Goal: Task Accomplishment & Management: Manage account settings

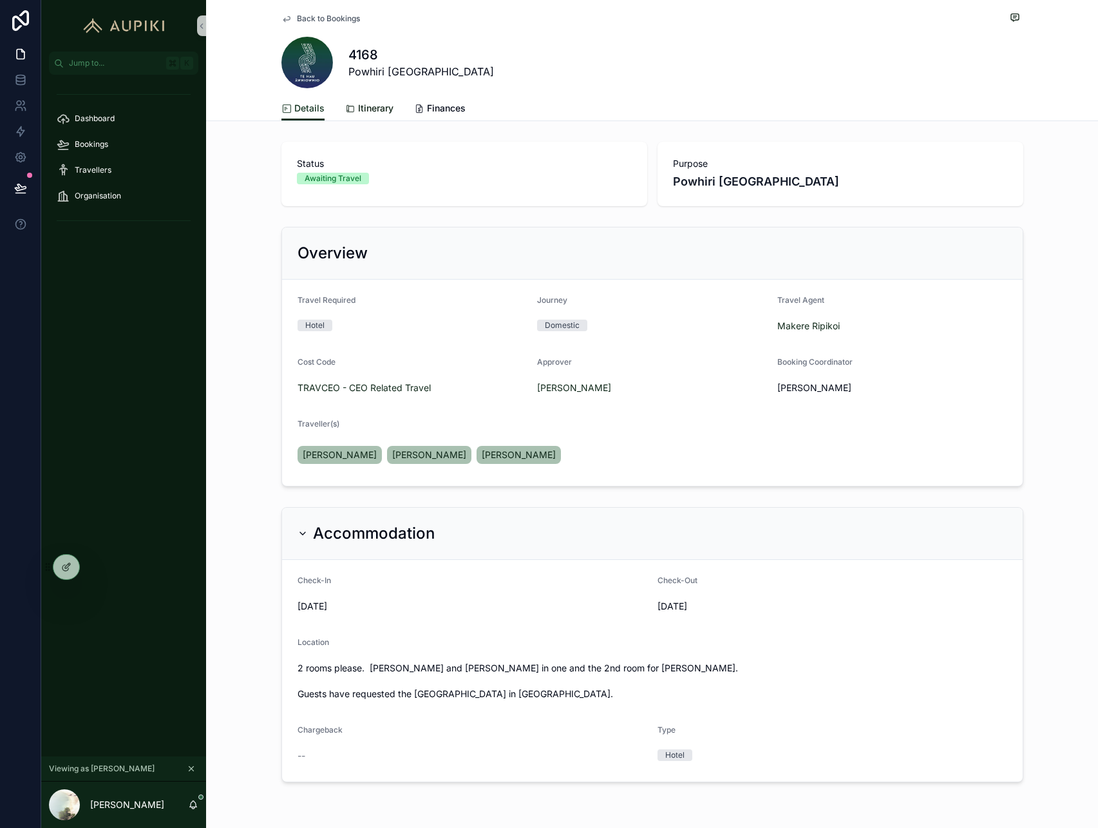
click at [382, 106] on span "Itinerary" at bounding box center [375, 108] width 35 height 13
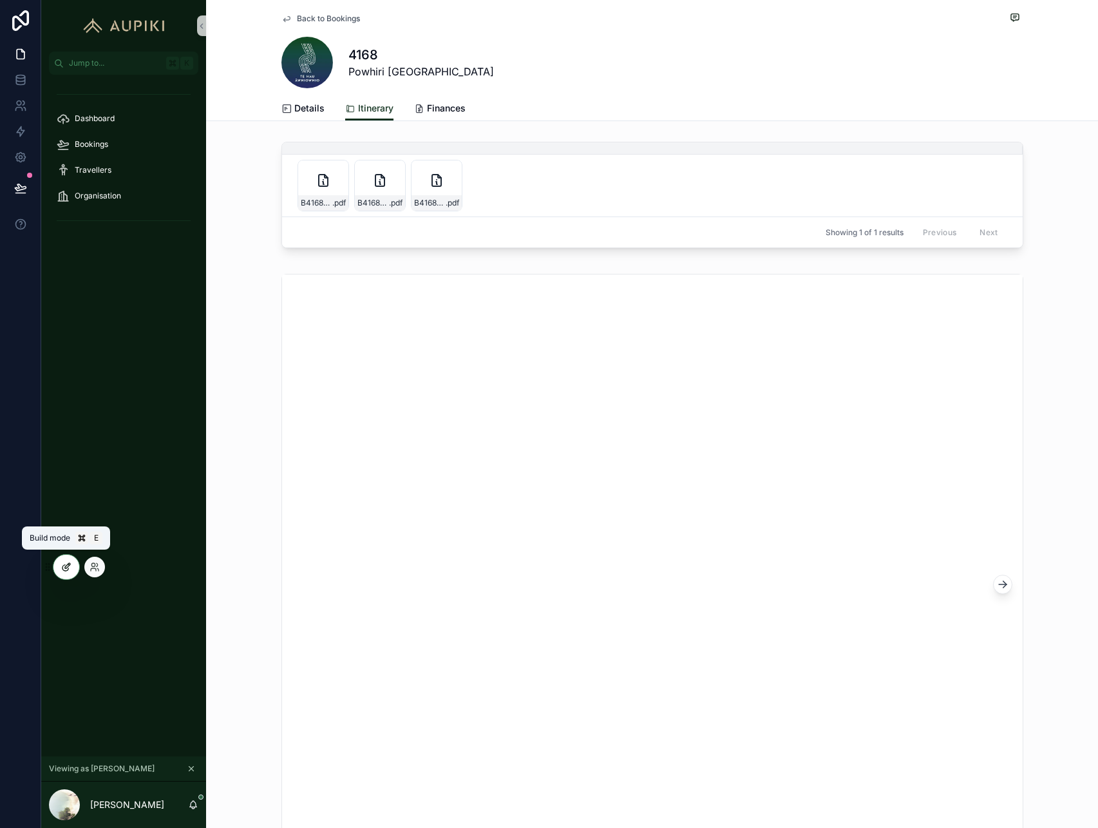
click at [67, 567] on icon at bounding box center [66, 567] width 10 height 10
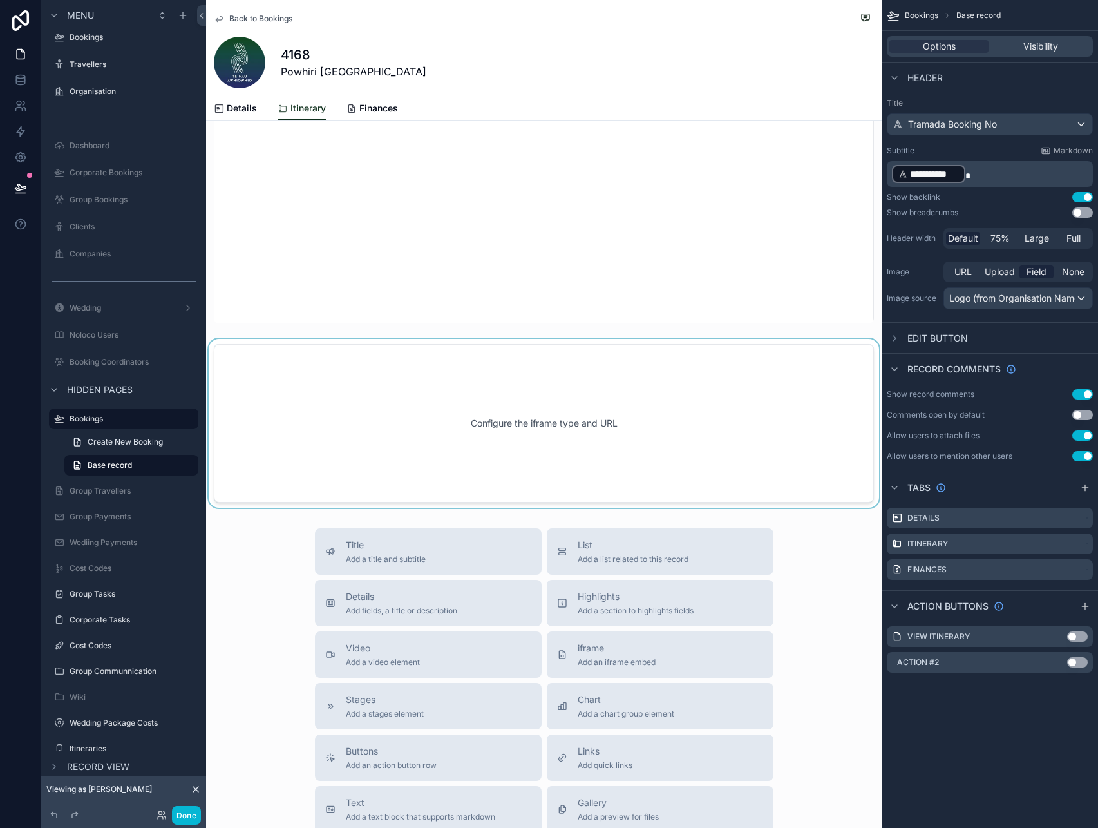
scroll to position [598, 0]
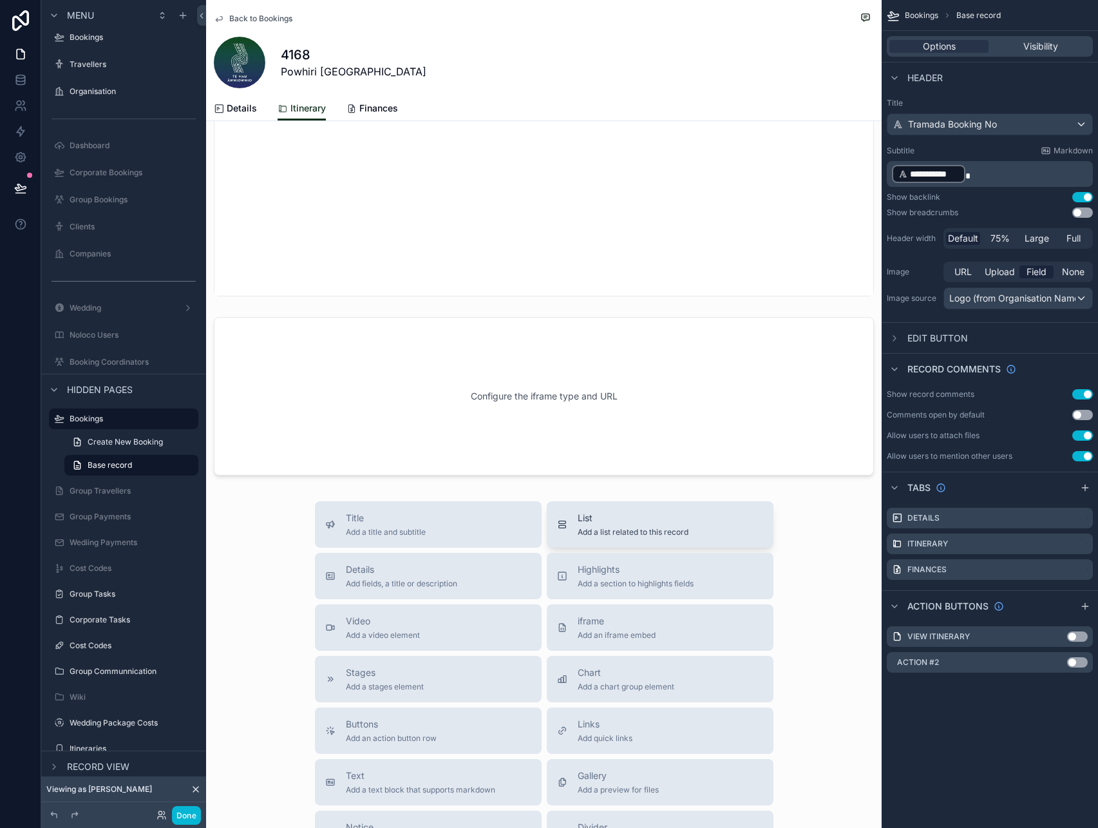
click at [580, 531] on span "Add a list related to this record" at bounding box center [633, 532] width 111 height 10
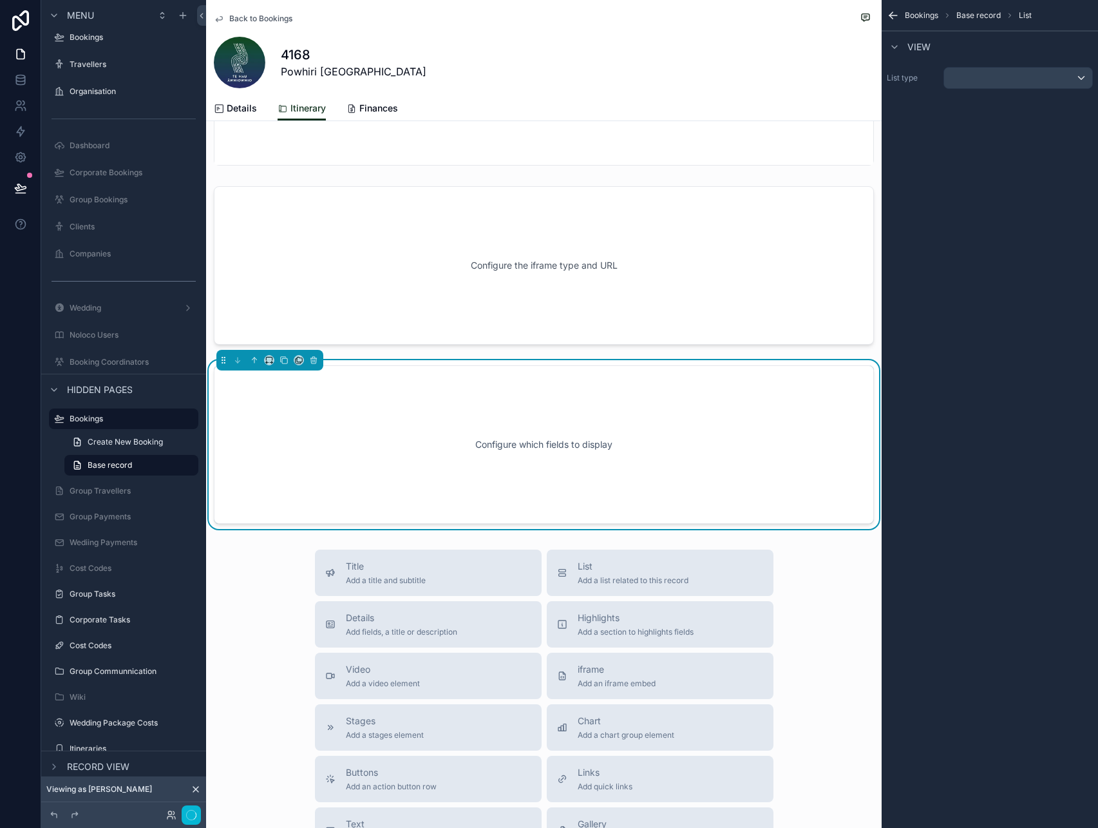
scroll to position [759, 0]
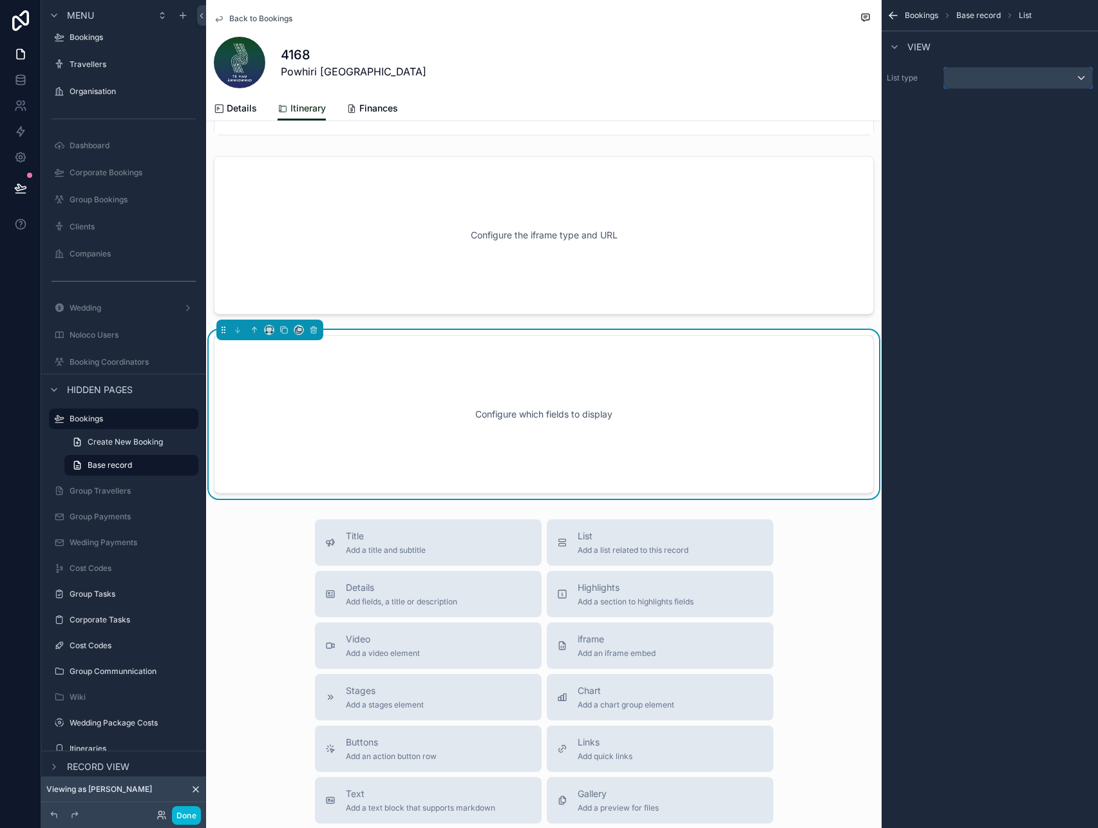
click at [979, 73] on div "scrollable content" at bounding box center [1018, 78] width 148 height 21
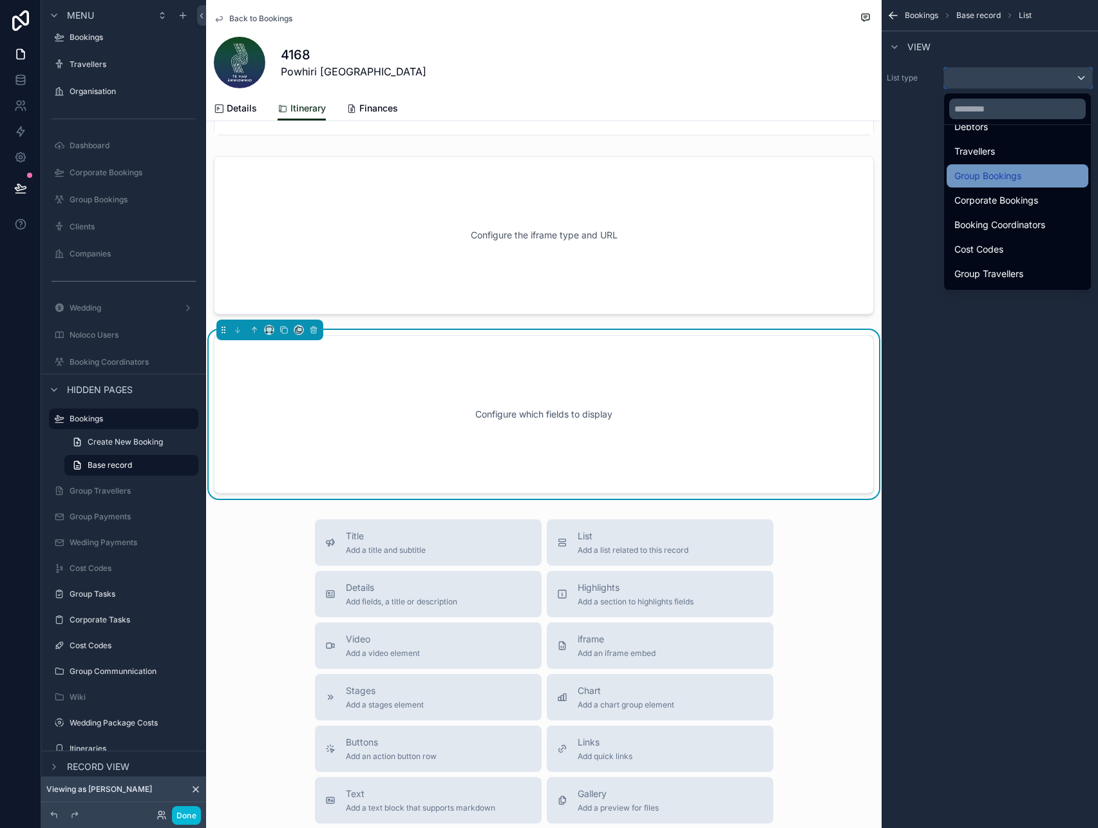
scroll to position [301, 0]
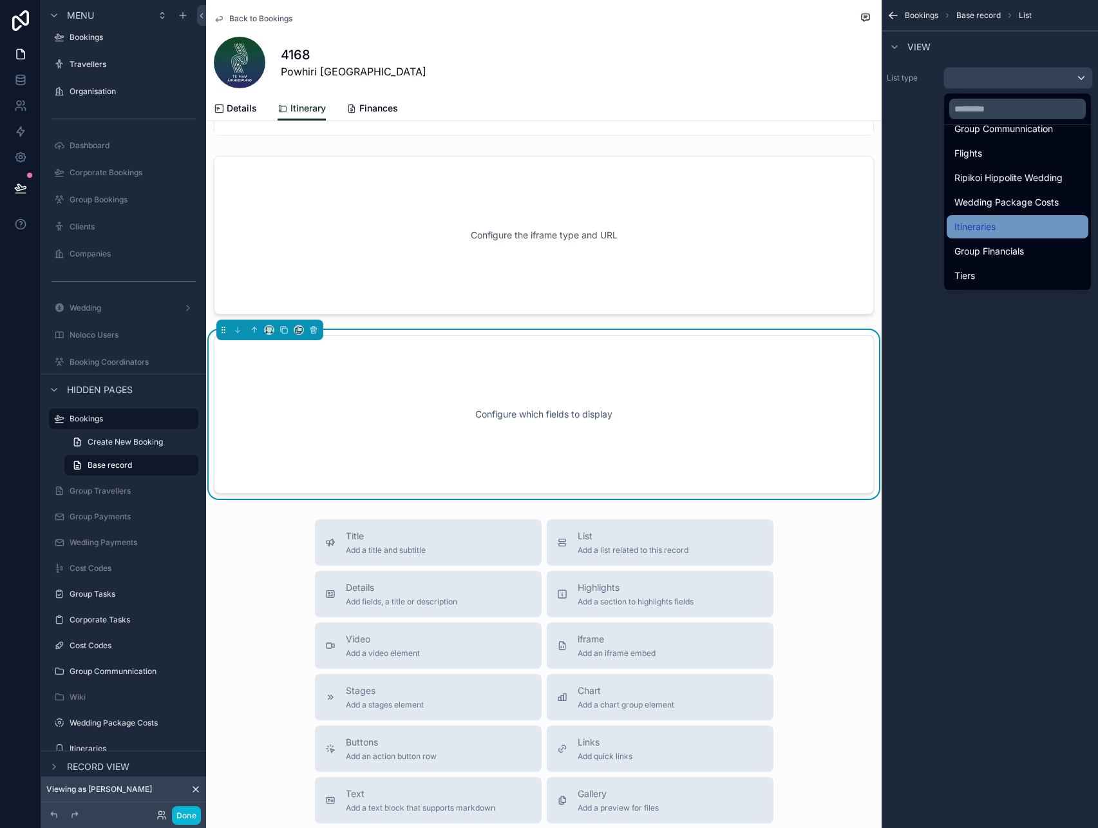
click at [1004, 225] on div "Itineraries" at bounding box center [1017, 226] width 126 height 15
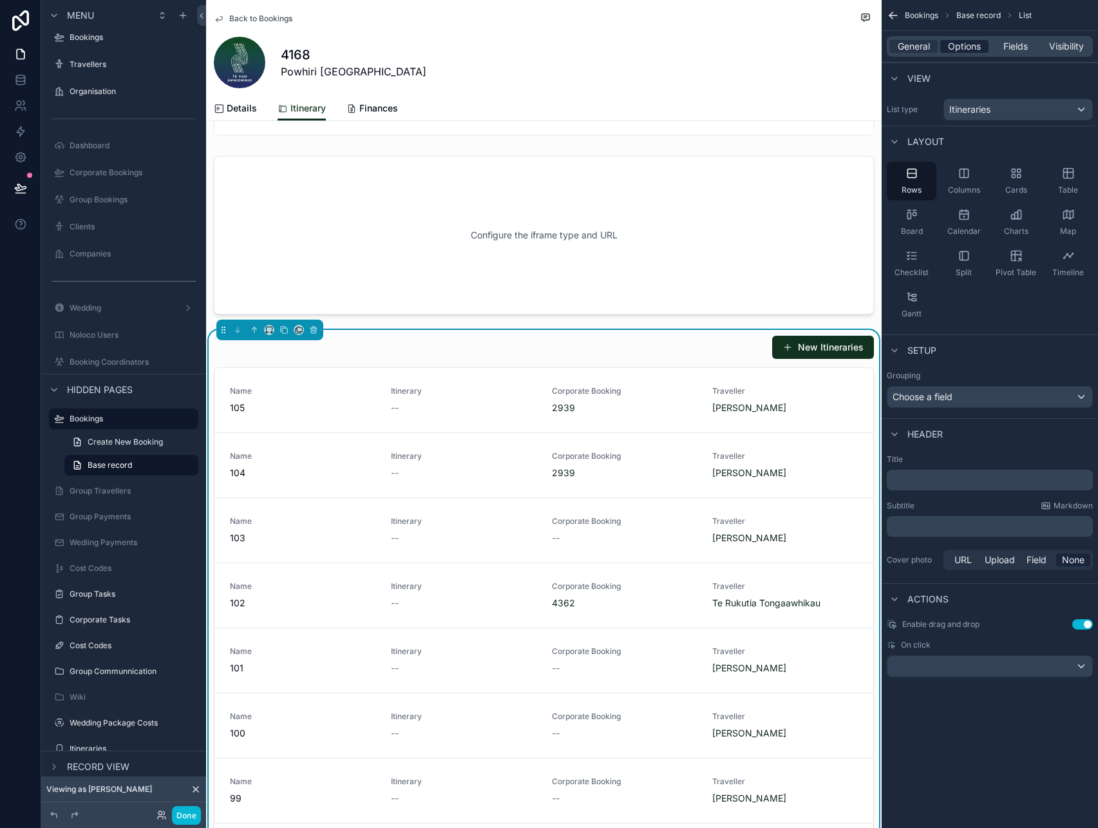
click at [951, 48] on span "Options" at bounding box center [964, 46] width 33 height 13
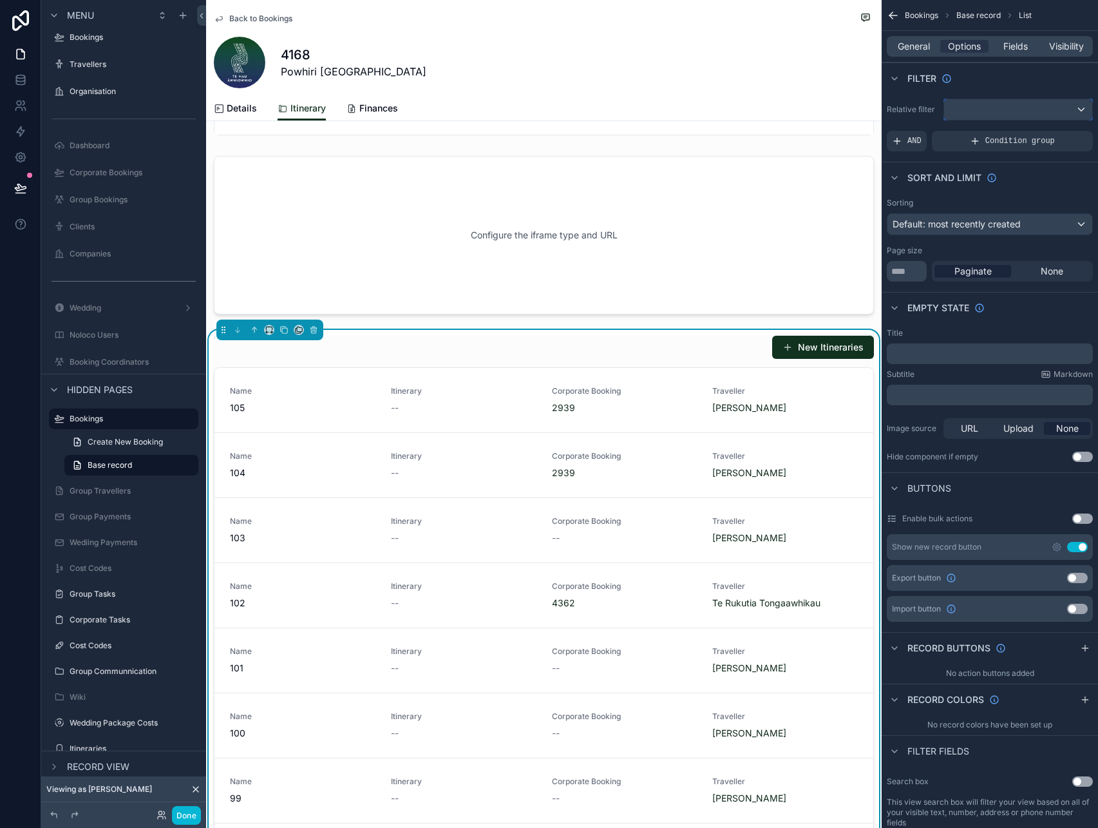
click at [966, 107] on div "scrollable content" at bounding box center [1018, 109] width 148 height 21
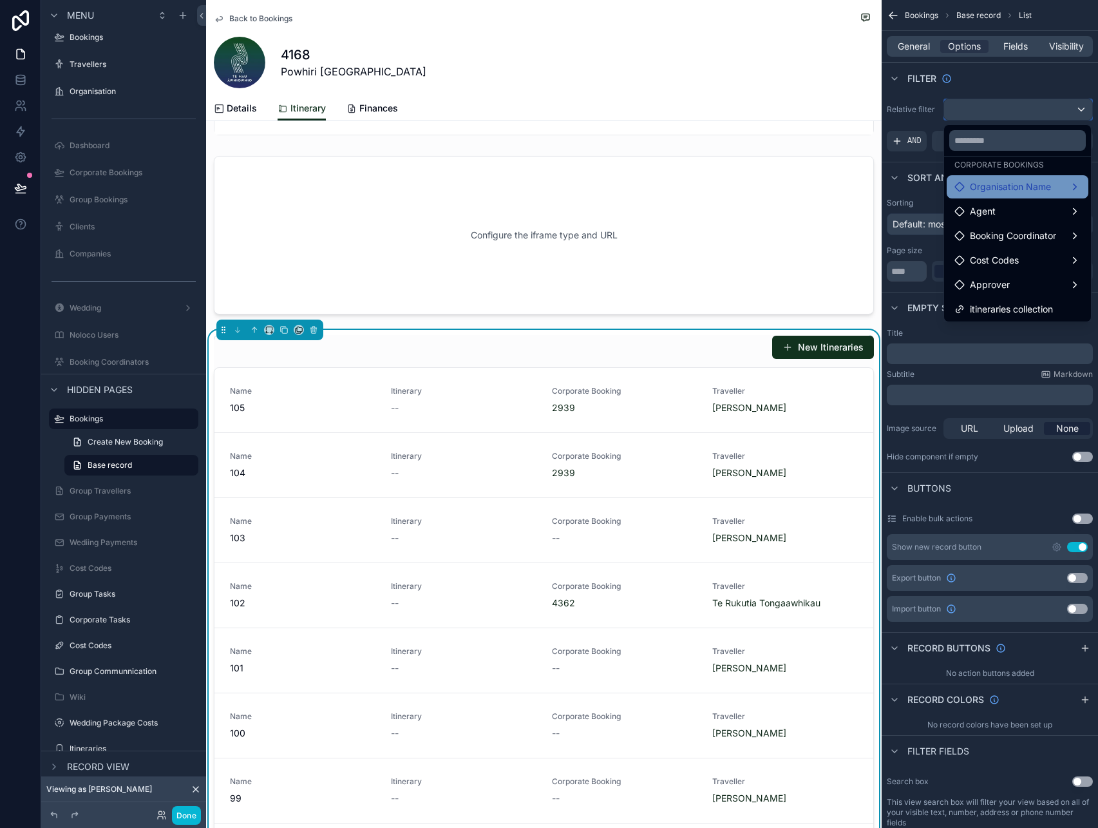
scroll to position [37, 0]
click at [1028, 305] on span "itineraries collection" at bounding box center [1011, 306] width 83 height 15
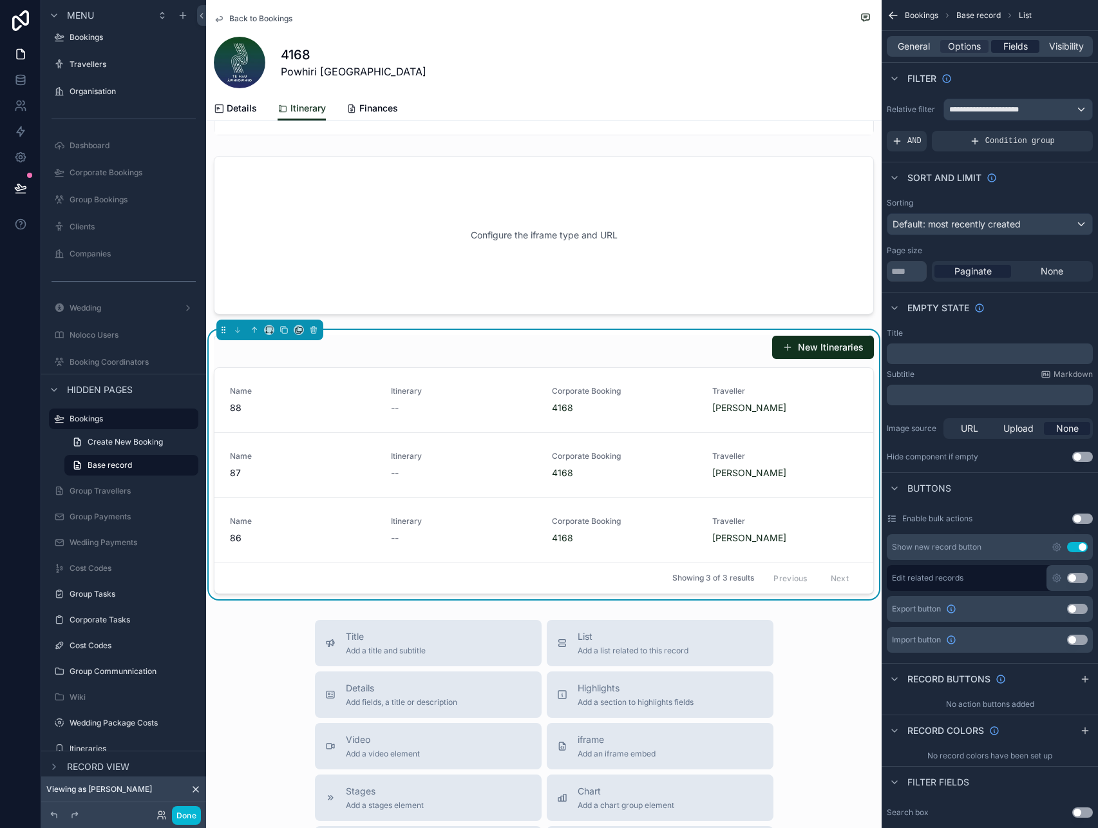
click at [1021, 46] on span "Fields" at bounding box center [1015, 46] width 24 height 13
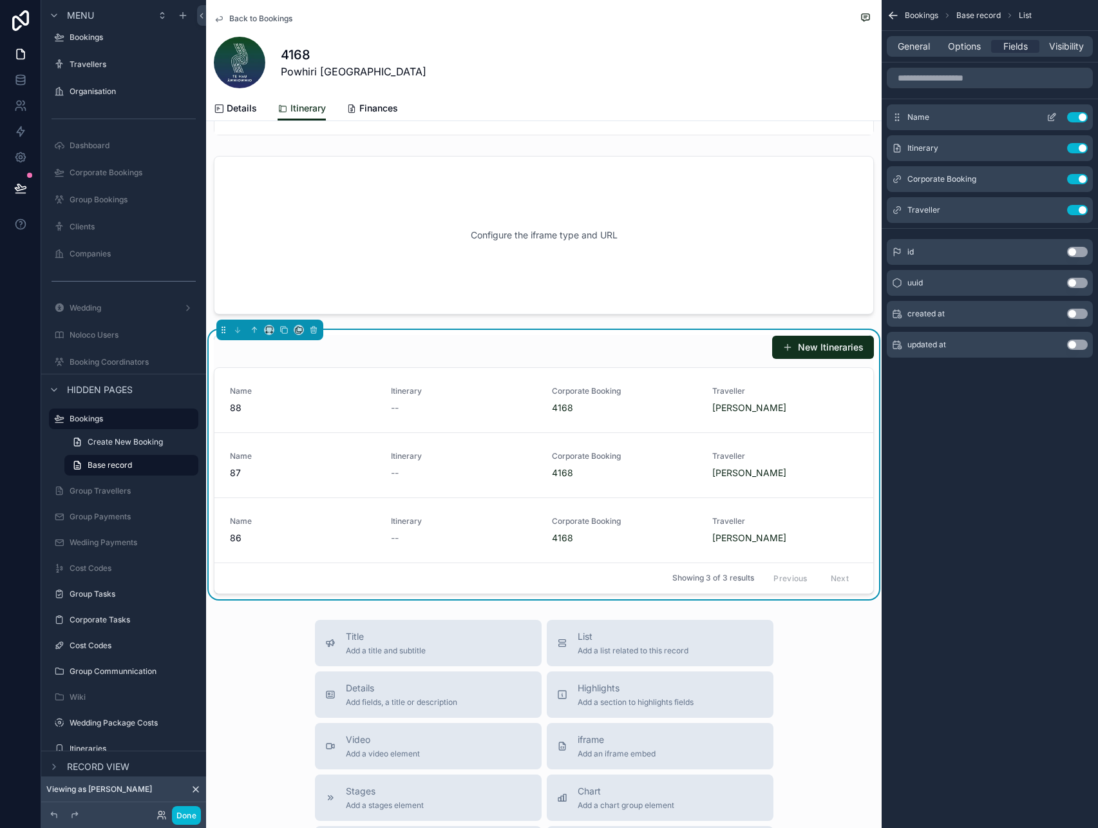
click at [1078, 118] on button "Use setting" at bounding box center [1077, 117] width 21 height 10
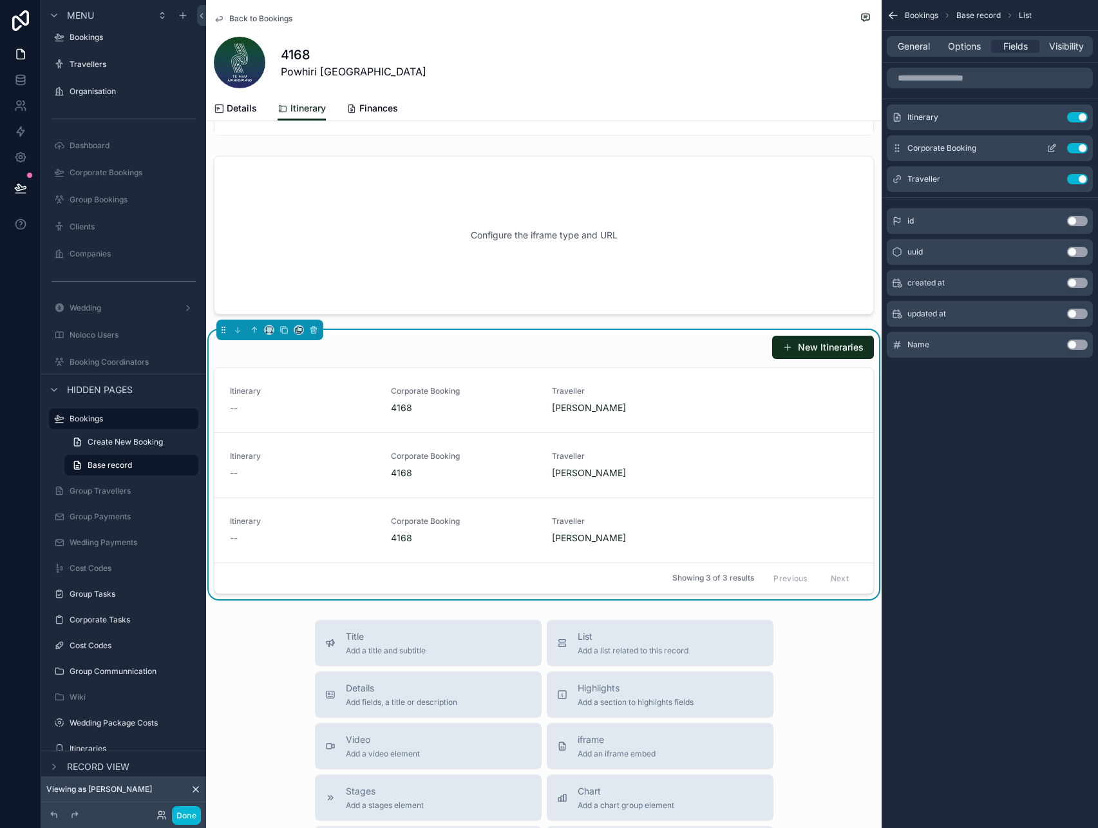
click at [1079, 151] on button "Use setting" at bounding box center [1077, 148] width 21 height 10
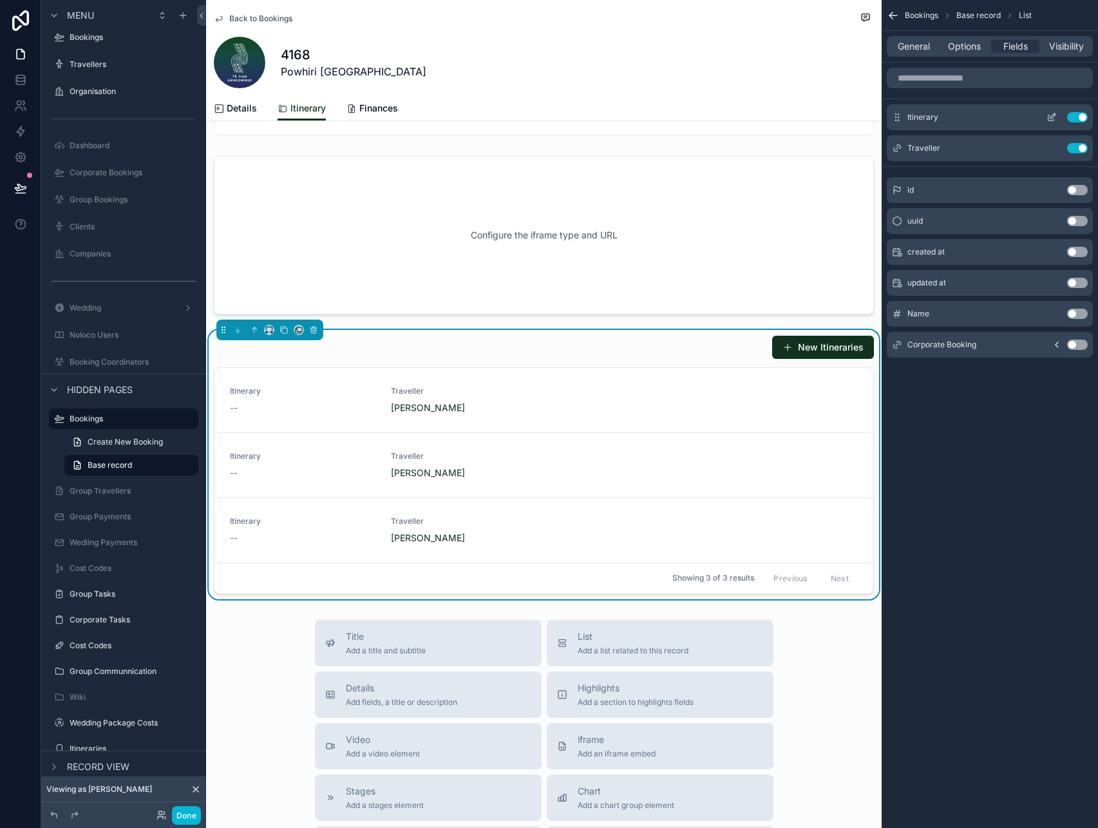
click at [1045, 118] on button "scrollable content" at bounding box center [1051, 117] width 21 height 10
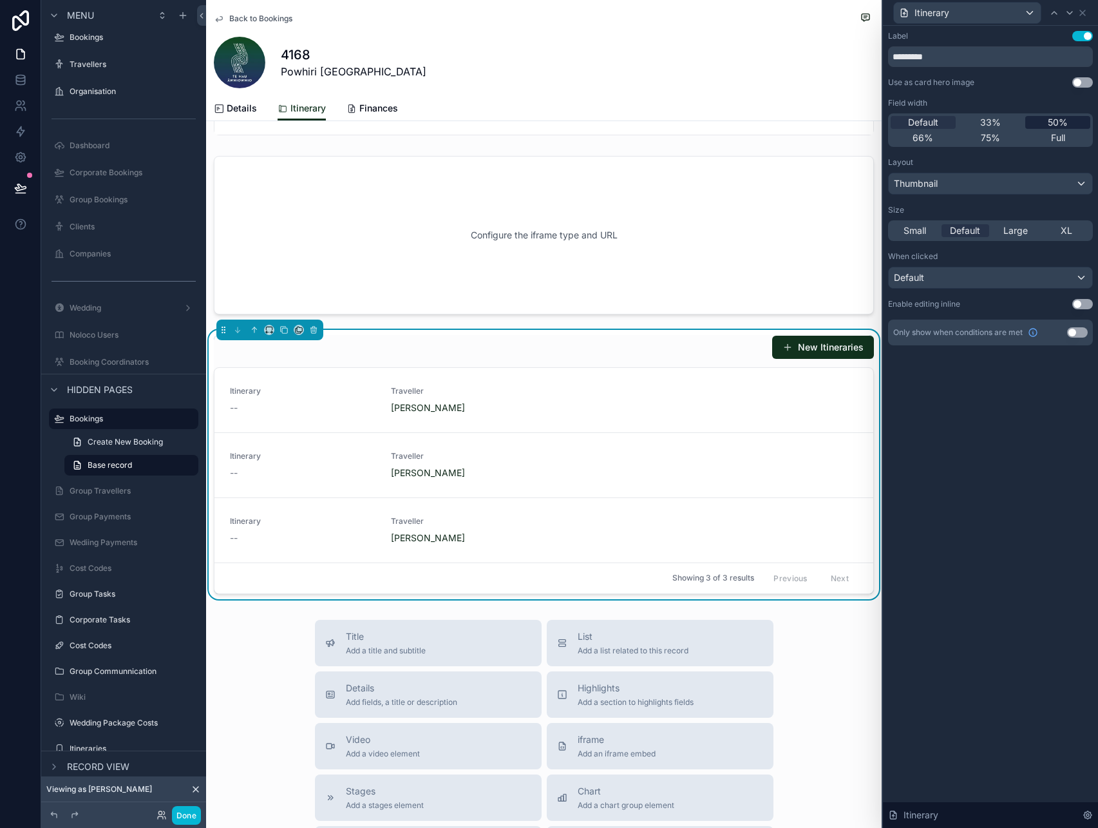
click at [1048, 124] on span "50%" at bounding box center [1058, 122] width 20 height 13
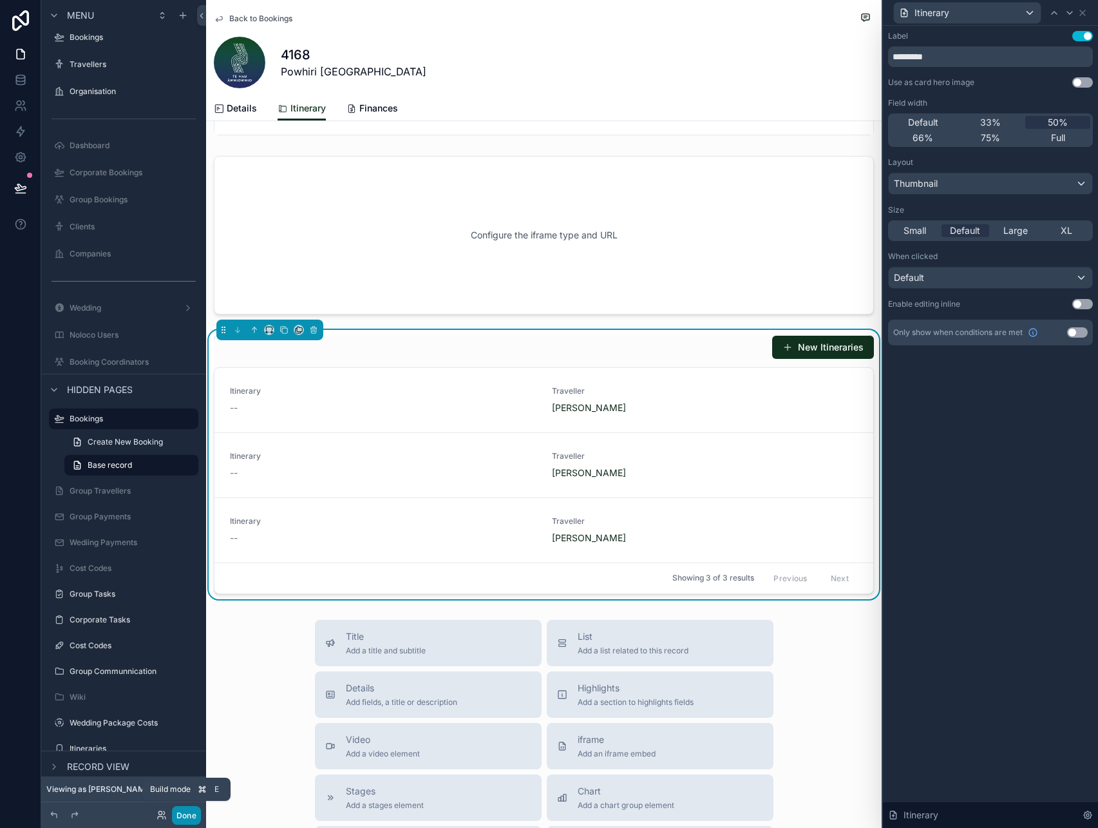
click at [186, 812] on button "Done" at bounding box center [186, 815] width 29 height 19
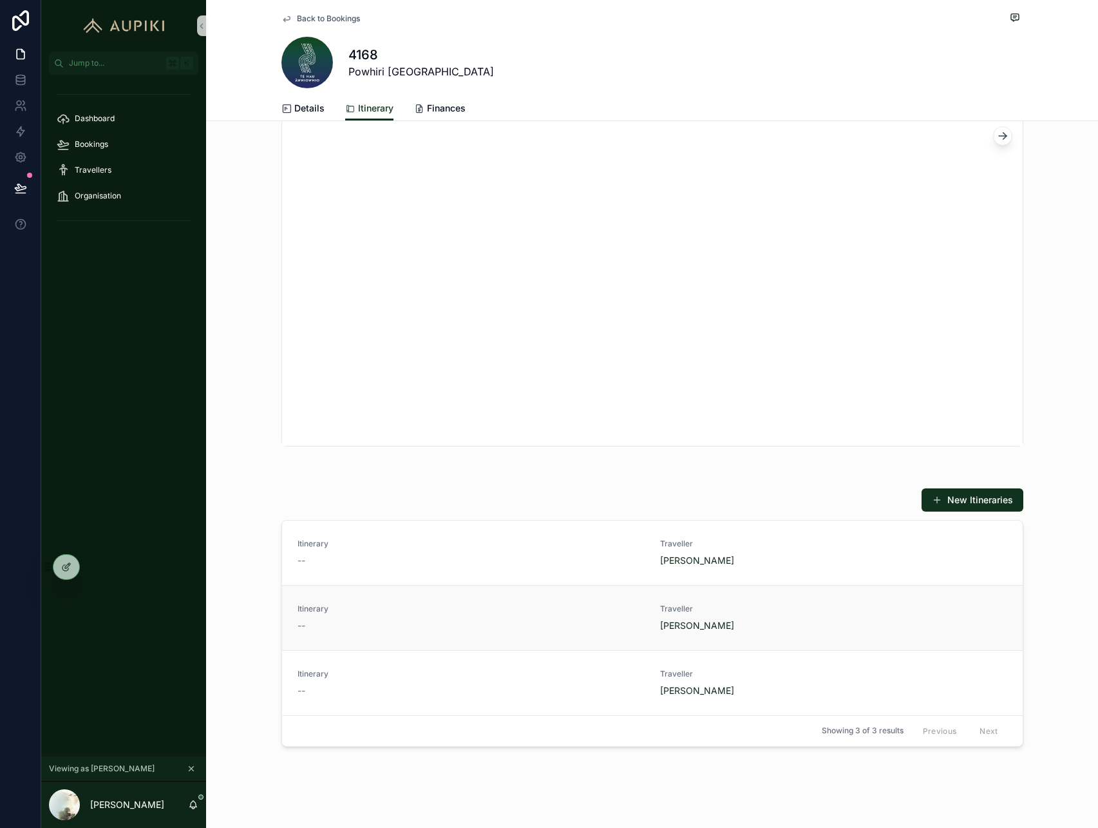
scroll to position [455, 0]
click at [190, 770] on icon "scrollable content" at bounding box center [191, 768] width 9 height 9
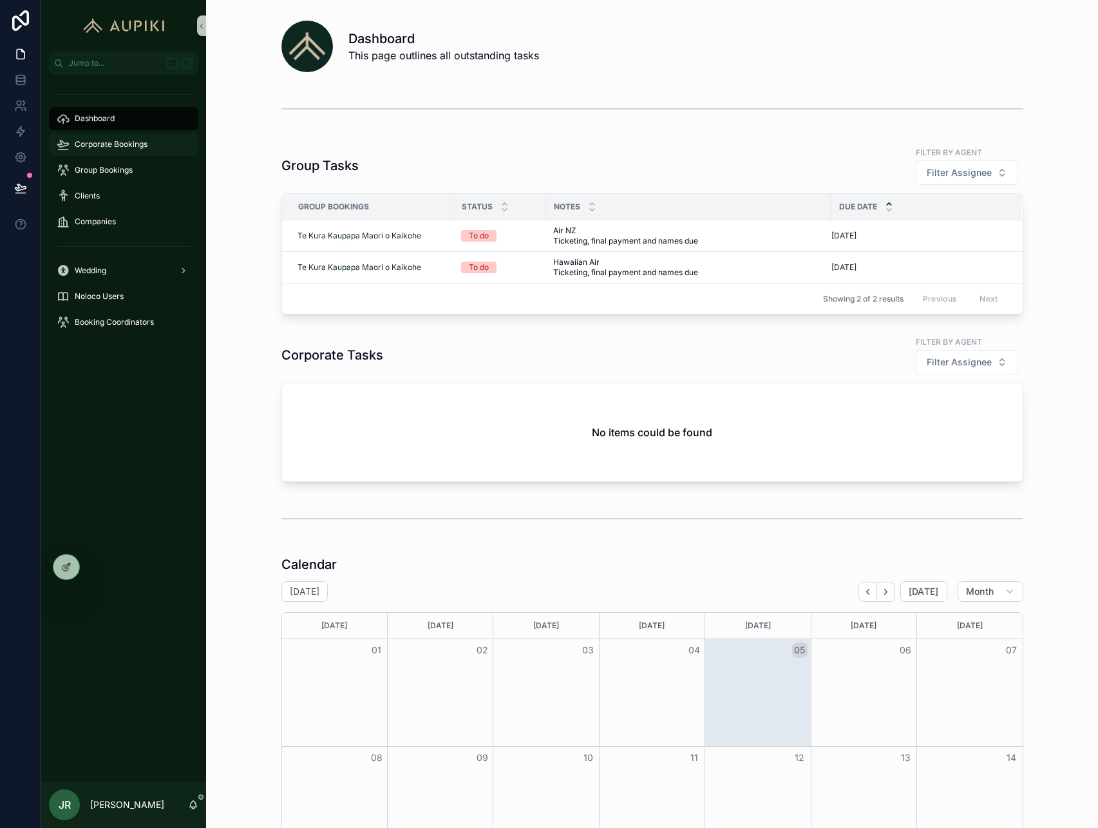
click at [115, 137] on div "Corporate Bookings" at bounding box center [124, 144] width 134 height 21
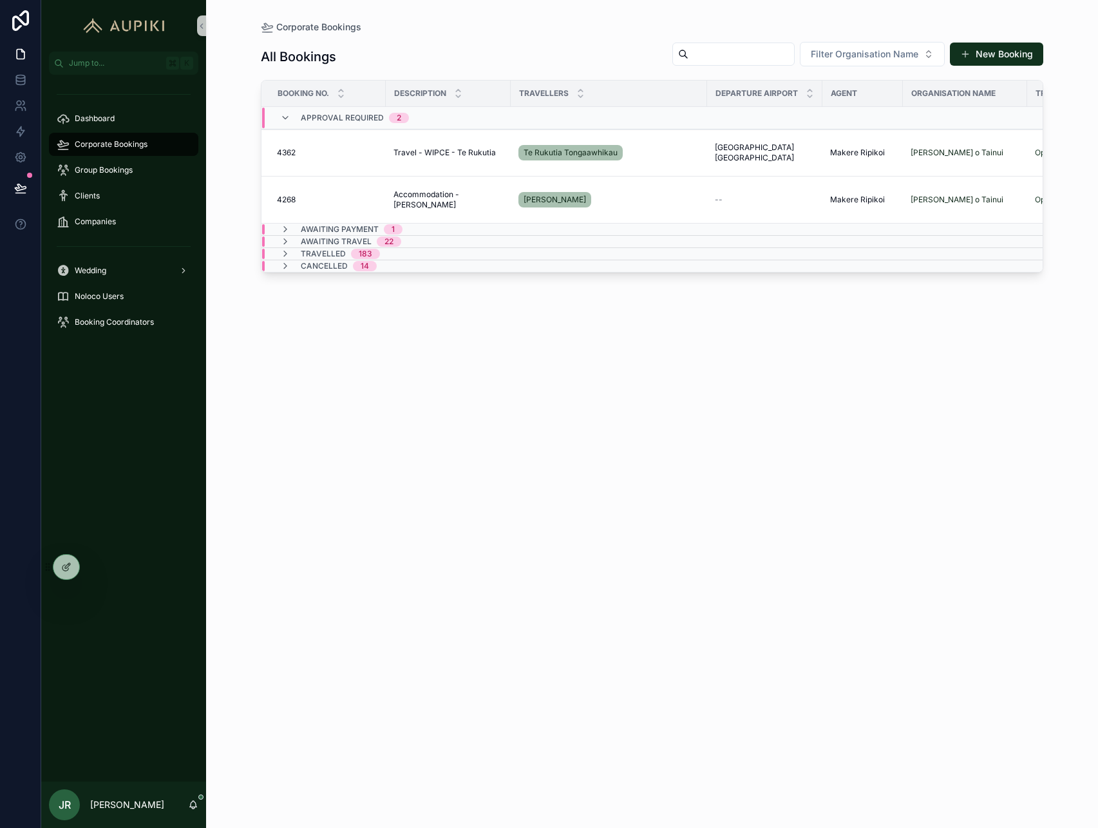
click at [389, 239] on div "22" at bounding box center [388, 241] width 9 height 10
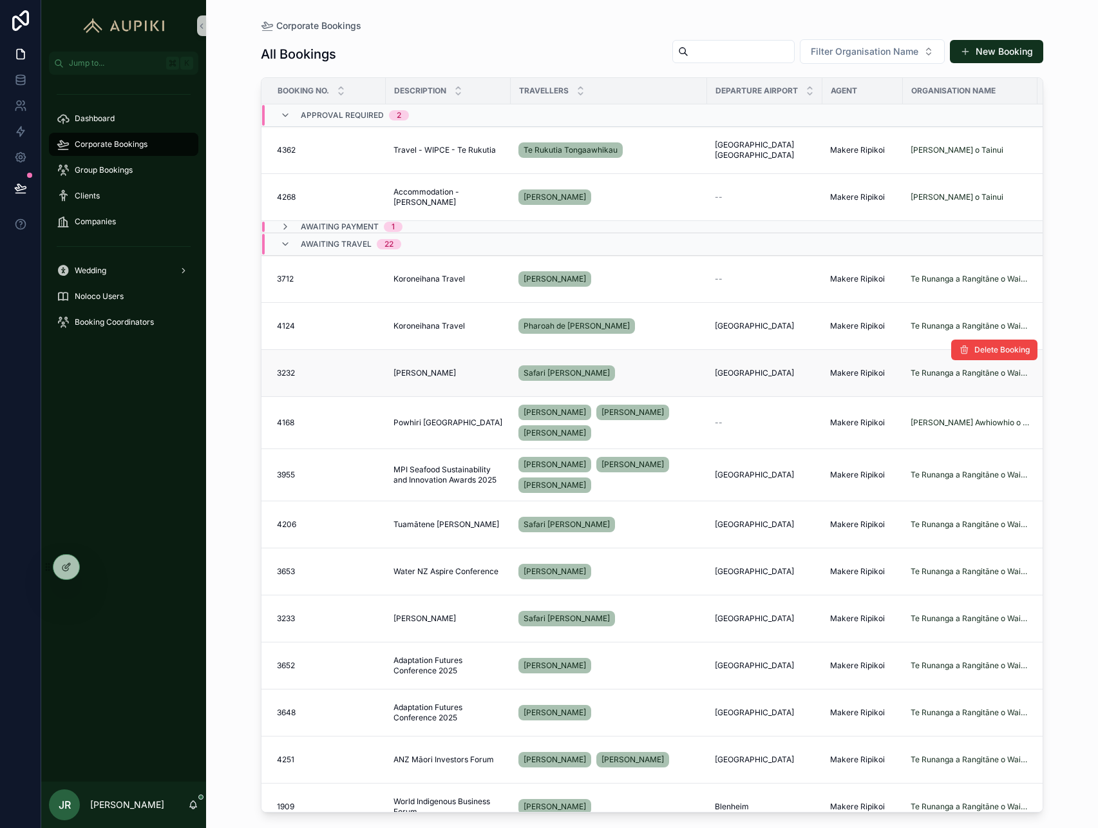
click at [454, 371] on div "Te Kakano Te Kakano" at bounding box center [447, 373] width 109 height 10
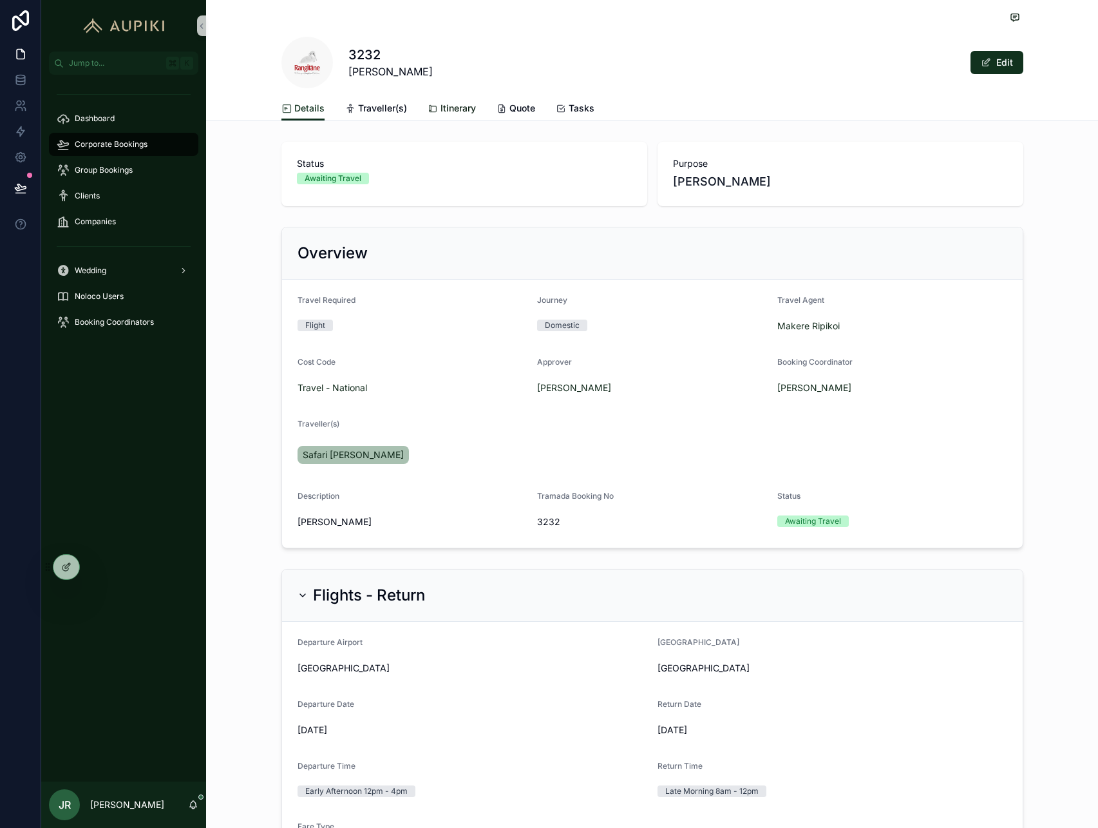
click at [440, 112] on span "Itinerary" at bounding box center [457, 108] width 35 height 13
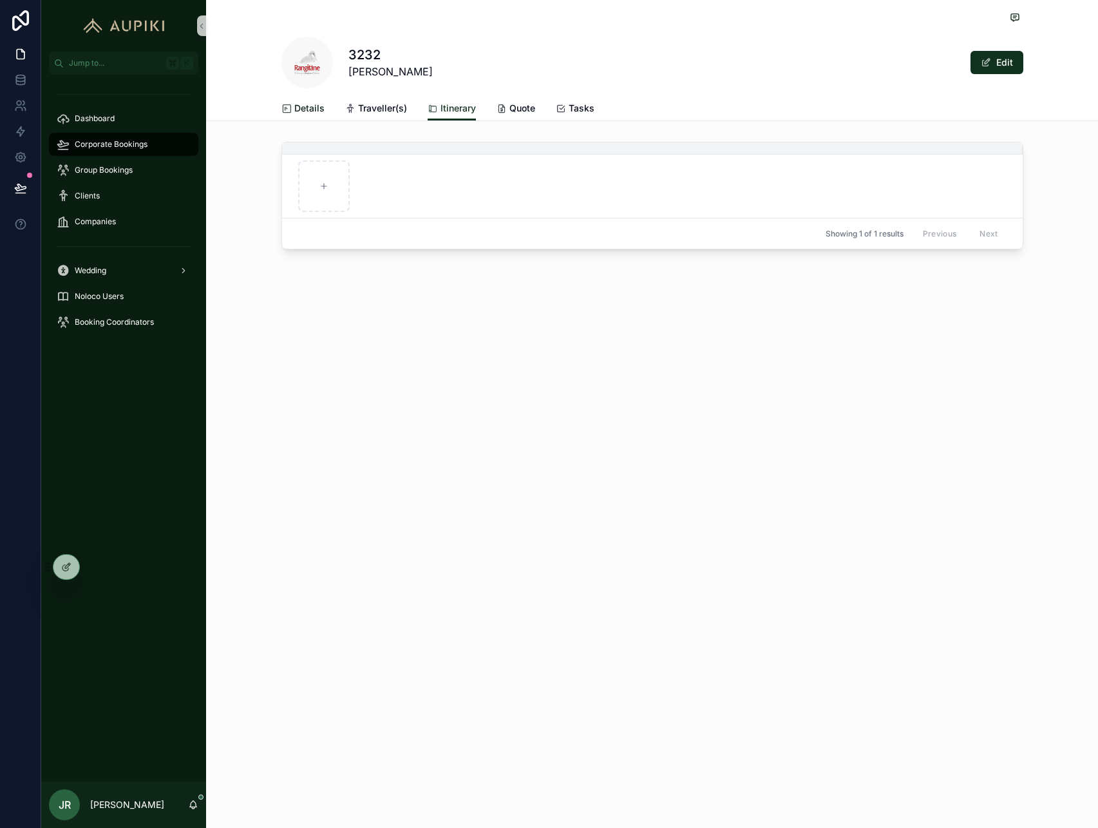
click at [303, 106] on span "Details" at bounding box center [309, 108] width 30 height 13
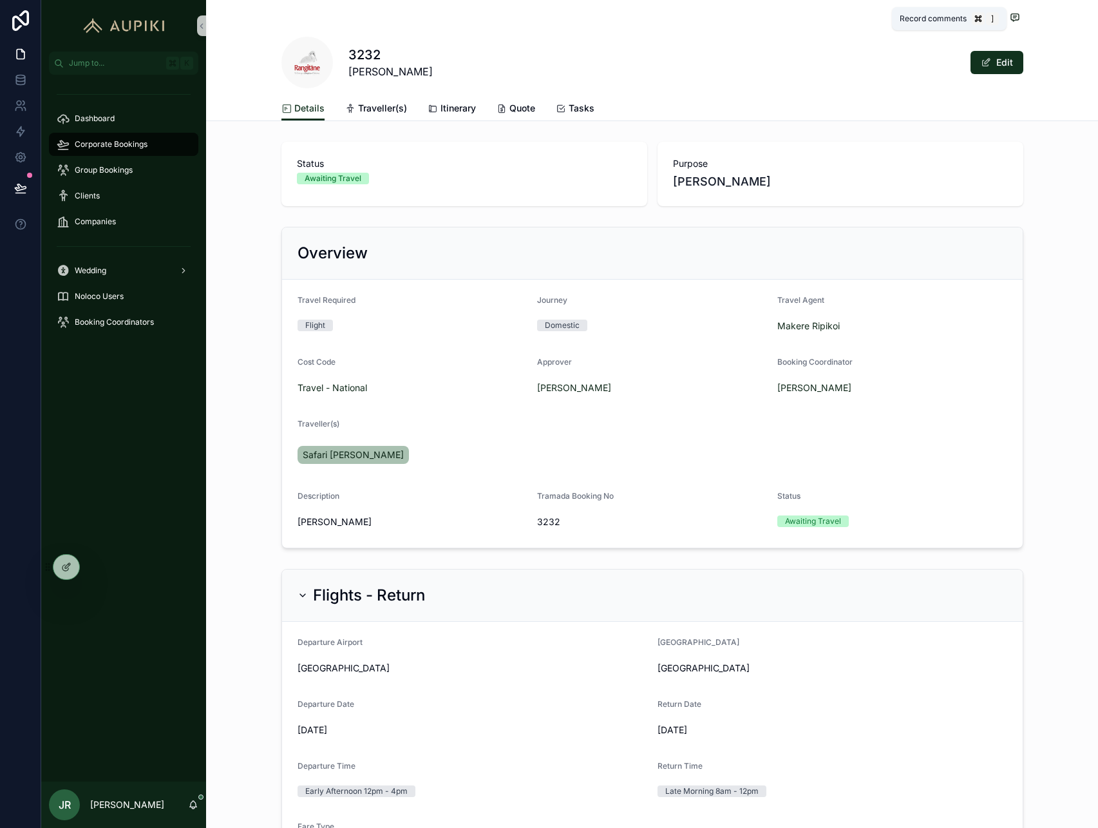
click at [1017, 11] on span "scrollable content" at bounding box center [1015, 17] width 17 height 14
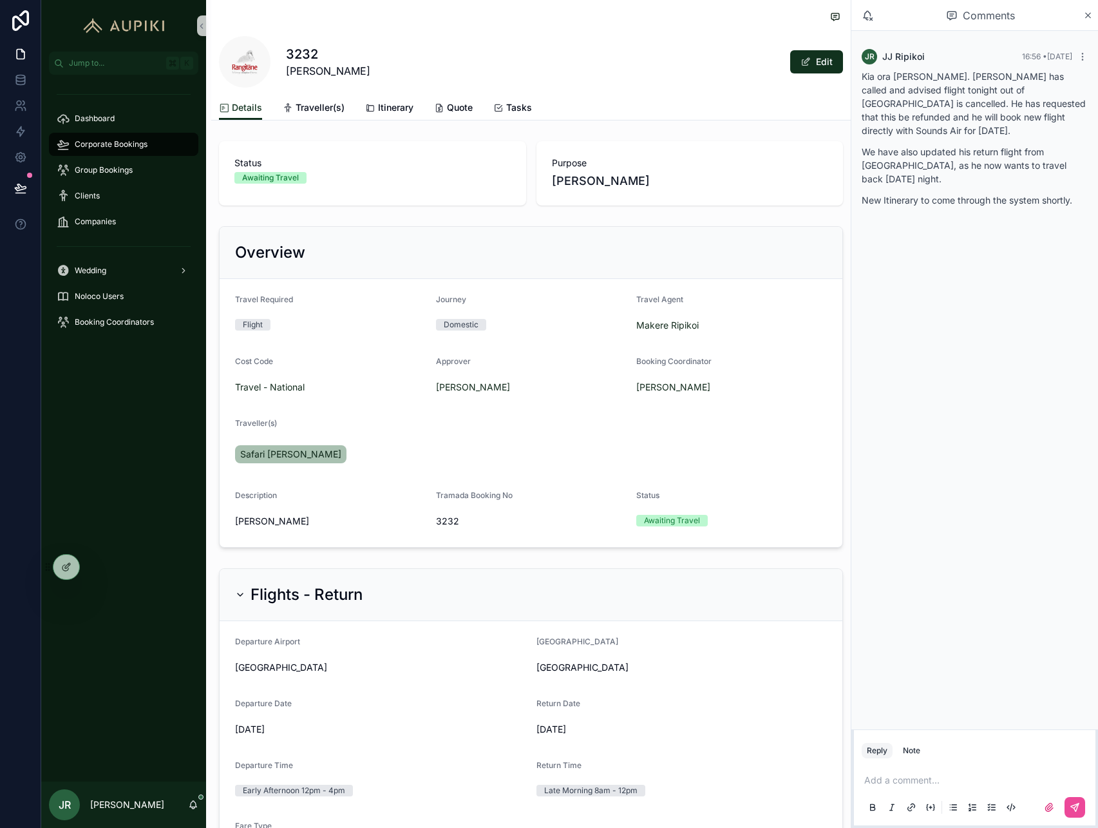
click at [569, 386] on div "[PERSON_NAME]" at bounding box center [531, 387] width 191 height 13
click at [153, 143] on div "Corporate Bookings" at bounding box center [124, 144] width 134 height 21
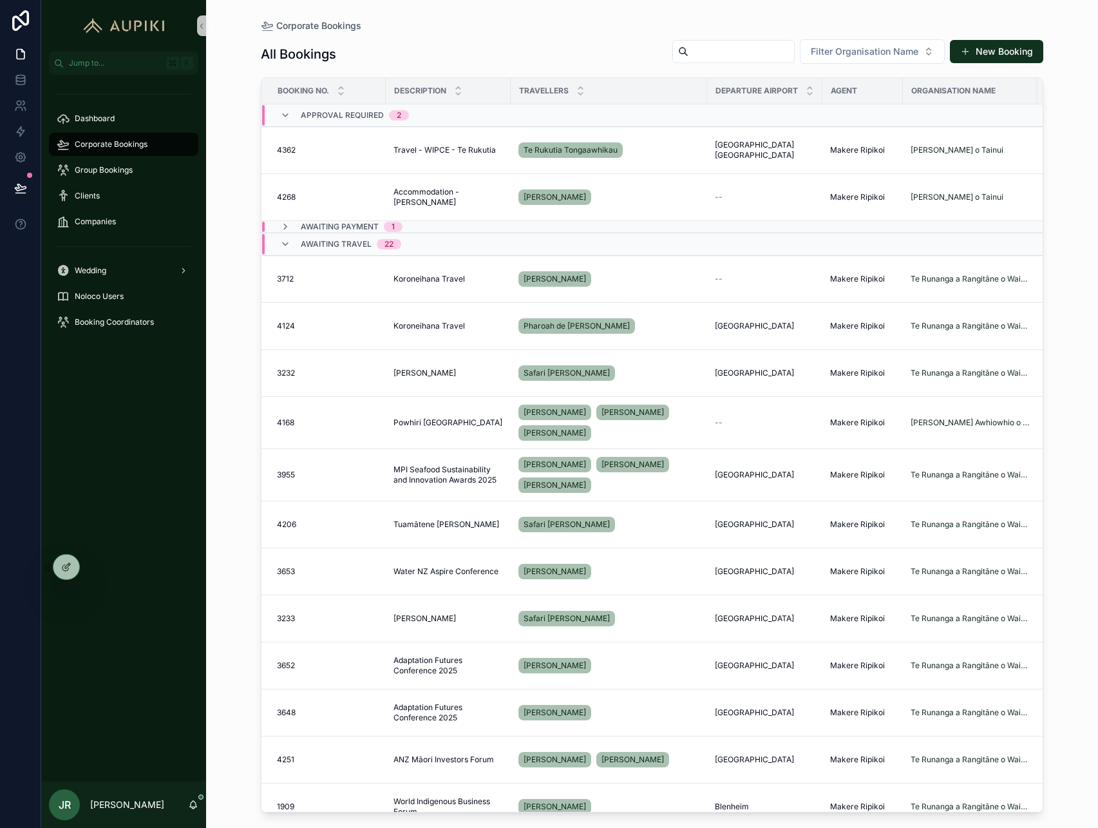
click at [491, 245] on div "Awaiting Travel 22" at bounding box center [484, 244] width 444 height 21
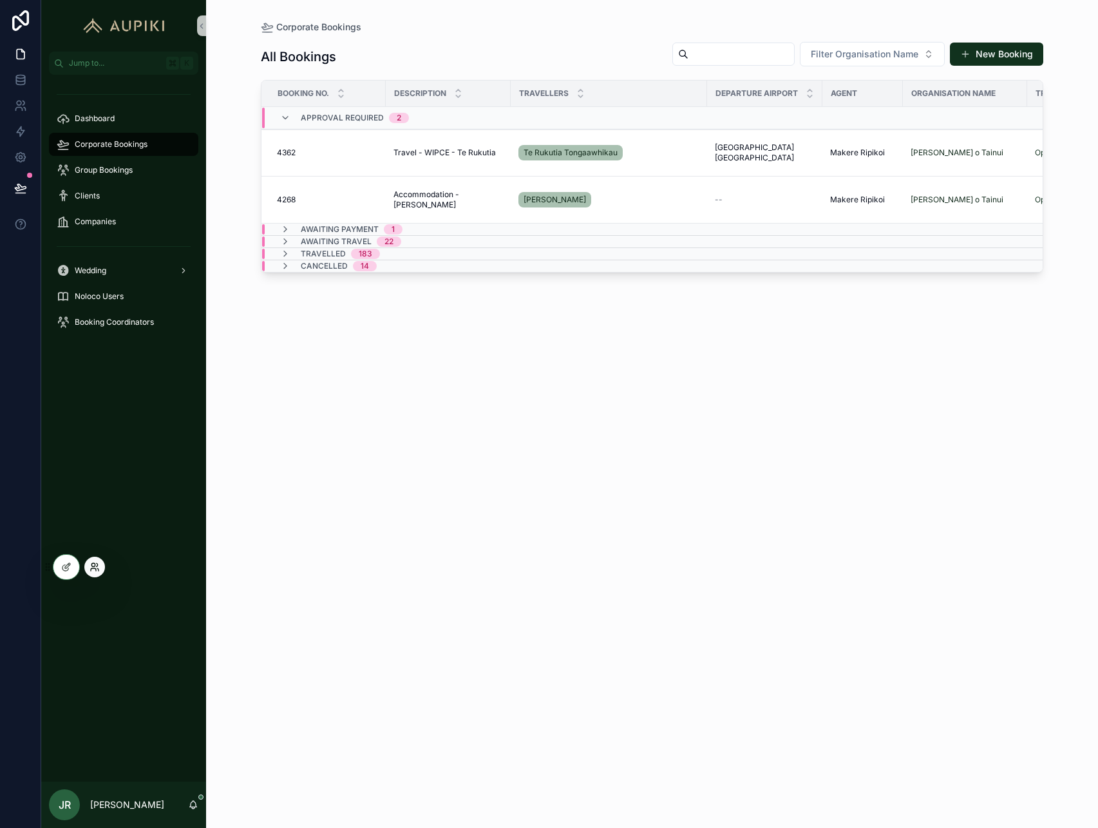
click at [93, 566] on icon at bounding box center [92, 564] width 3 height 3
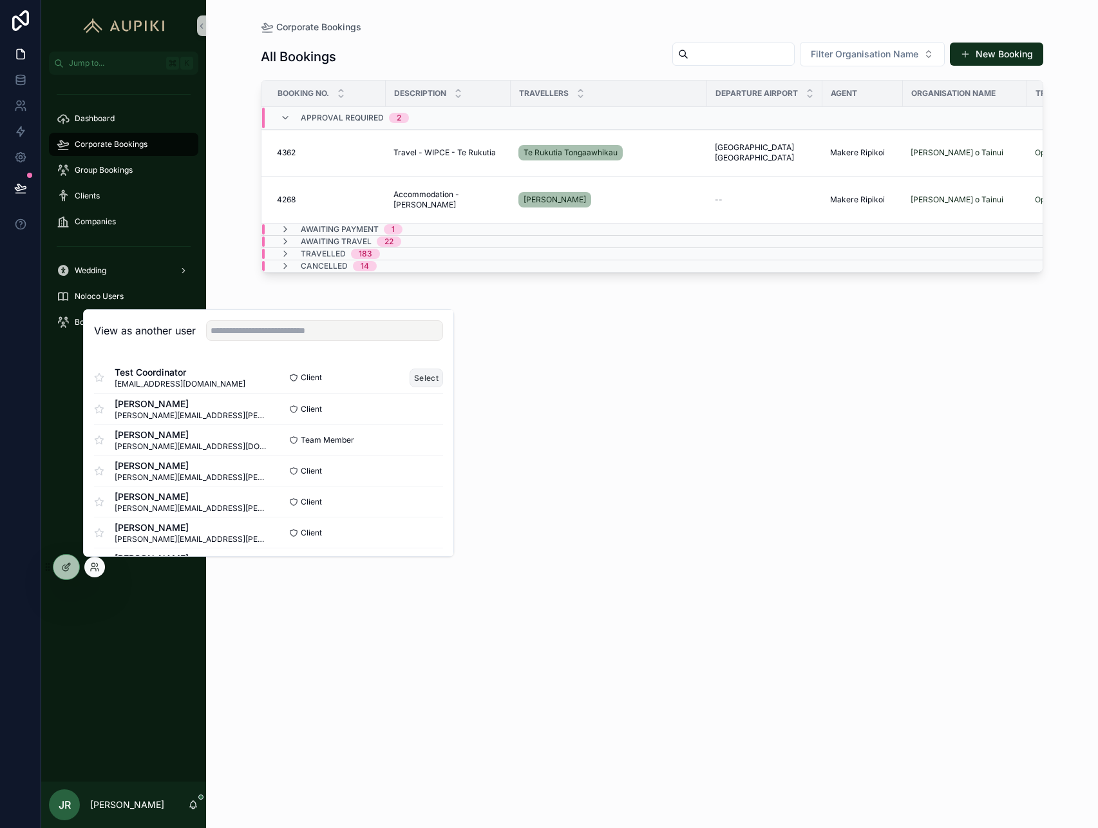
click at [428, 374] on button "Select" at bounding box center [426, 377] width 33 height 19
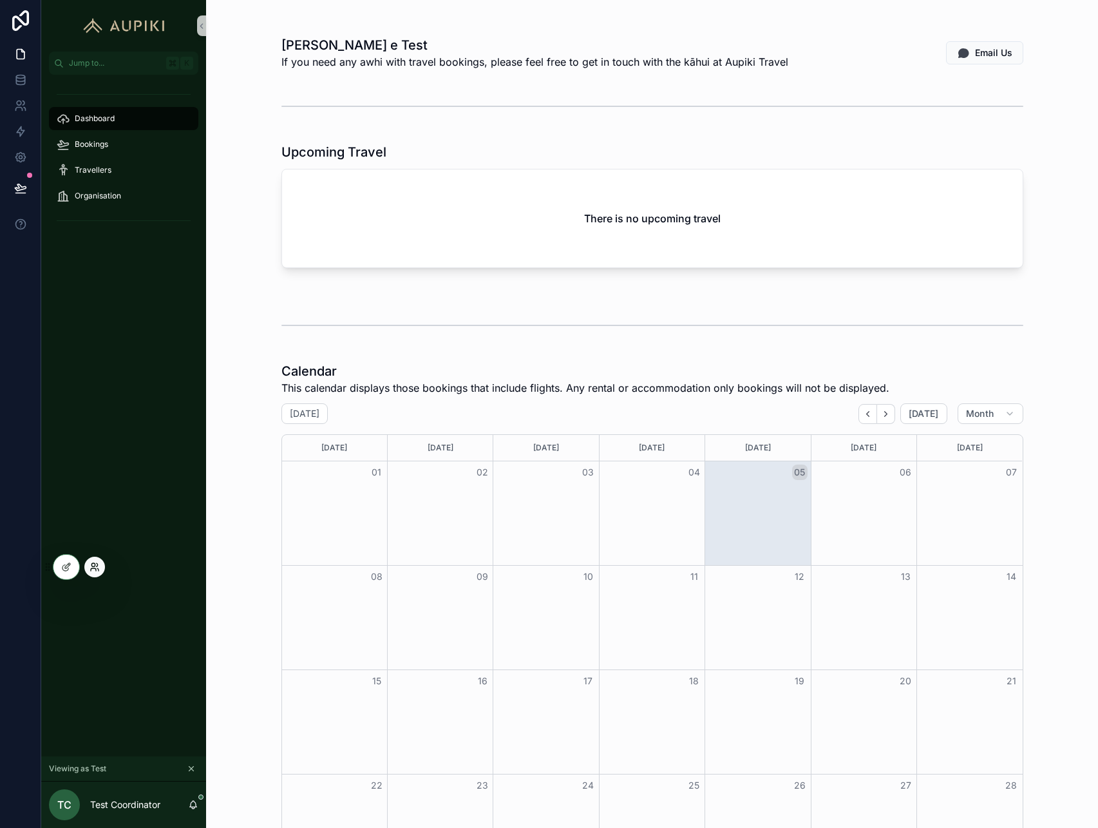
click at [95, 569] on icon at bounding box center [93, 569] width 5 height 3
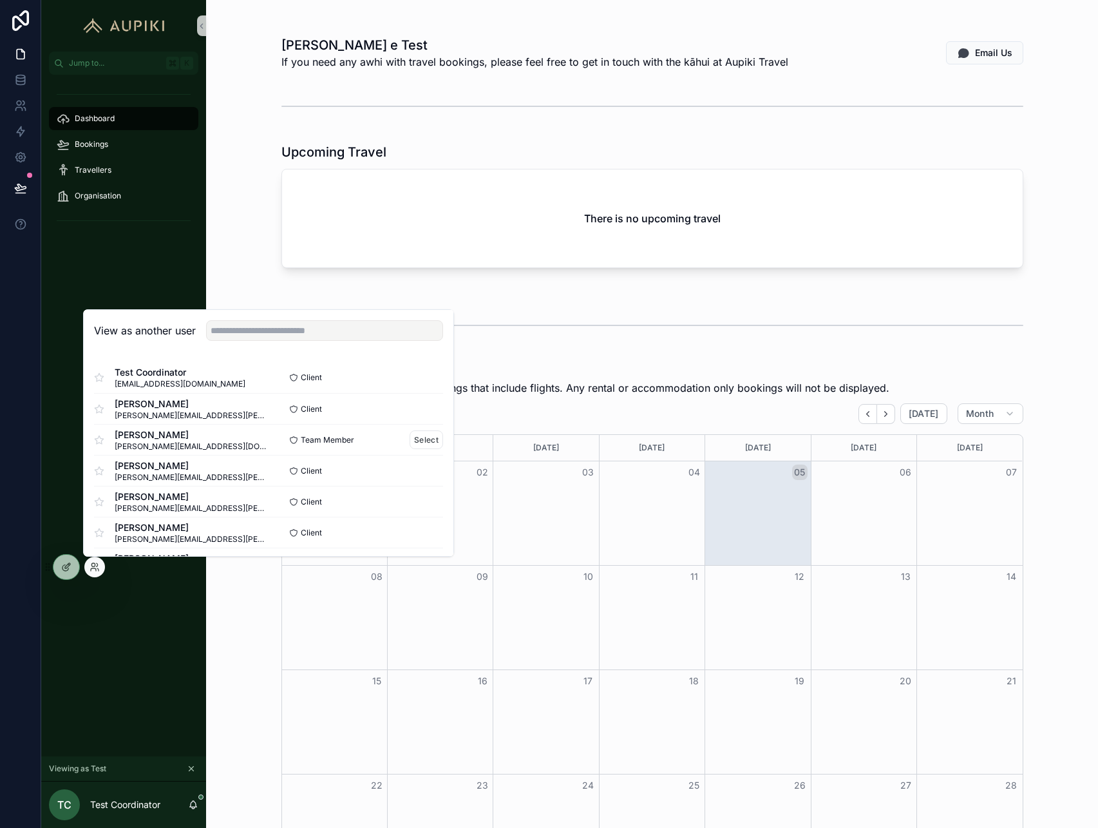
scroll to position [19, 0]
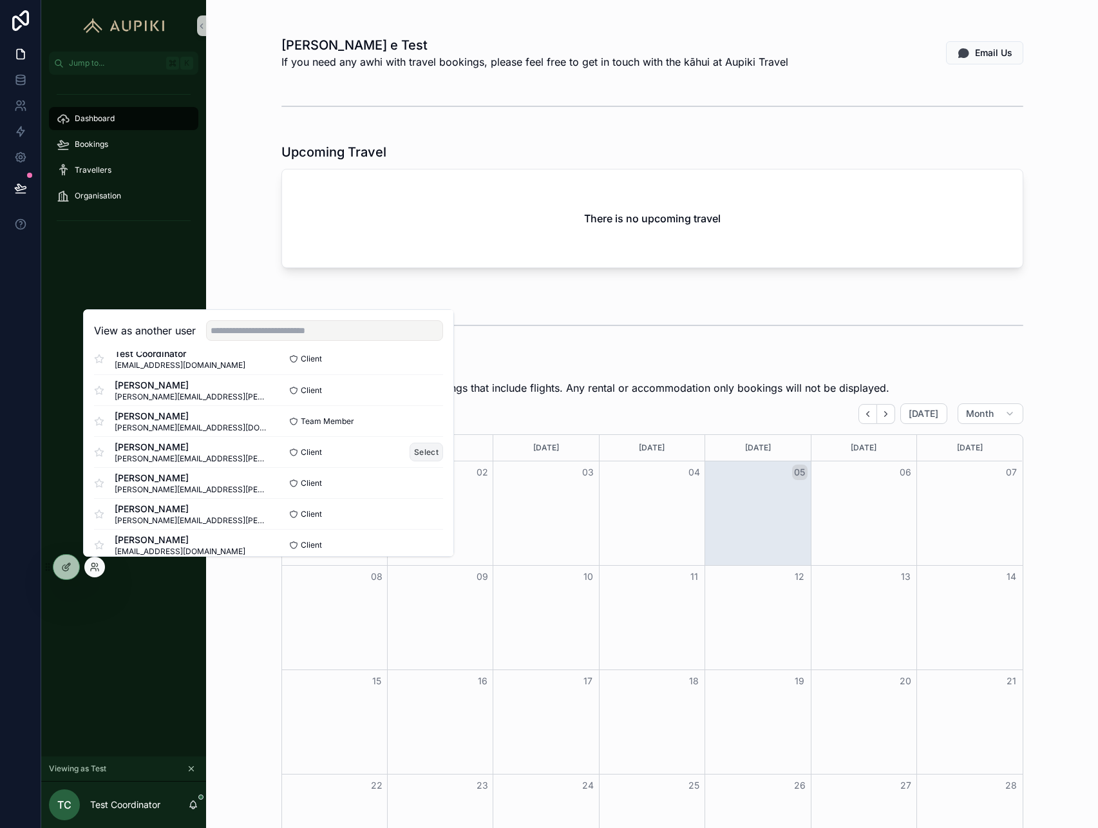
click at [417, 456] on button "Select" at bounding box center [426, 451] width 33 height 19
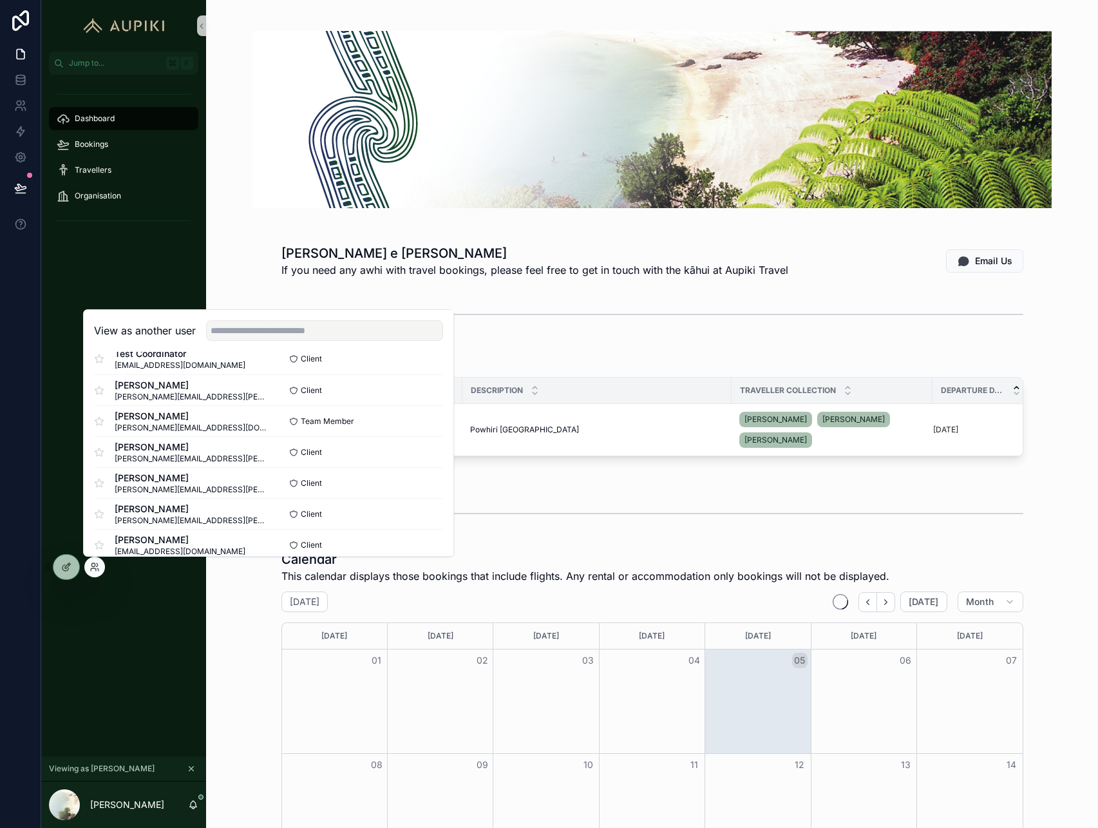
click at [307, 269] on span "If you need any awhi with travel bookings, please feel free to get in touch wit…" at bounding box center [534, 269] width 507 height 15
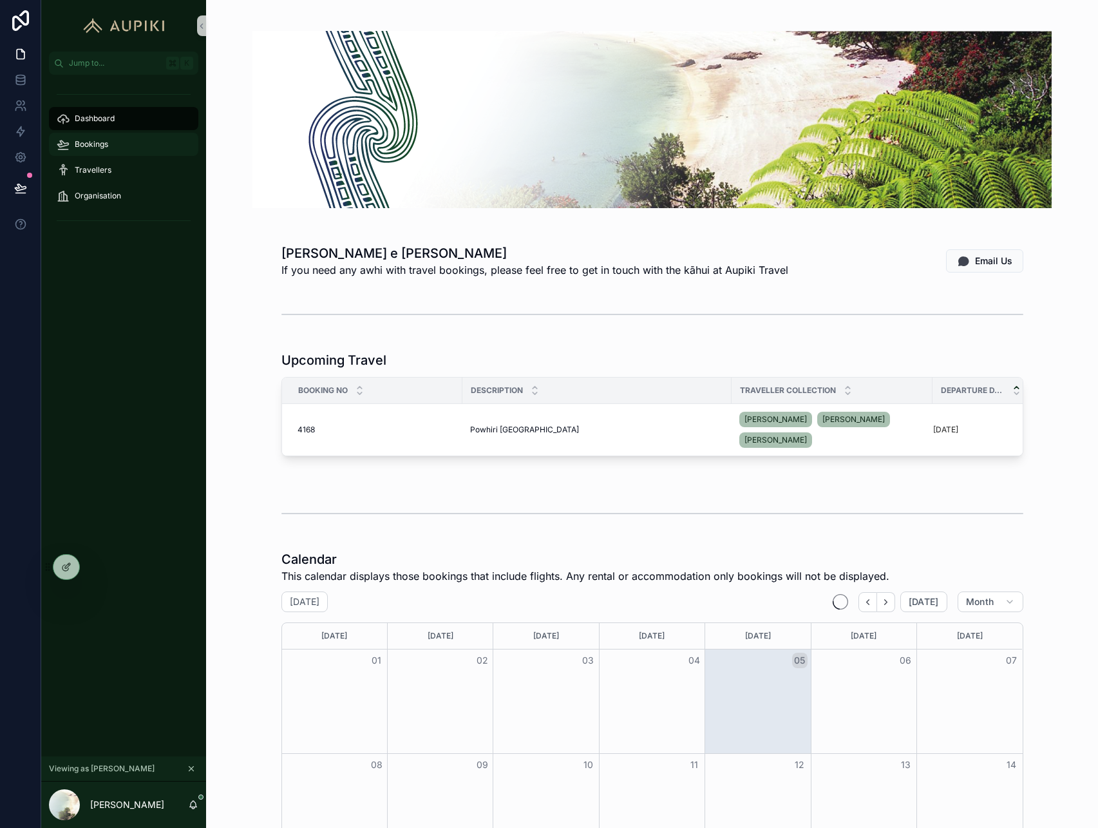
click at [98, 150] on div "Bookings" at bounding box center [124, 144] width 134 height 21
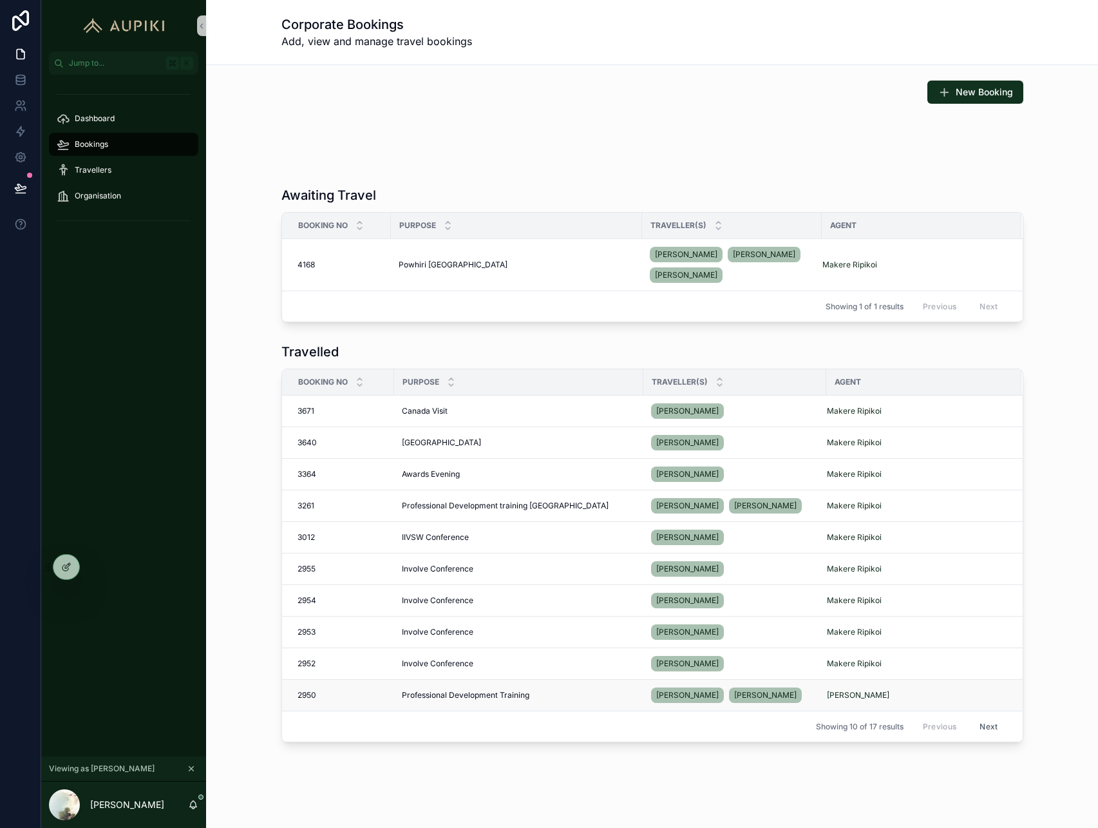
click at [493, 694] on span "Professional Development Training" at bounding box center [466, 695] width 128 height 10
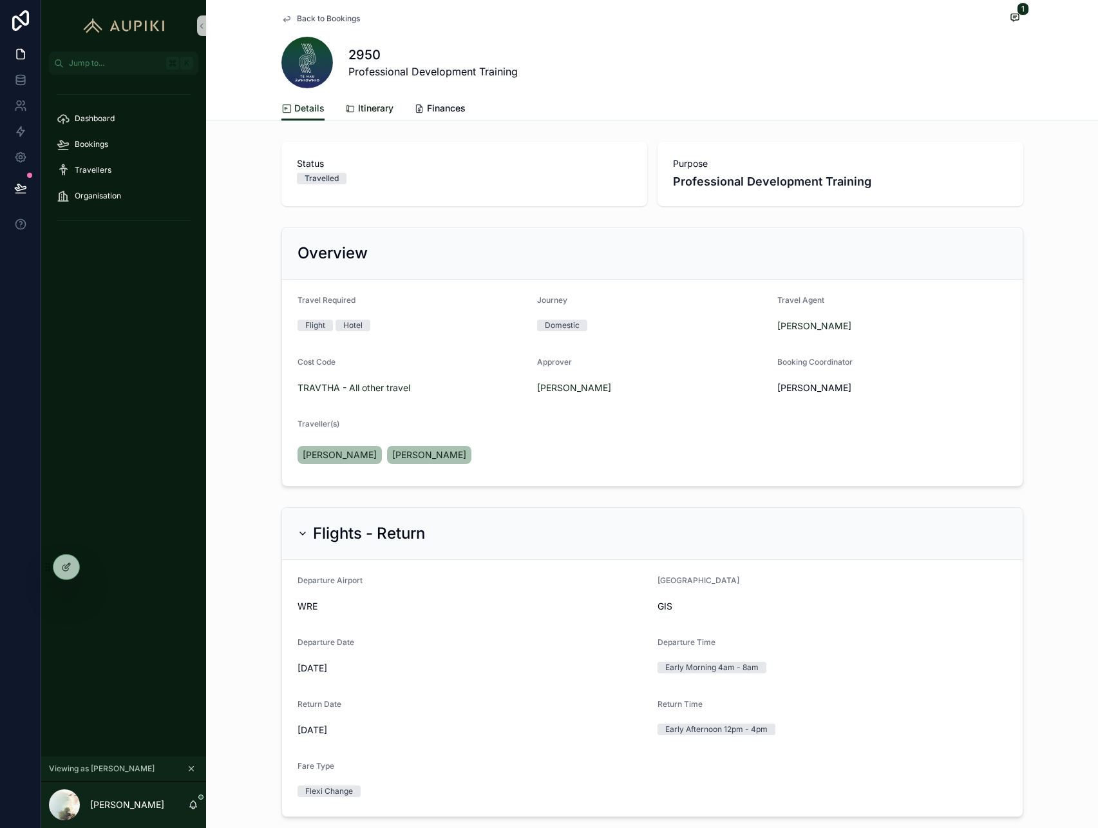
click at [372, 106] on span "Itinerary" at bounding box center [375, 108] width 35 height 13
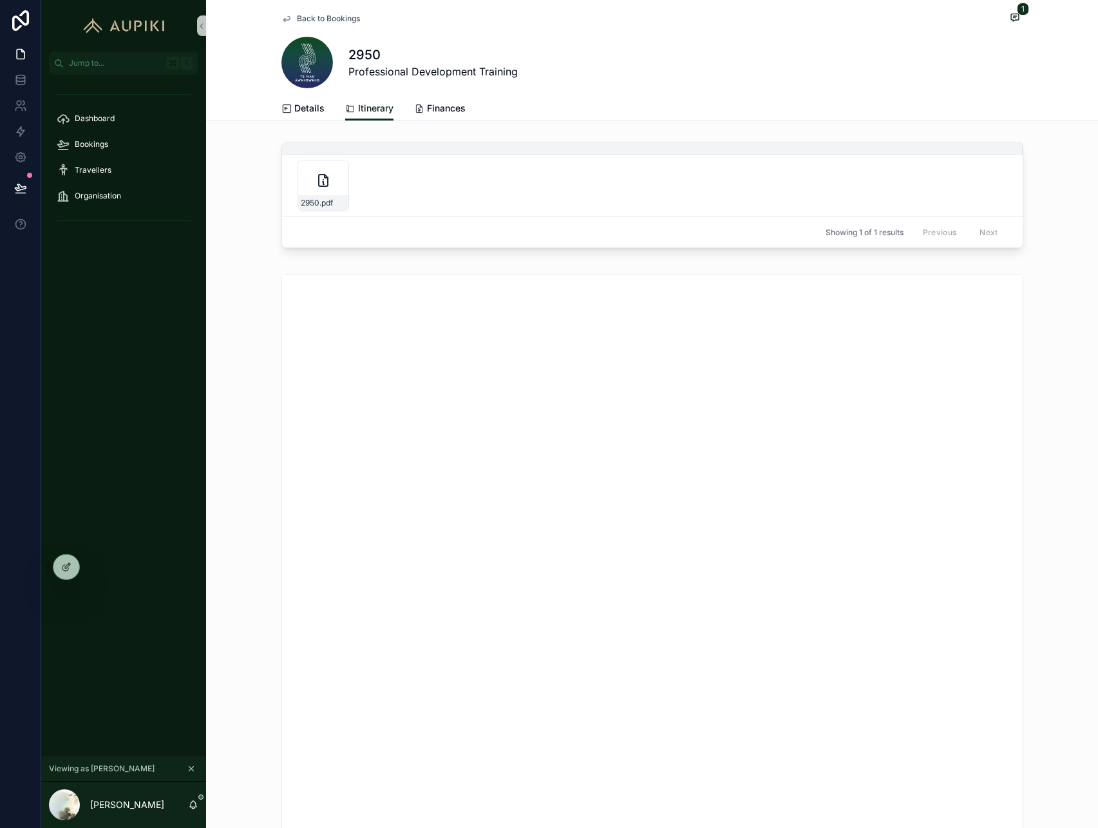
scroll to position [363, 0]
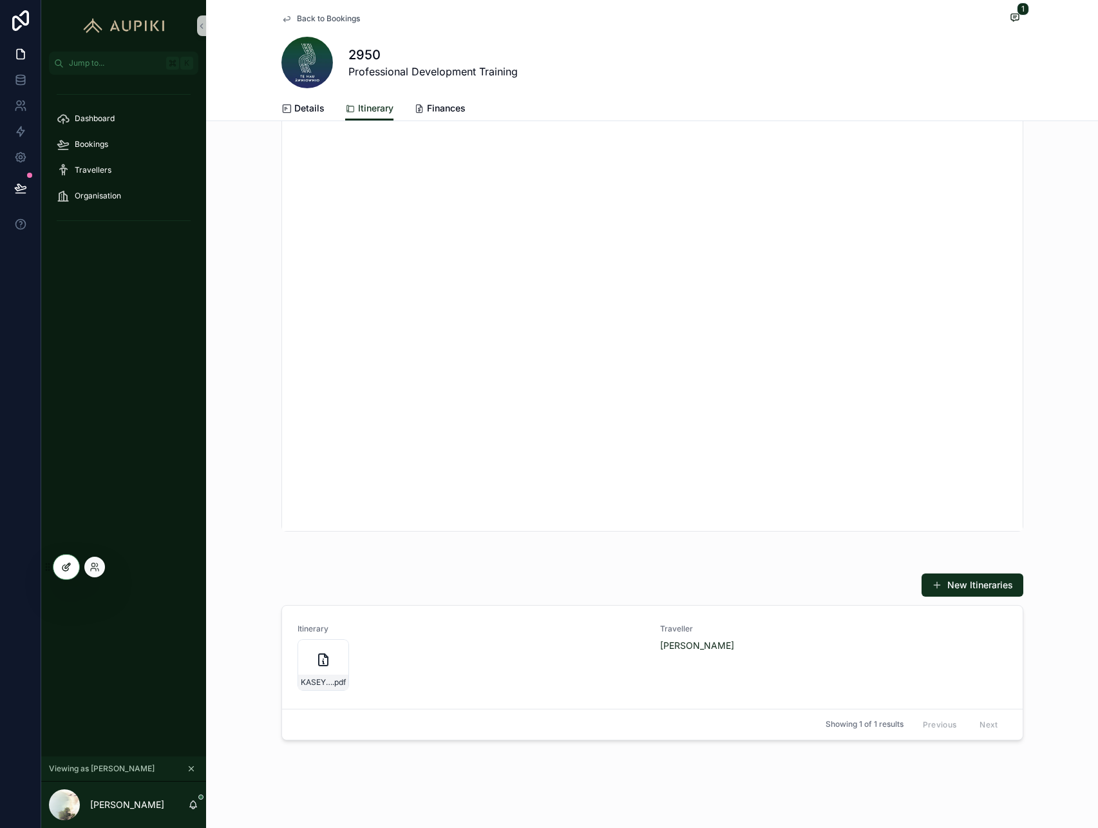
click at [65, 575] on div at bounding box center [66, 566] width 26 height 24
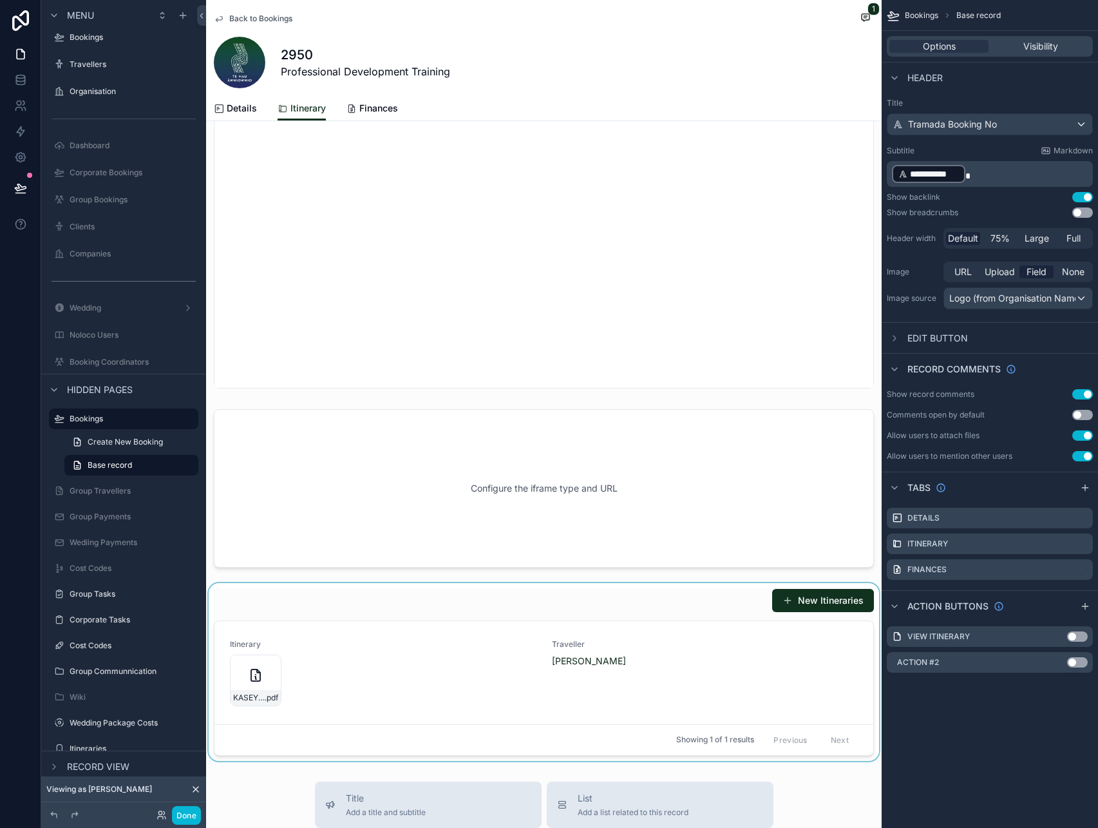
scroll to position [511, 0]
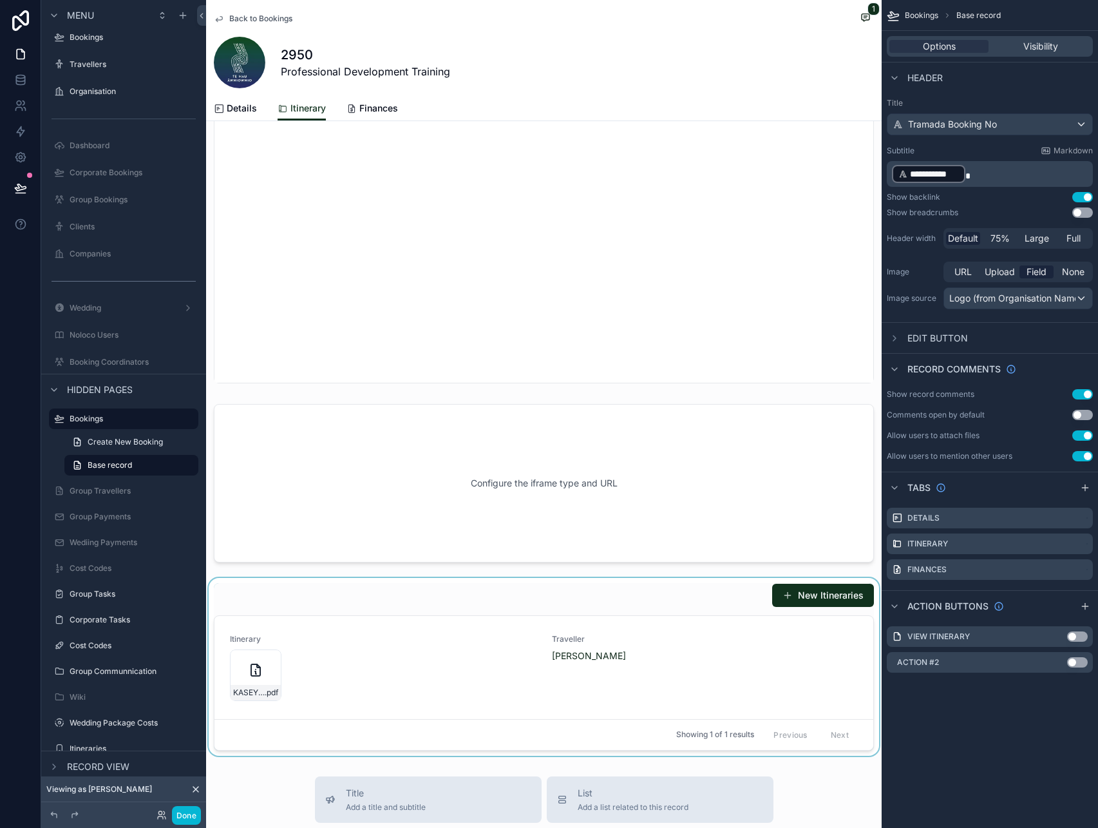
click at [524, 734] on div "Showing 1 of 1 results Previous Next" at bounding box center [543, 734] width 659 height 31
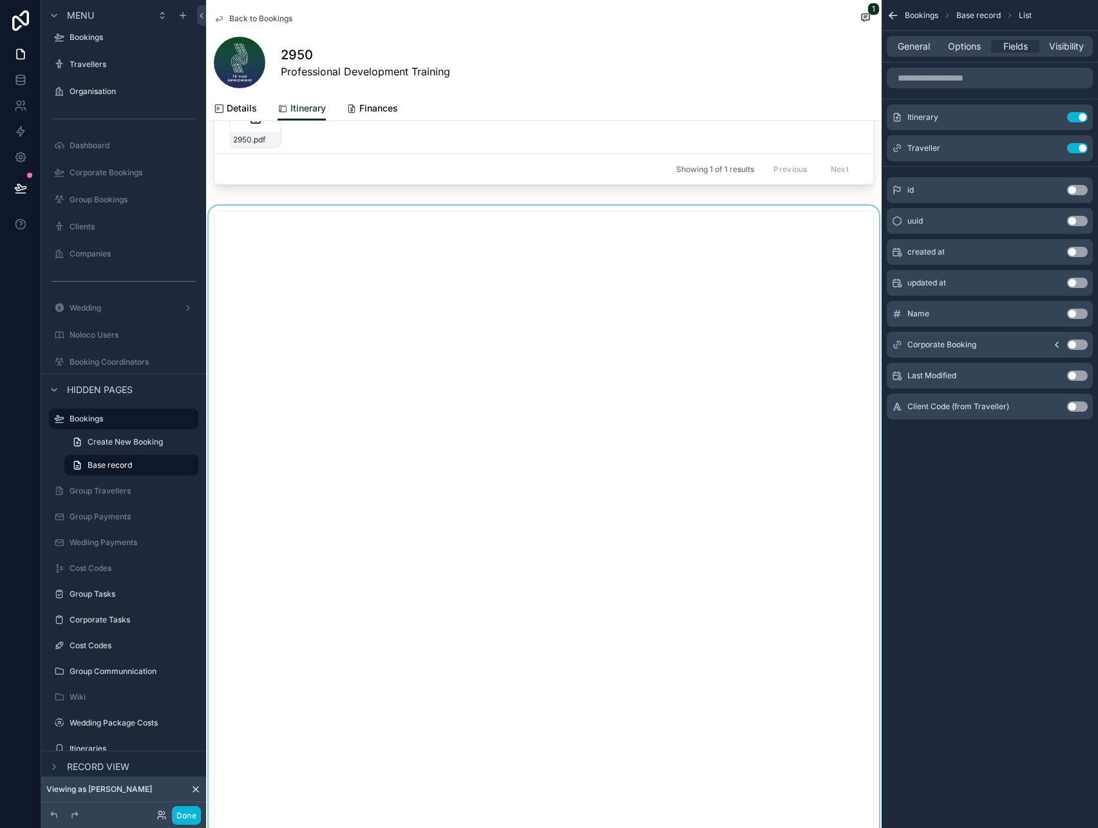
scroll to position [0, 0]
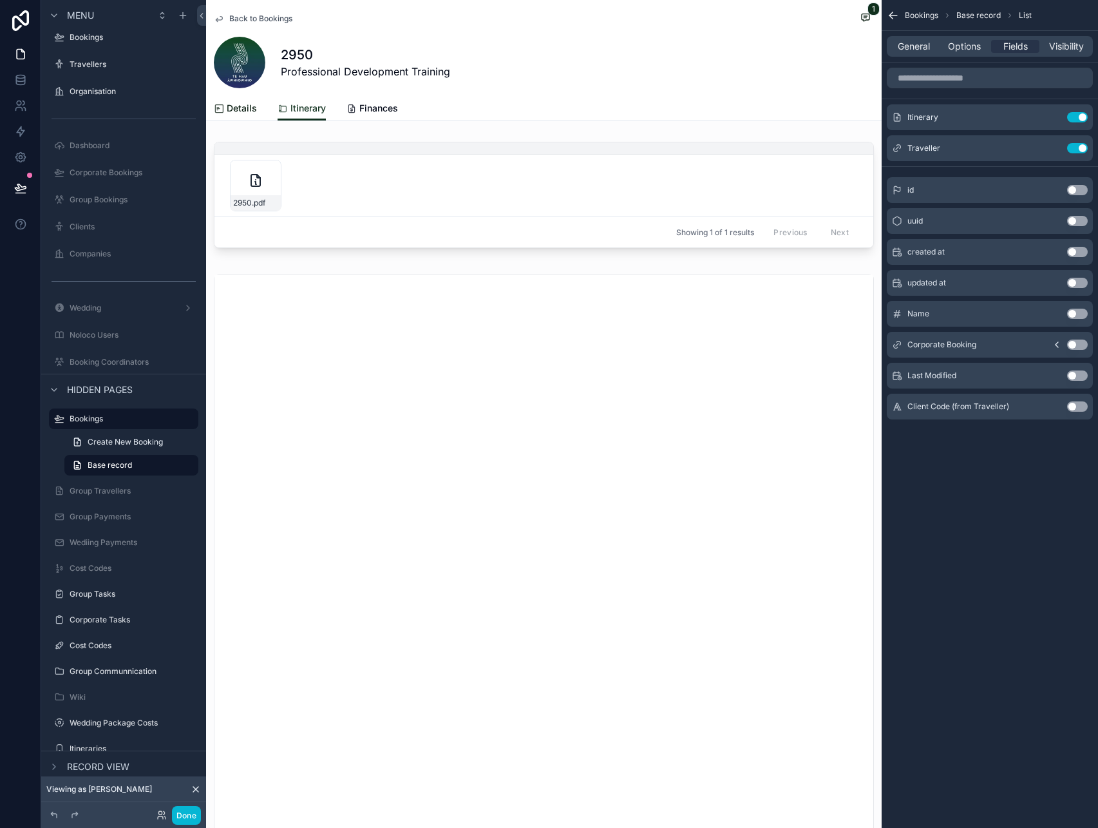
click at [251, 114] on span "Details" at bounding box center [242, 108] width 30 height 13
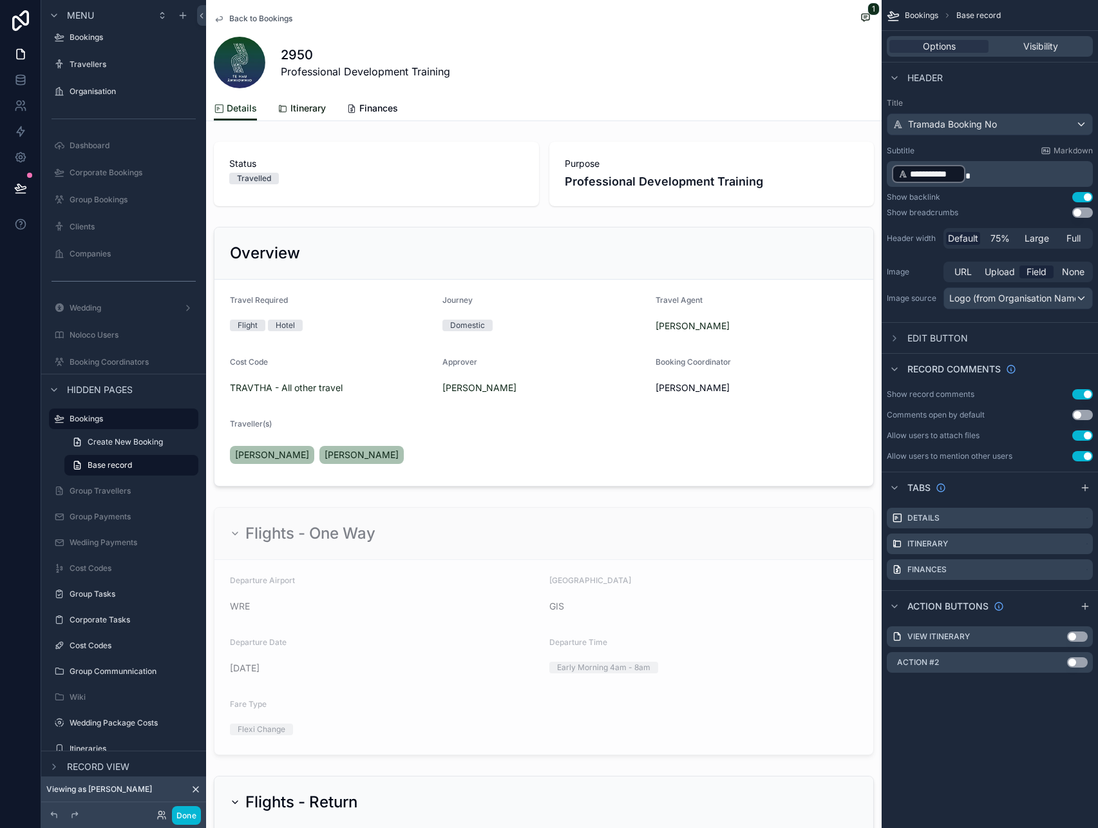
click at [306, 115] on link "Itinerary" at bounding box center [302, 110] width 48 height 26
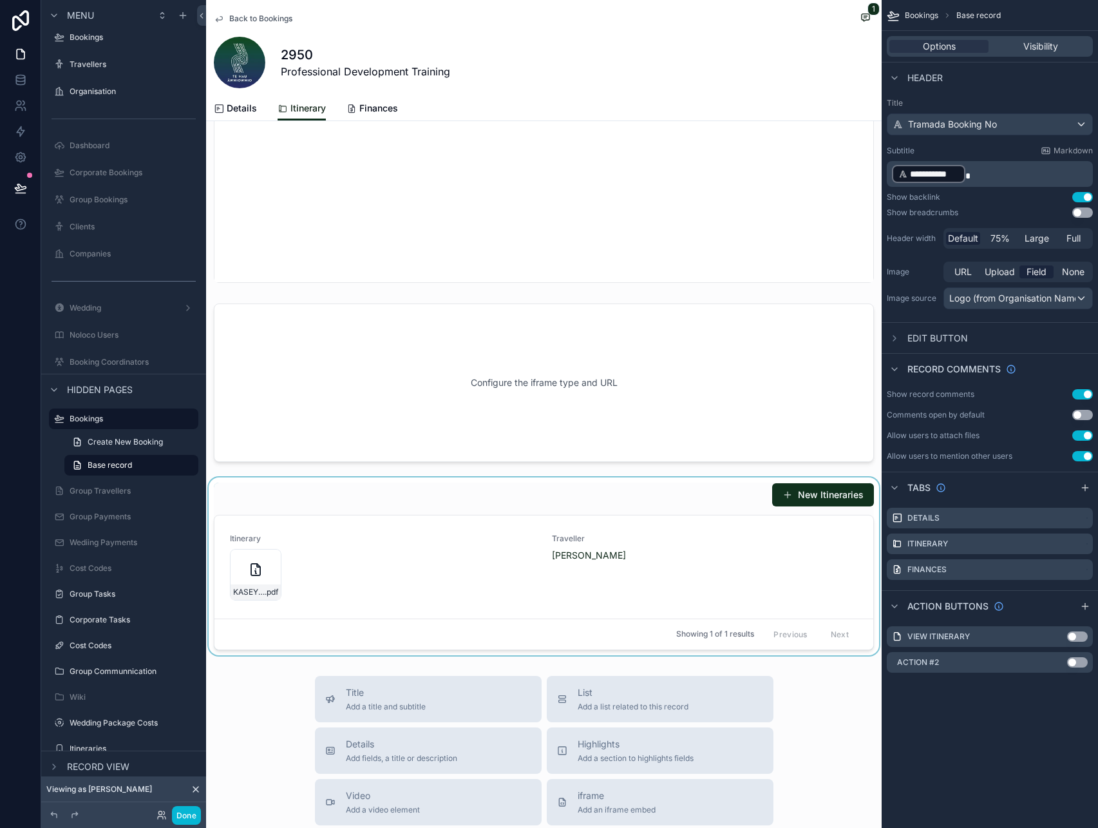
scroll to position [642, 0]
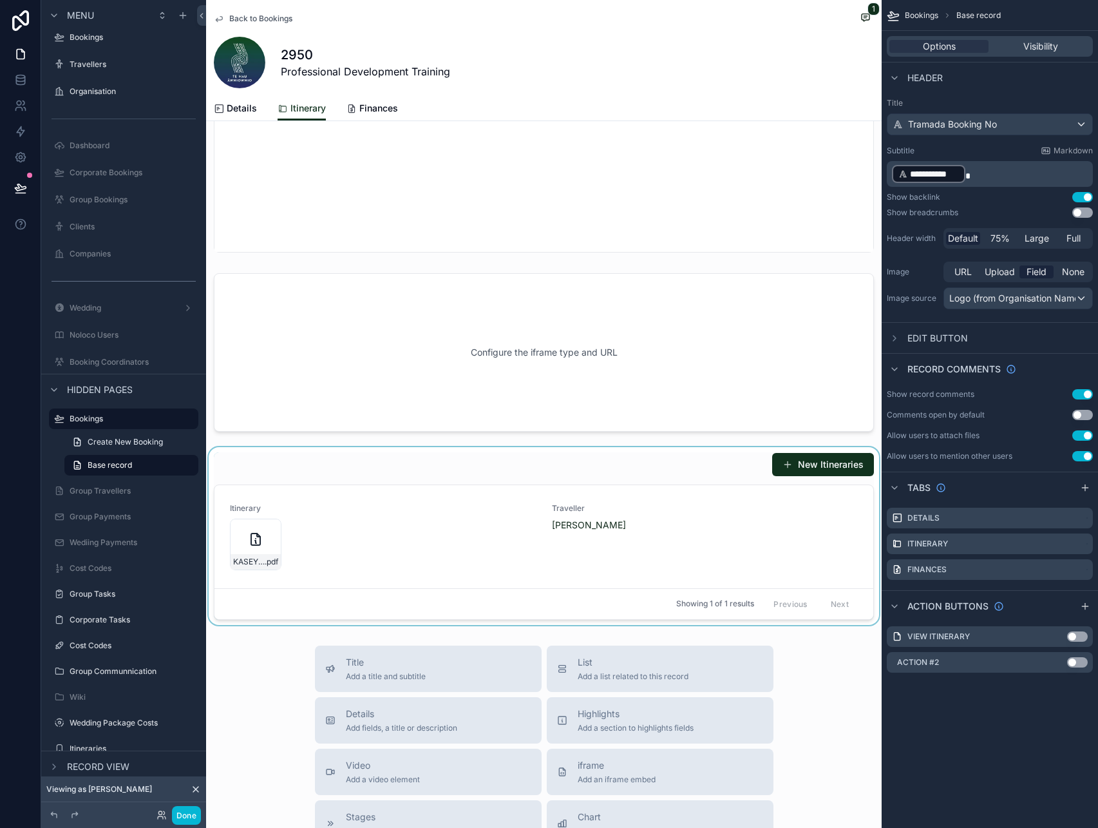
click at [426, 619] on div "scrollable content" at bounding box center [544, 536] width 676 height 178
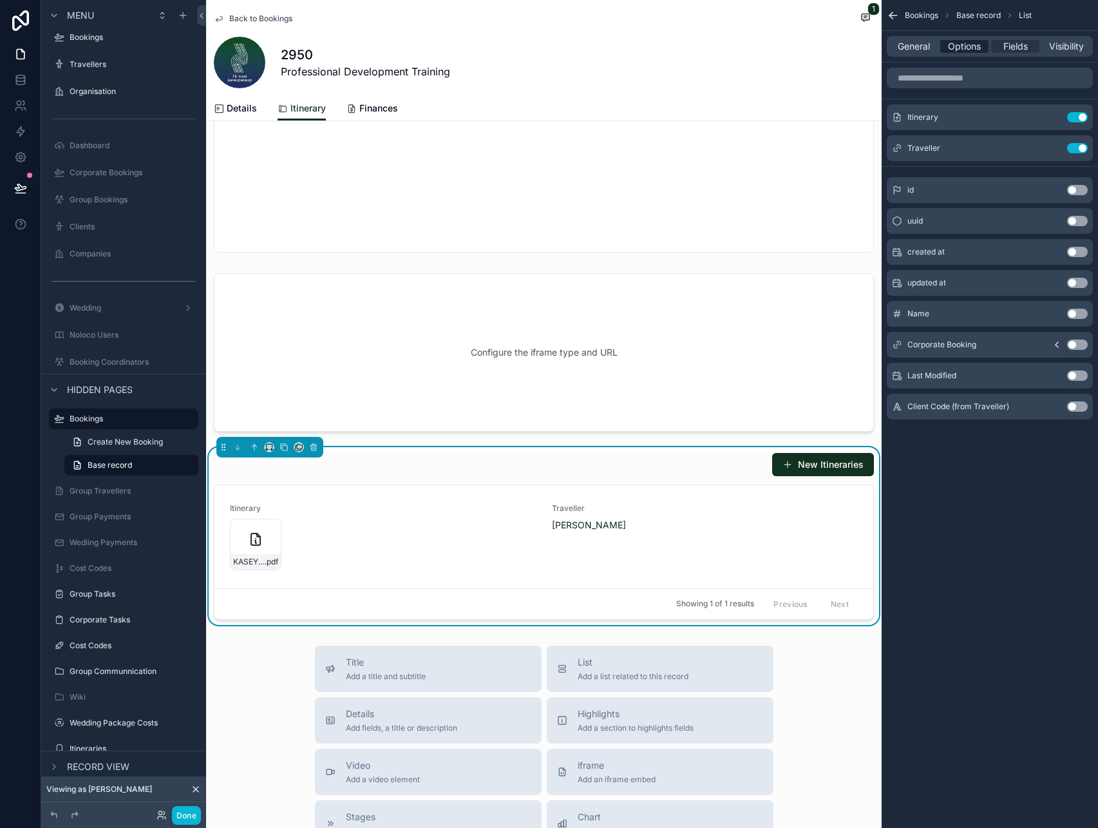
click at [967, 47] on span "Options" at bounding box center [964, 46] width 33 height 13
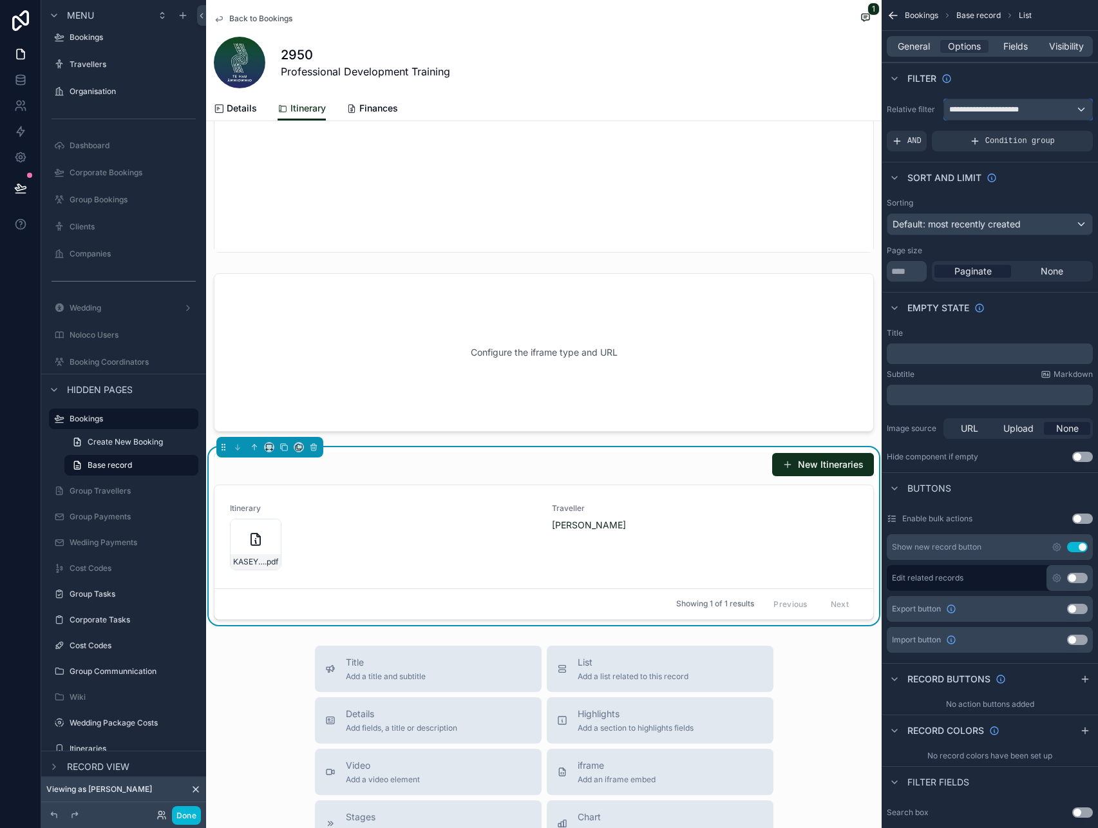
click at [1001, 106] on span "**********" at bounding box center [985, 109] width 73 height 10
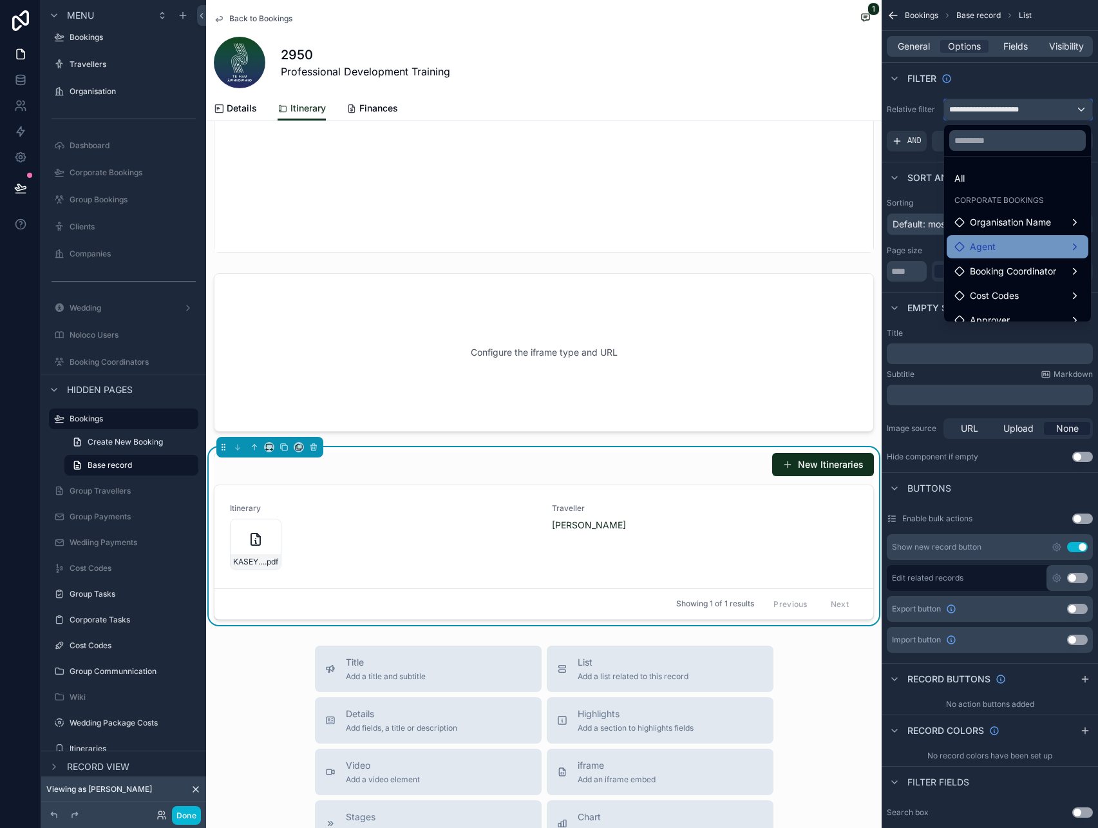
scroll to position [37, 0]
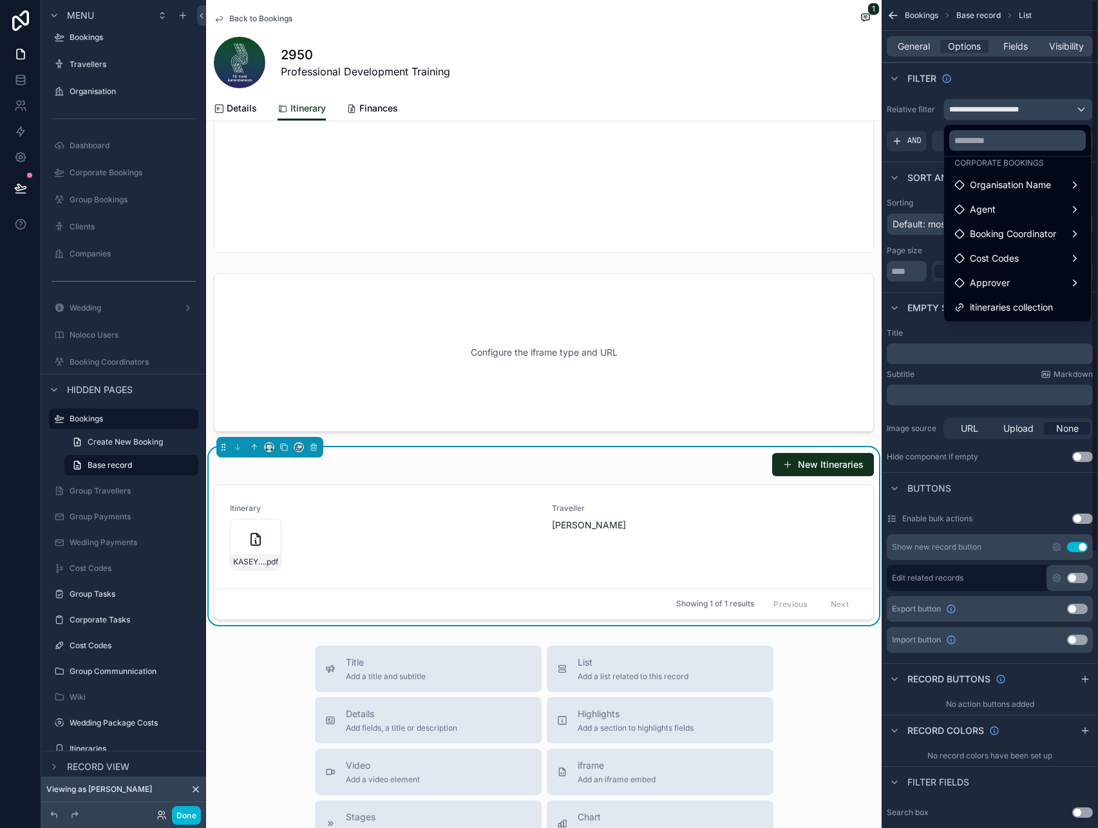
click at [1009, 335] on div "scrollable content" at bounding box center [549, 414] width 1098 height 828
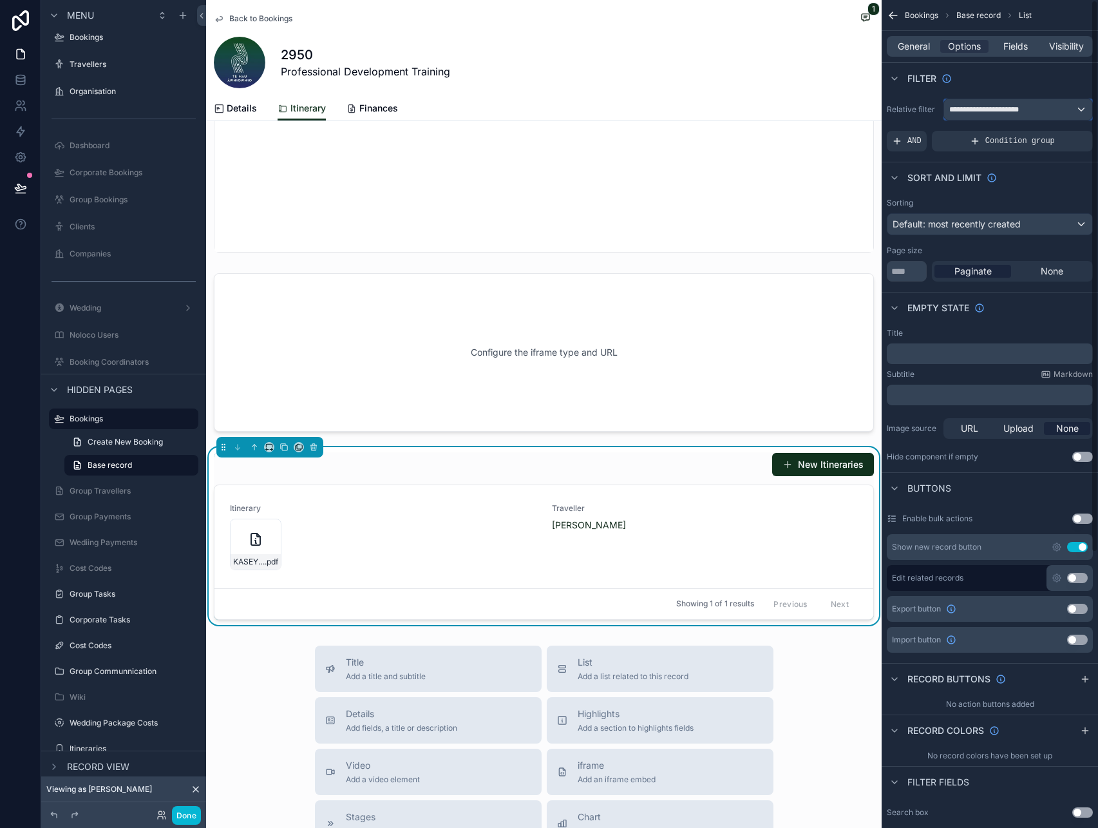
click at [969, 112] on span "**********" at bounding box center [985, 109] width 73 height 10
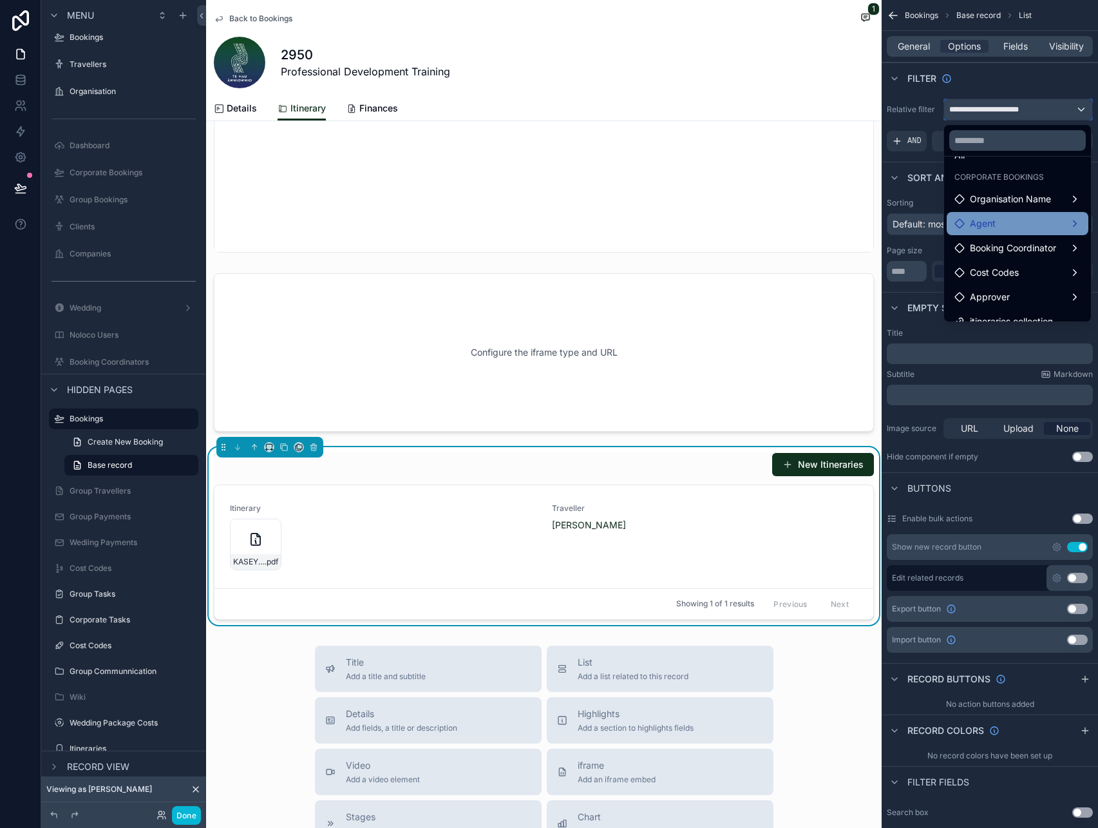
scroll to position [20, 0]
click at [914, 46] on div "scrollable content" at bounding box center [549, 414] width 1098 height 828
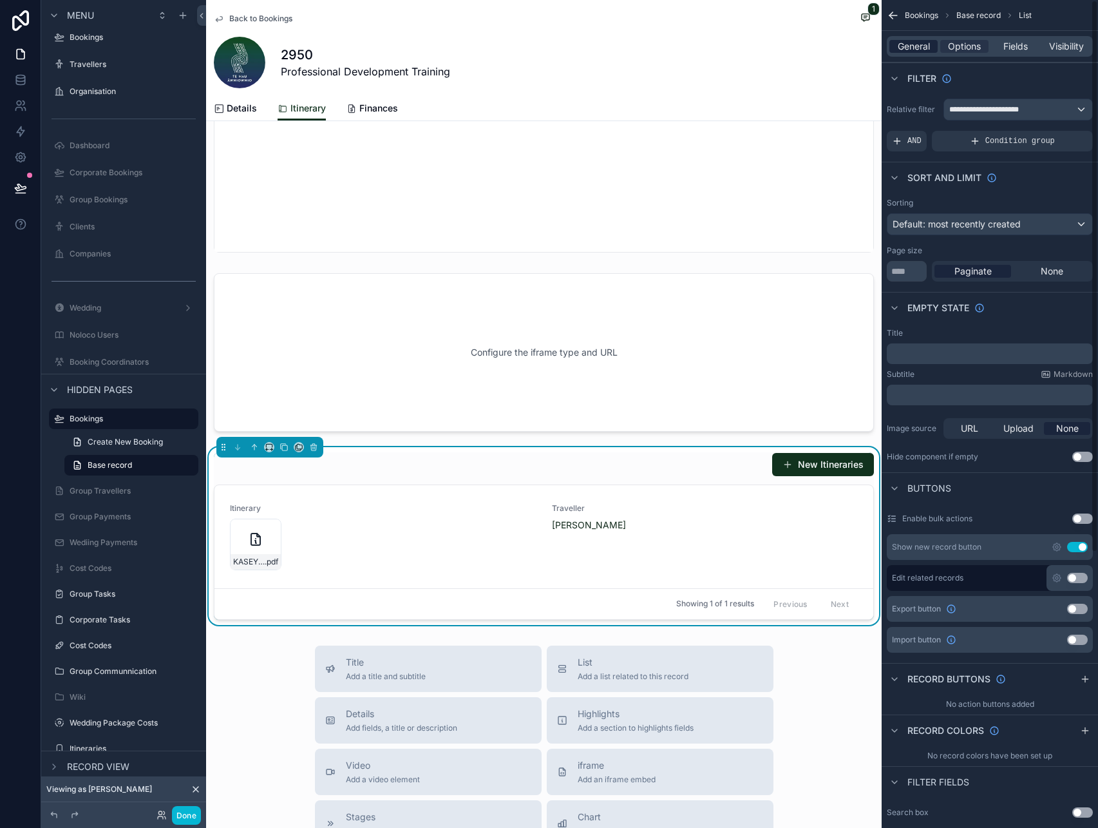
click at [920, 46] on span "General" at bounding box center [914, 46] width 32 height 13
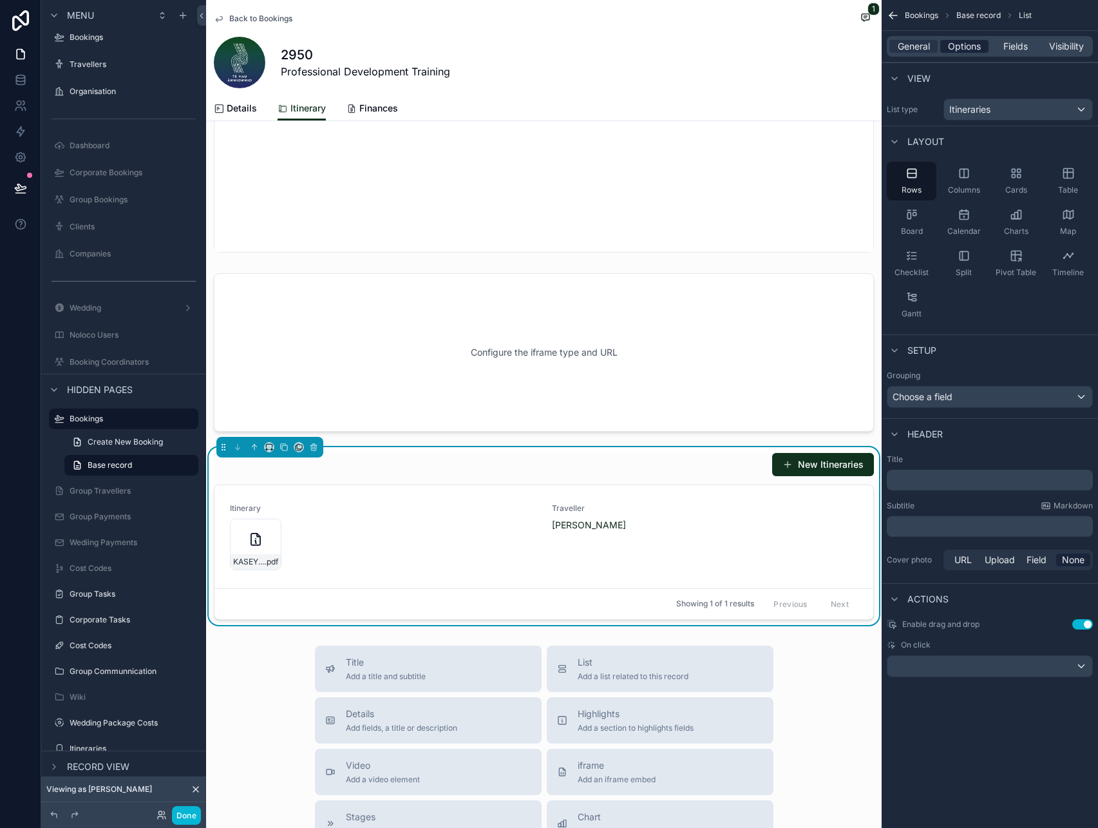
click at [967, 45] on span "Options" at bounding box center [964, 46] width 33 height 13
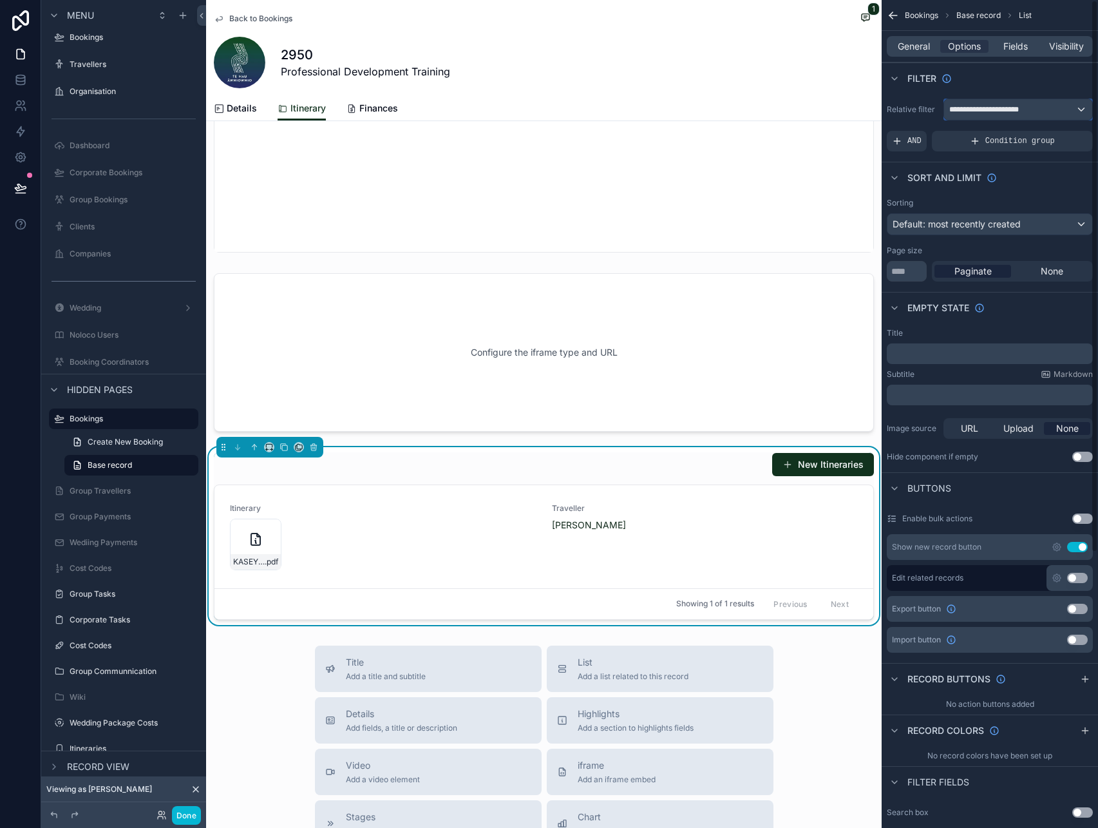
click at [977, 110] on span "**********" at bounding box center [985, 109] width 73 height 10
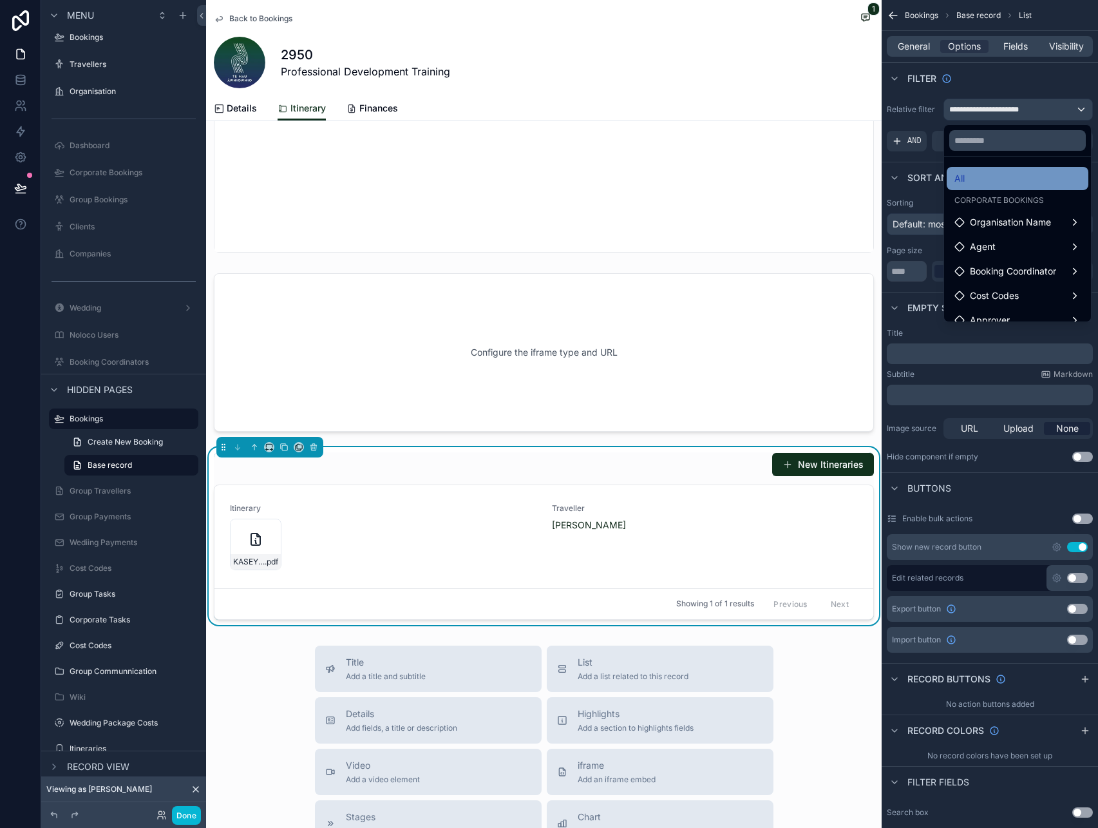
click at [980, 172] on div "All" at bounding box center [1017, 178] width 126 height 15
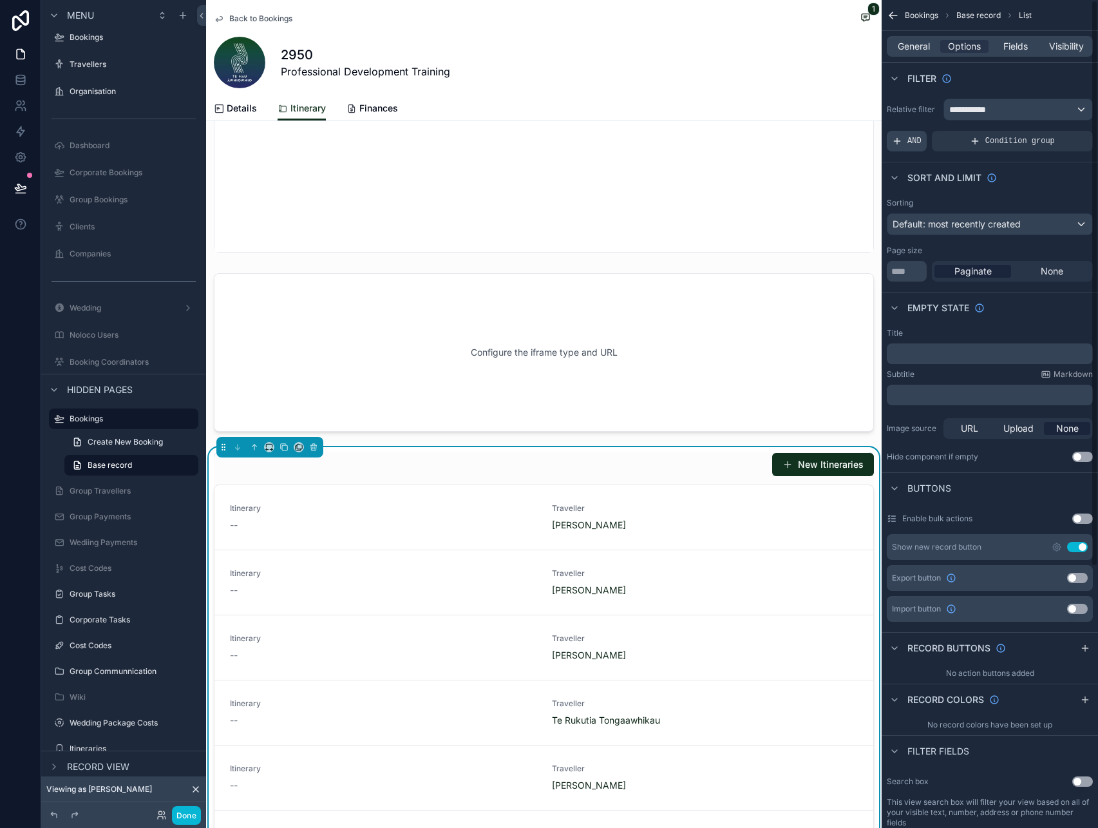
click at [917, 136] on span "AND" at bounding box center [914, 141] width 14 height 10
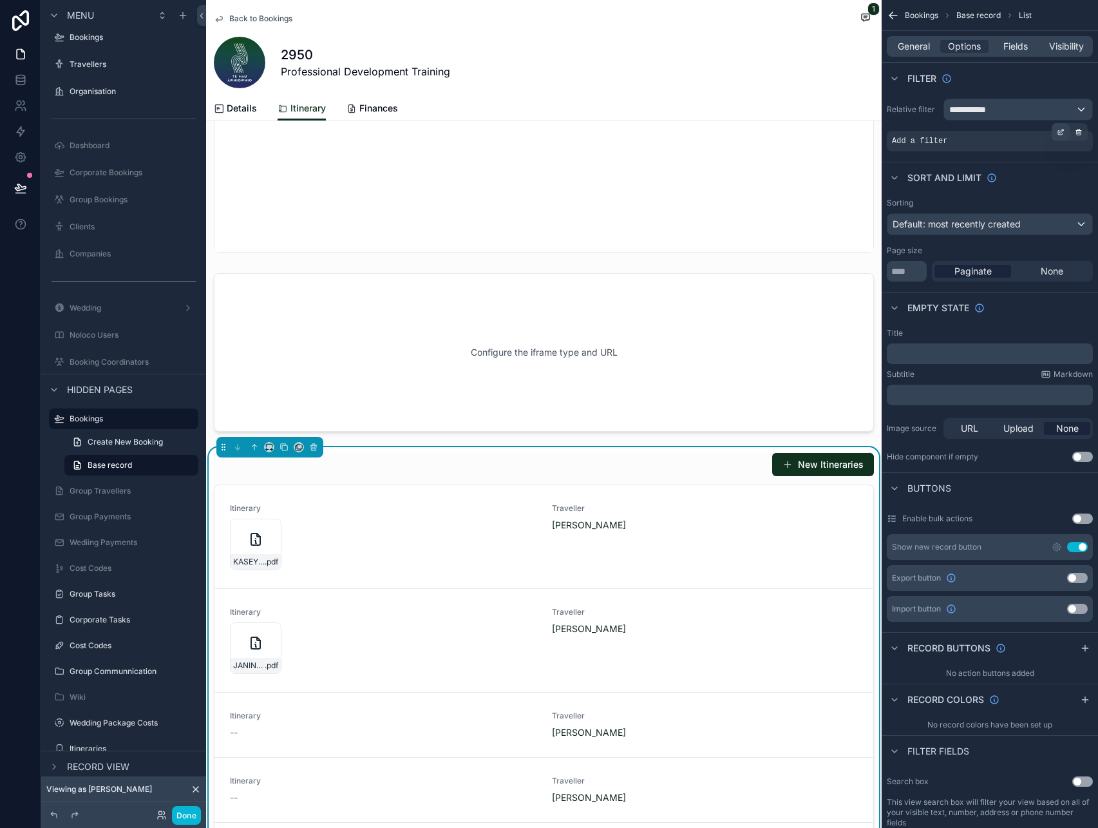
click at [1056, 134] on div "scrollable content" at bounding box center [1061, 132] width 18 height 18
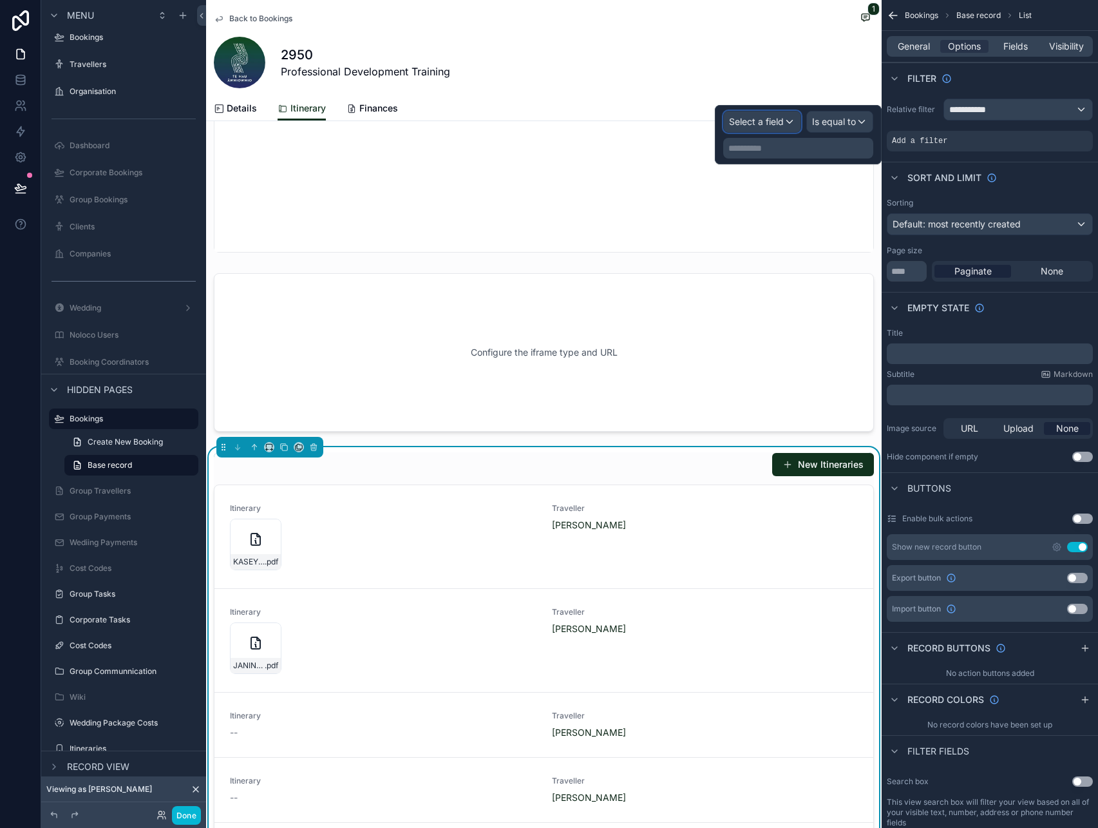
click at [782, 124] on span "Select a field" at bounding box center [756, 121] width 55 height 11
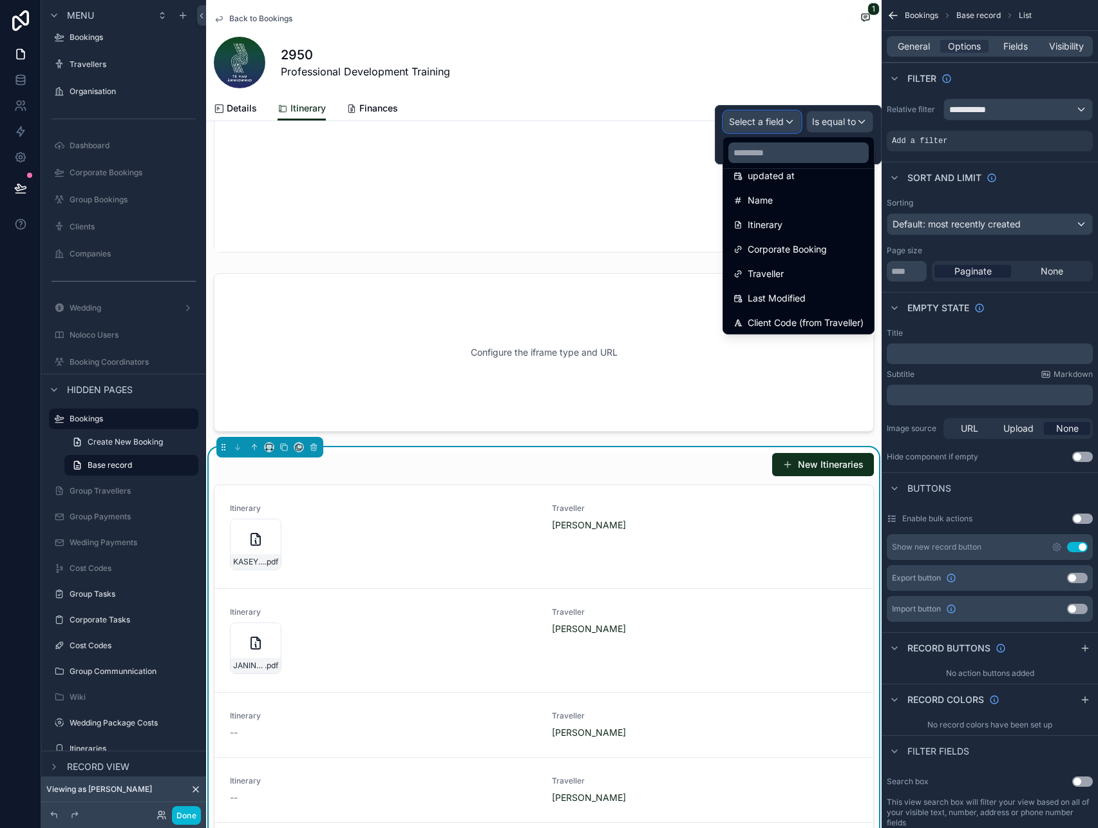
scroll to position [91, 0]
click at [808, 247] on span "Corporate Booking" at bounding box center [787, 245] width 79 height 15
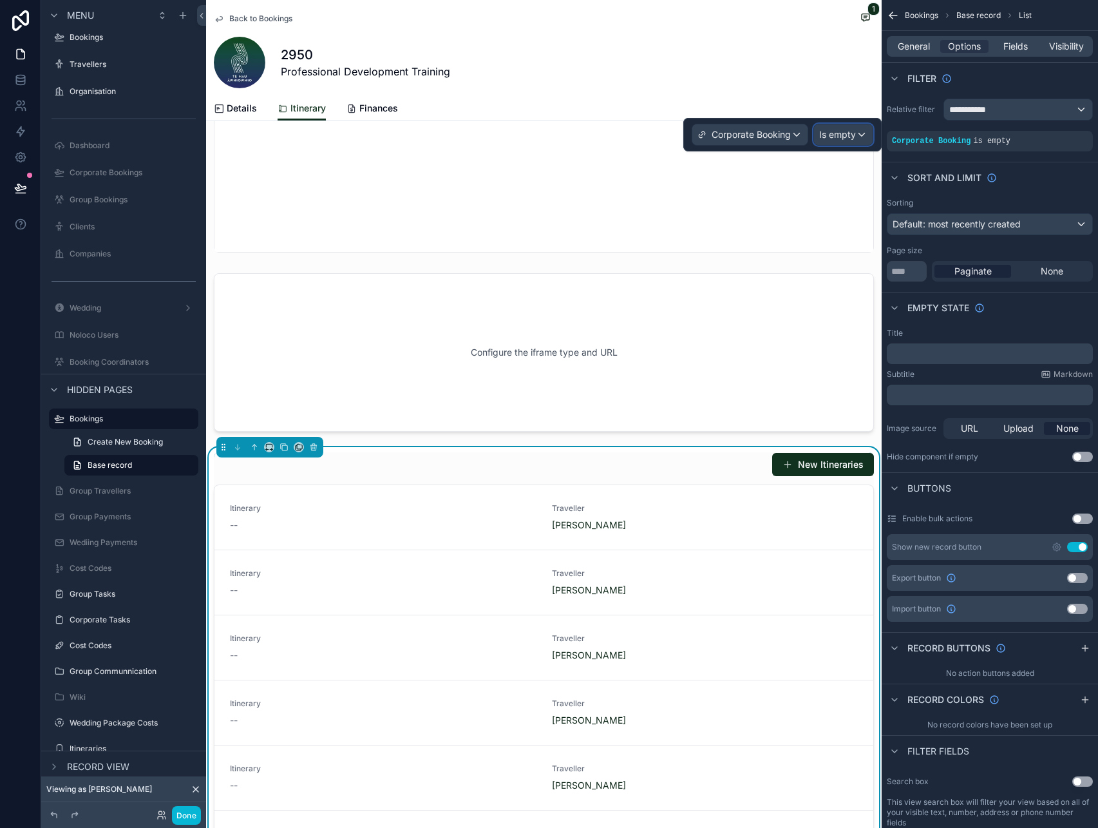
click at [866, 130] on div "Is empty" at bounding box center [843, 134] width 59 height 21
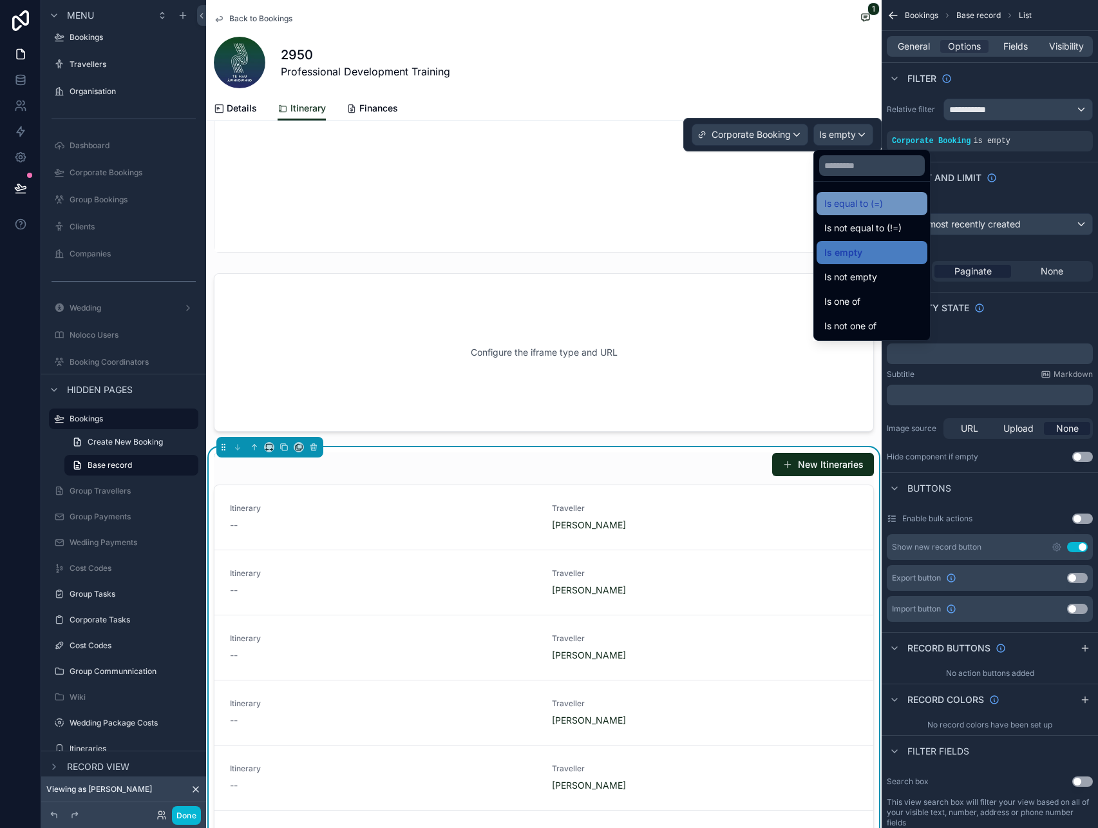
click at [864, 207] on span "Is equal to (=)" at bounding box center [853, 203] width 59 height 15
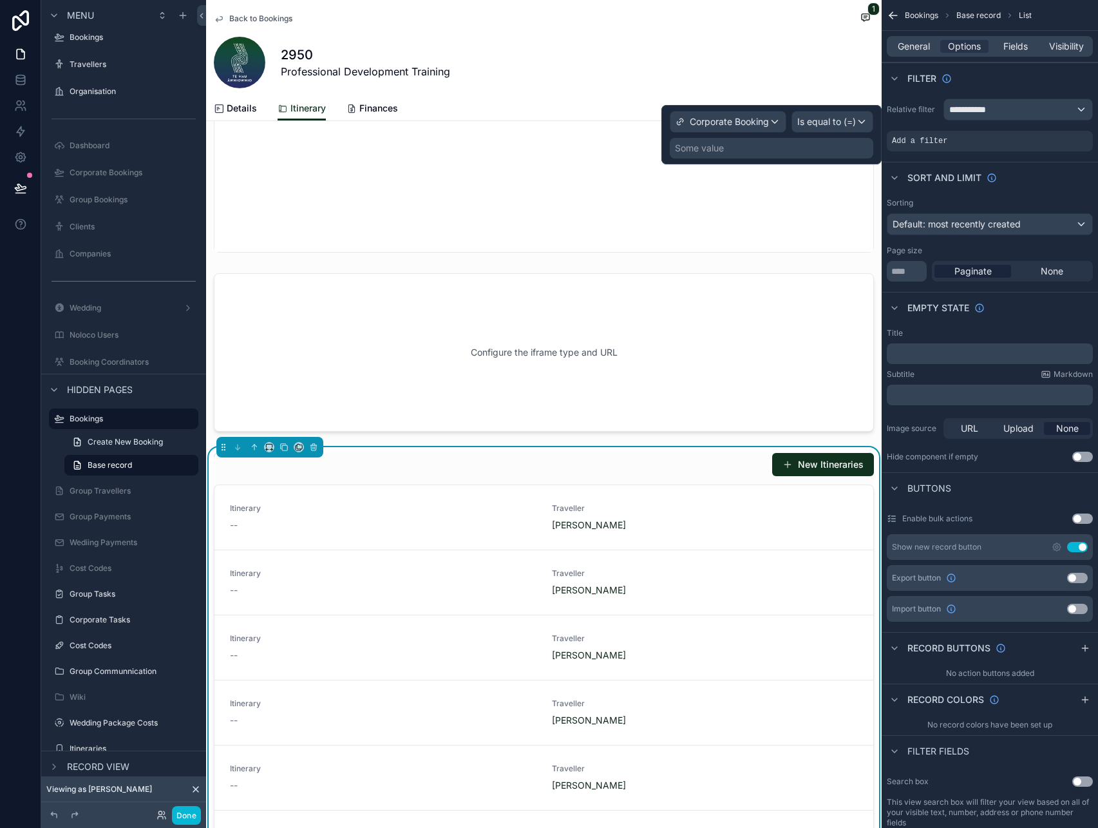
click at [799, 148] on div "Some value" at bounding box center [772, 148] width 204 height 21
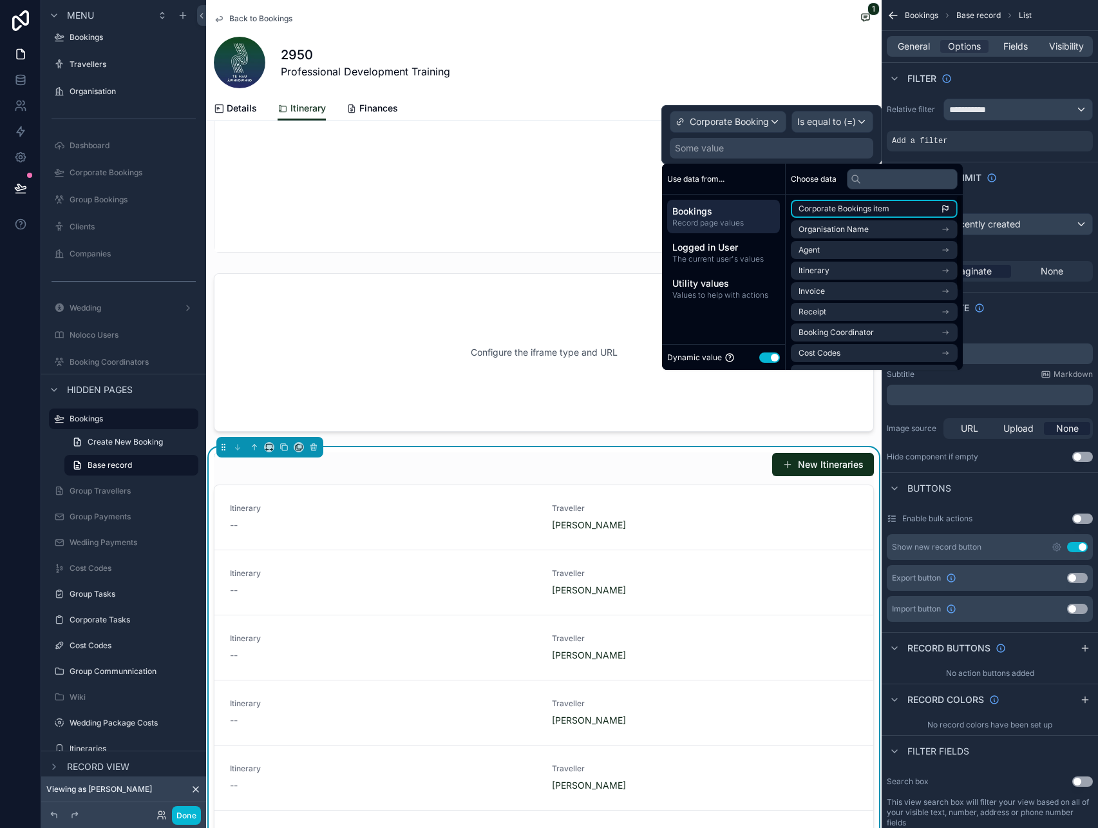
click at [826, 212] on span "Corporate Bookings item" at bounding box center [844, 209] width 91 height 10
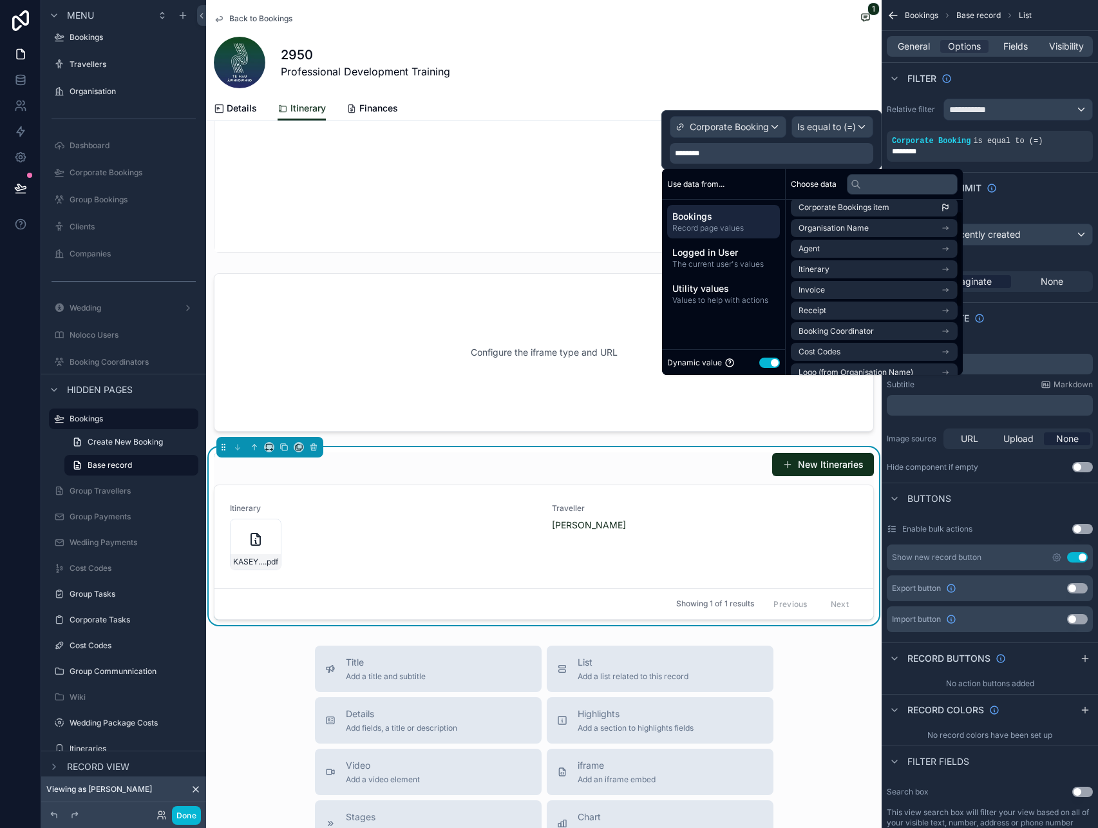
scroll to position [0, 0]
click at [744, 124] on span "Corporate Booking" at bounding box center [729, 126] width 79 height 13
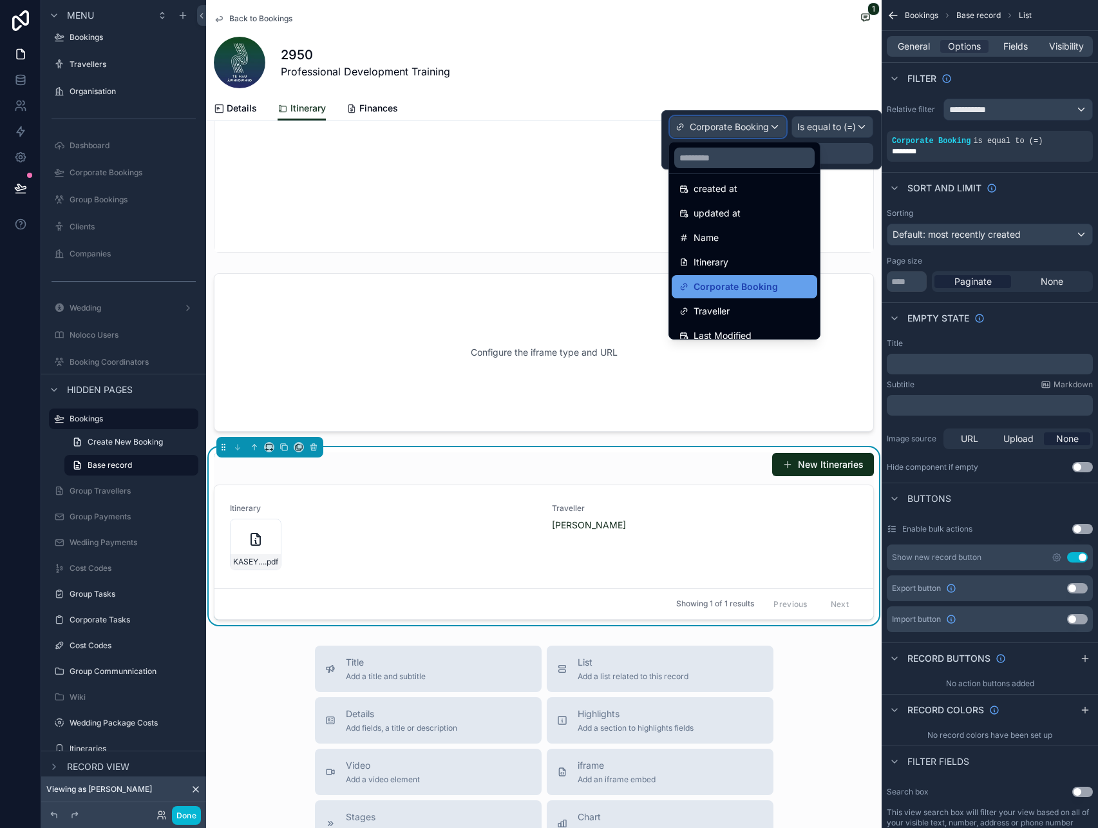
scroll to position [53, 0]
click at [866, 143] on div at bounding box center [771, 139] width 220 height 59
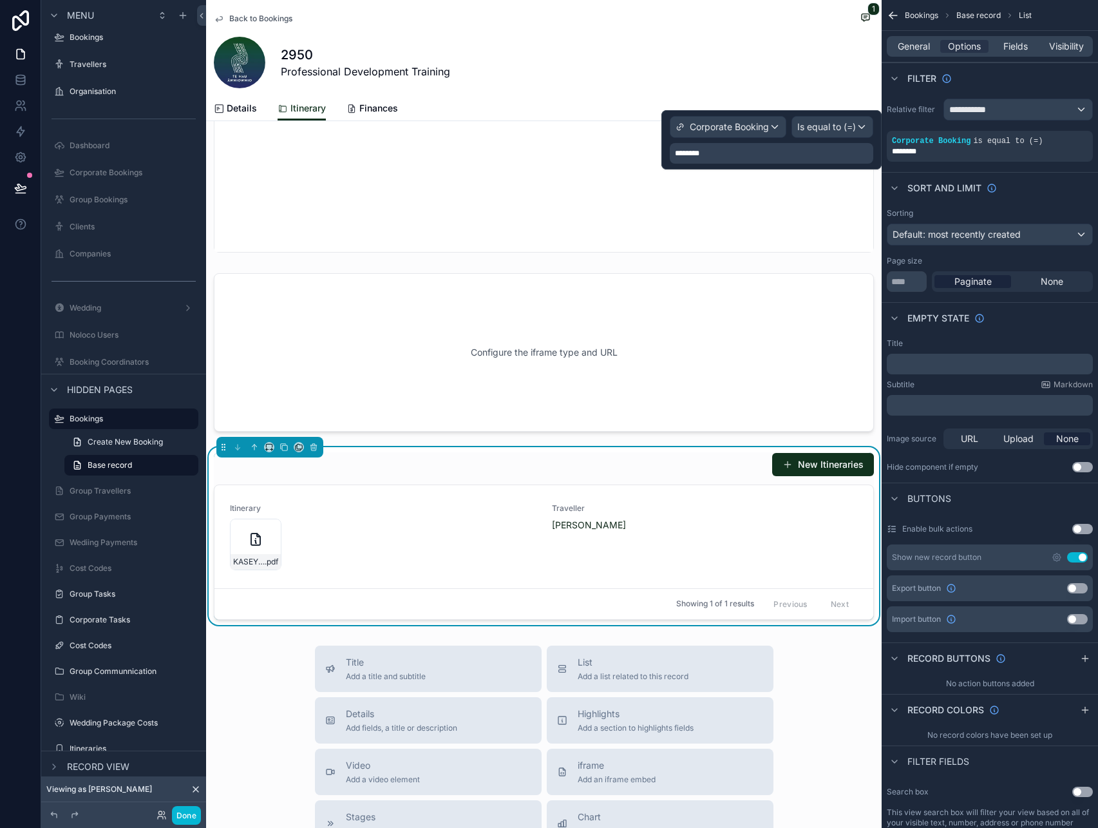
click at [793, 153] on div "********" at bounding box center [772, 153] width 204 height 21
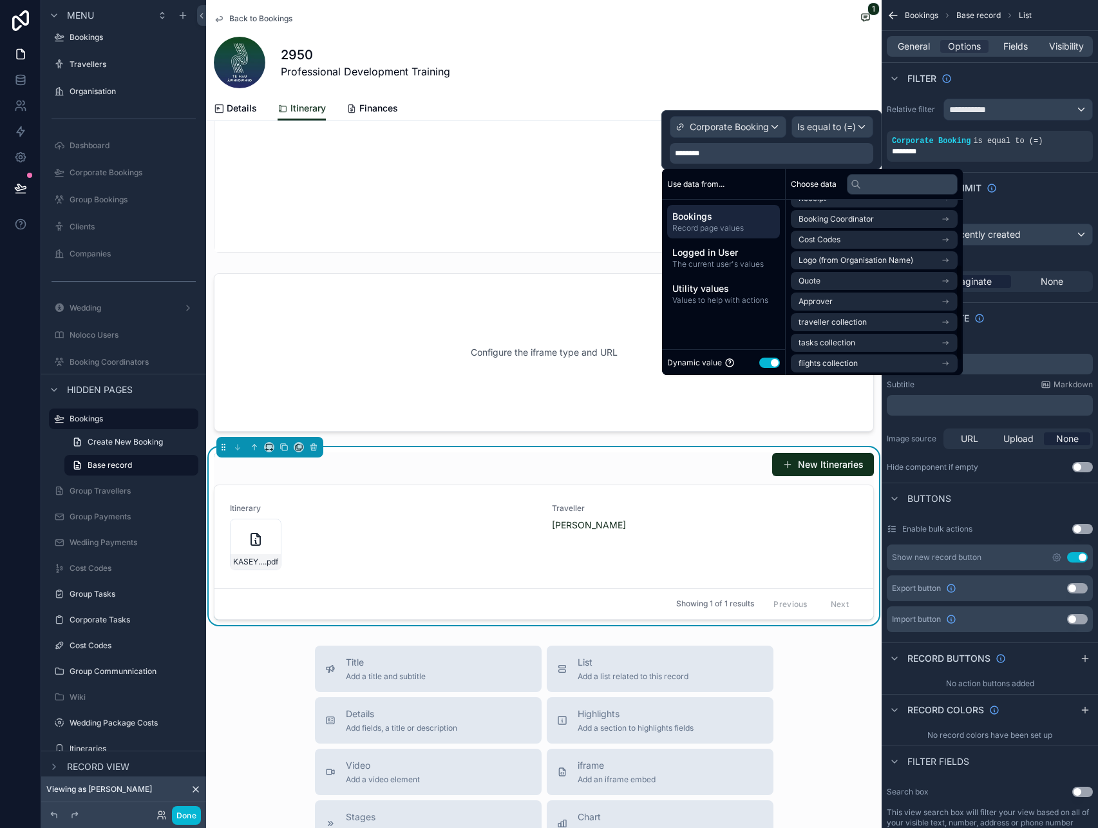
scroll to position [142, 0]
click at [884, 353] on li "itineraries collection" at bounding box center [874, 361] width 167 height 18
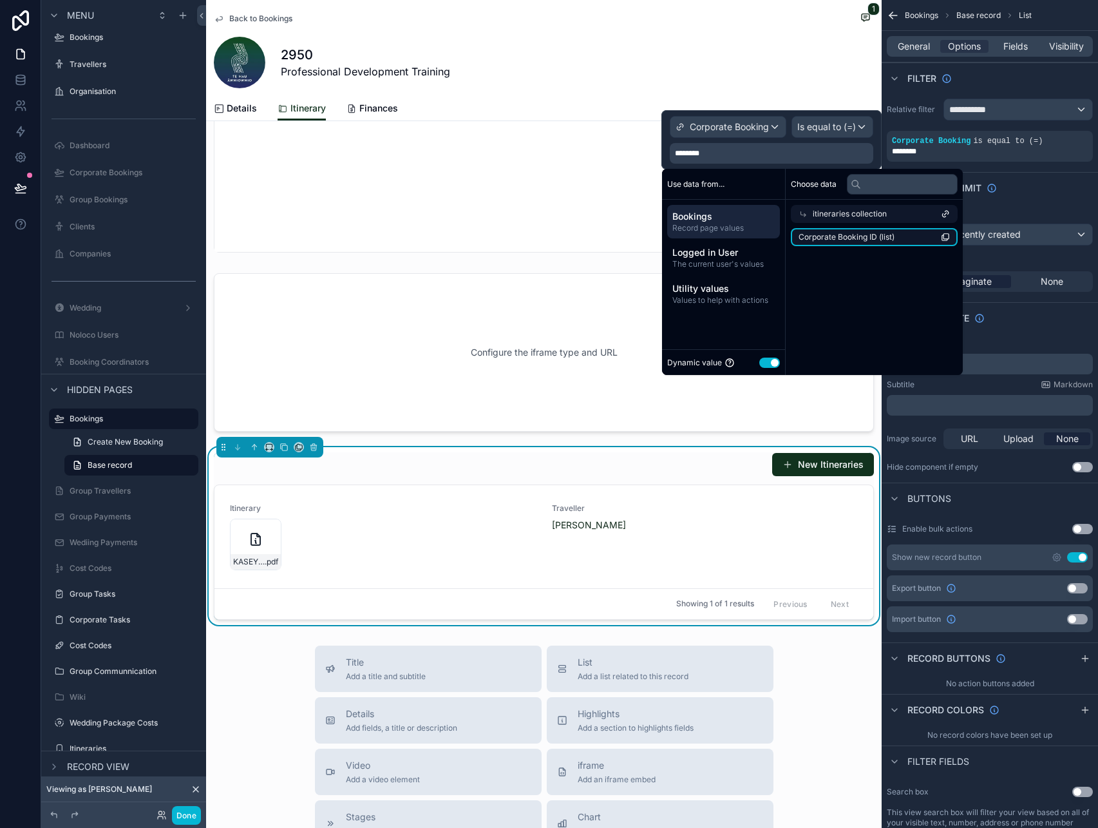
click at [903, 236] on li "Corporate Booking ID (list)" at bounding box center [874, 237] width 167 height 18
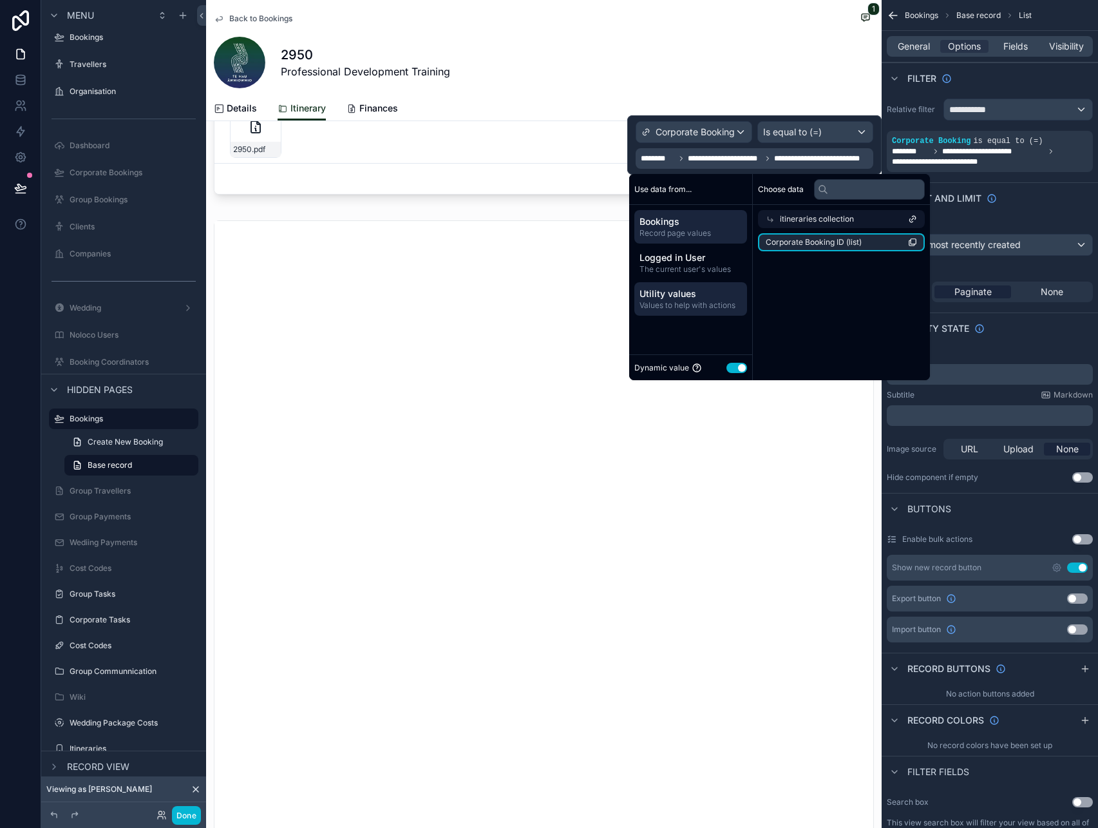
scroll to position [642, 0]
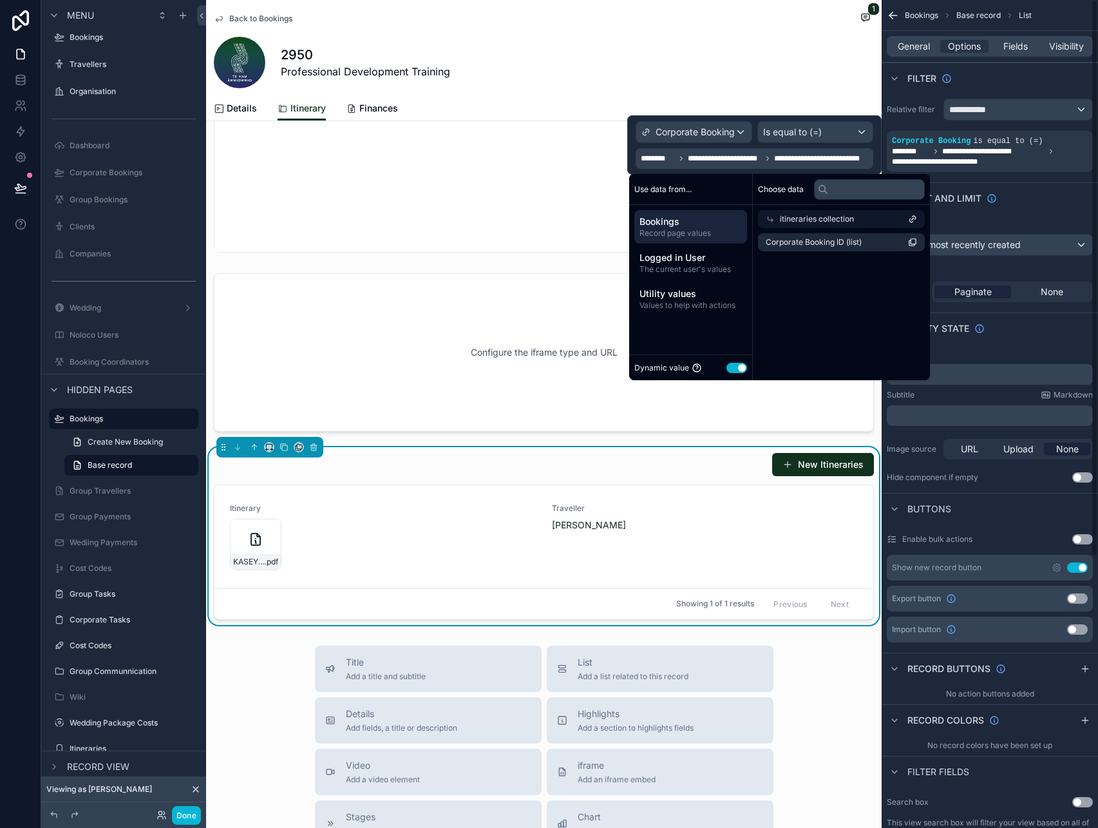
click at [1029, 334] on div "Empty state" at bounding box center [990, 327] width 216 height 31
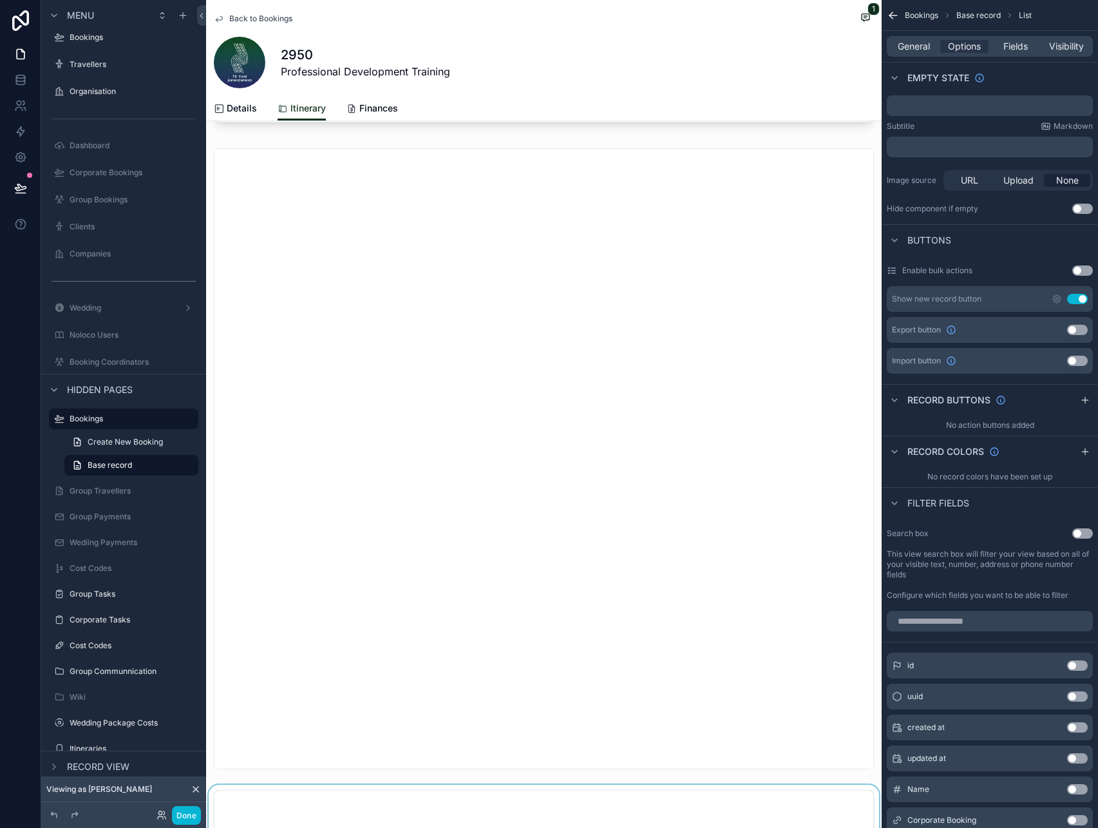
scroll to position [0, 0]
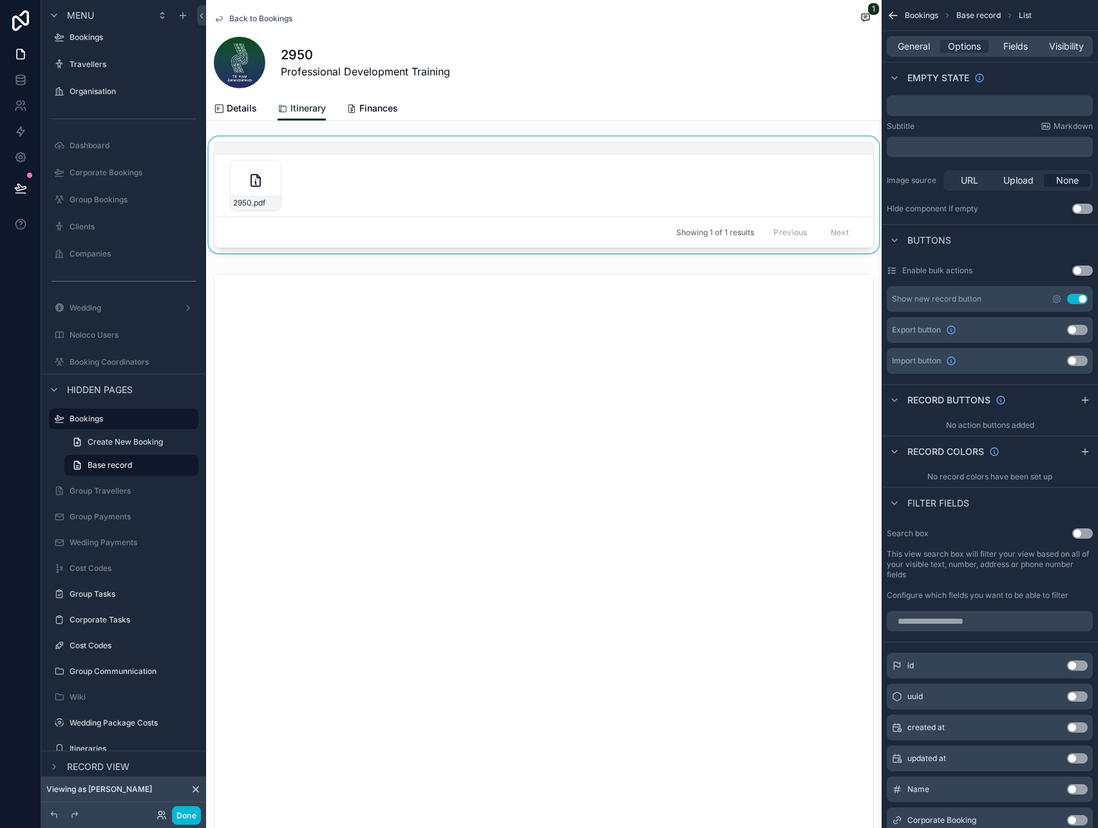
click at [375, 219] on div "Showing 1 of 1 results Previous Next" at bounding box center [543, 231] width 659 height 31
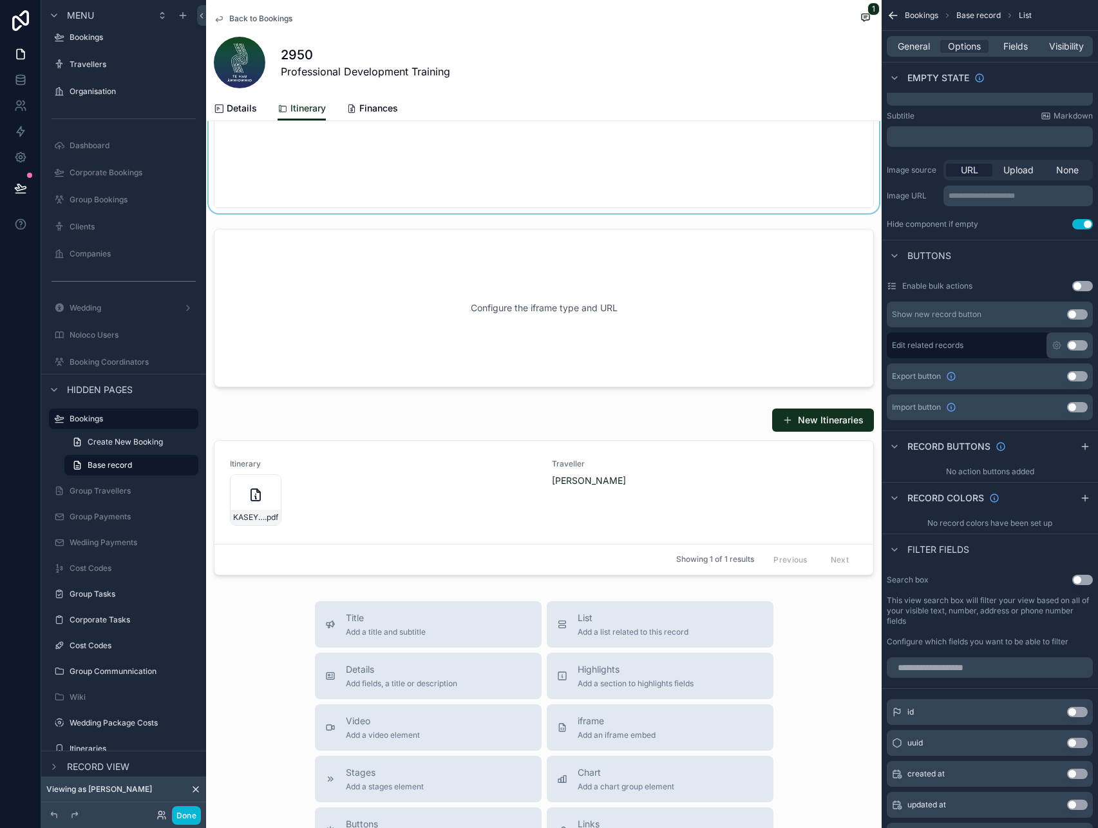
scroll to position [700, 0]
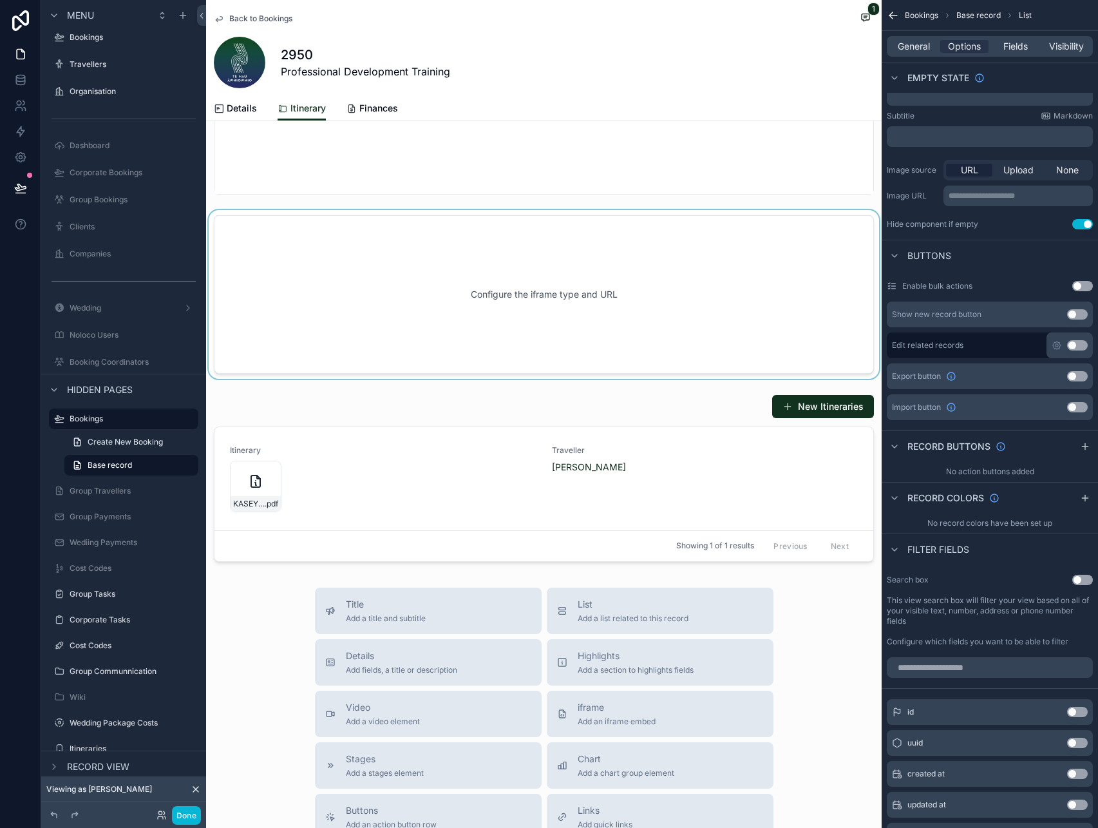
click at [392, 326] on div "scrollable content" at bounding box center [544, 294] width 676 height 169
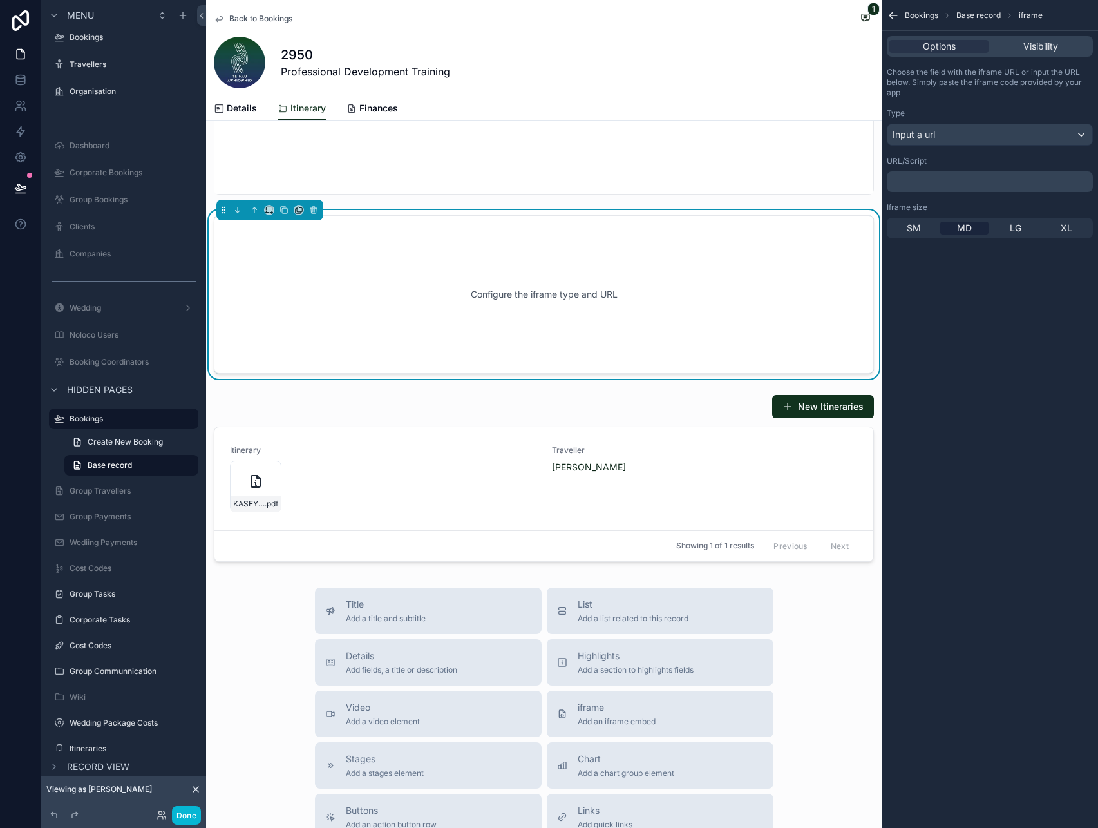
scroll to position [0, 0]
click at [315, 208] on icon "scrollable content" at bounding box center [313, 209] width 9 height 9
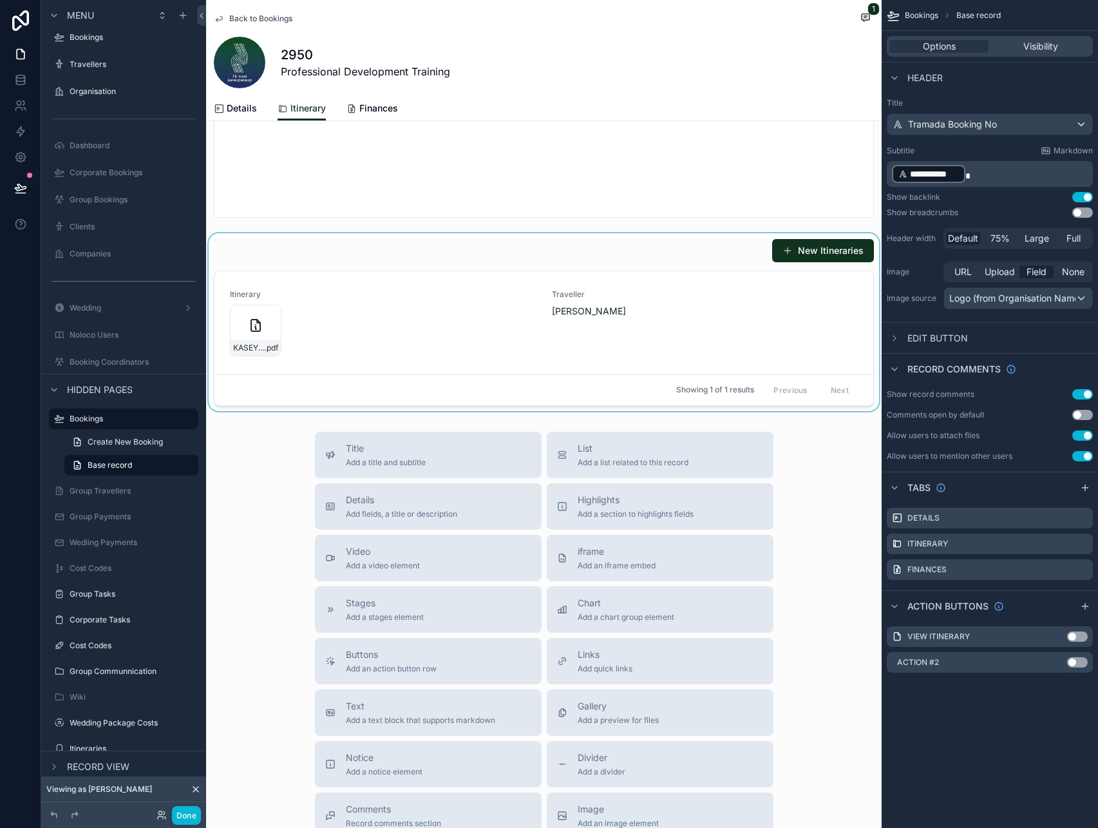
scroll to position [664, 0]
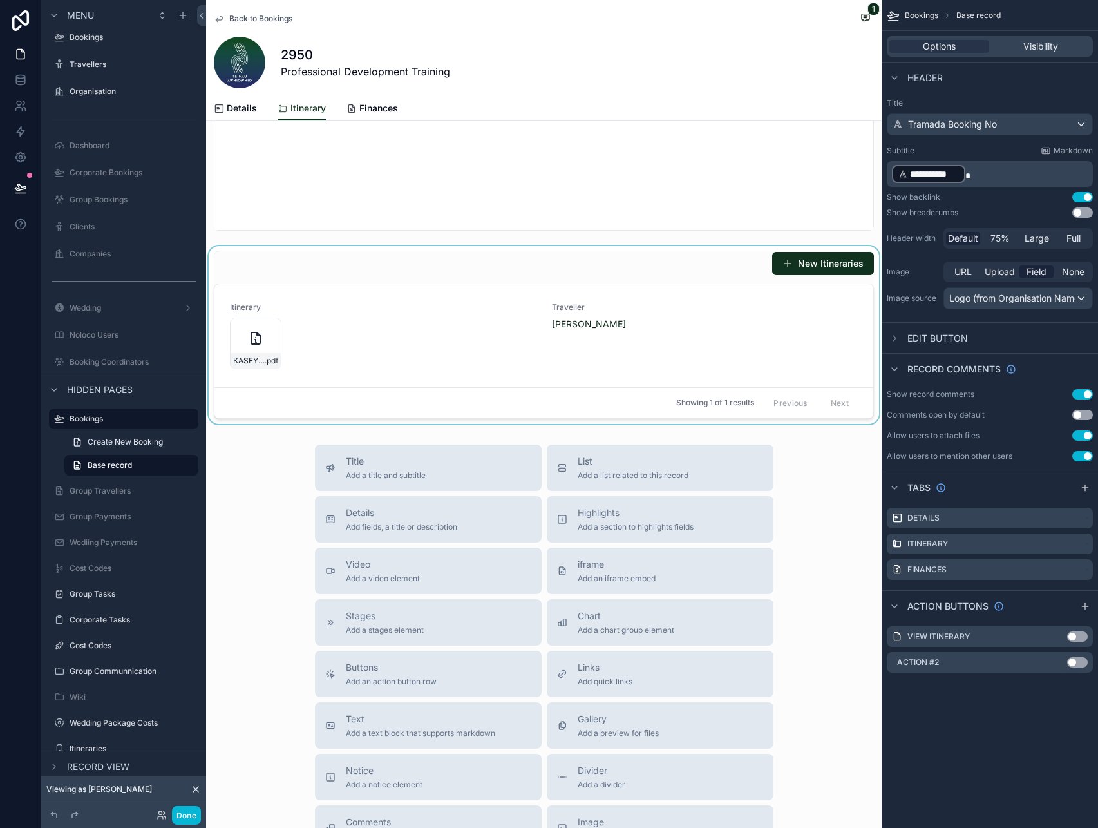
click at [359, 332] on div "scrollable content" at bounding box center [544, 335] width 676 height 178
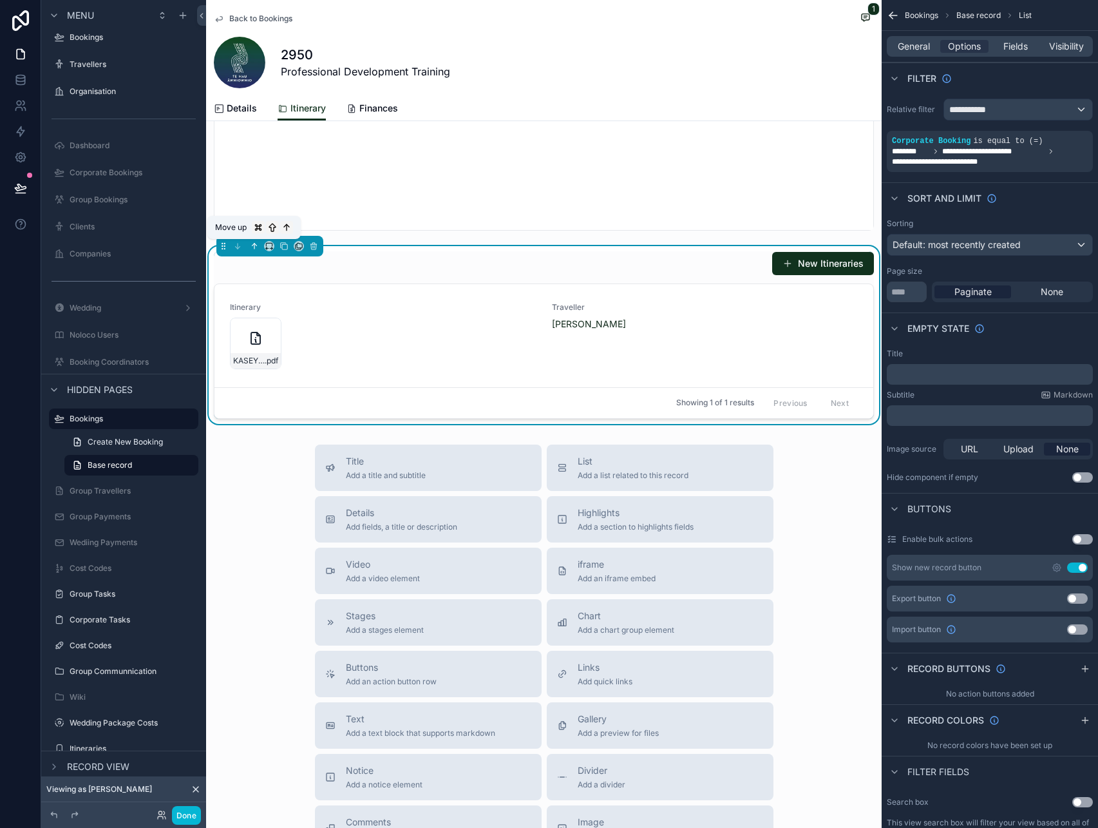
click at [257, 242] on icon "scrollable content" at bounding box center [254, 246] width 9 height 9
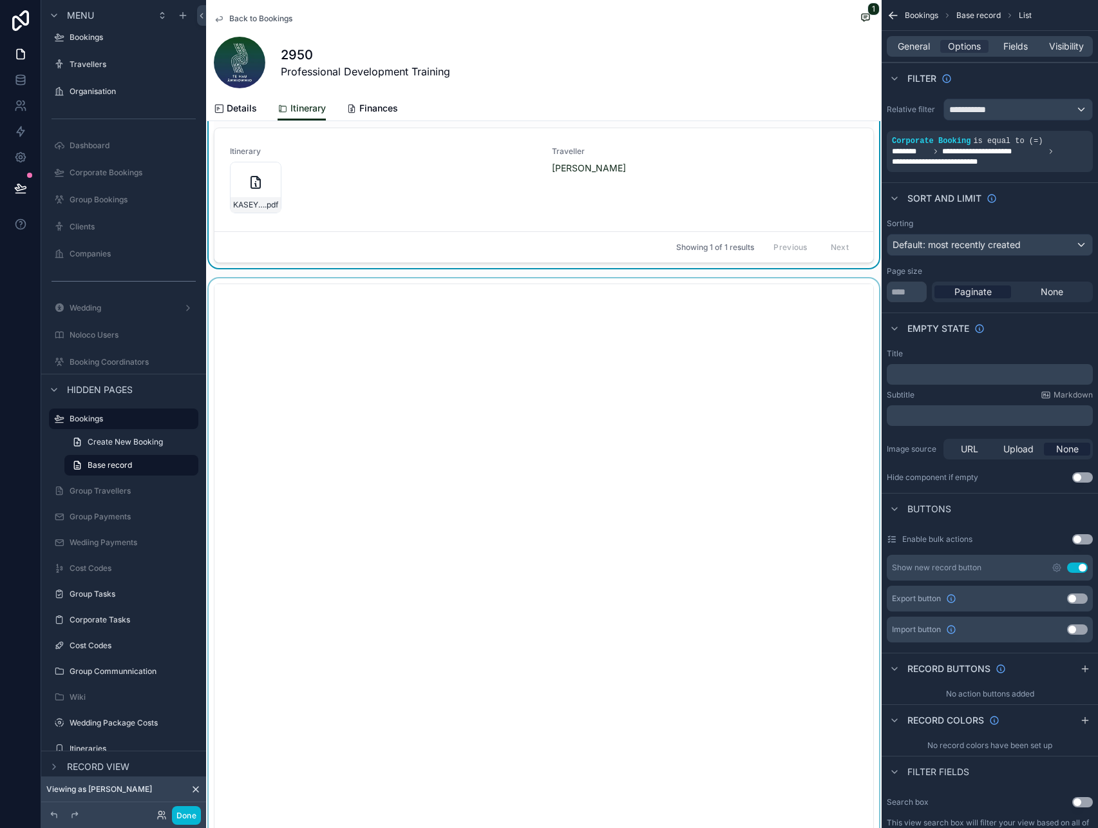
scroll to position [0, 0]
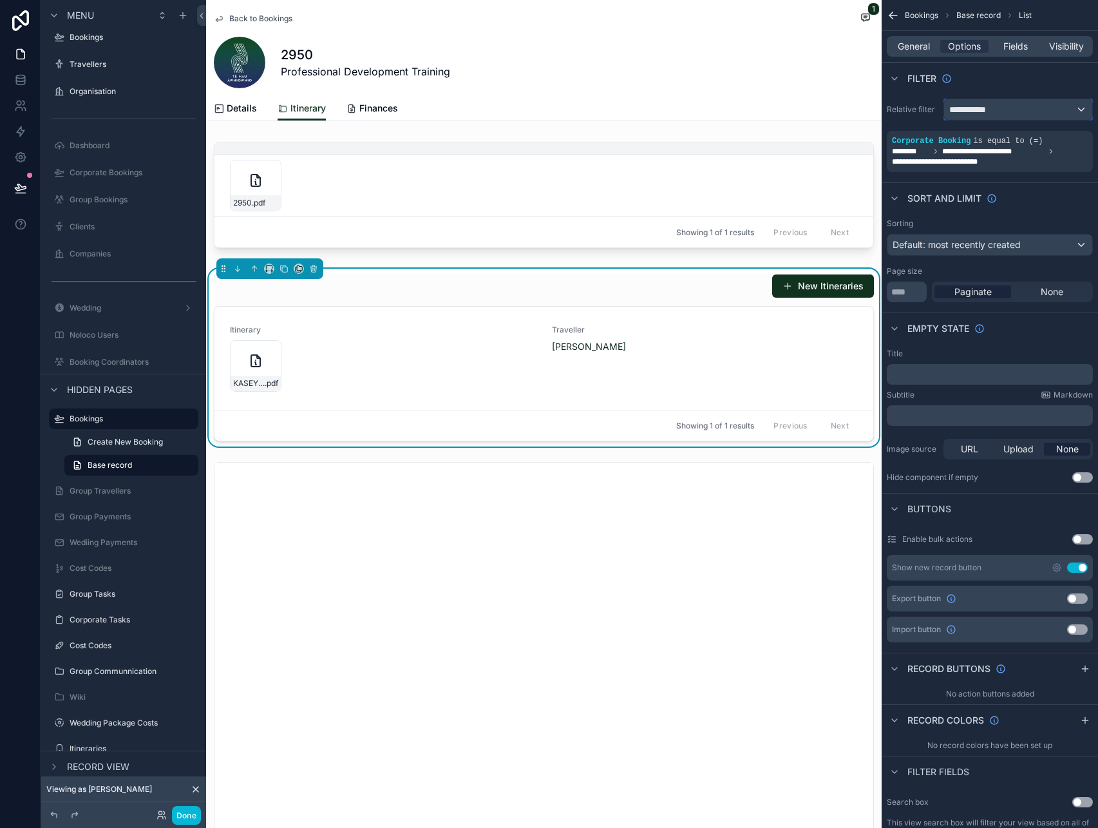
click at [1039, 110] on div "**********" at bounding box center [1018, 109] width 148 height 21
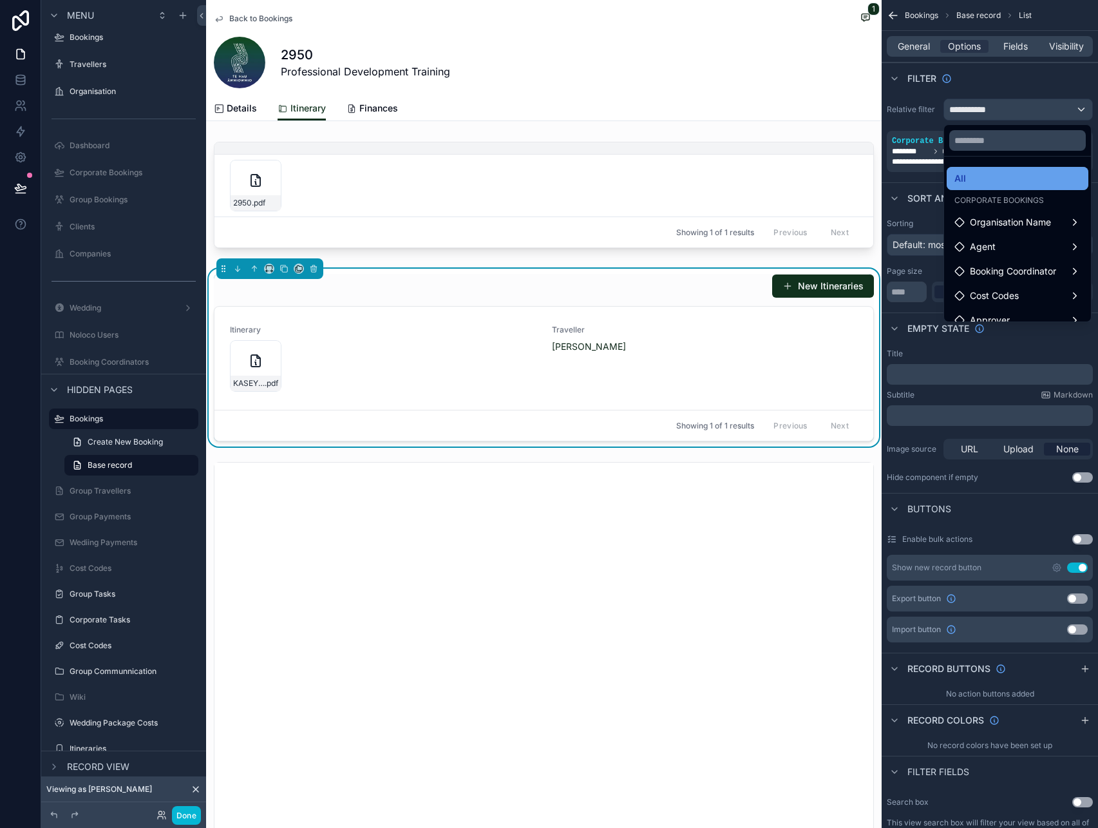
click at [1022, 173] on div "All" at bounding box center [1017, 178] width 126 height 15
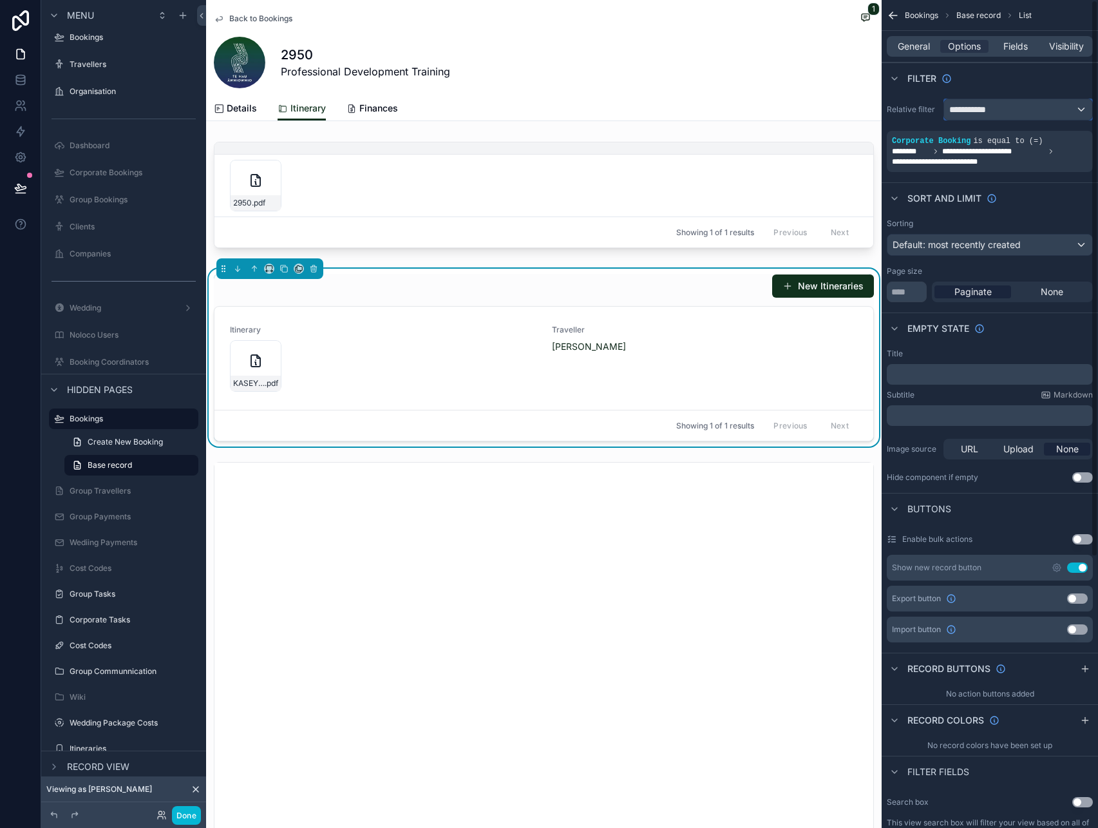
click at [1009, 113] on div "**********" at bounding box center [1018, 109] width 148 height 21
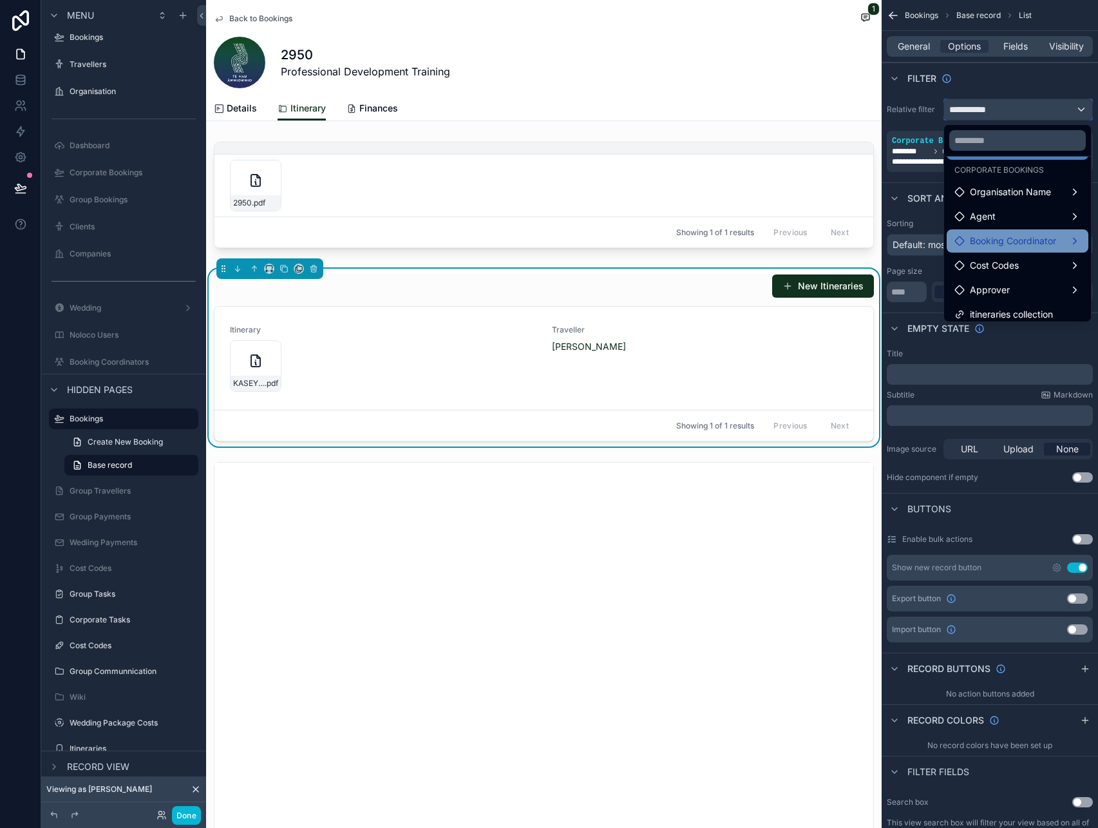
scroll to position [37, 0]
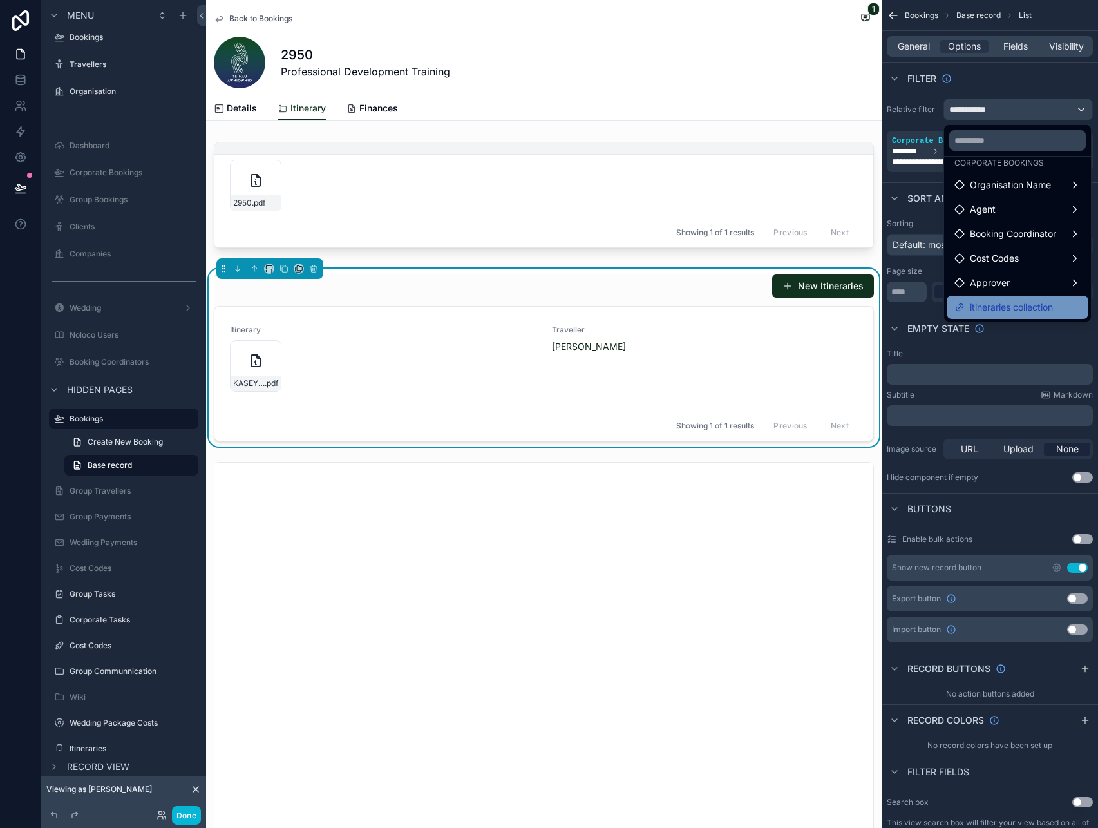
click at [1013, 306] on span "itineraries collection" at bounding box center [1011, 306] width 83 height 15
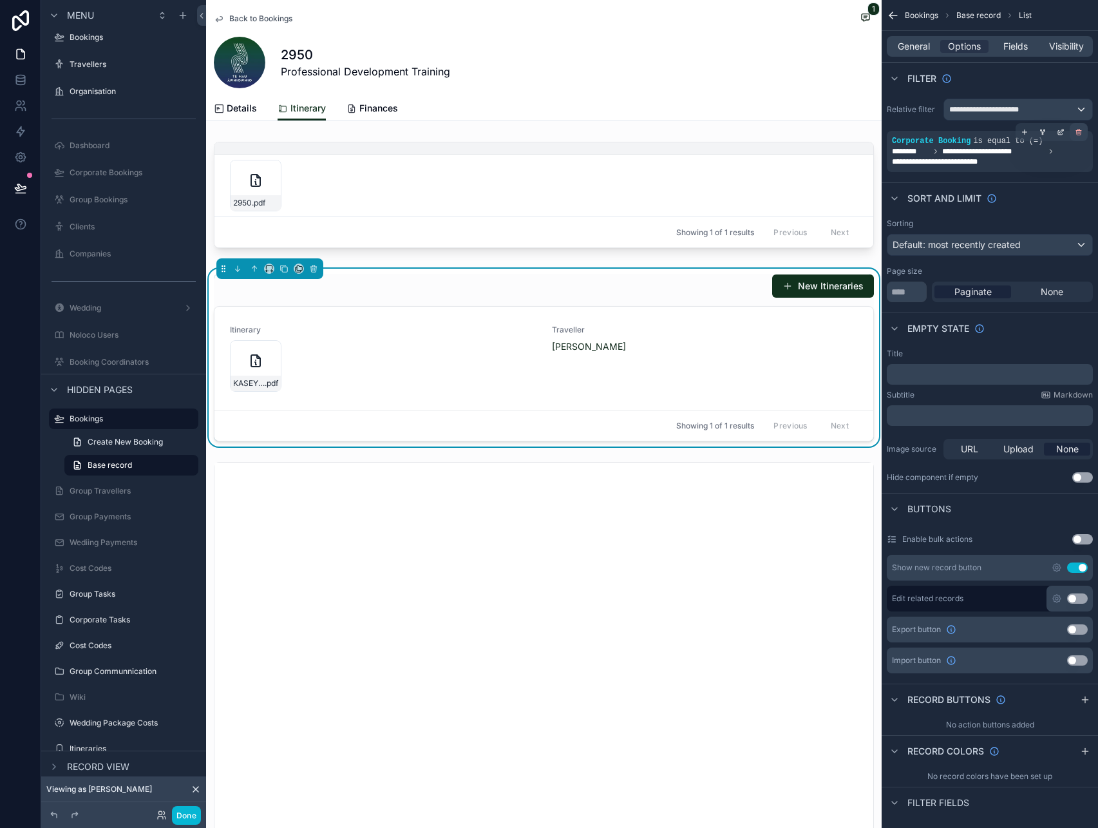
click at [1075, 133] on icon "scrollable content" at bounding box center [1079, 132] width 8 height 8
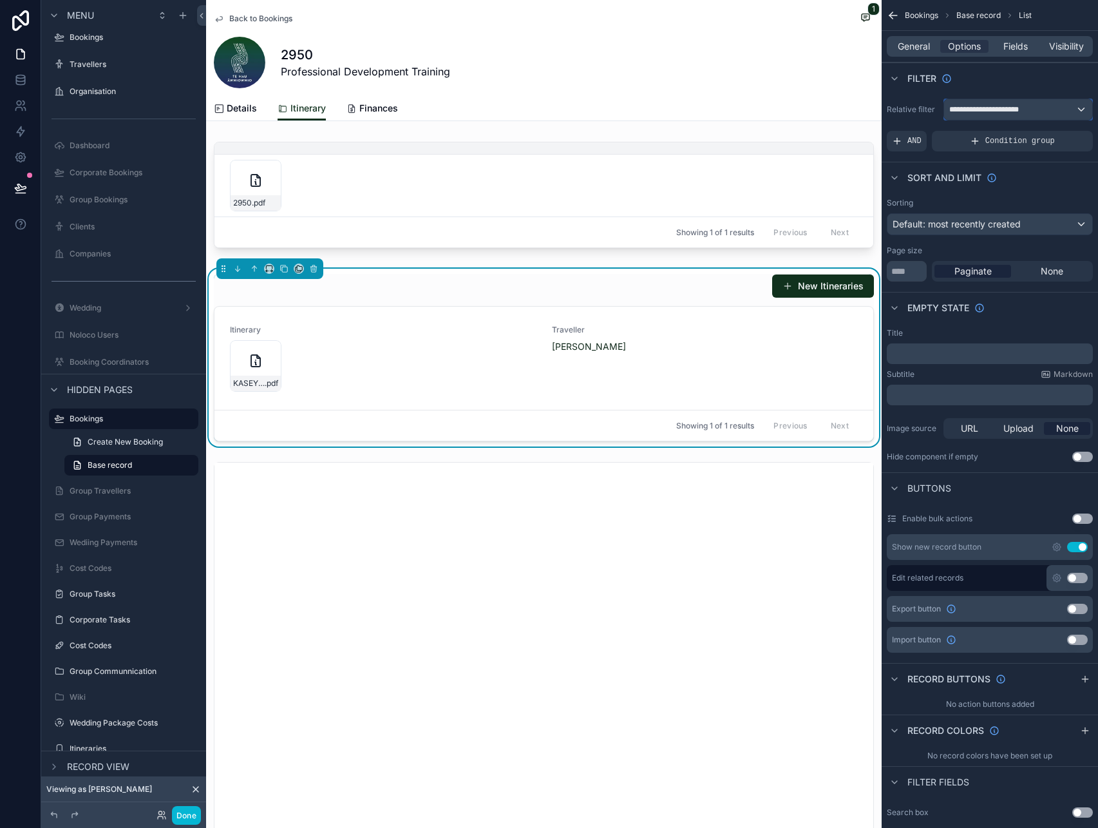
click at [995, 112] on span "**********" at bounding box center [985, 109] width 73 height 10
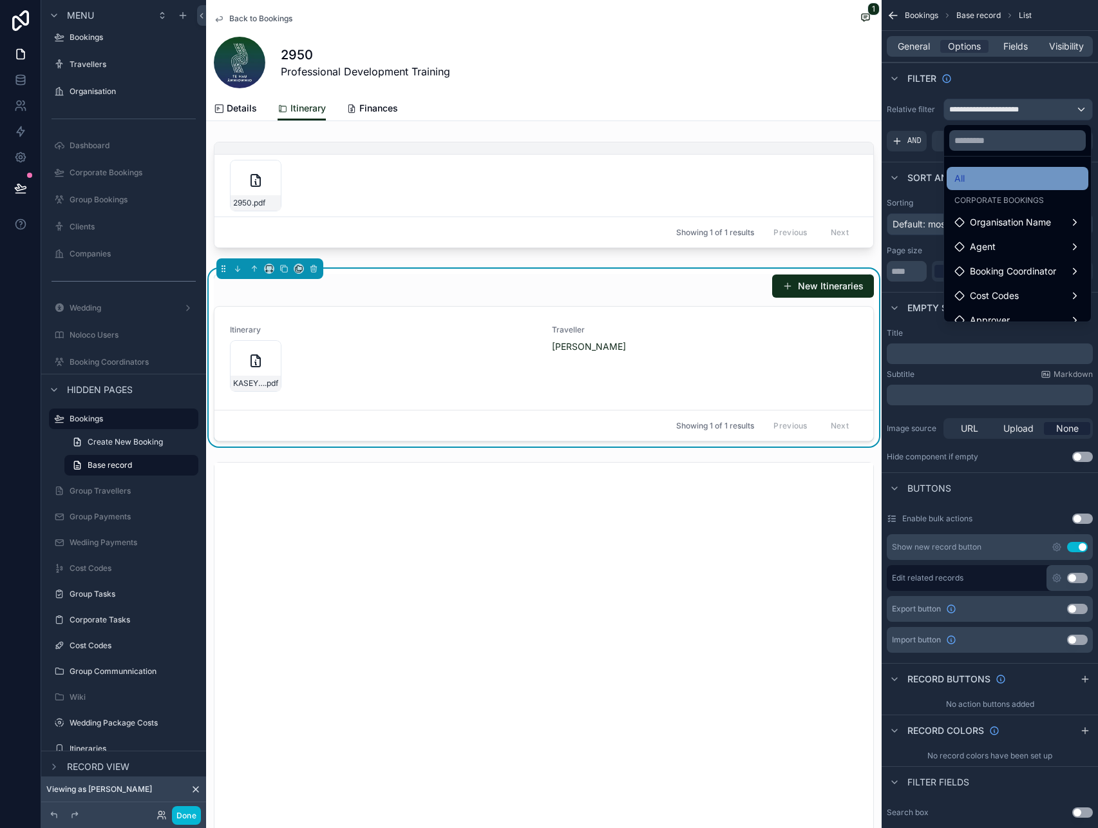
click at [994, 180] on div "All" at bounding box center [1017, 178] width 126 height 15
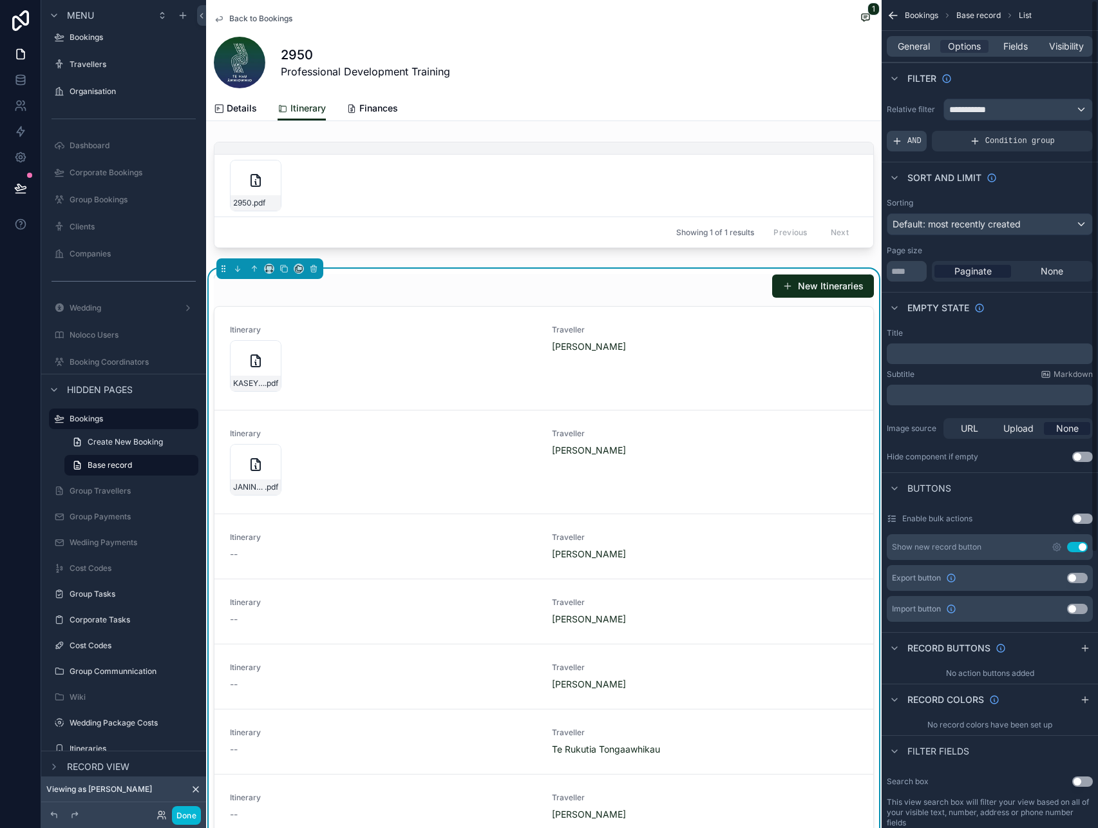
click at [909, 144] on span "AND" at bounding box center [914, 141] width 14 height 10
click at [1063, 134] on icon "scrollable content" at bounding box center [1061, 132] width 8 height 8
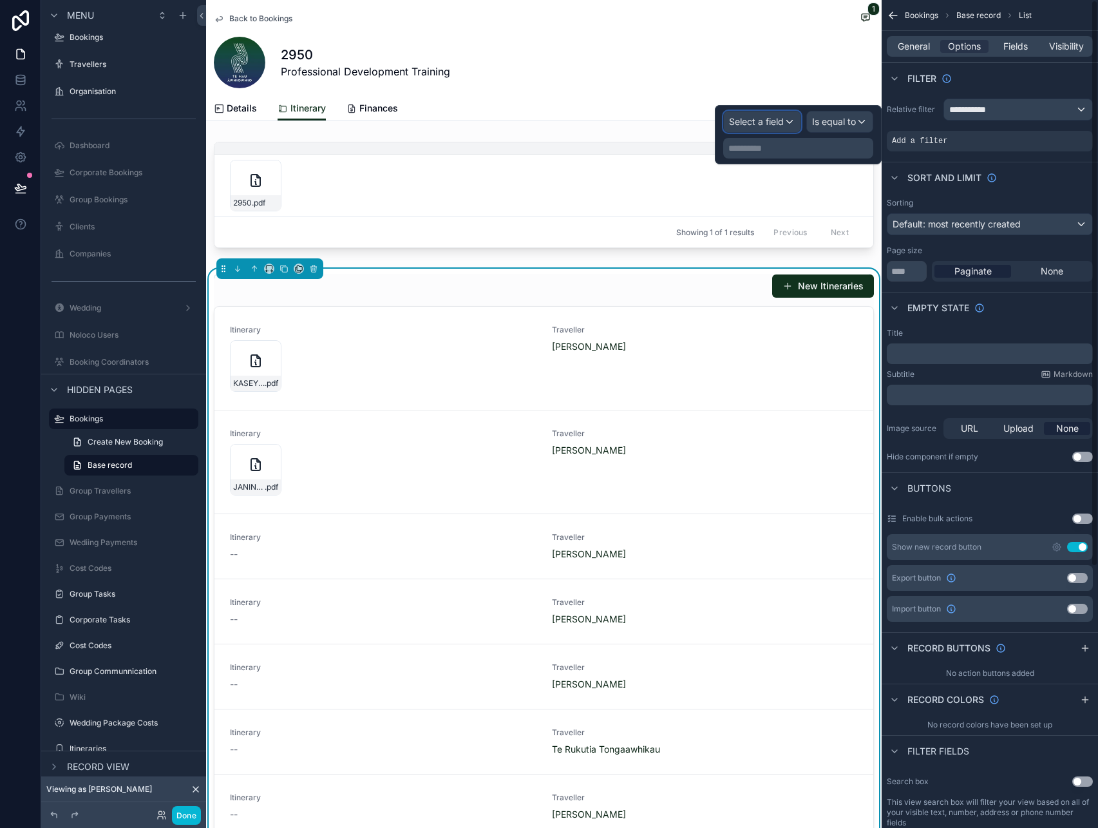
click at [786, 118] on div "Select a field" at bounding box center [762, 121] width 77 height 21
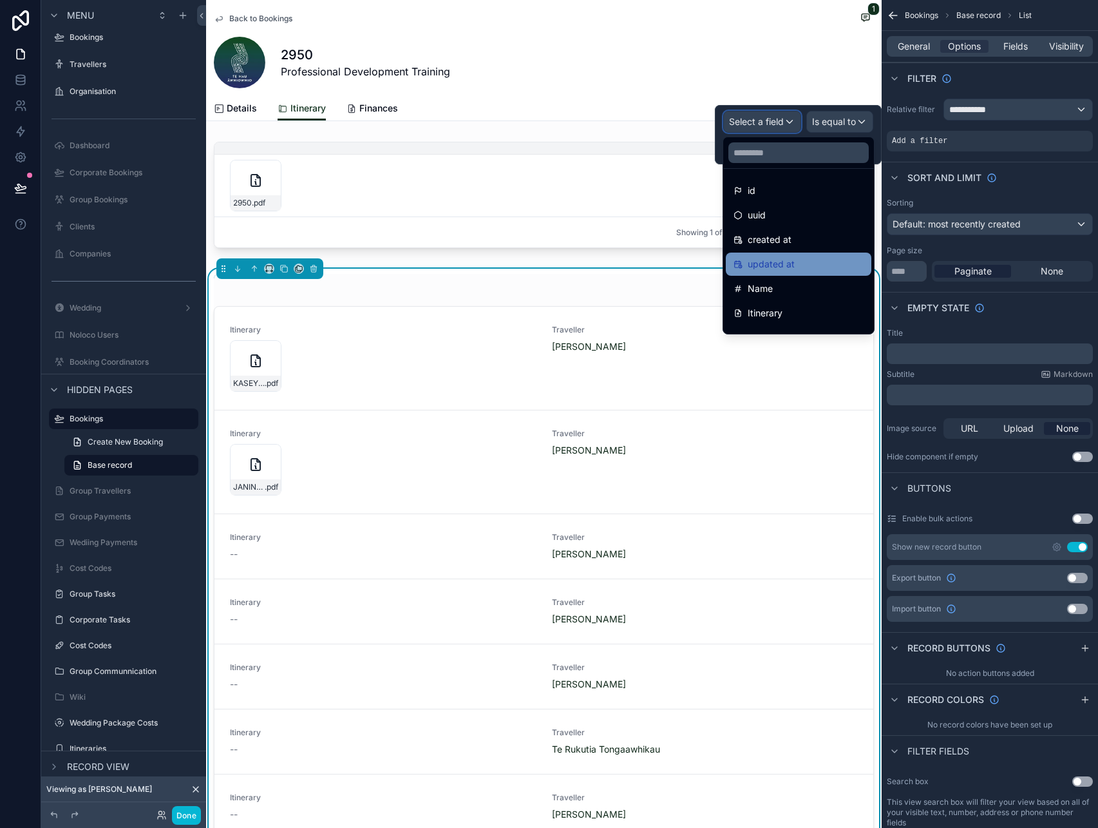
scroll to position [91, 0]
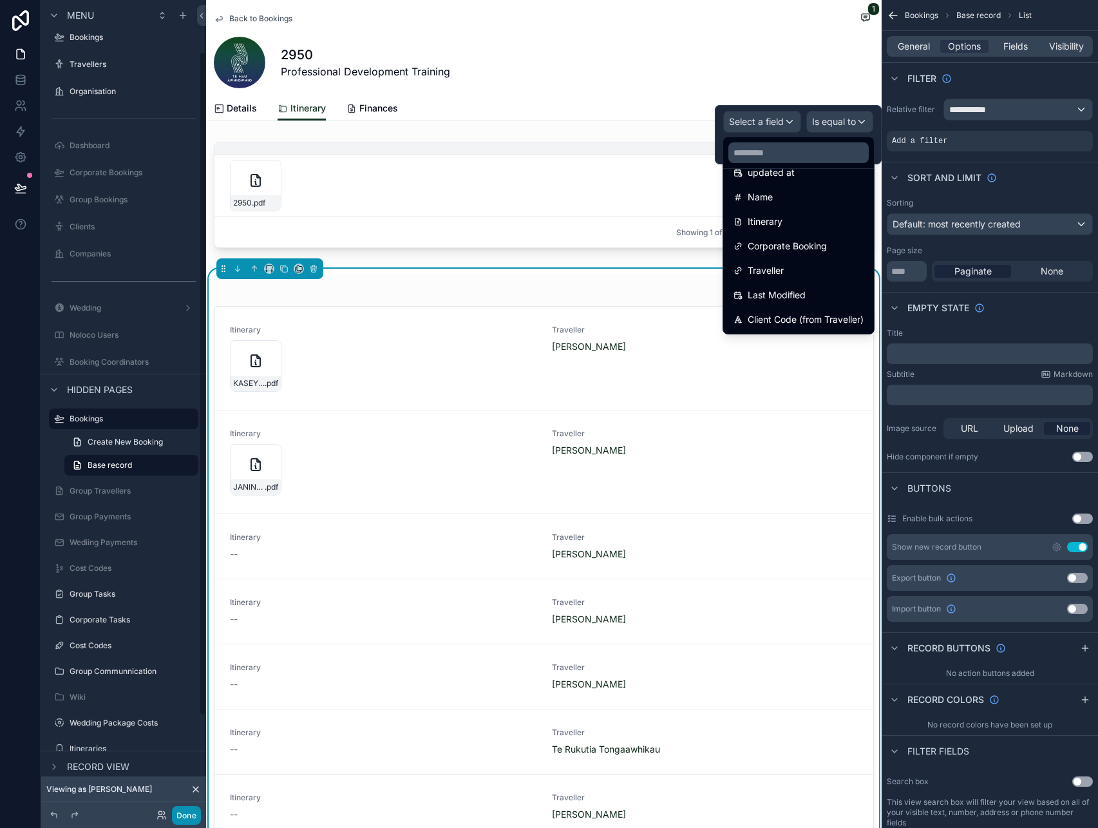
drag, startPoint x: 183, startPoint y: 819, endPoint x: 184, endPoint y: 808, distance: 10.3
click at [183, 819] on button "Done" at bounding box center [186, 815] width 29 height 19
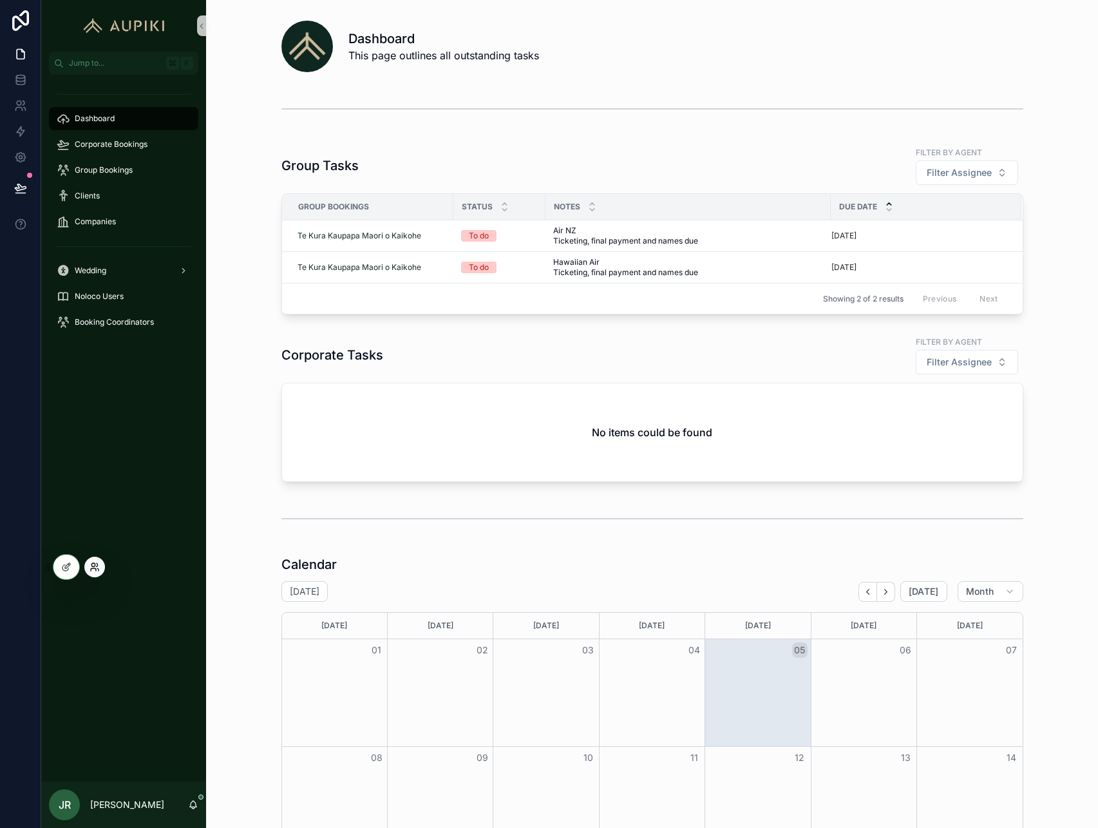
click at [95, 567] on icon at bounding box center [95, 567] width 10 height 10
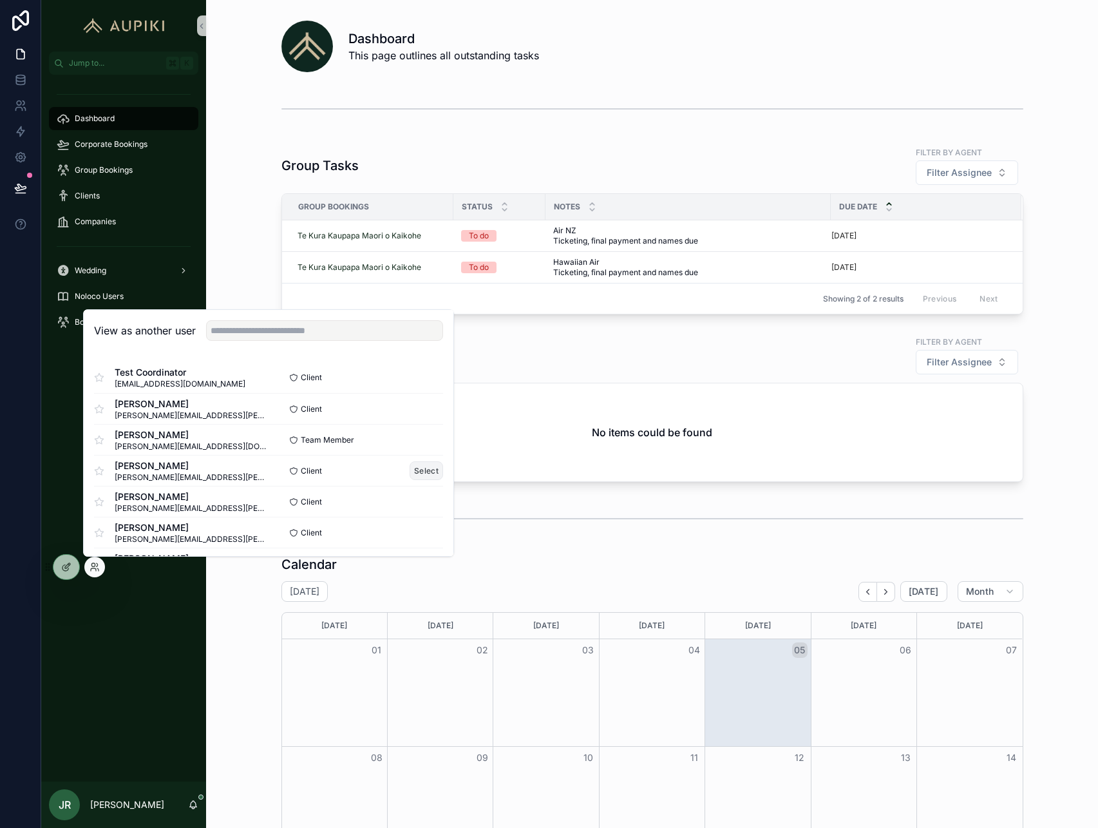
click at [422, 471] on button "Select" at bounding box center [426, 470] width 33 height 19
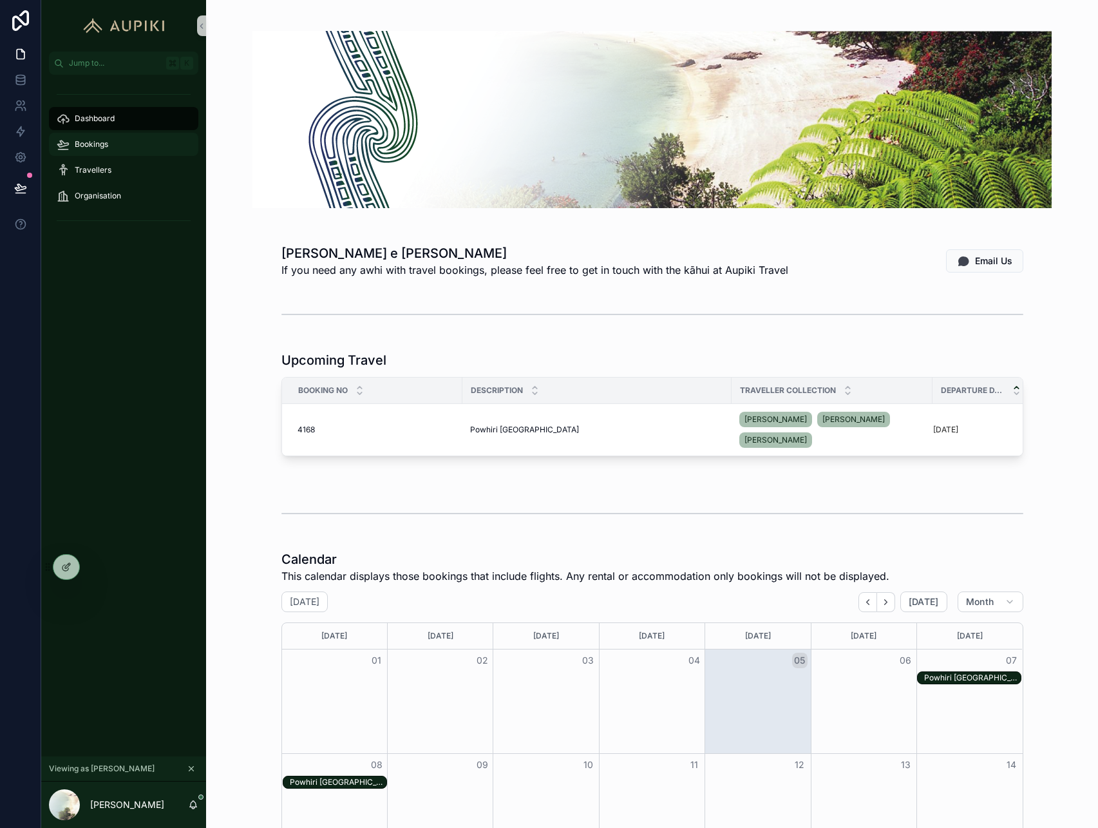
click at [100, 152] on div "Bookings" at bounding box center [124, 144] width 134 height 21
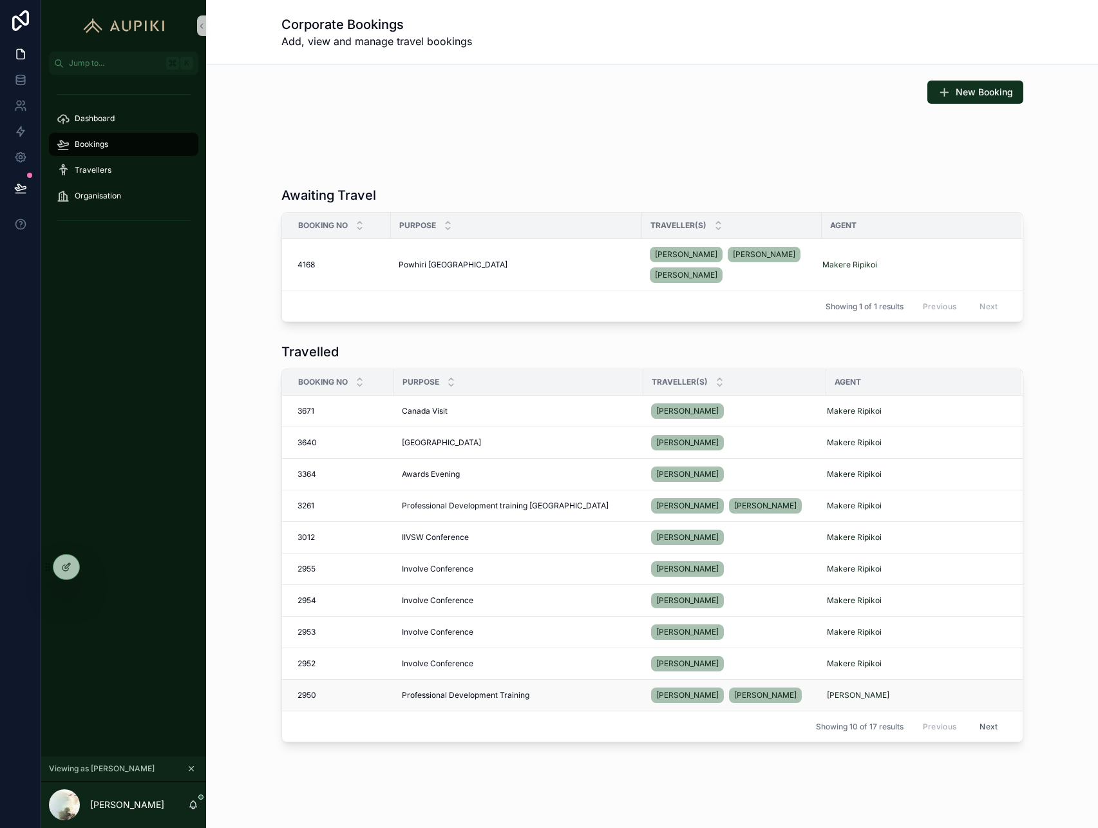
click at [334, 697] on div "2950 2950" at bounding box center [342, 695] width 89 height 10
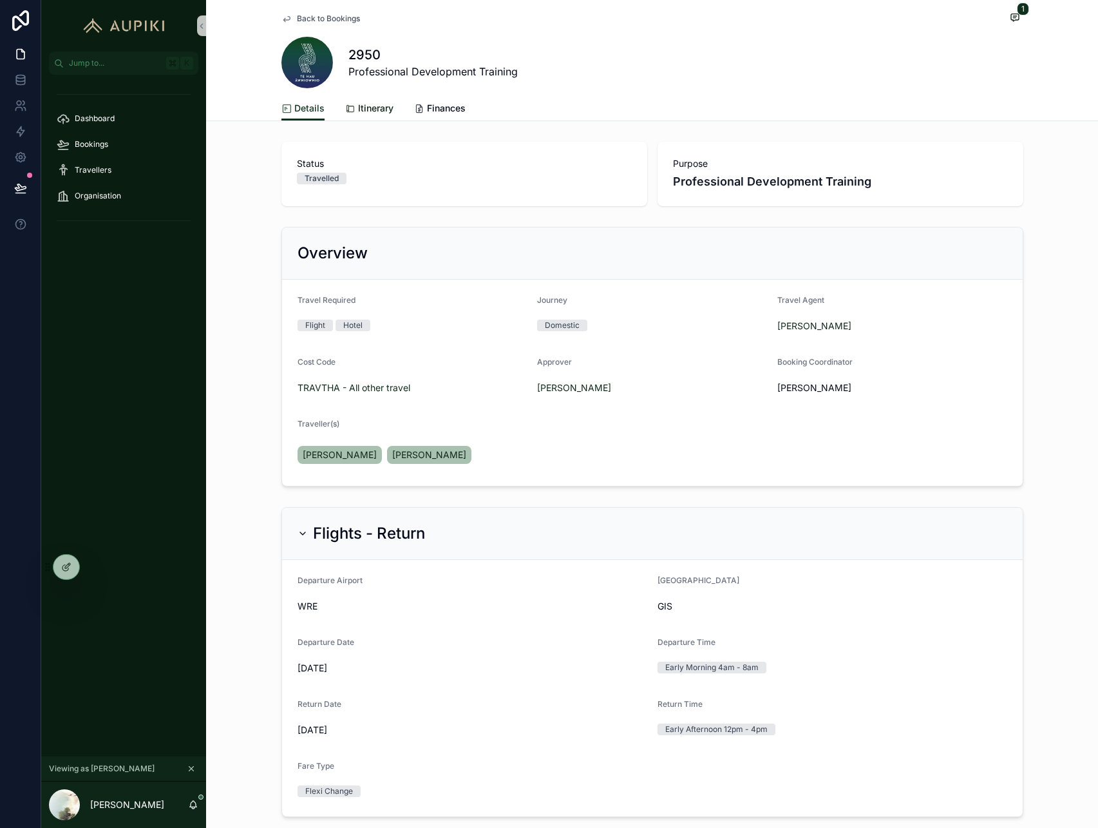
click at [378, 106] on span "Itinerary" at bounding box center [375, 108] width 35 height 13
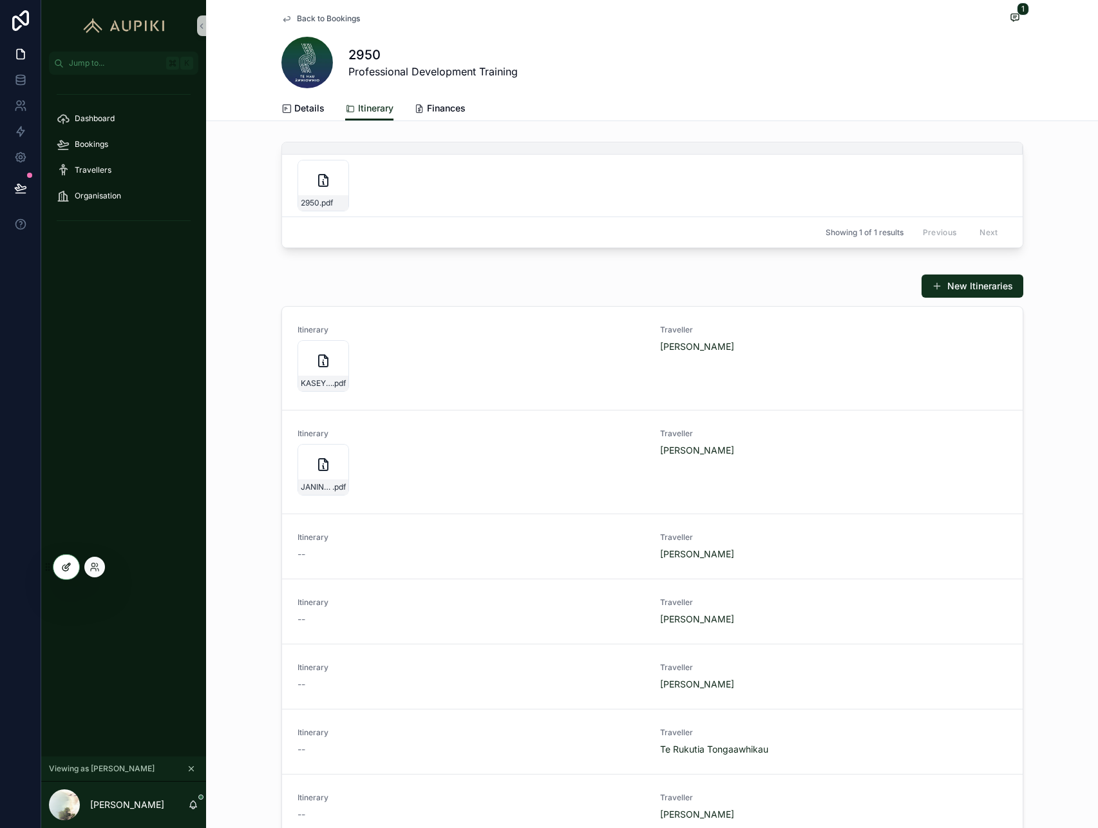
click at [64, 572] on div at bounding box center [66, 566] width 26 height 24
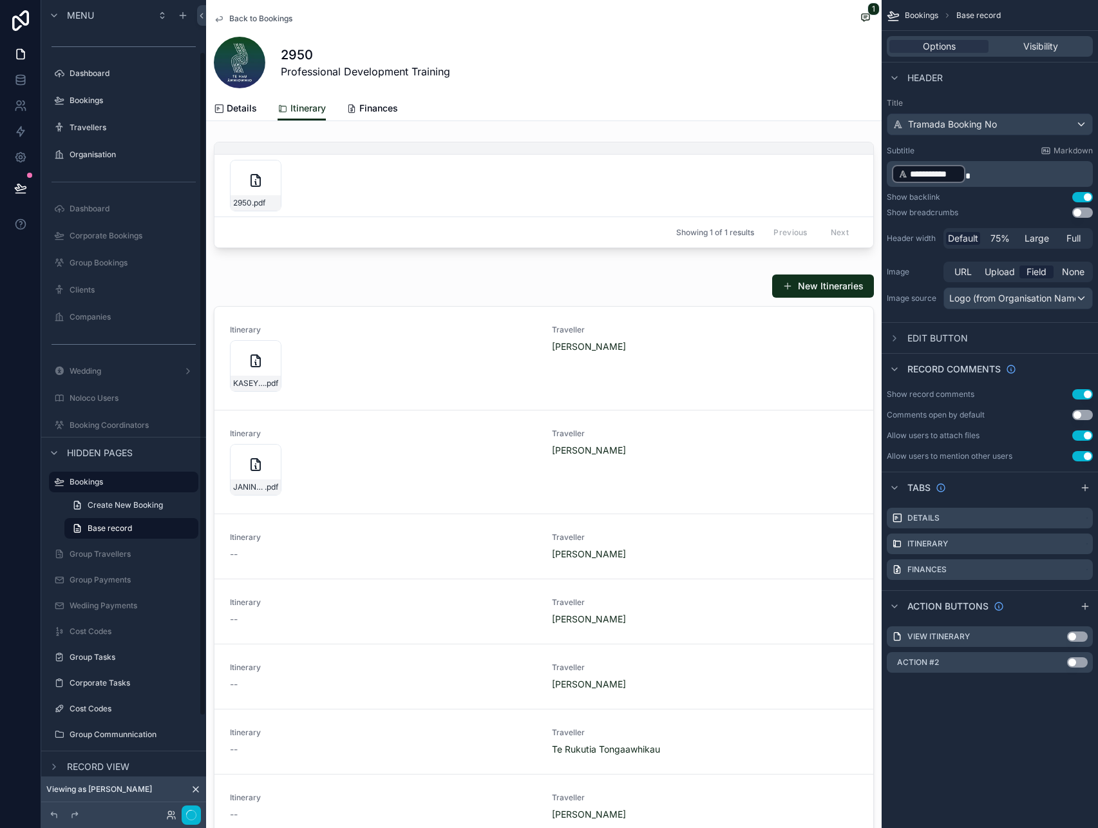
scroll to position [63, 0]
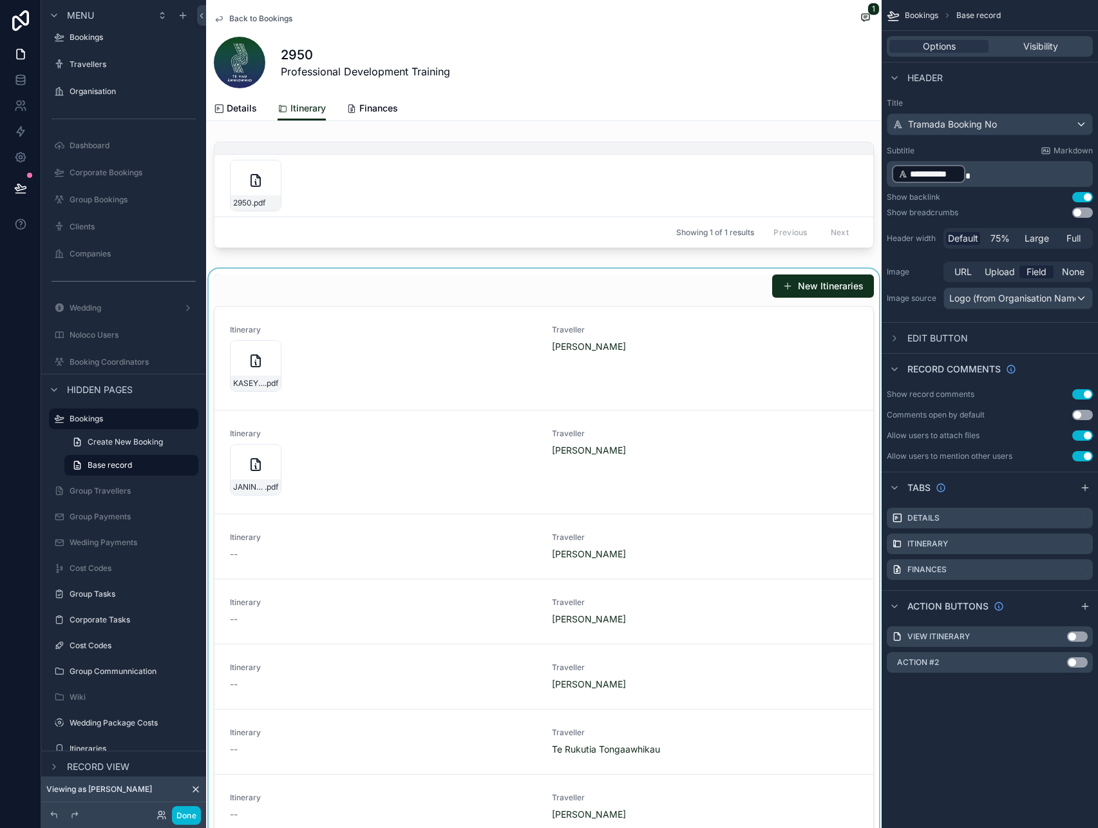
click at [523, 341] on div "scrollable content" at bounding box center [544, 600] width 676 height 663
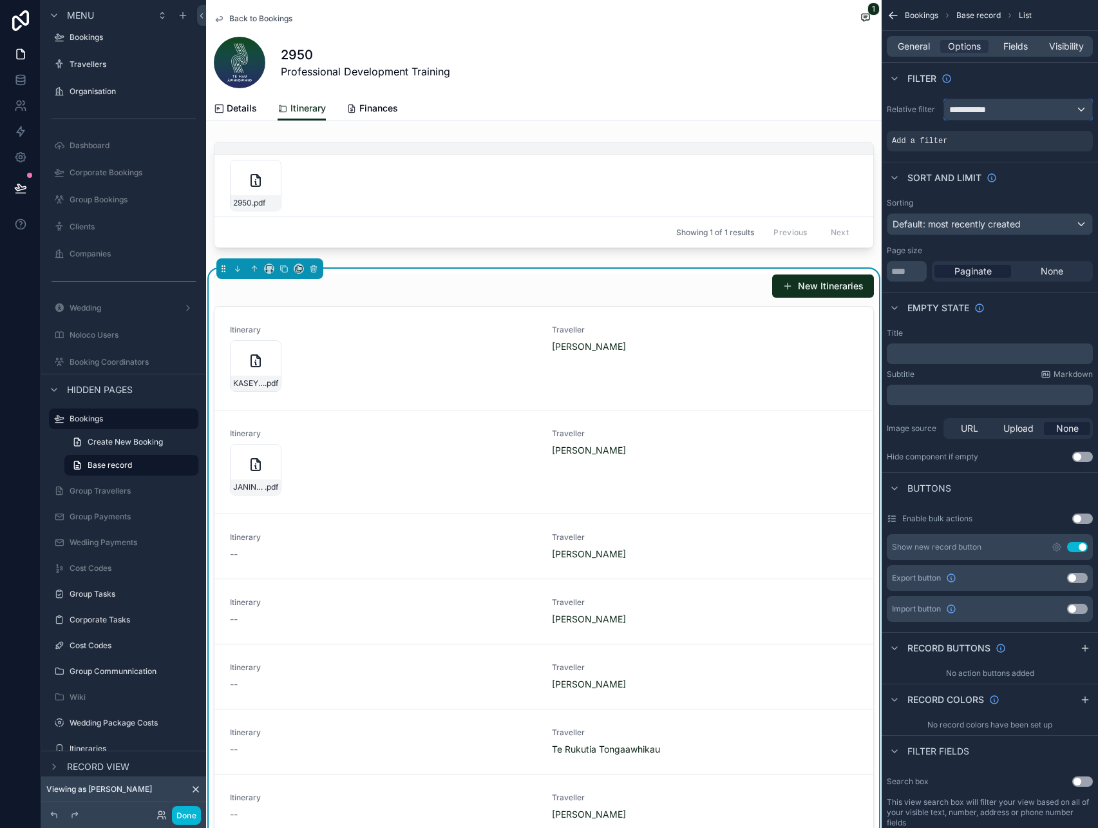
click at [987, 114] on span "**********" at bounding box center [973, 109] width 48 height 13
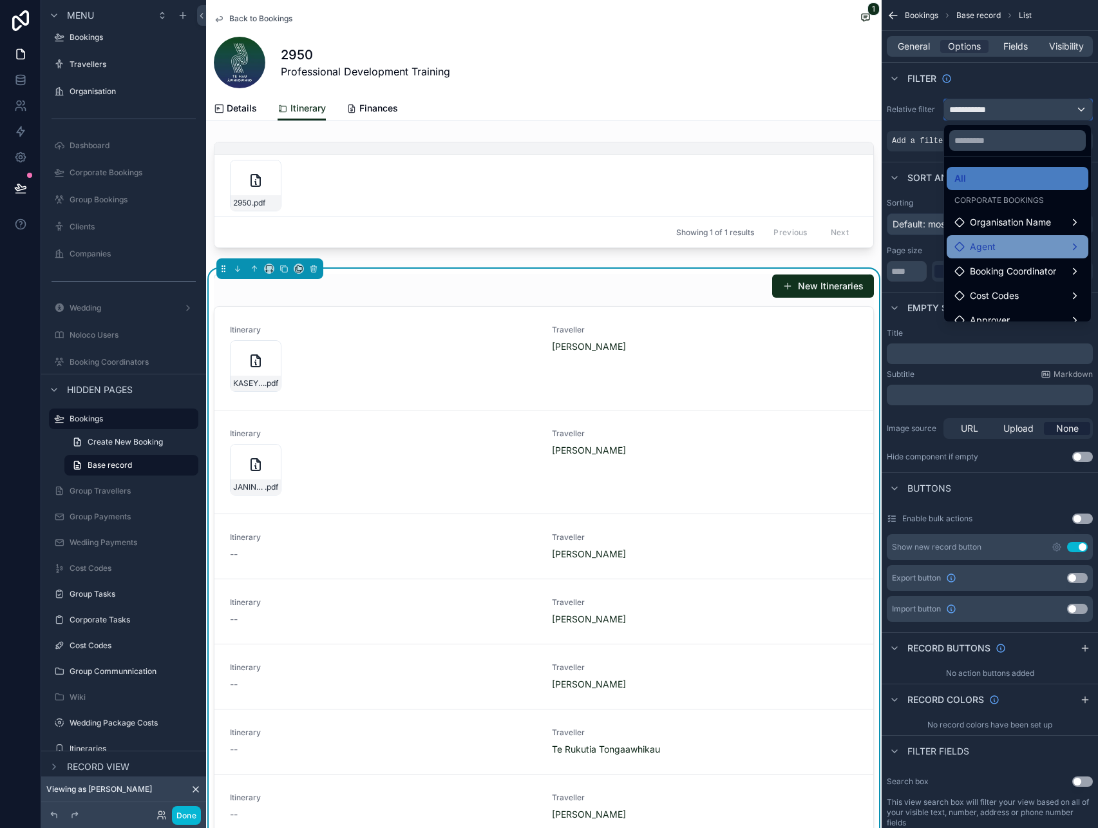
scroll to position [37, 0]
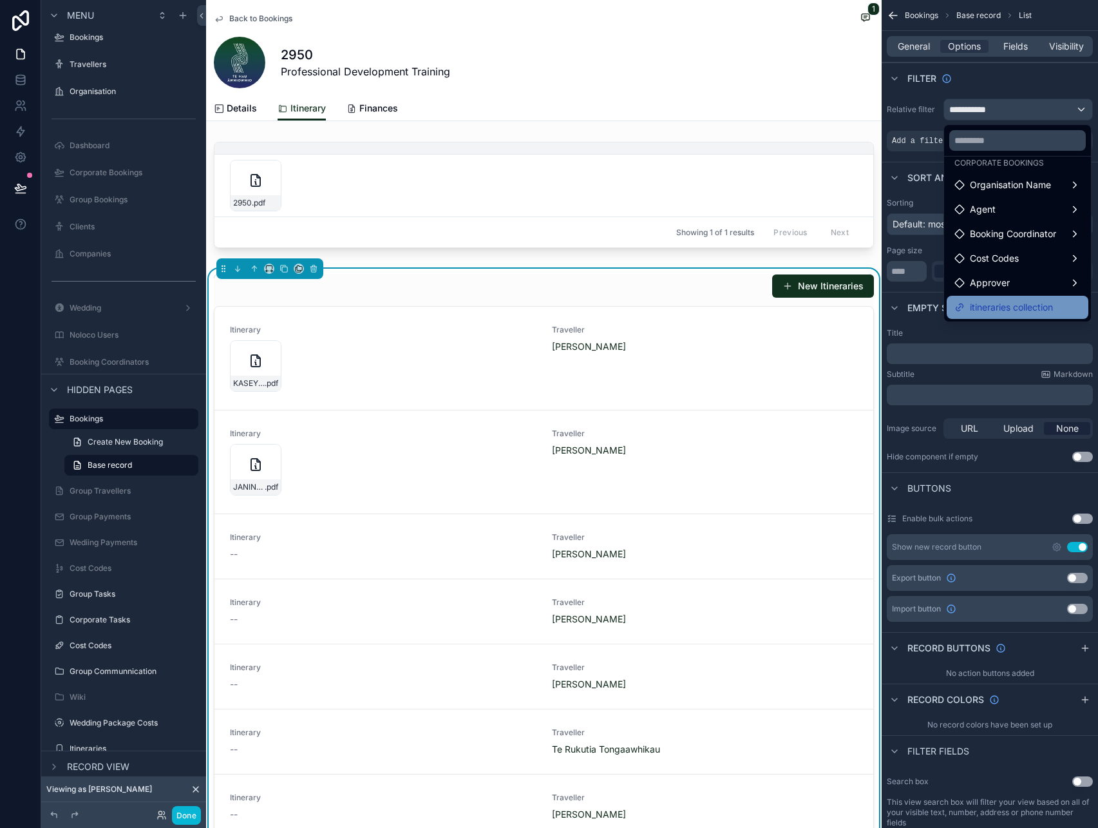
click at [984, 307] on span "itineraries collection" at bounding box center [1011, 306] width 83 height 15
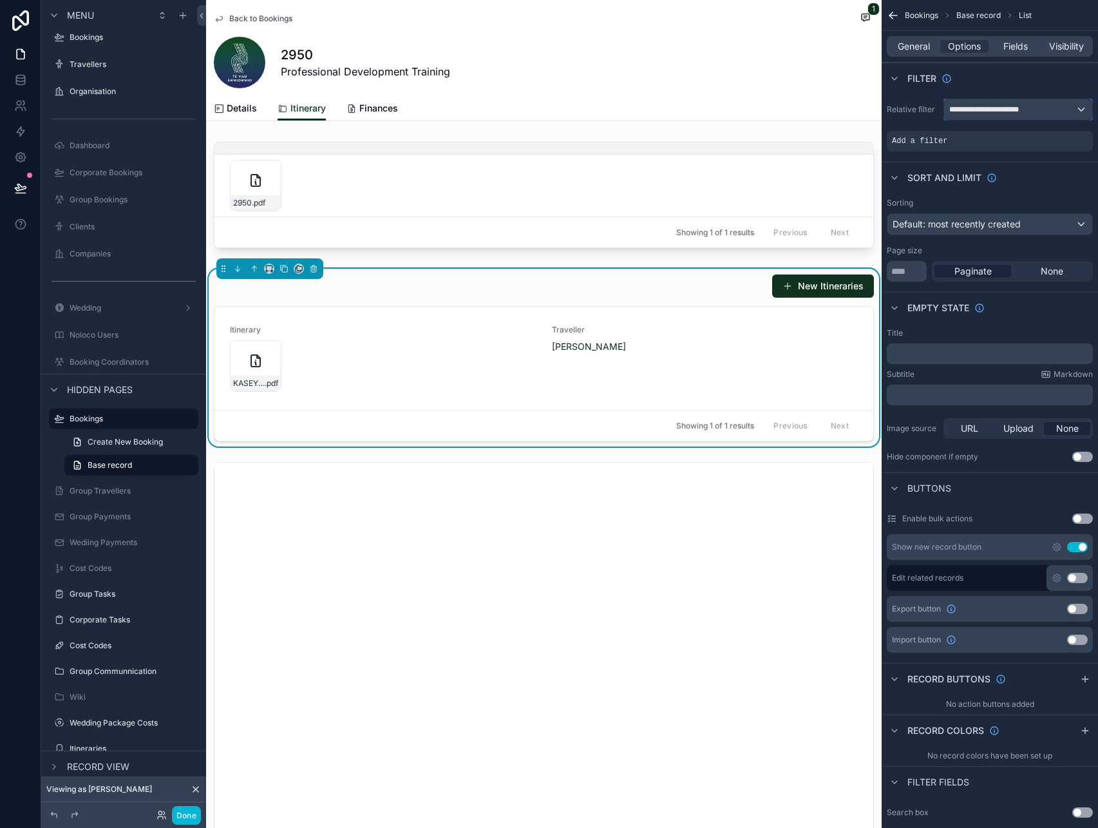
click at [1023, 111] on div "**********" at bounding box center [1018, 109] width 148 height 21
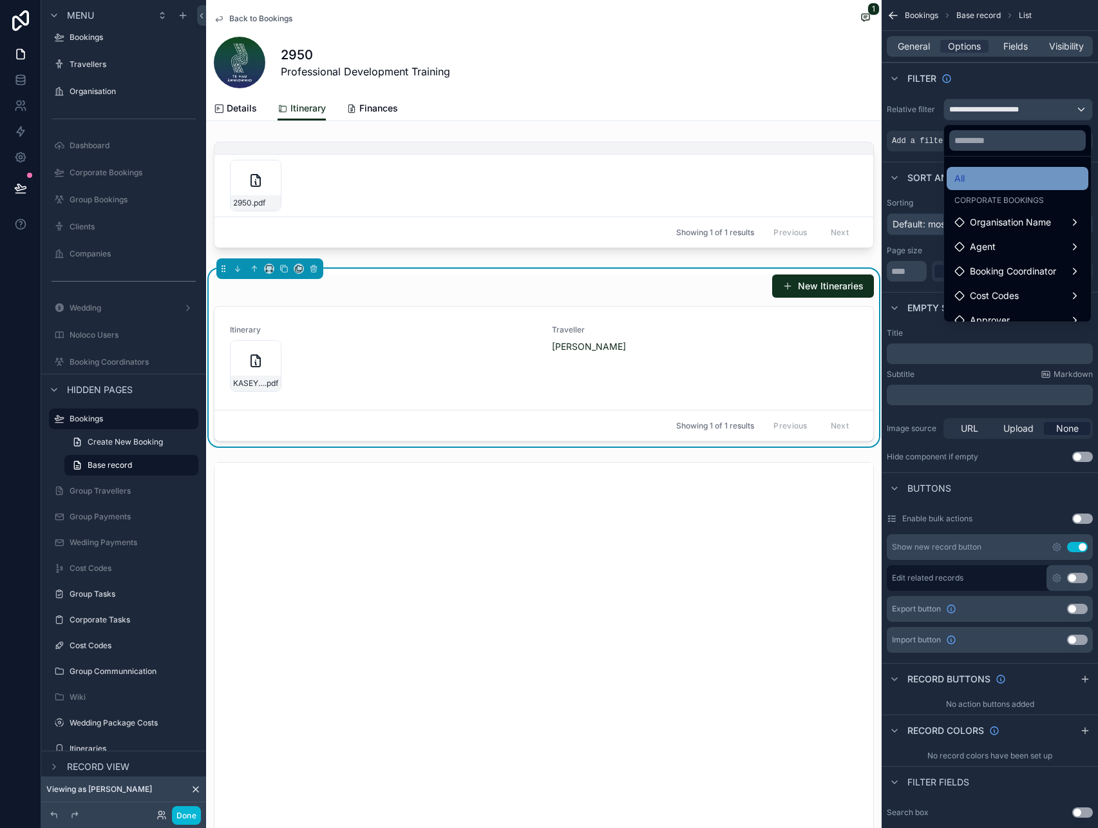
click at [1004, 167] on div "All" at bounding box center [1018, 178] width 142 height 23
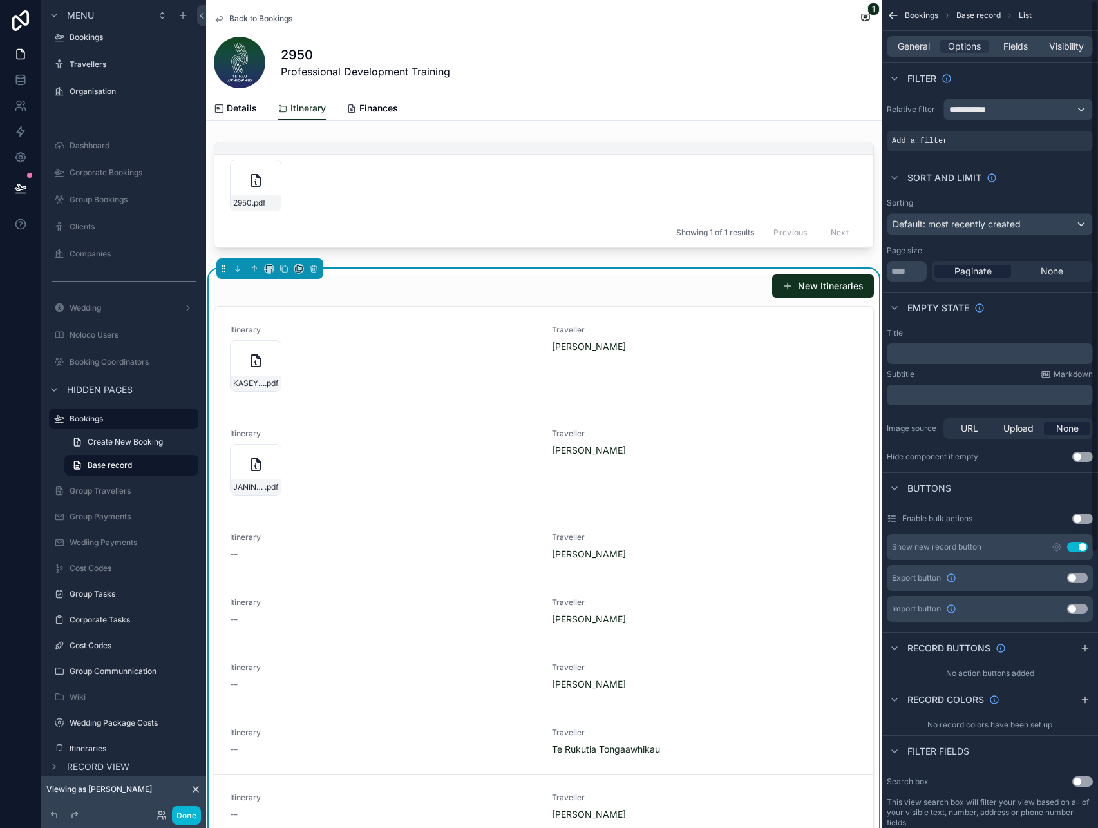
click at [902, 117] on div "**********" at bounding box center [990, 110] width 206 height 22
click at [1060, 134] on icon "scrollable content" at bounding box center [1060, 133] width 5 height 5
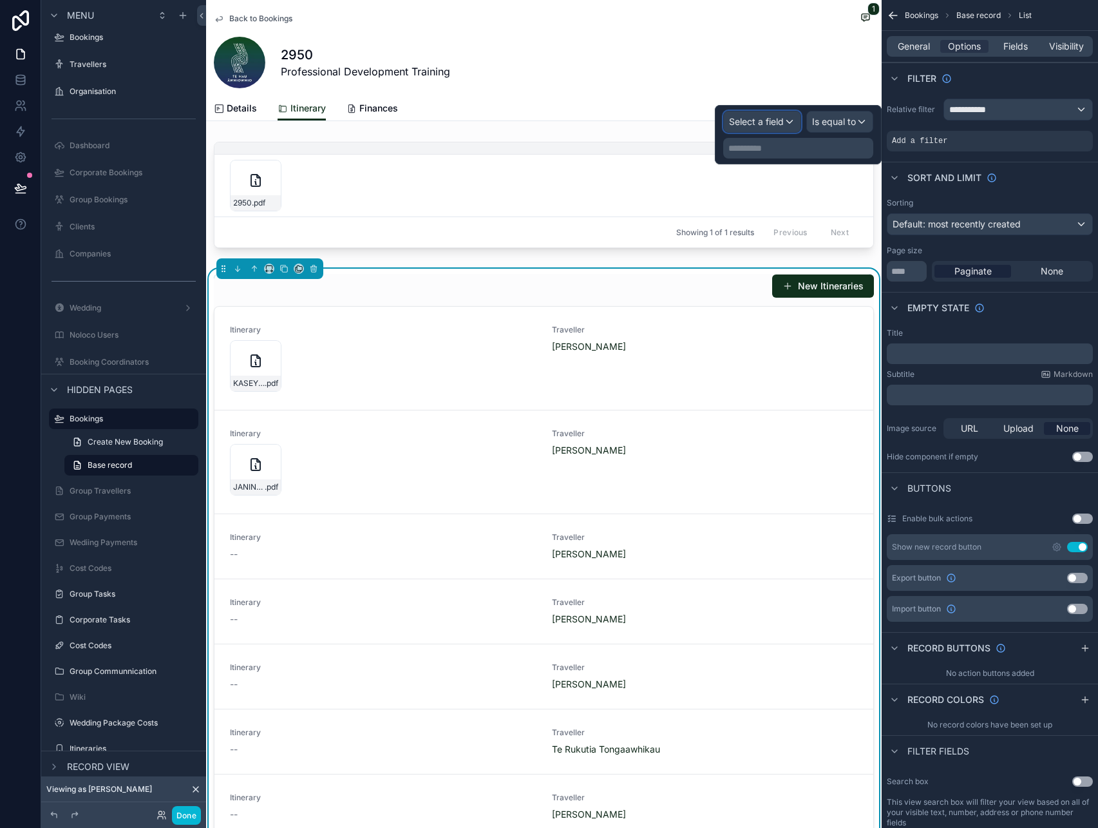
click at [780, 122] on span "Select a field" at bounding box center [756, 121] width 55 height 11
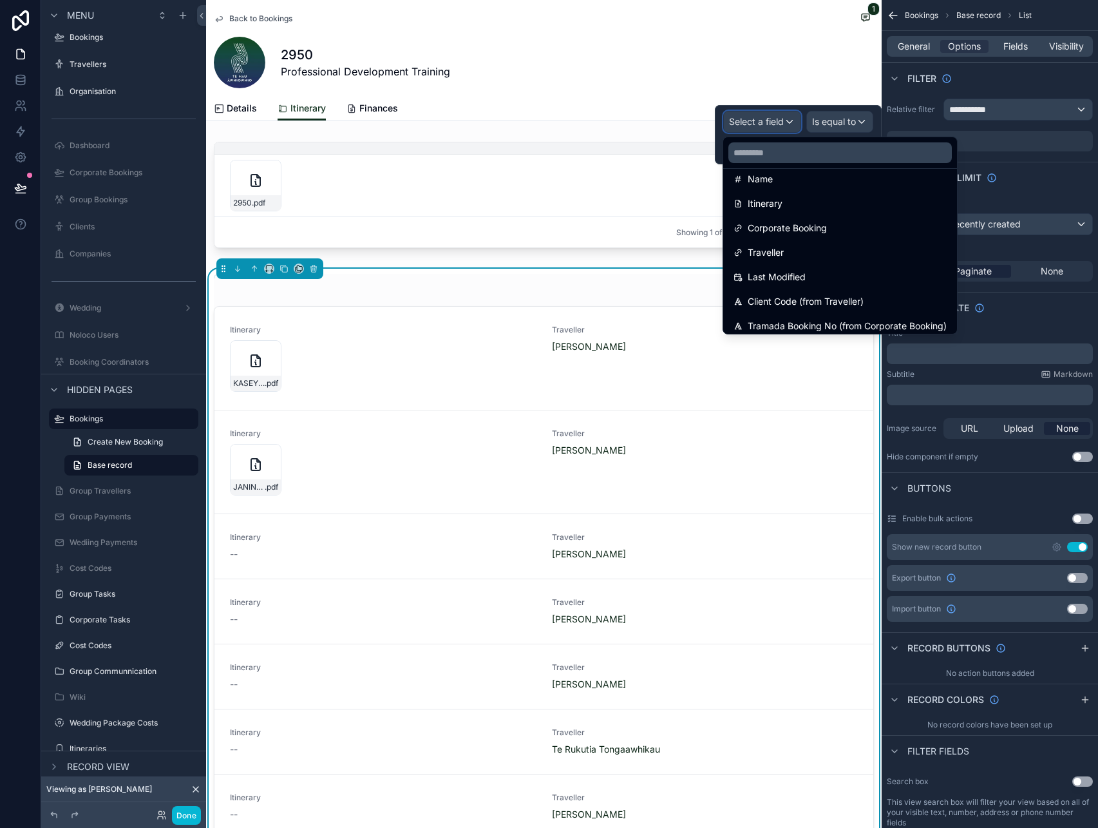
scroll to position [116, 0]
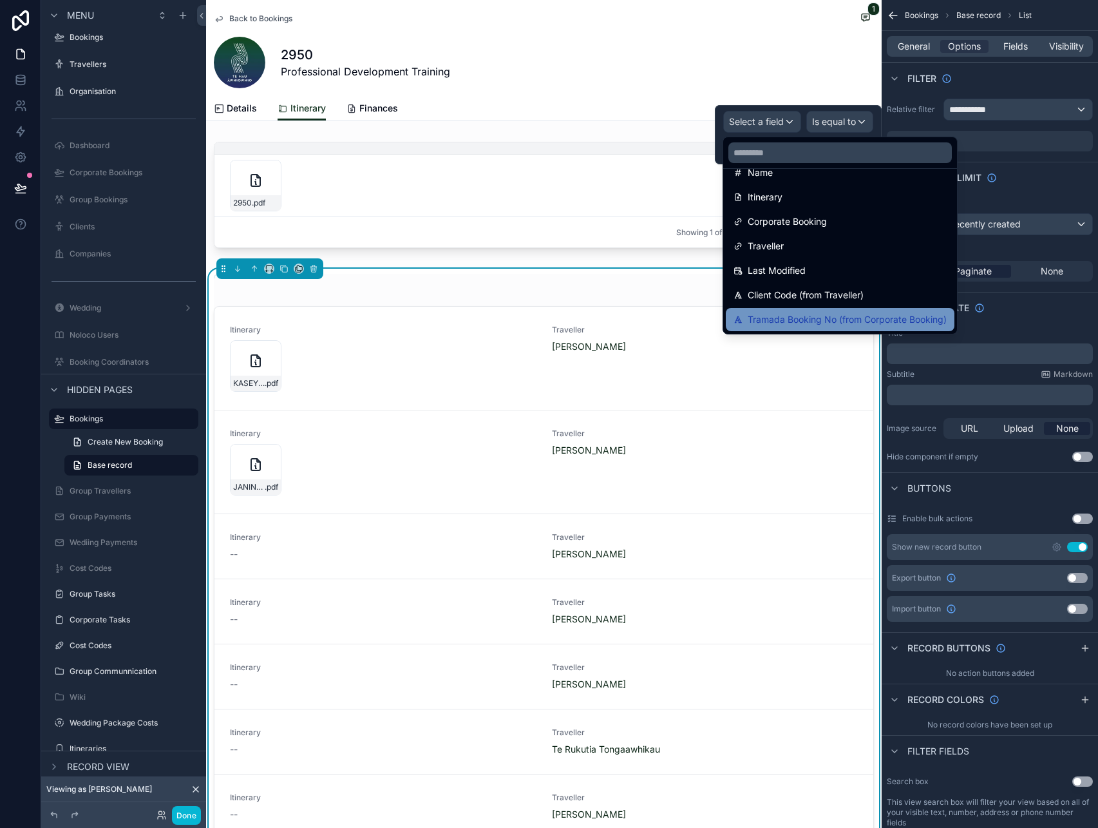
click at [806, 312] on span "Tramada Booking No (from Corporate Booking)" at bounding box center [847, 319] width 199 height 15
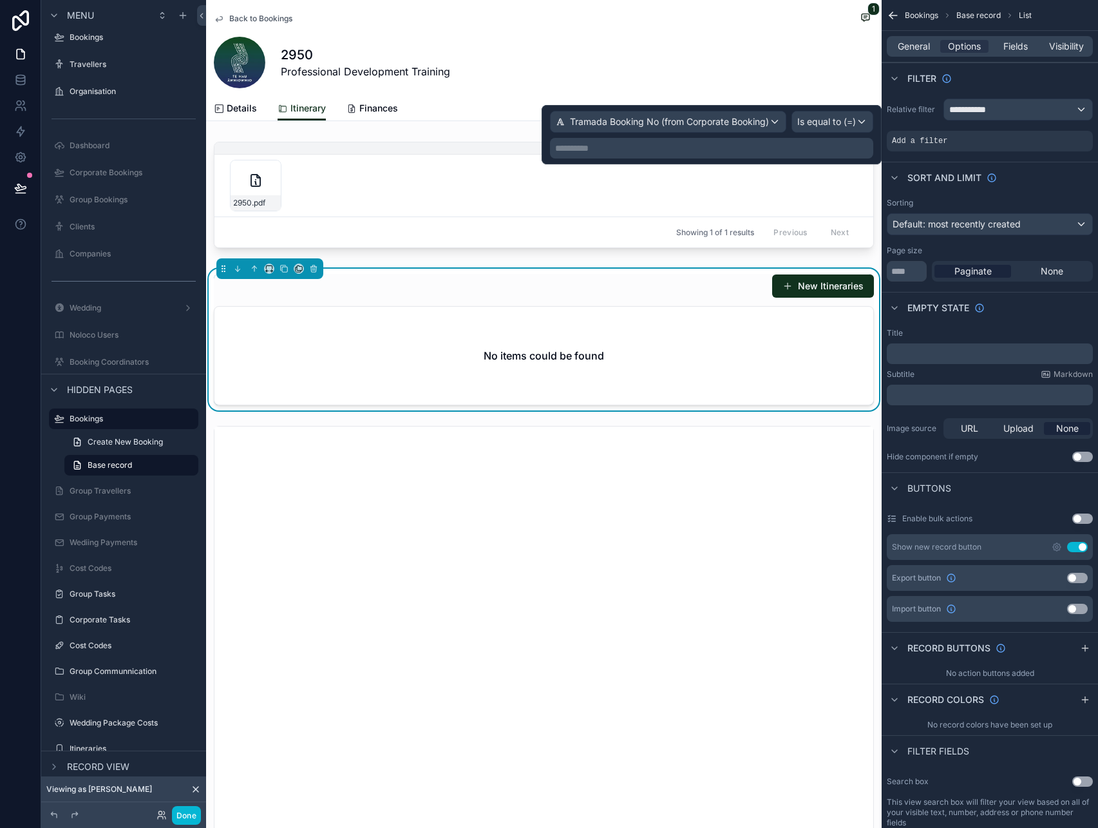
click at [794, 144] on p "**********" at bounding box center [713, 148] width 316 height 13
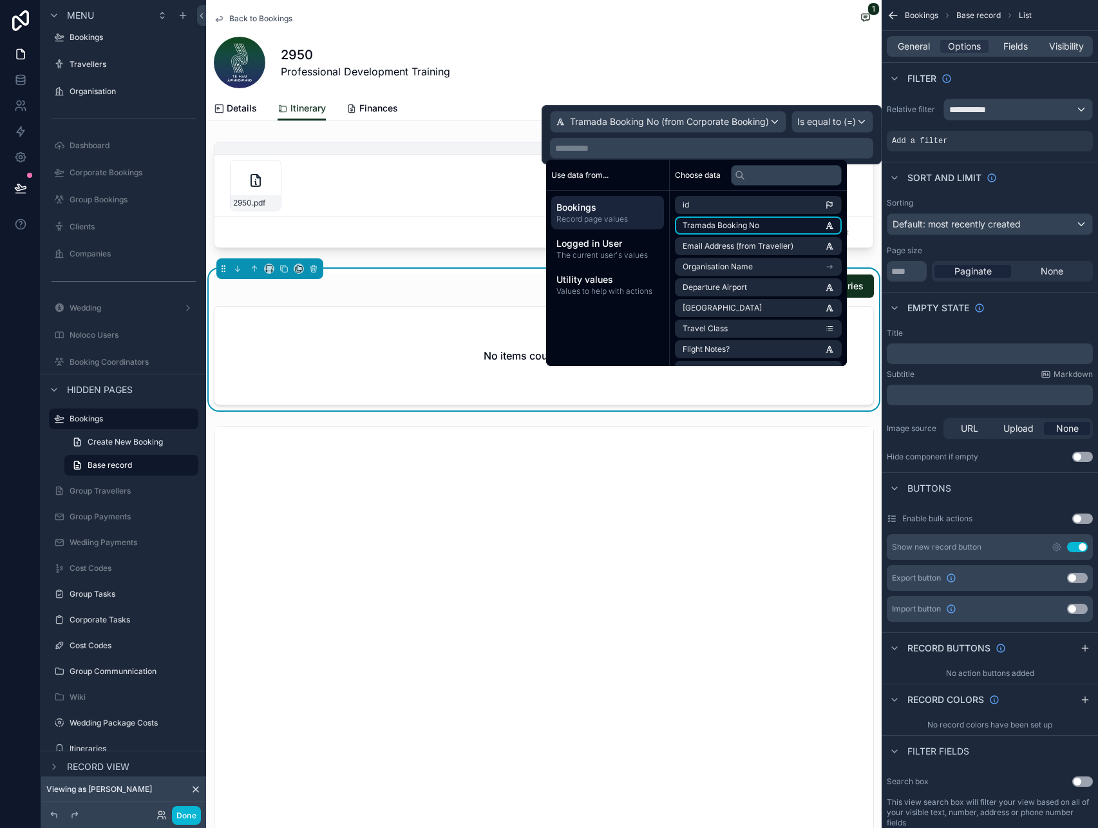
click at [723, 224] on span "Tramada Booking No" at bounding box center [721, 225] width 77 height 10
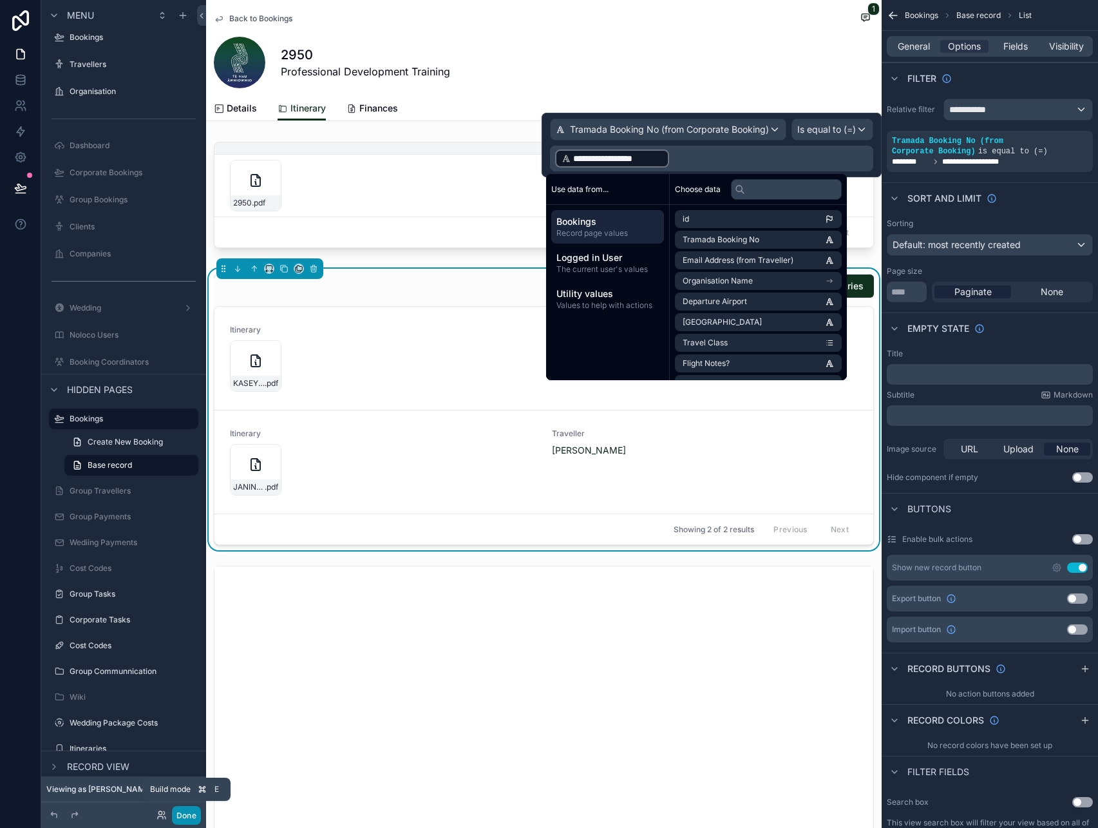
click at [185, 813] on button "Done" at bounding box center [186, 815] width 29 height 19
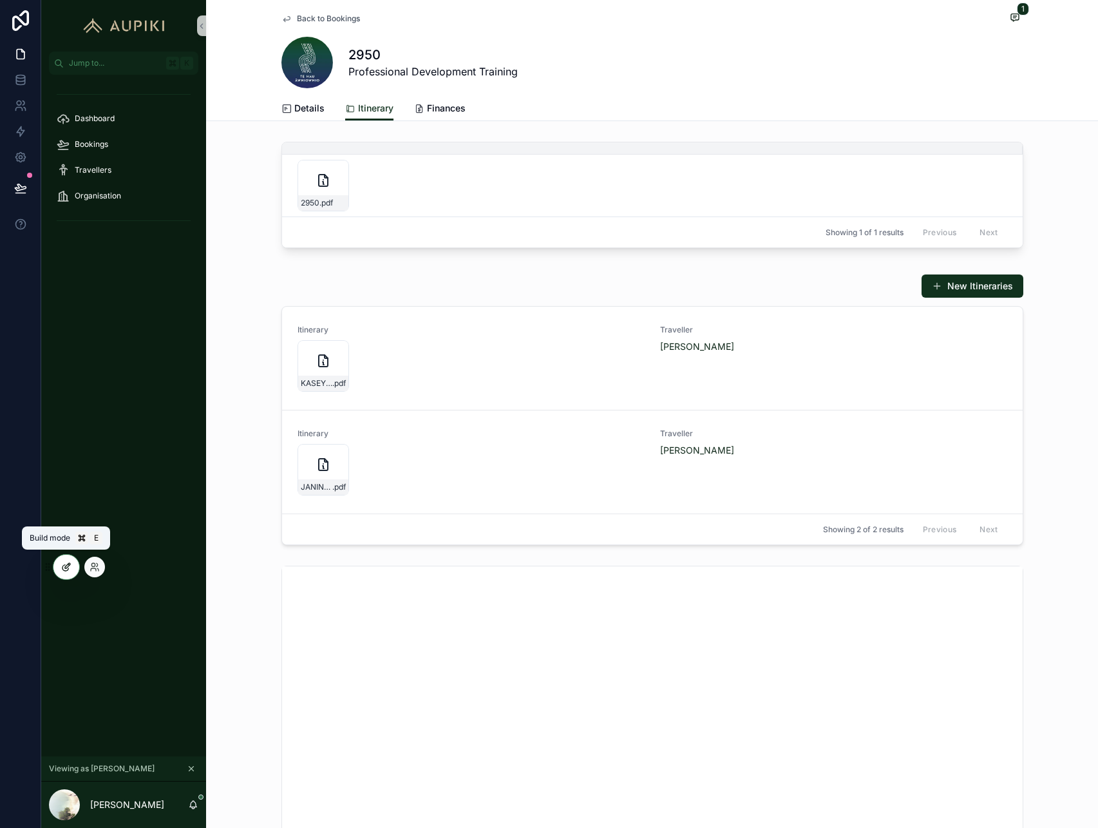
click at [73, 567] on div at bounding box center [66, 566] width 26 height 24
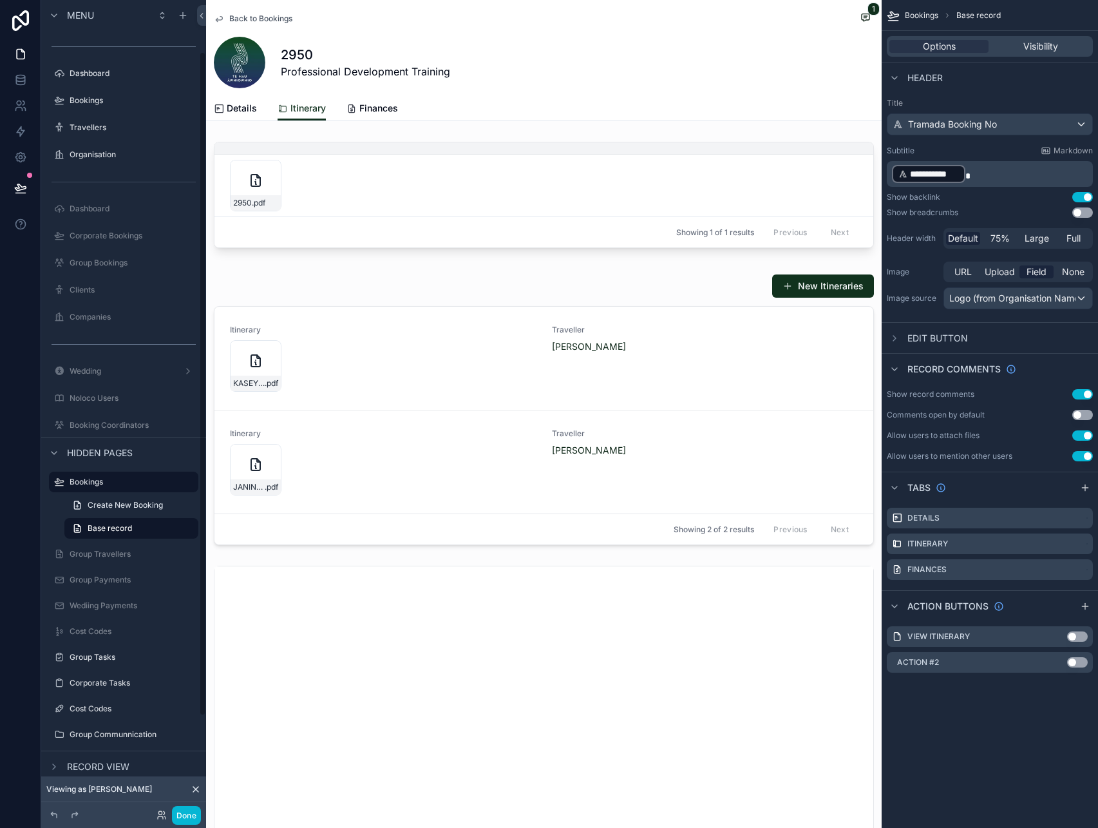
scroll to position [63, 0]
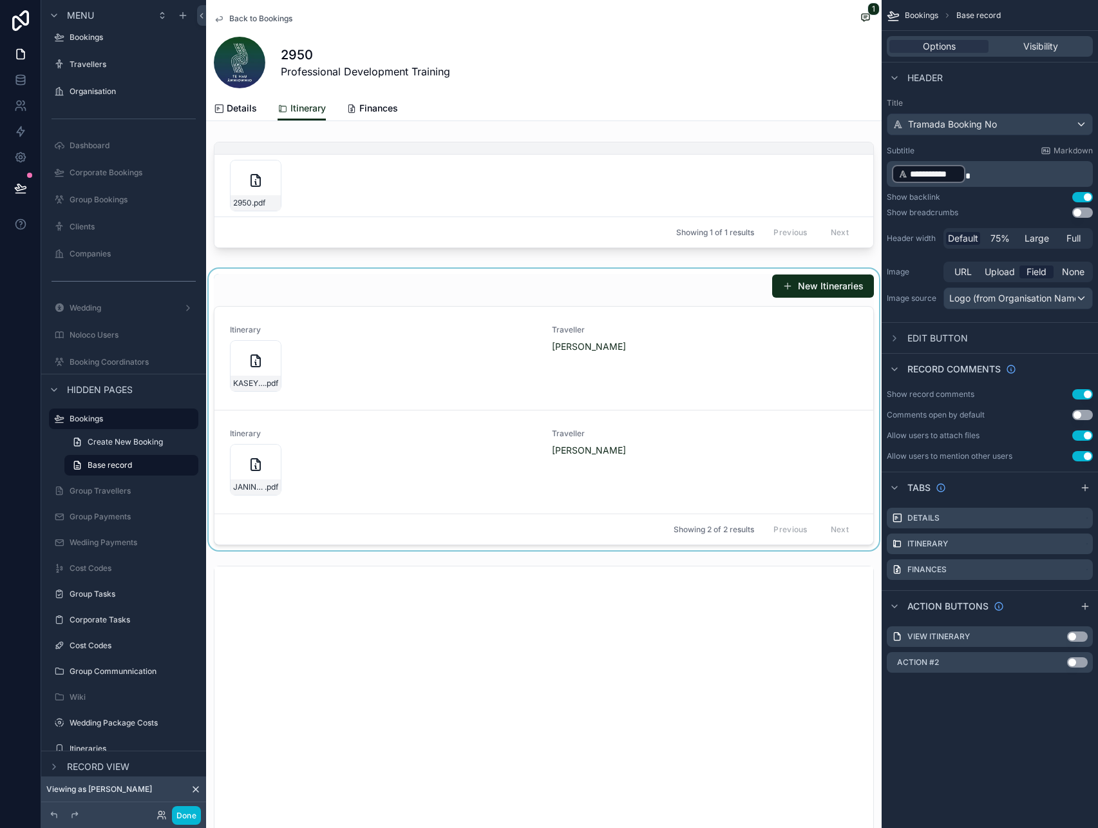
click at [701, 301] on div "scrollable content" at bounding box center [544, 409] width 676 height 281
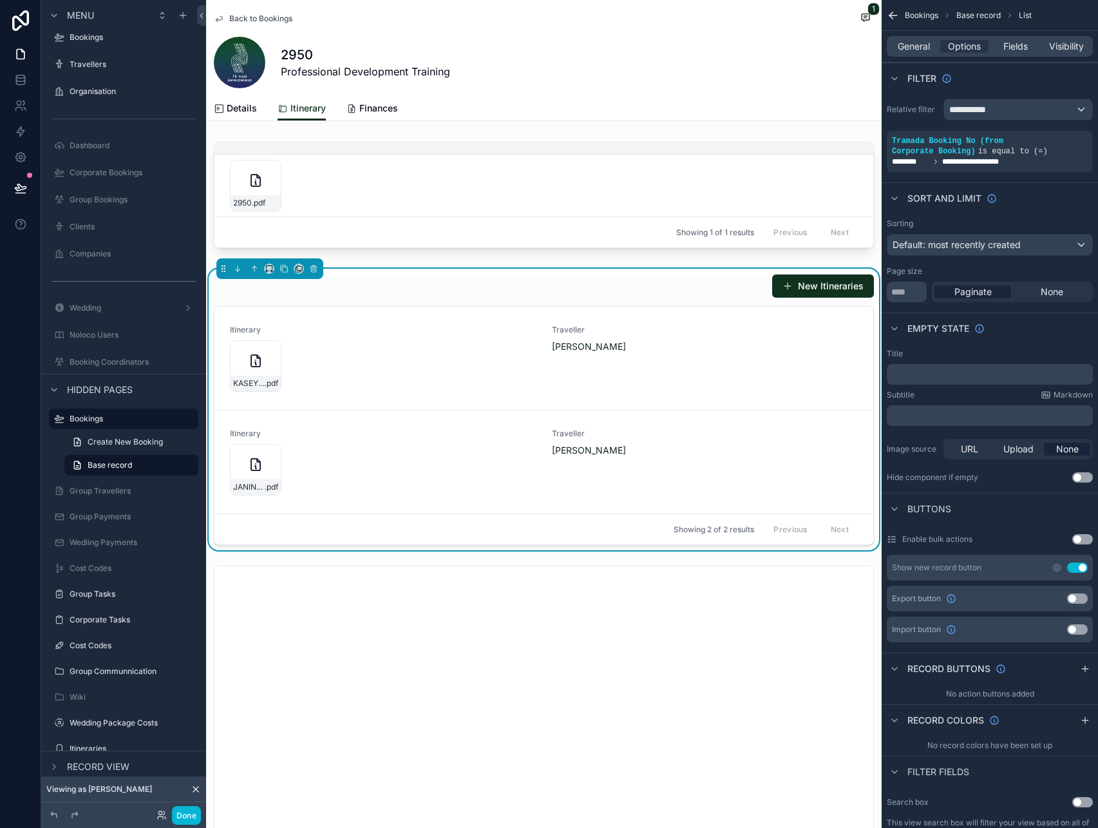
click at [1083, 569] on button "Use setting" at bounding box center [1077, 567] width 21 height 10
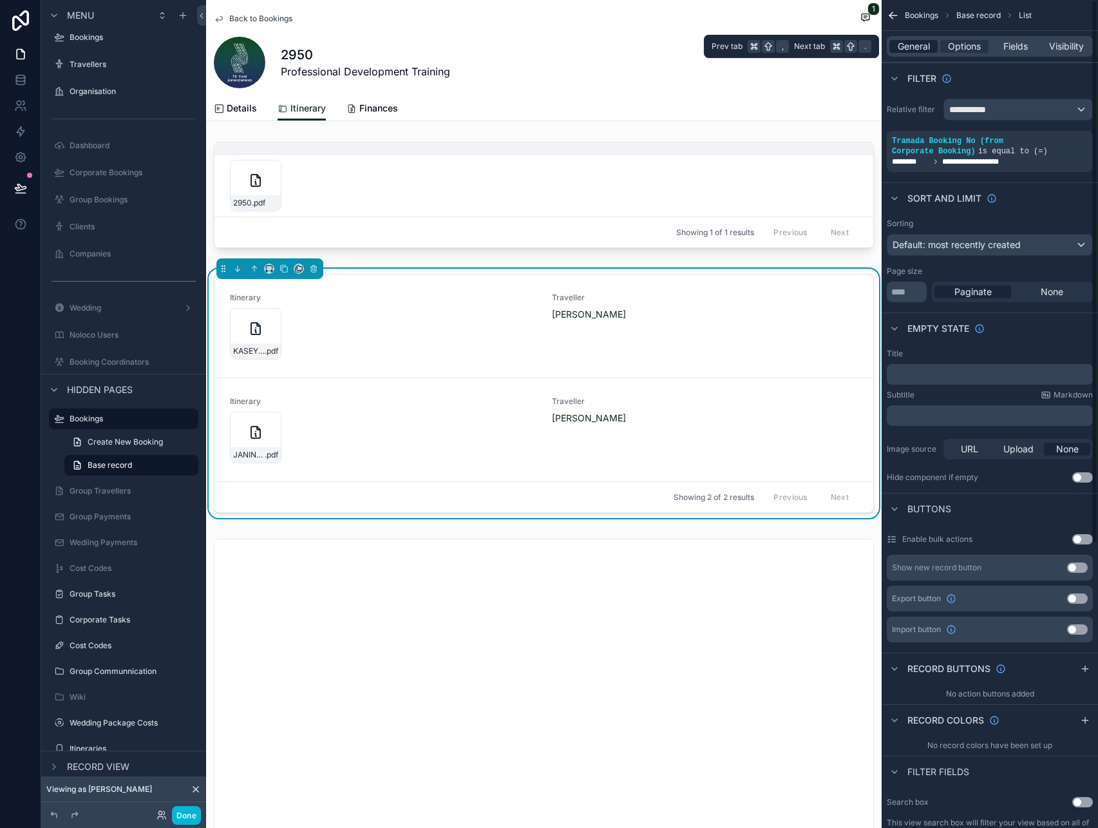
click at [927, 43] on span "General" at bounding box center [914, 46] width 32 height 13
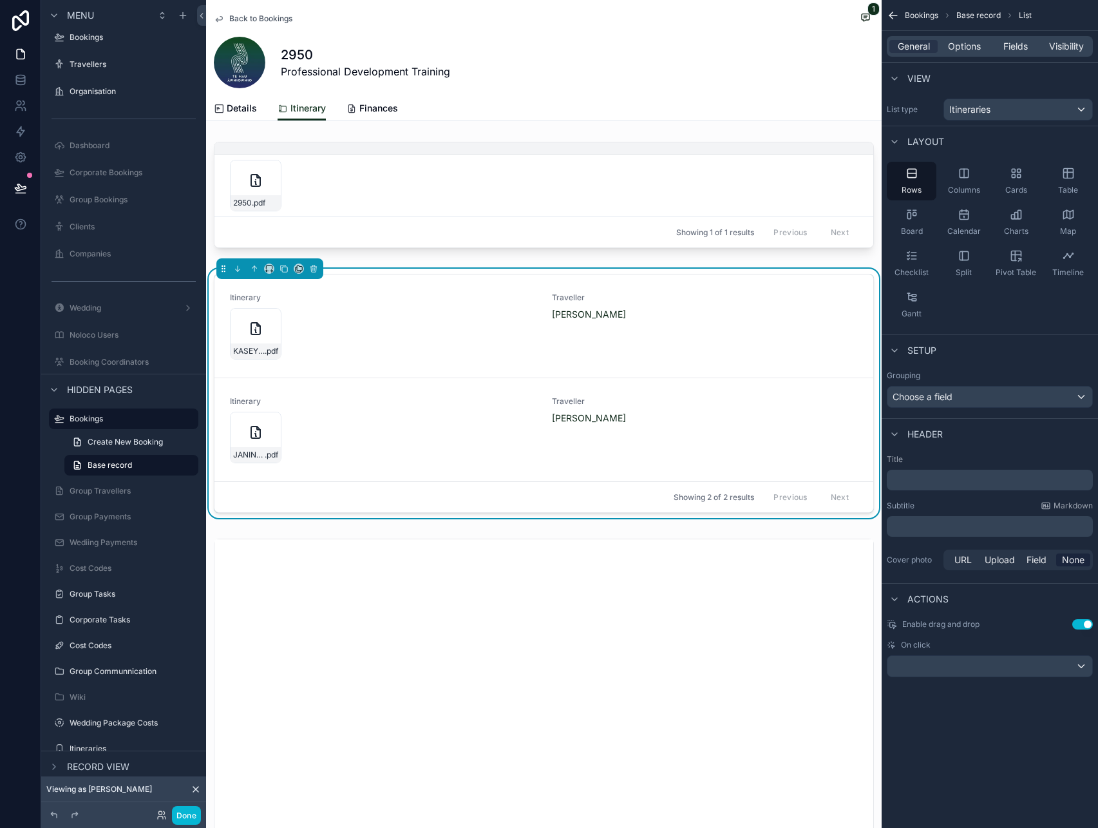
click at [1015, 53] on div "General Options Fields Visibility" at bounding box center [990, 46] width 206 height 21
click at [1016, 46] on span "Fields" at bounding box center [1015, 46] width 24 height 13
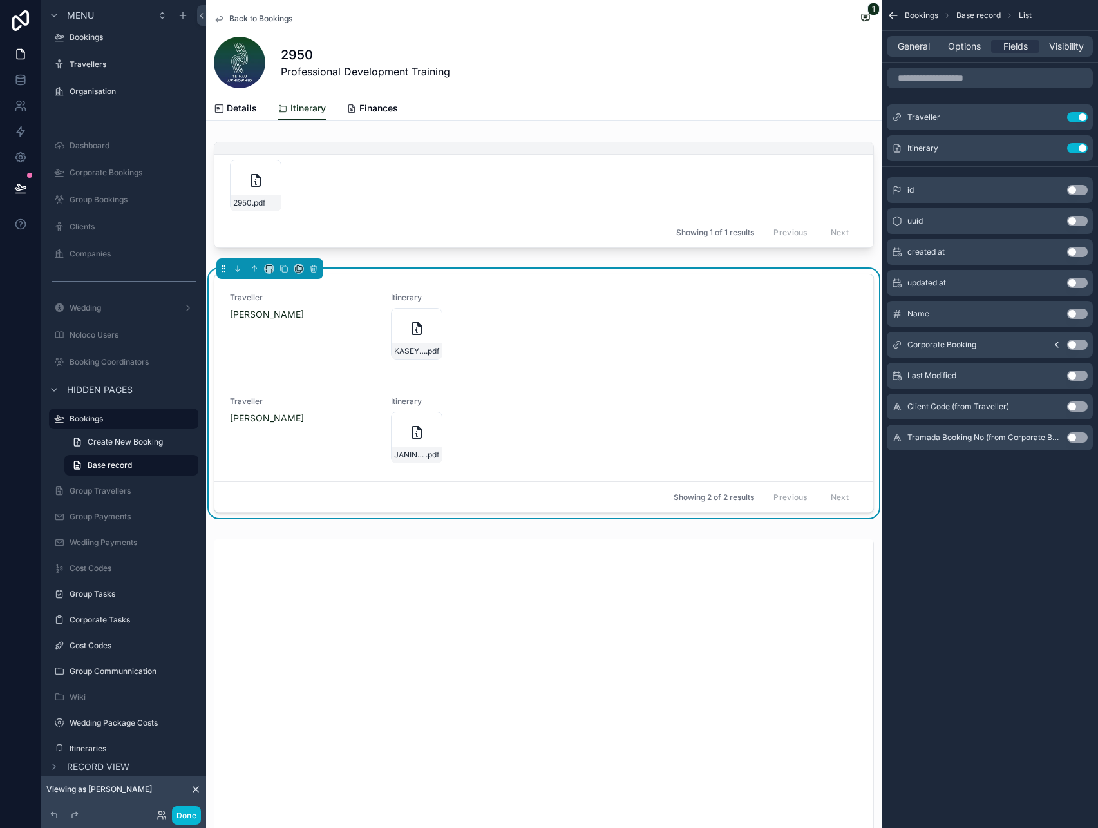
click at [1072, 374] on button "Use setting" at bounding box center [1077, 375] width 21 height 10
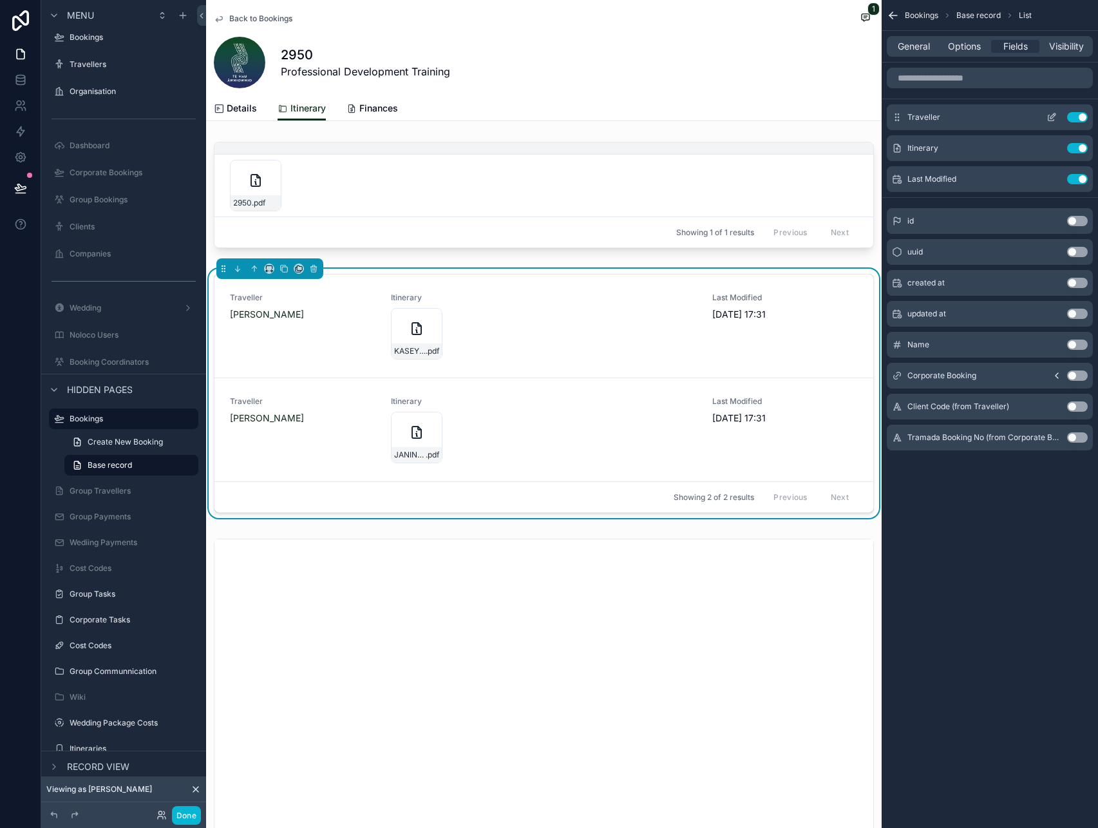
click at [1052, 116] on icon "scrollable content" at bounding box center [1052, 117] width 10 height 10
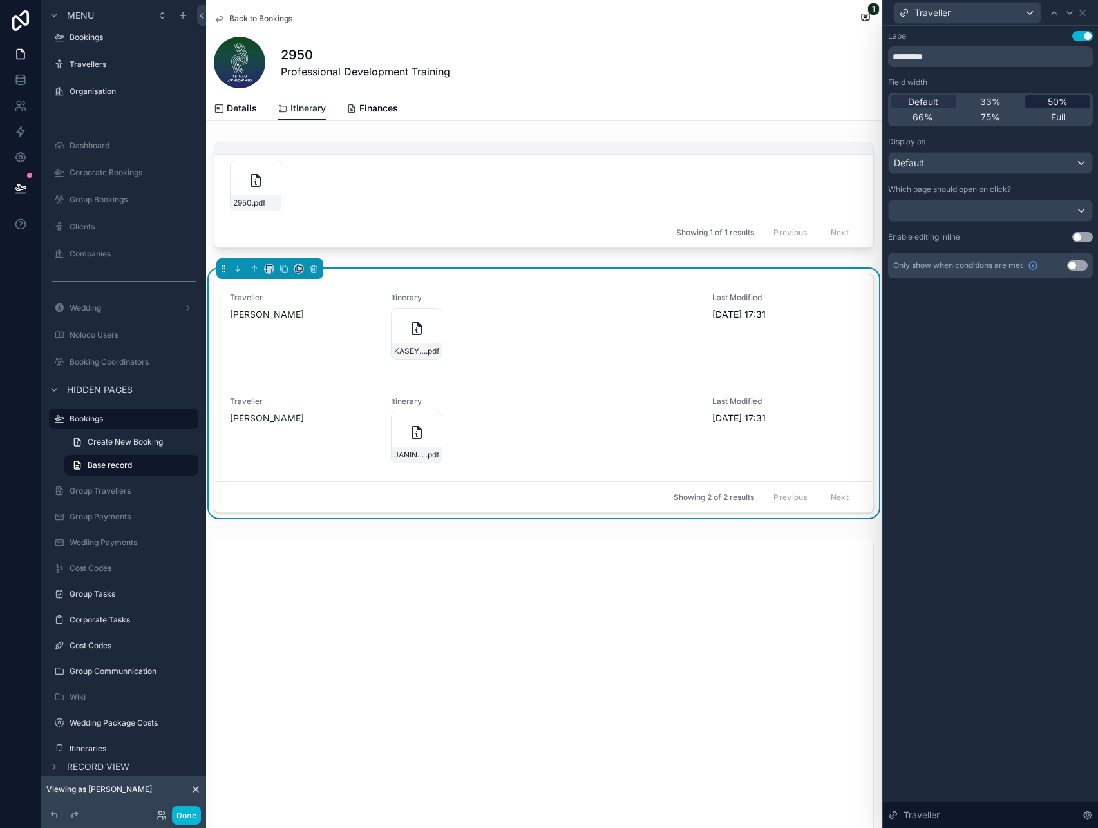
click at [1050, 105] on span "50%" at bounding box center [1058, 101] width 20 height 13
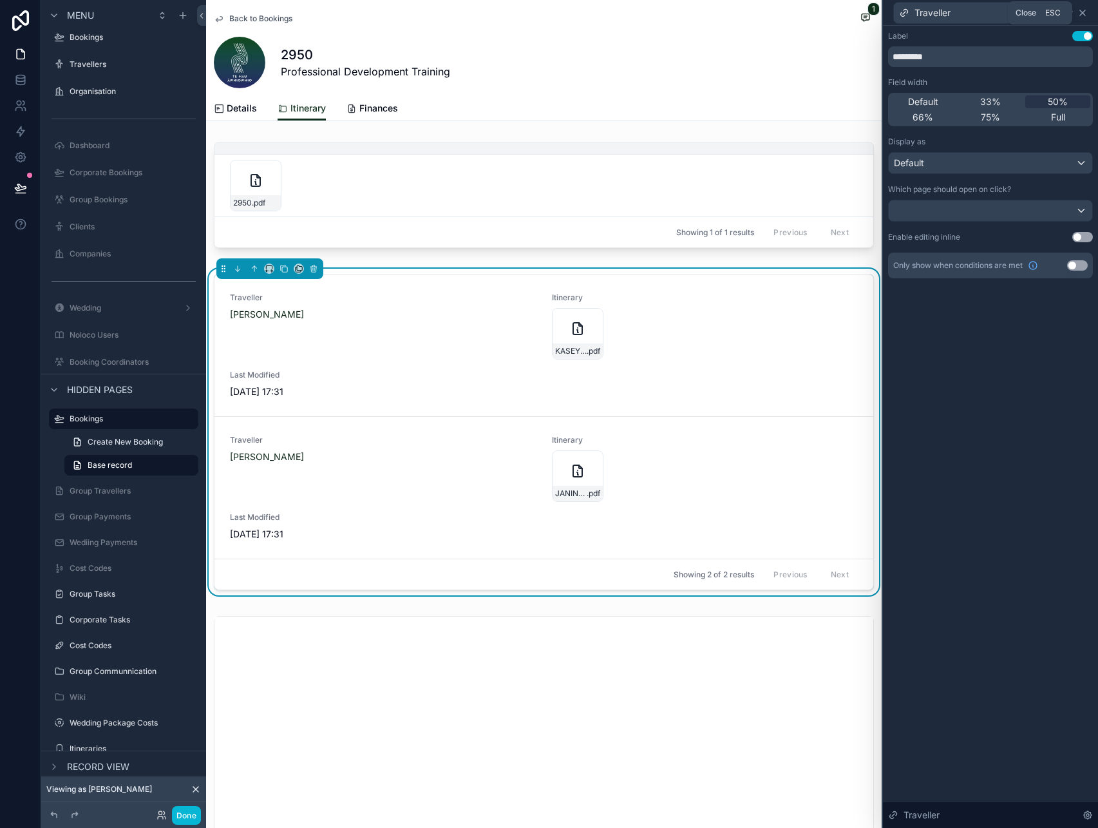
click at [1079, 17] on icon at bounding box center [1082, 13] width 10 height 10
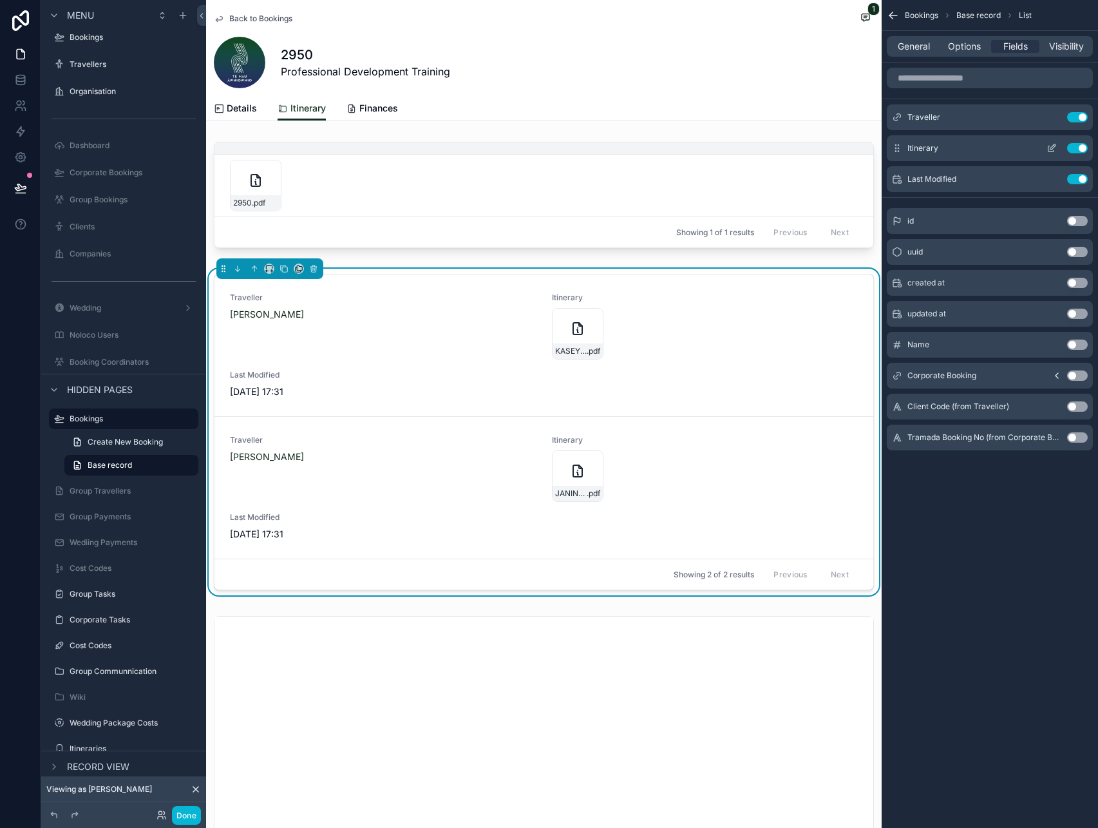
click at [1047, 147] on icon "scrollable content" at bounding box center [1052, 148] width 10 height 10
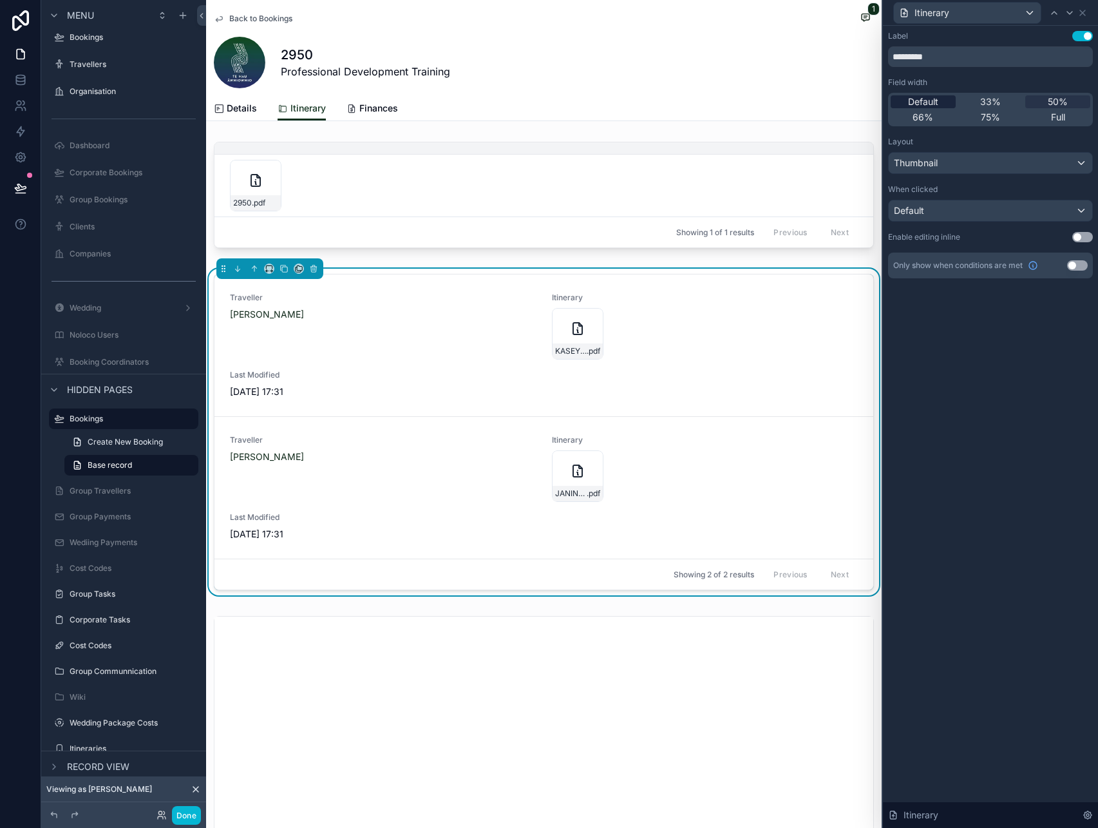
click at [931, 97] on span "Default" at bounding box center [923, 101] width 30 height 13
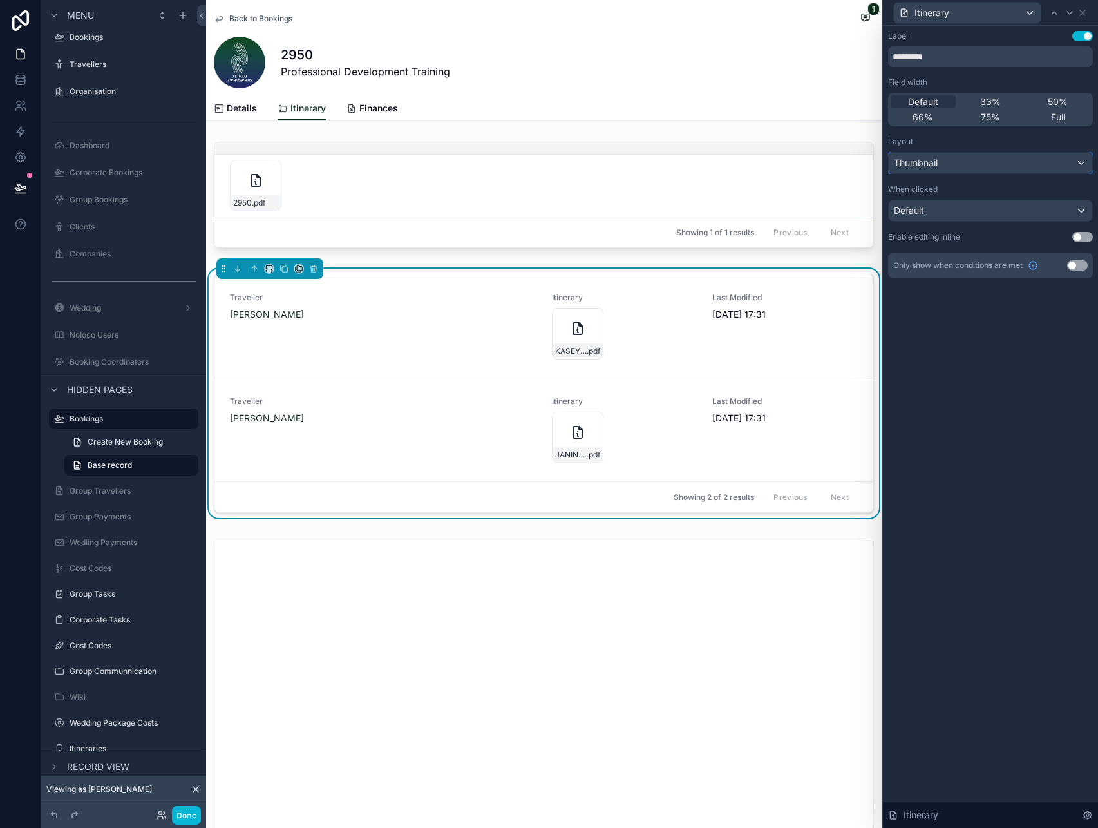
click at [989, 159] on div "Thumbnail" at bounding box center [991, 163] width 204 height 21
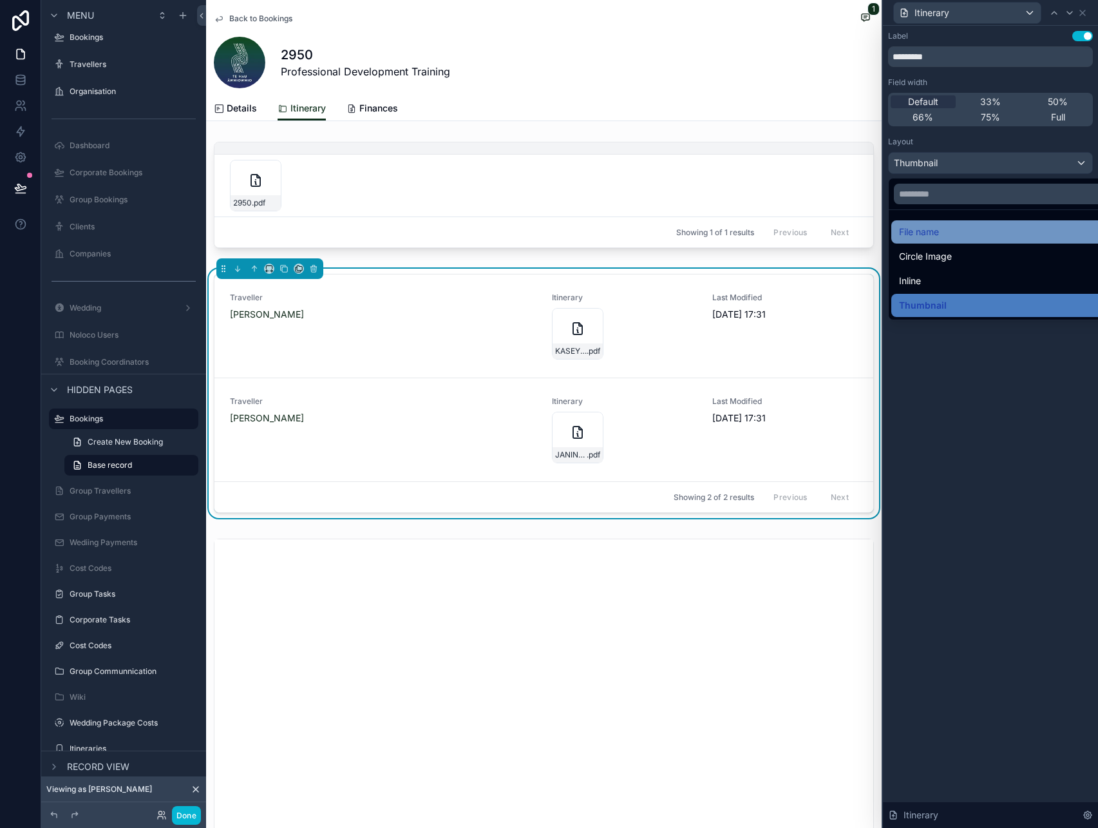
click at [949, 232] on div "File name" at bounding box center [1005, 231] width 213 height 15
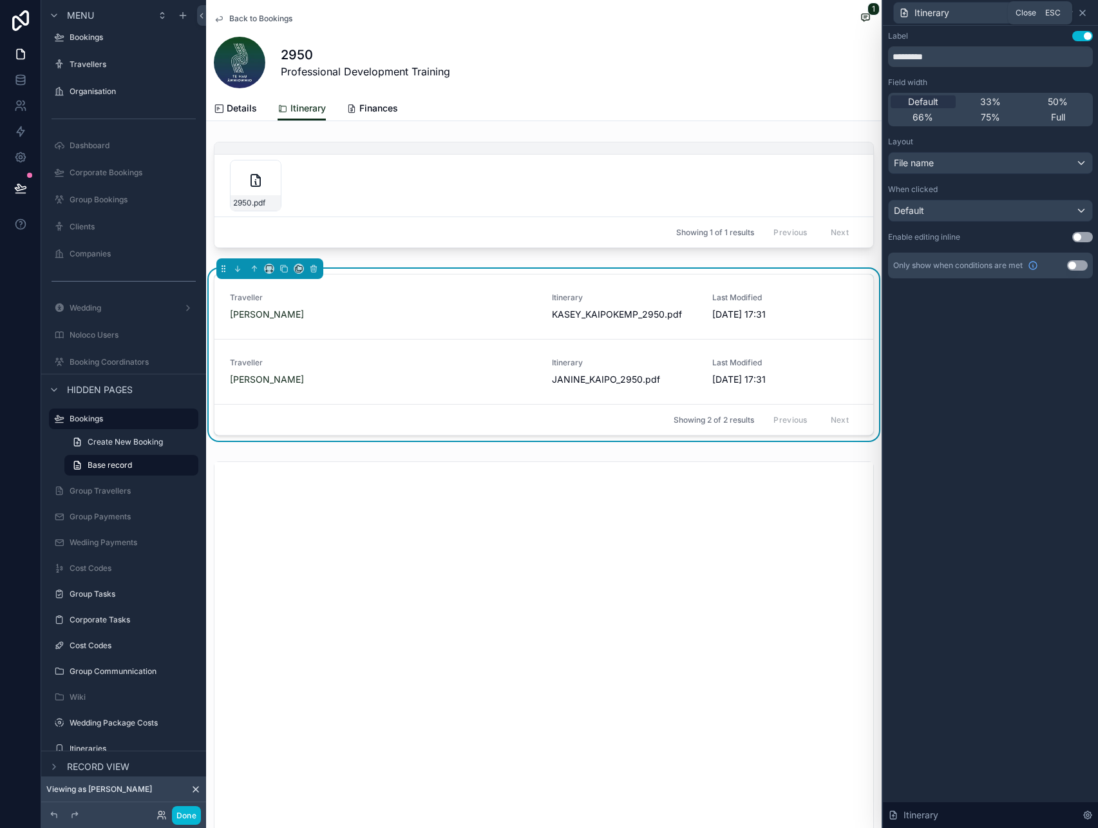
click at [1086, 15] on icon at bounding box center [1082, 13] width 10 height 10
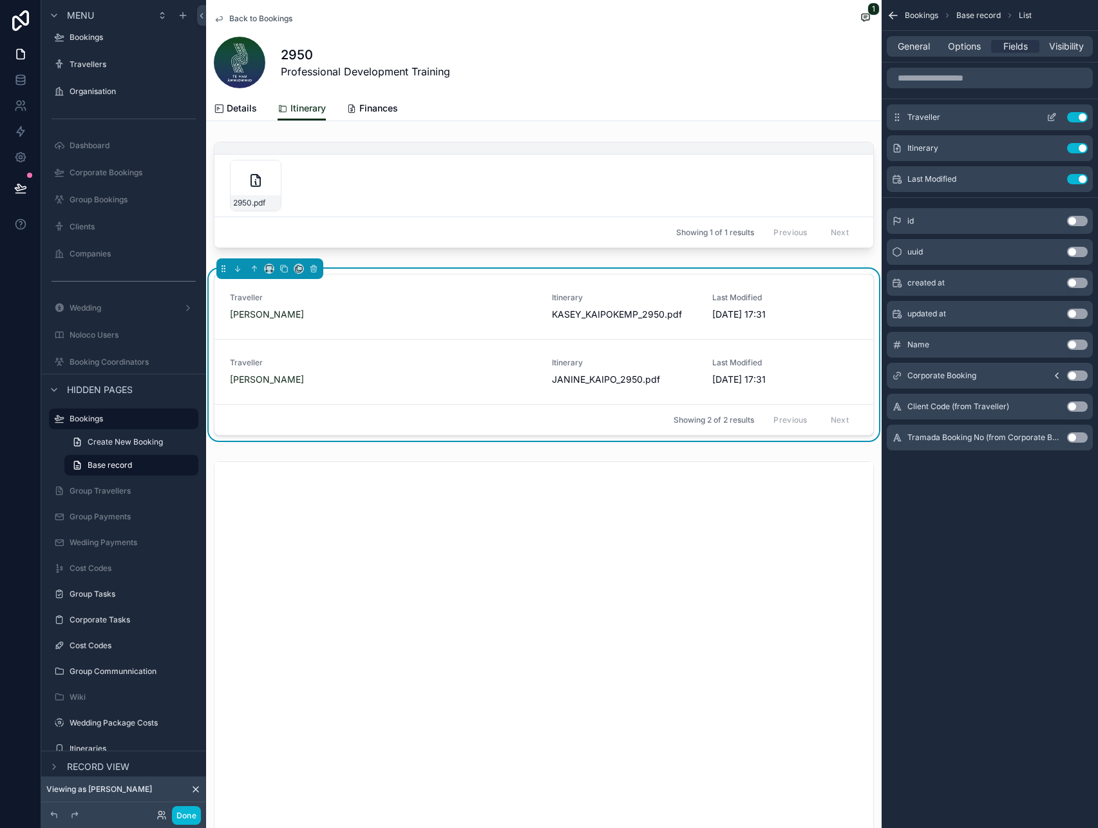
click at [1047, 118] on icon "scrollable content" at bounding box center [1052, 117] width 10 height 10
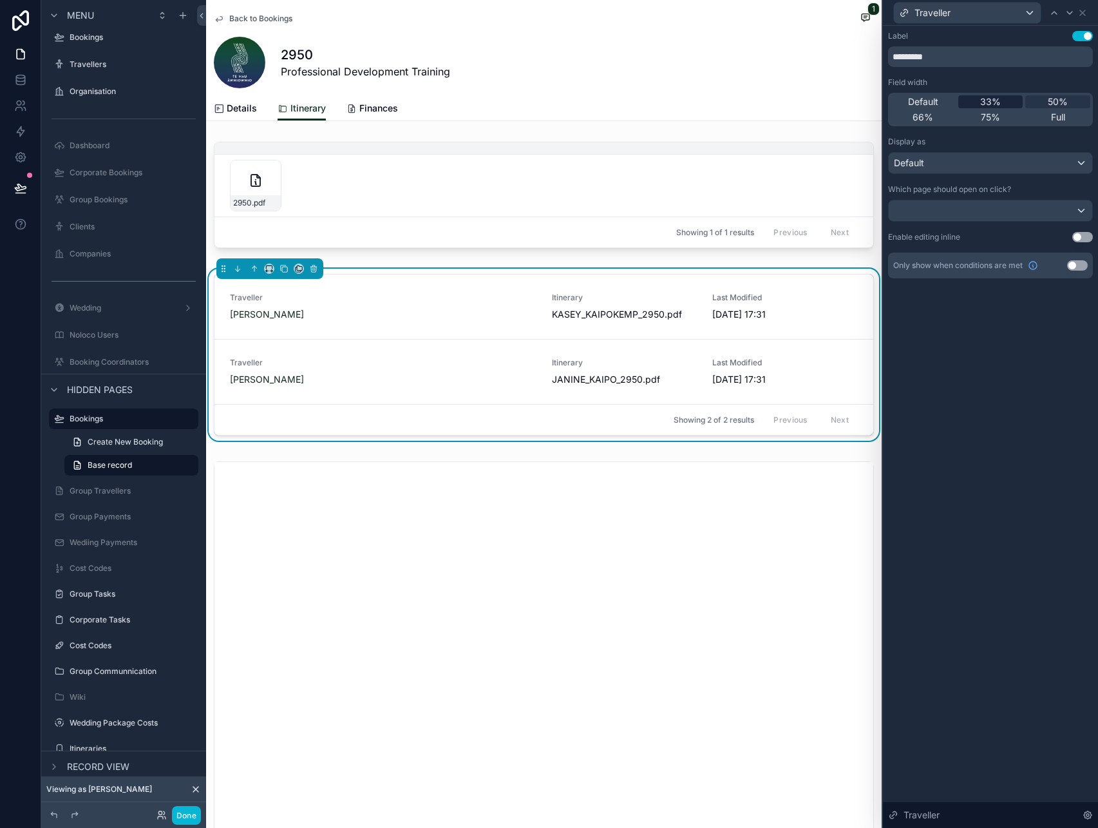
click at [991, 100] on span "33%" at bounding box center [990, 101] width 21 height 13
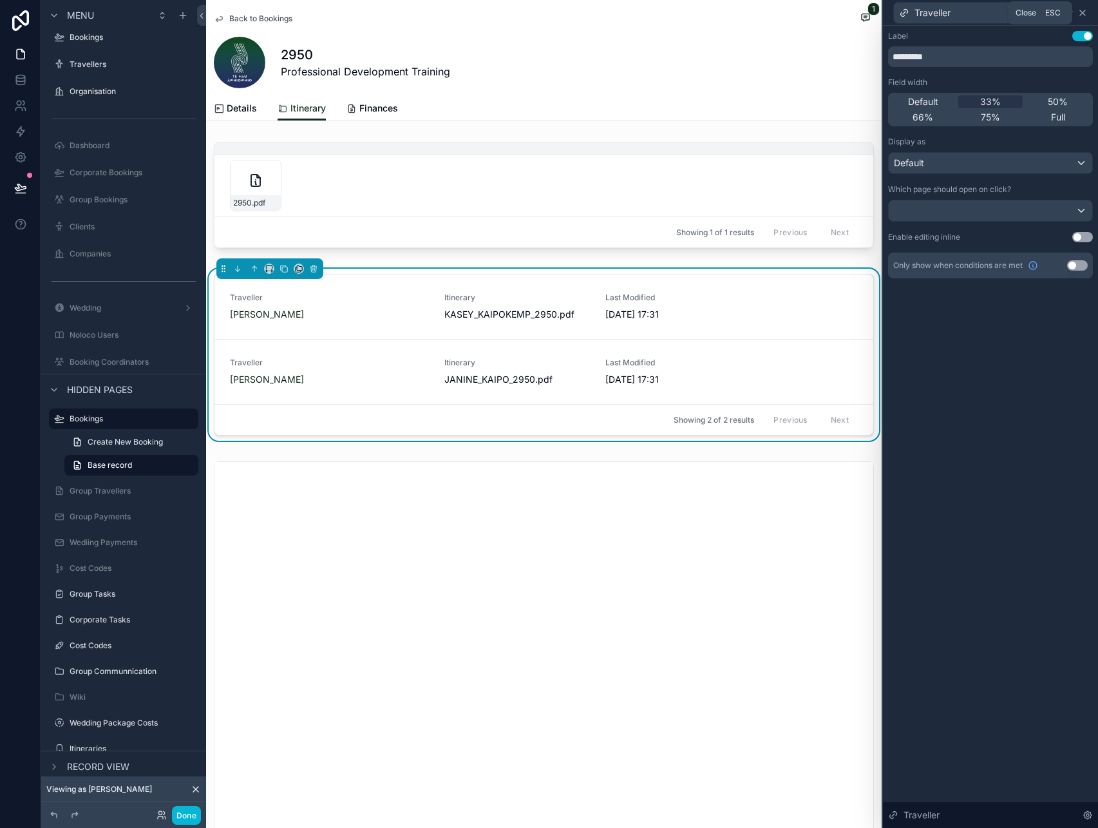
click at [1084, 16] on icon at bounding box center [1082, 13] width 10 height 10
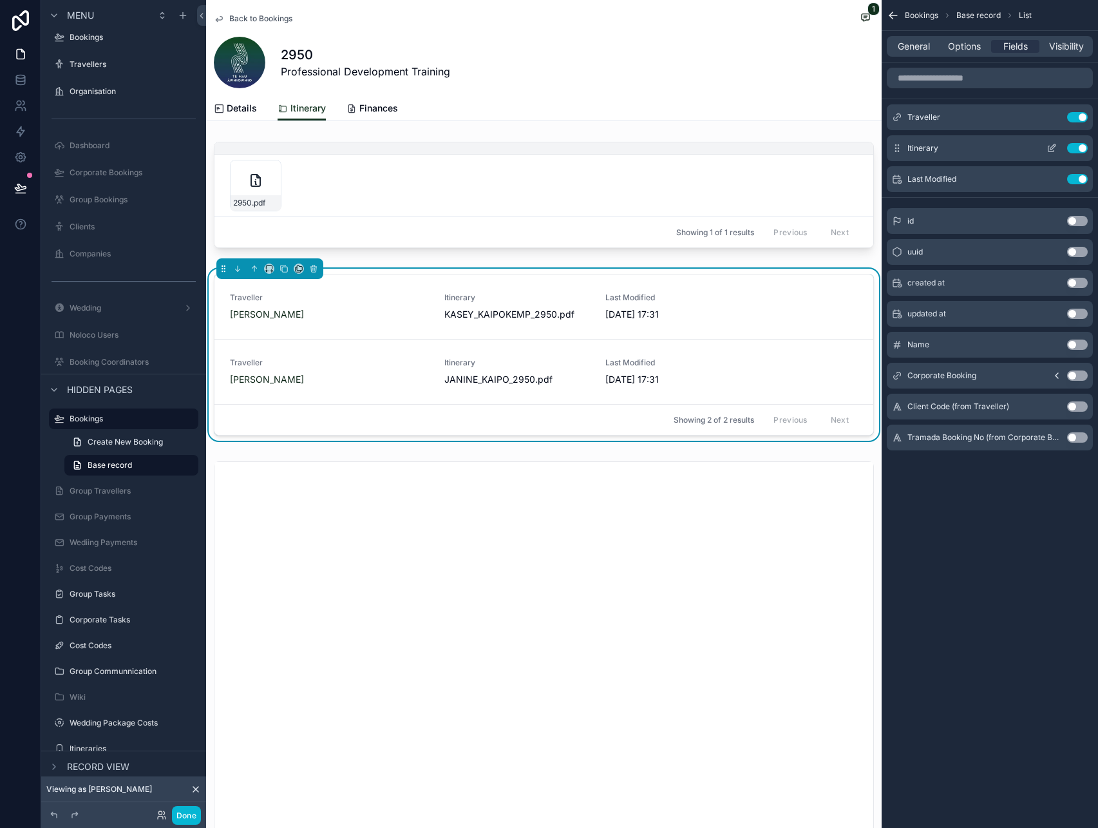
click at [1055, 148] on icon "scrollable content" at bounding box center [1052, 148] width 10 height 10
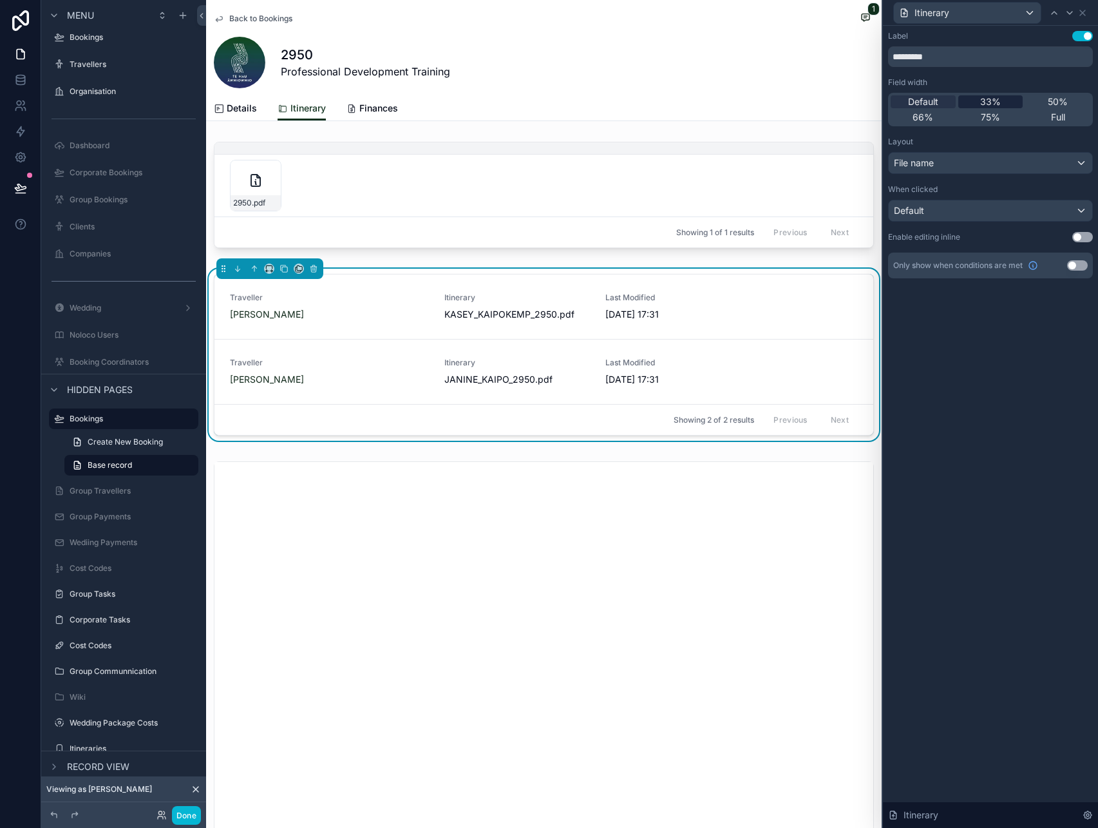
click at [1007, 101] on div "33%" at bounding box center [990, 101] width 65 height 13
click at [1085, 14] on icon at bounding box center [1082, 12] width 5 height 5
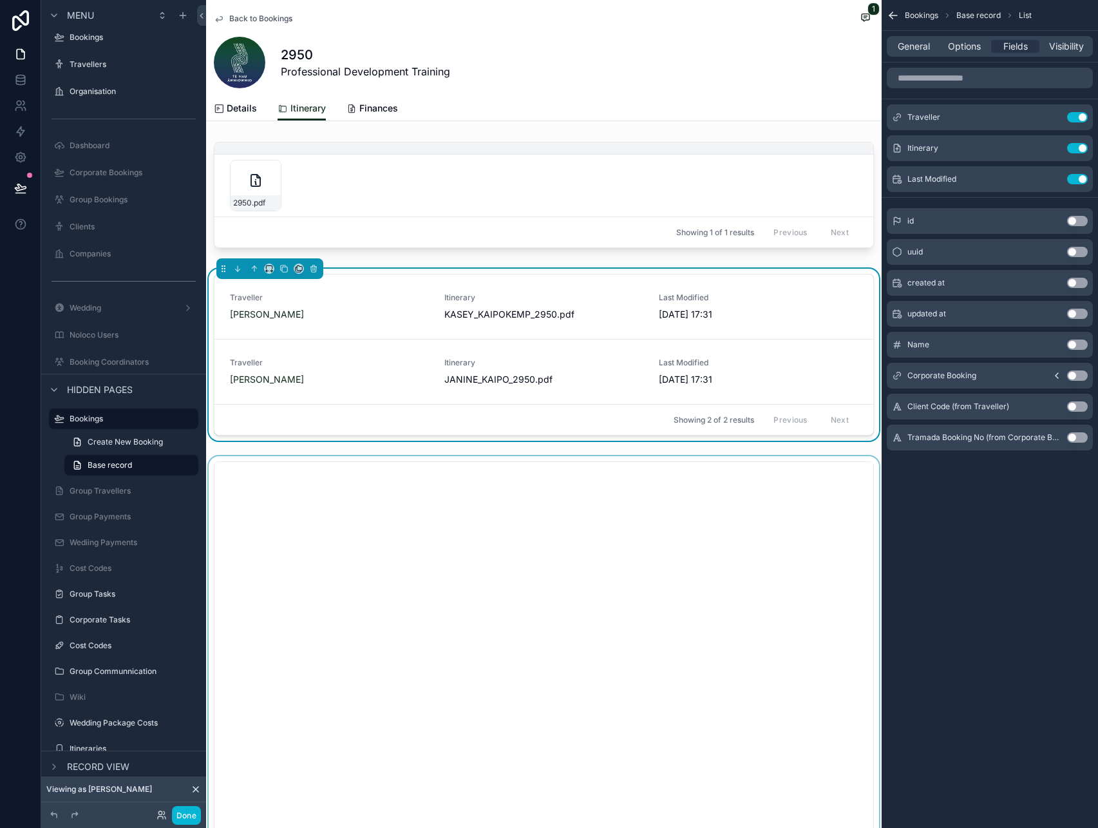
click at [384, 616] on div "scrollable content" at bounding box center [544, 771] width 676 height 631
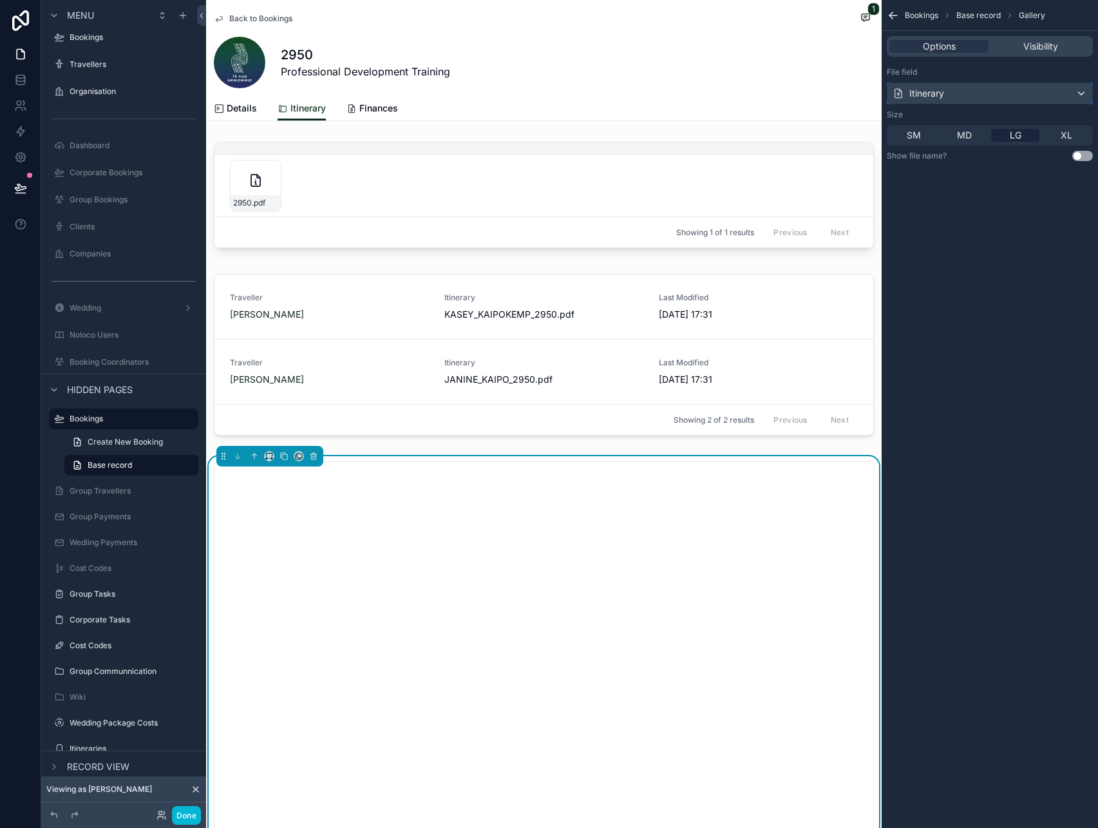
click at [947, 95] on div "Itinerary" at bounding box center [989, 93] width 205 height 21
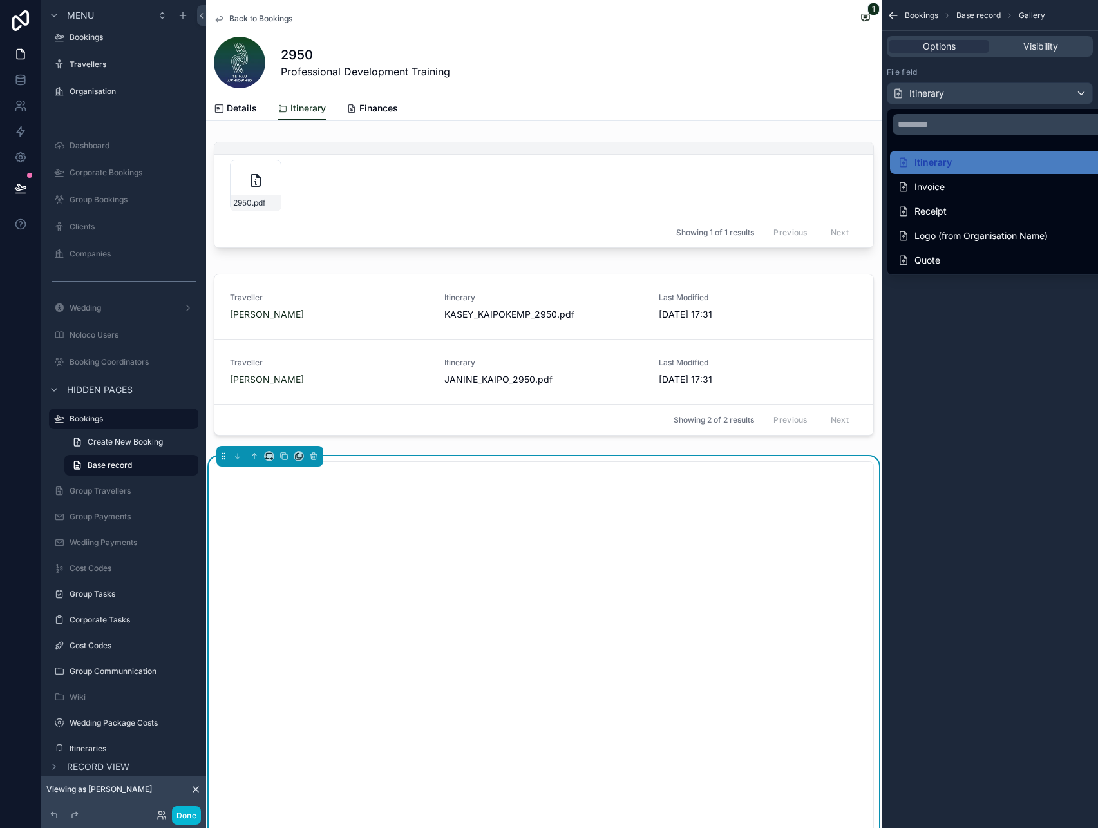
click at [940, 108] on div "Itinerary Invoice Receipt Logo (from Organisation Name) Quote" at bounding box center [1005, 191] width 236 height 167
click at [184, 815] on div "scrollable content" at bounding box center [549, 414] width 1098 height 828
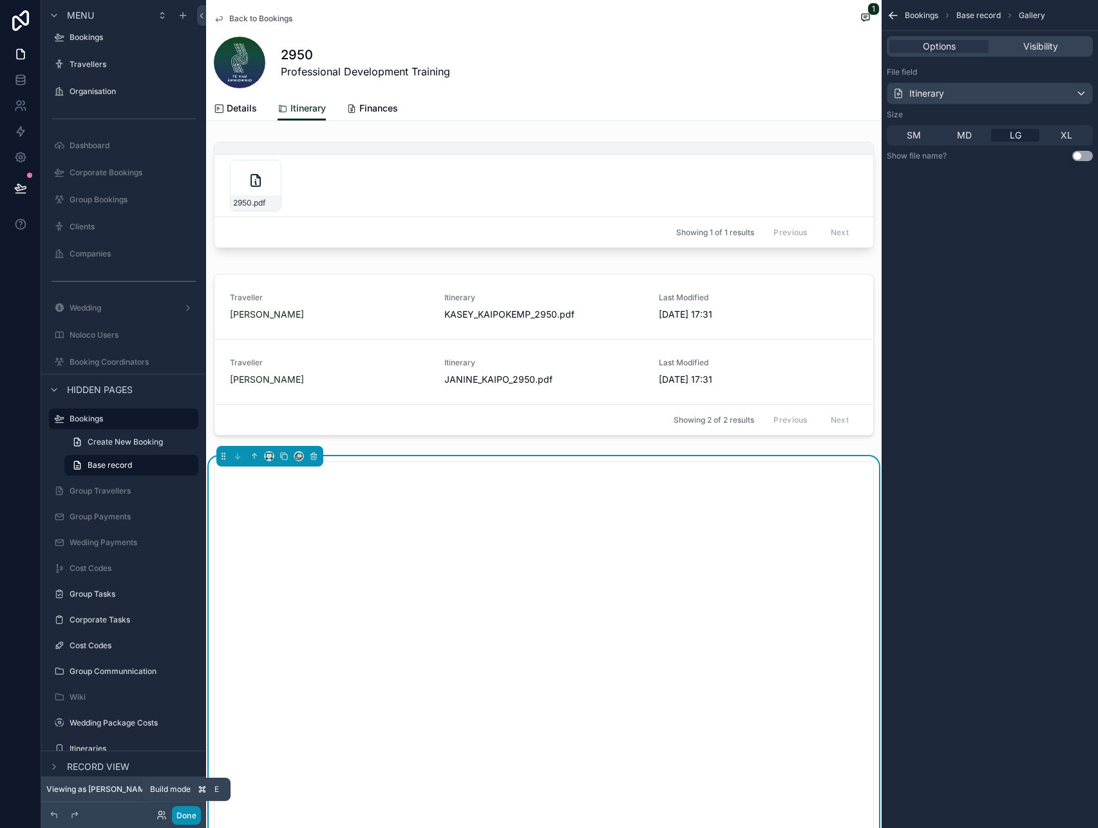
click at [193, 816] on button "Done" at bounding box center [186, 815] width 29 height 19
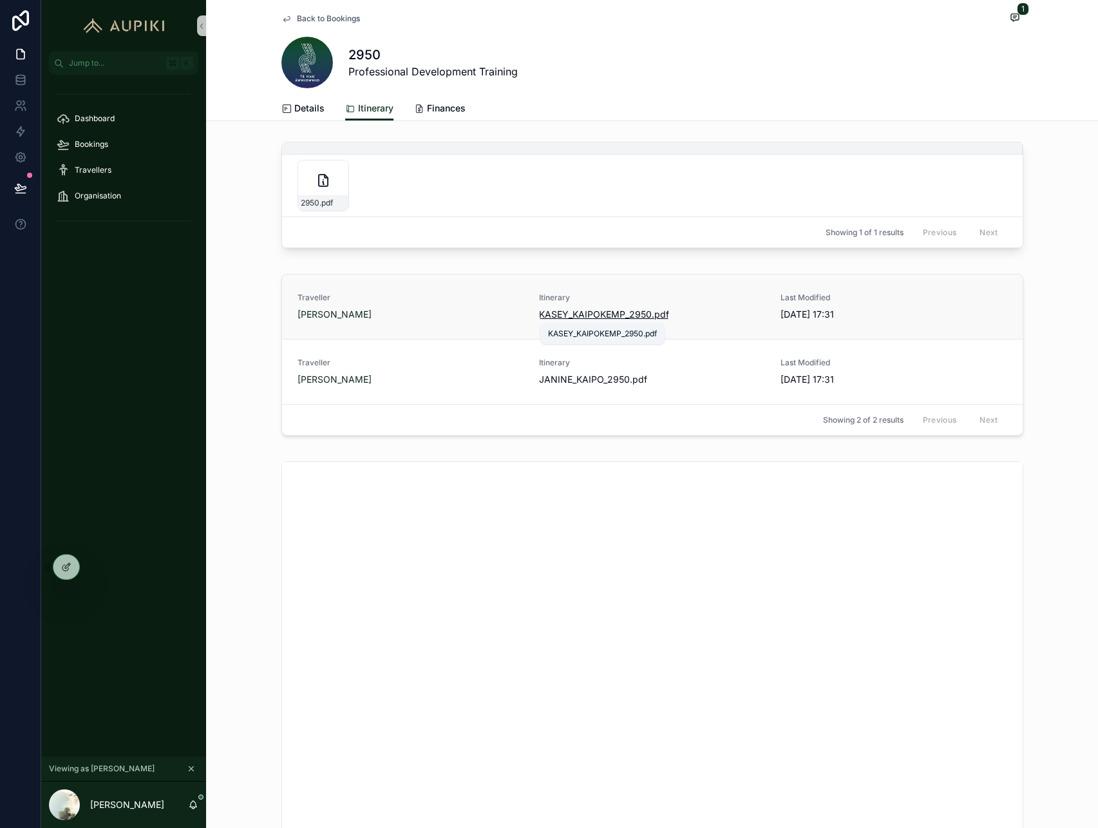
click at [623, 312] on span "KASEY_KAIPOKEMP_2950" at bounding box center [595, 314] width 113 height 13
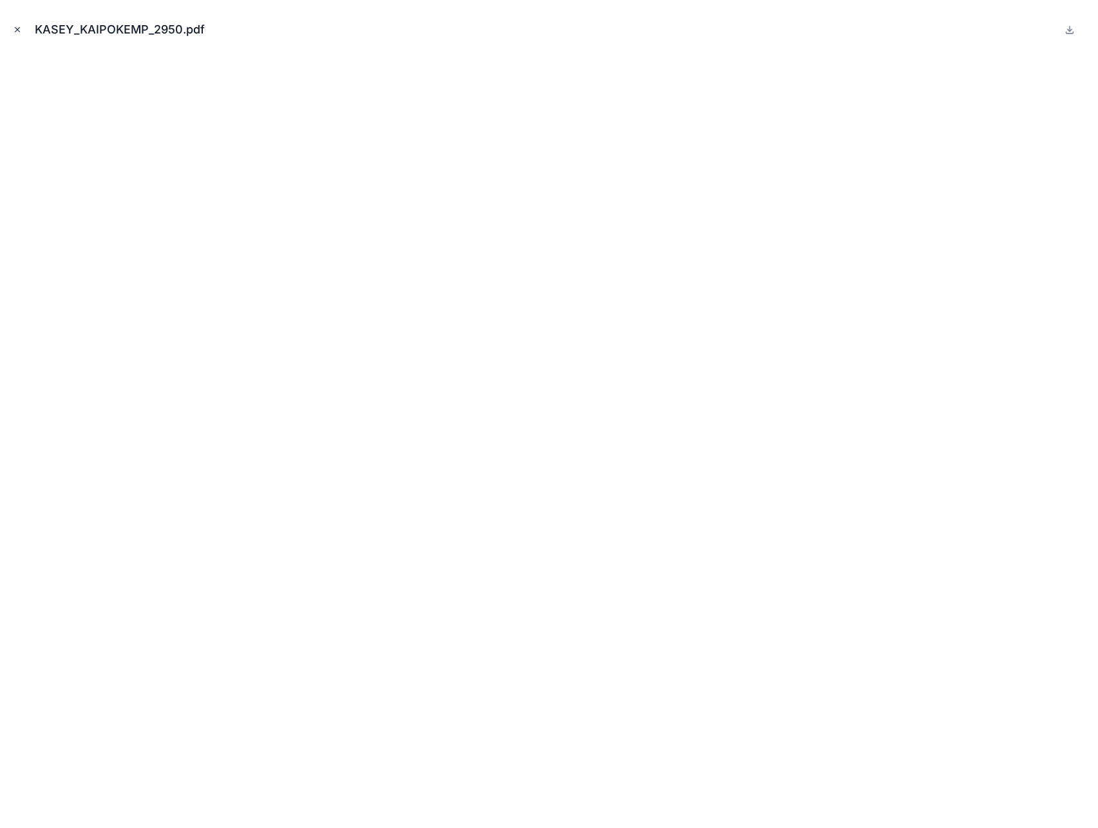
click at [20, 28] on icon "Close modal" at bounding box center [17, 29] width 9 height 9
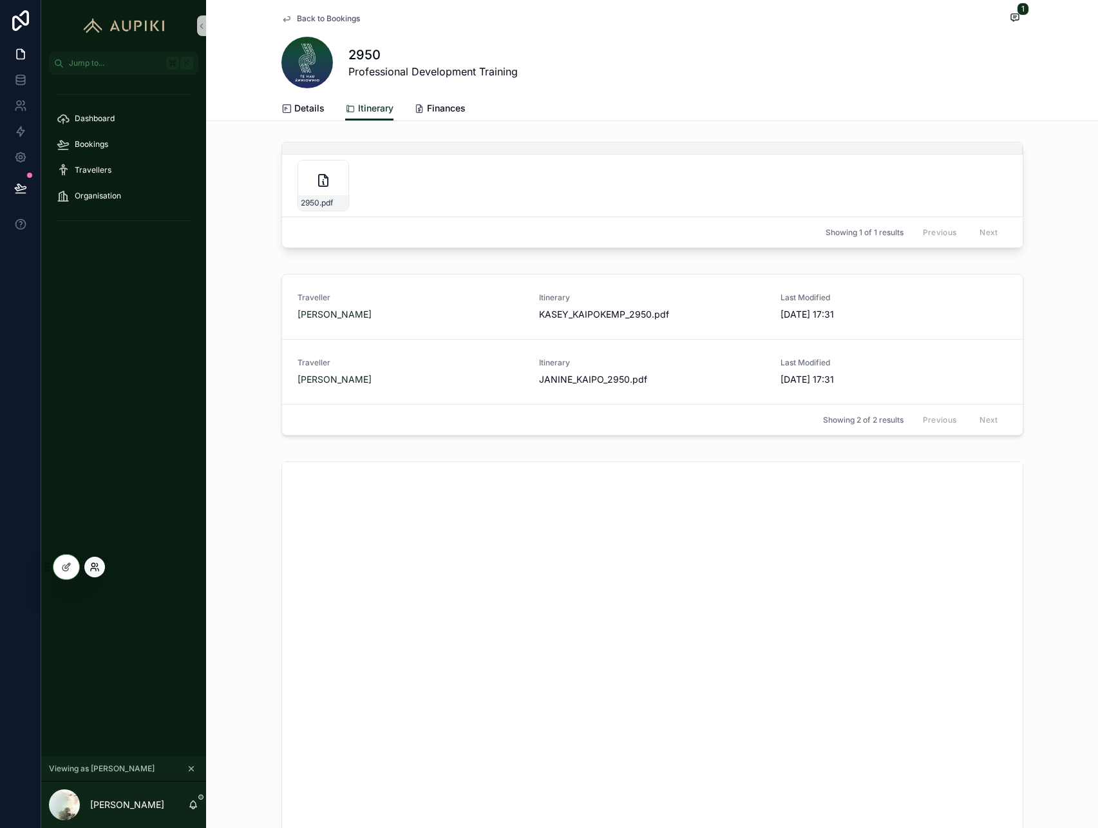
click at [98, 566] on icon at bounding box center [95, 567] width 10 height 10
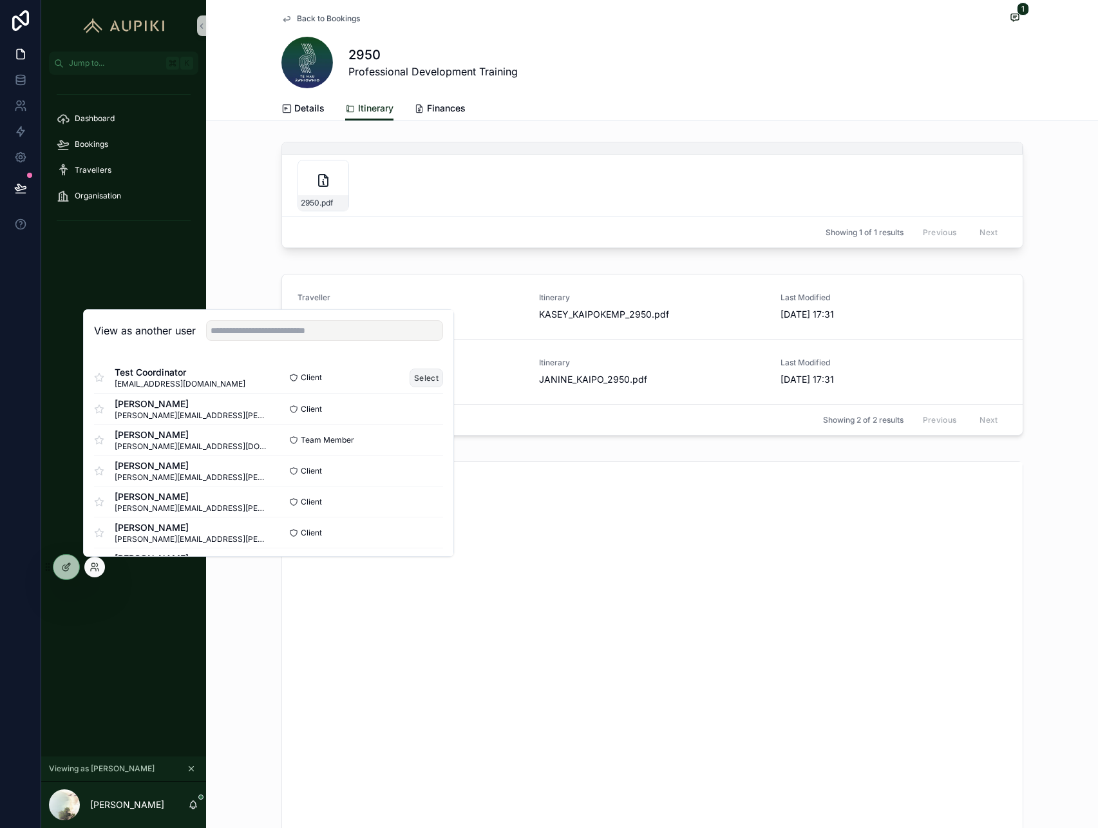
click at [426, 372] on button "Select" at bounding box center [426, 377] width 33 height 19
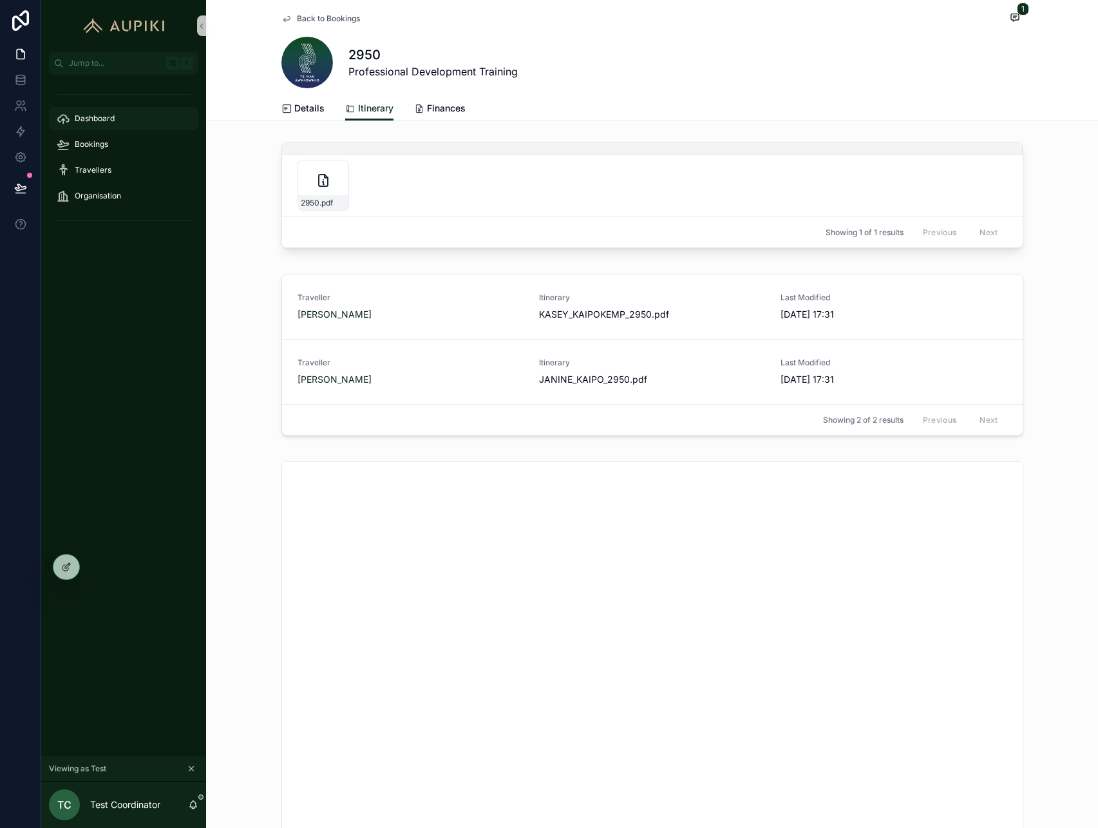
click at [123, 124] on div "Dashboard" at bounding box center [124, 118] width 134 height 21
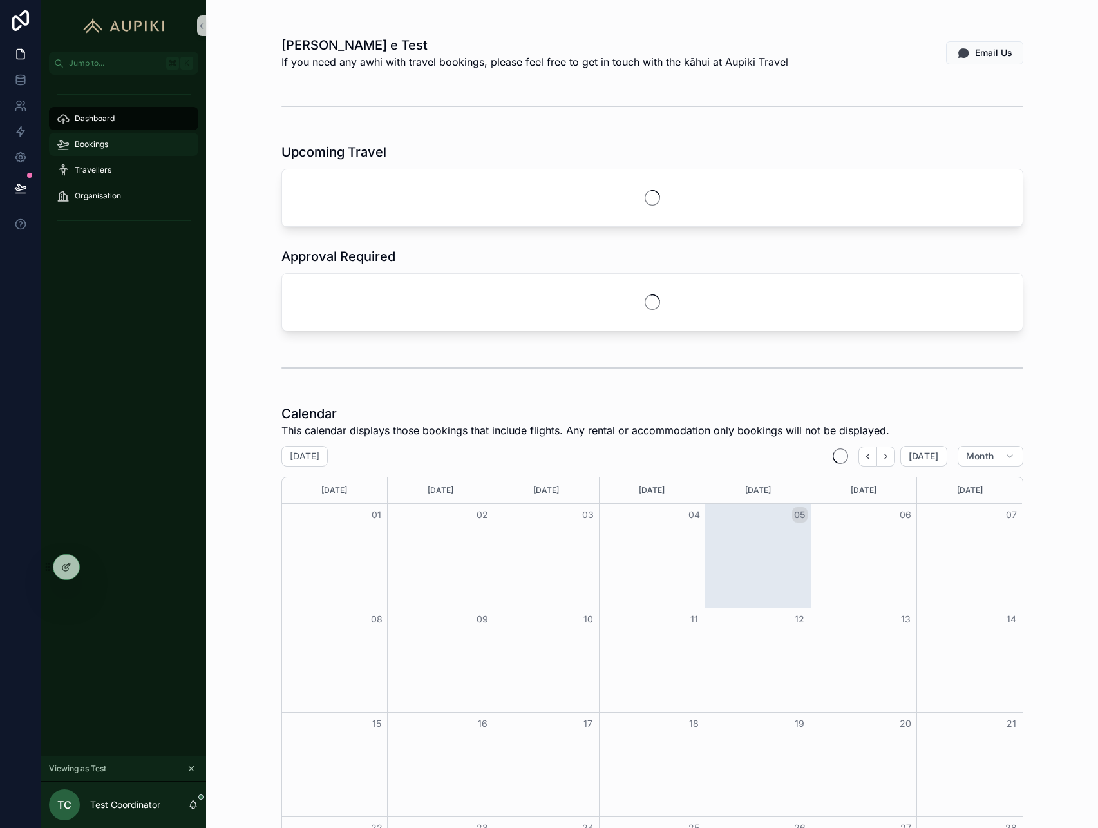
click at [156, 144] on div "Bookings" at bounding box center [124, 144] width 134 height 21
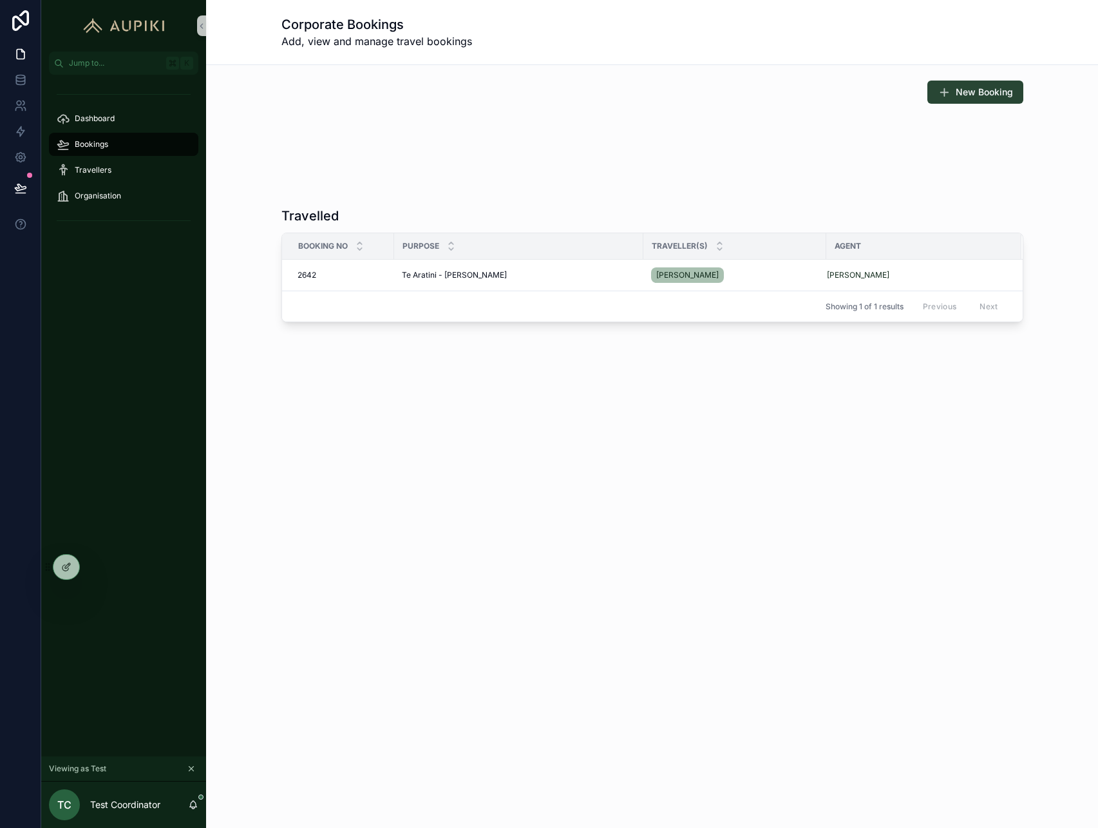
click at [990, 98] on span "New Booking" at bounding box center [984, 92] width 57 height 13
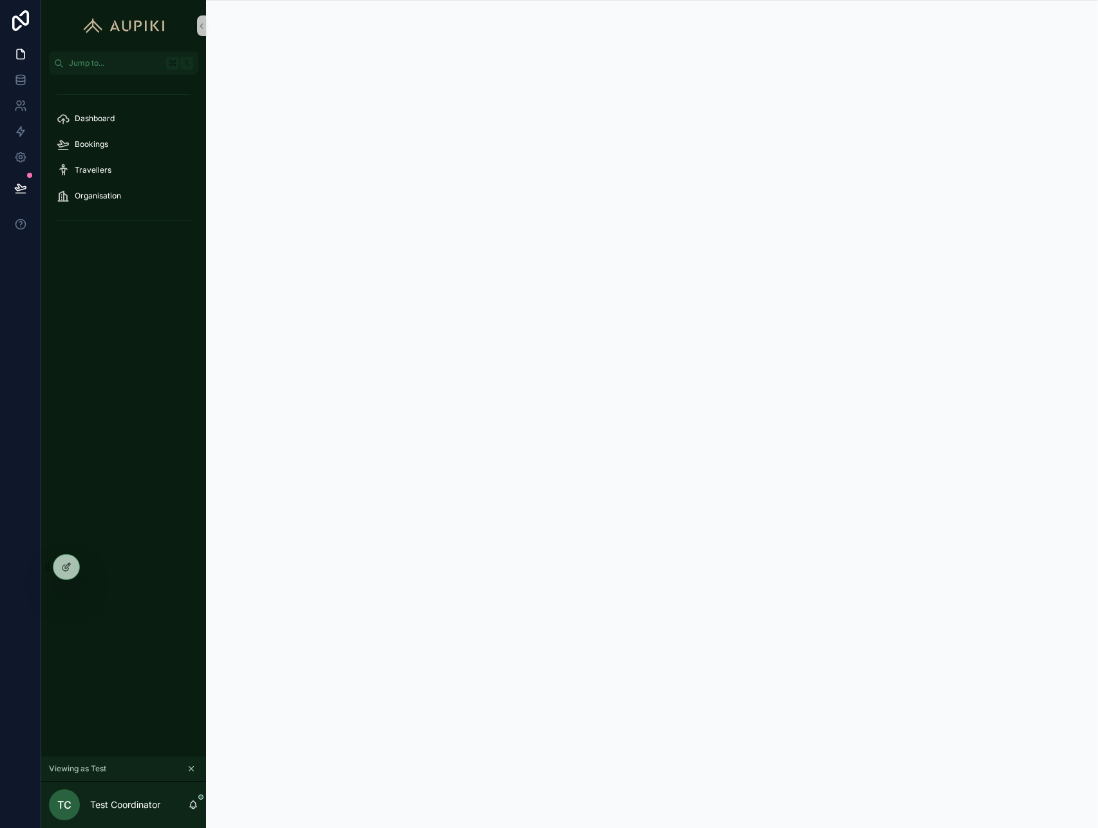
scroll to position [1, 0]
click at [109, 139] on div "Bookings" at bounding box center [124, 144] width 134 height 21
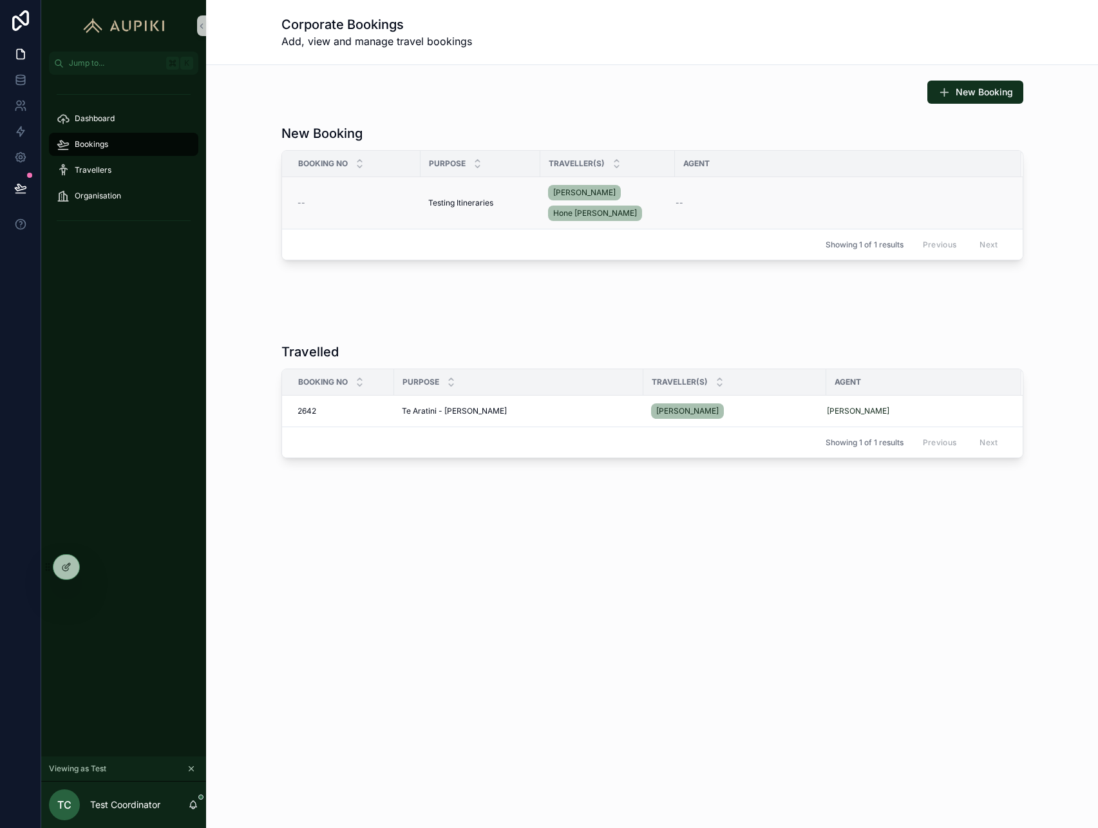
click at [450, 201] on span "Testing Itineraries" at bounding box center [460, 203] width 65 height 10
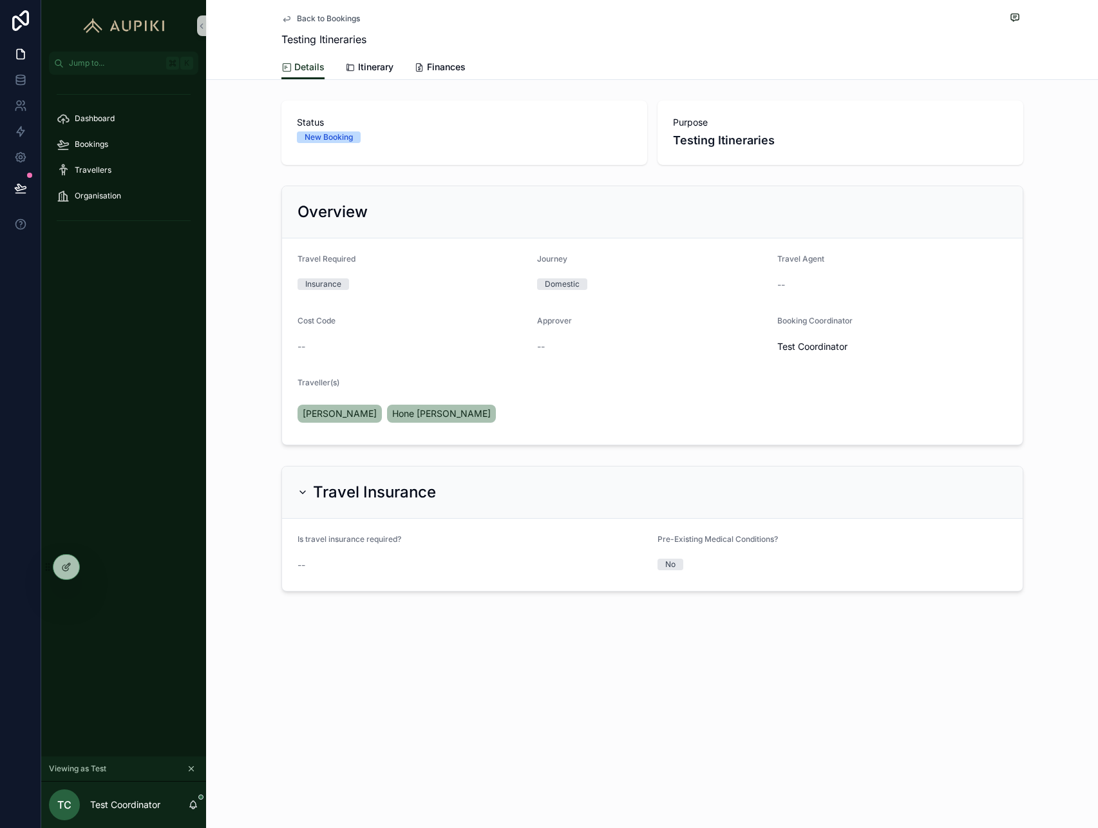
click at [190, 767] on icon "scrollable content" at bounding box center [191, 768] width 5 height 5
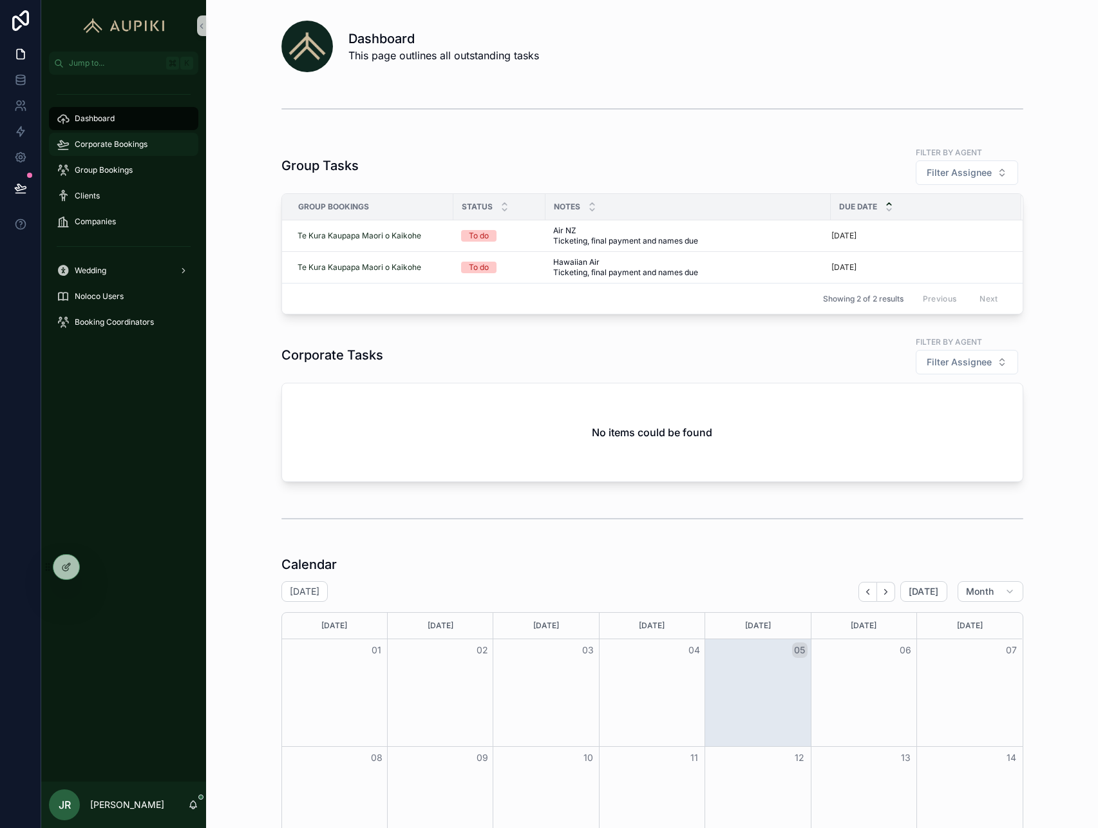
click at [144, 149] on span "Corporate Bookings" at bounding box center [111, 144] width 73 height 10
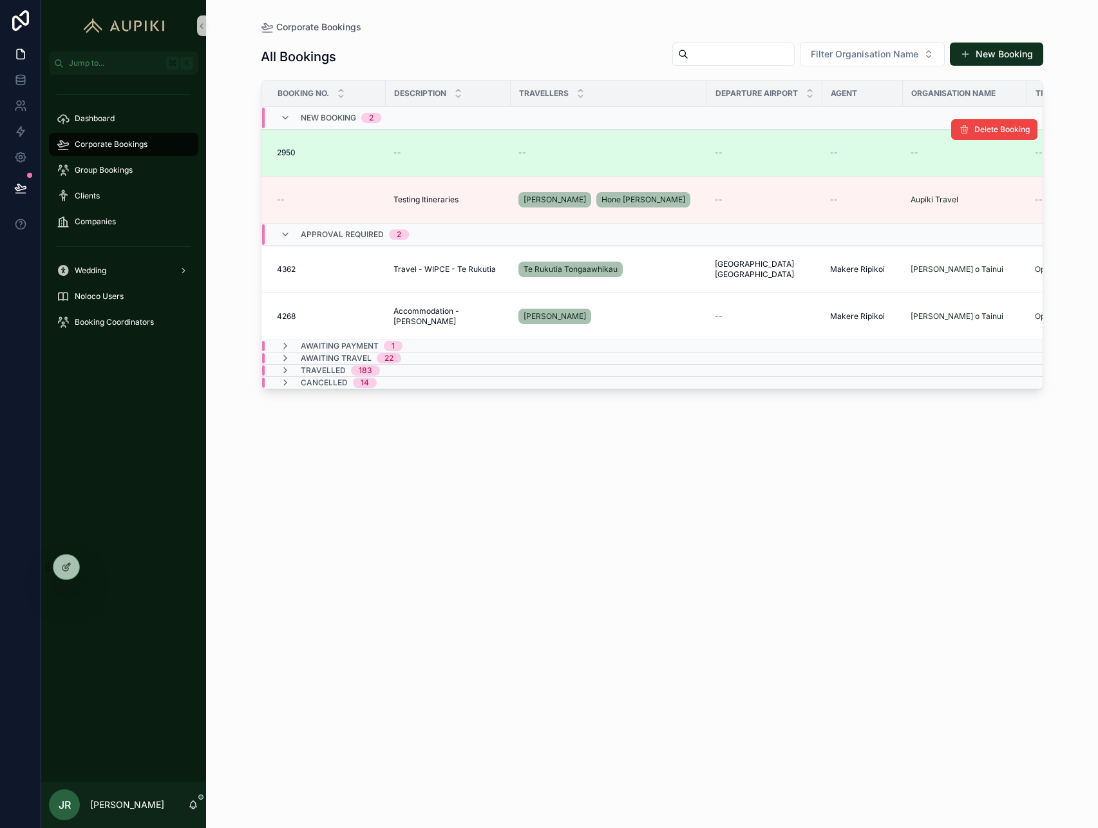
click at [454, 154] on div "--" at bounding box center [447, 152] width 109 height 10
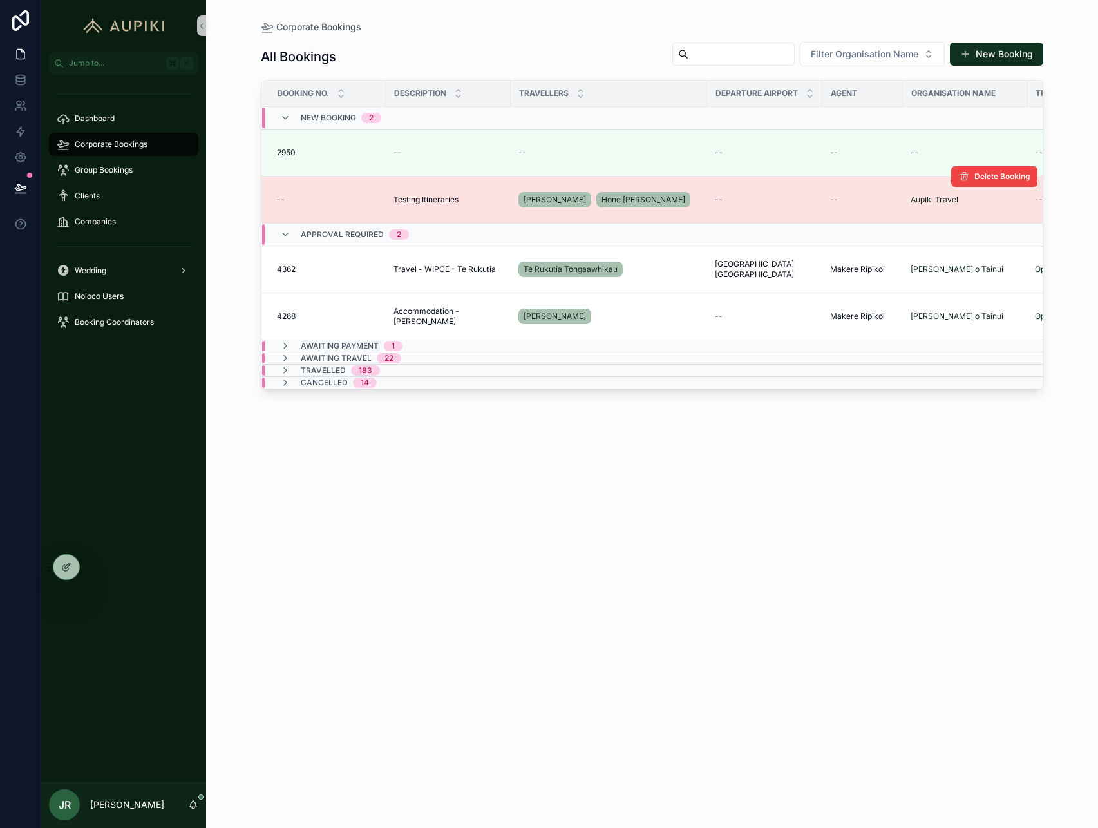
click at [424, 206] on td "Testing Itineraries Testing Itineraries" at bounding box center [448, 199] width 125 height 47
click at [468, 196] on div "Testing Itineraries Testing Itineraries" at bounding box center [447, 199] width 109 height 10
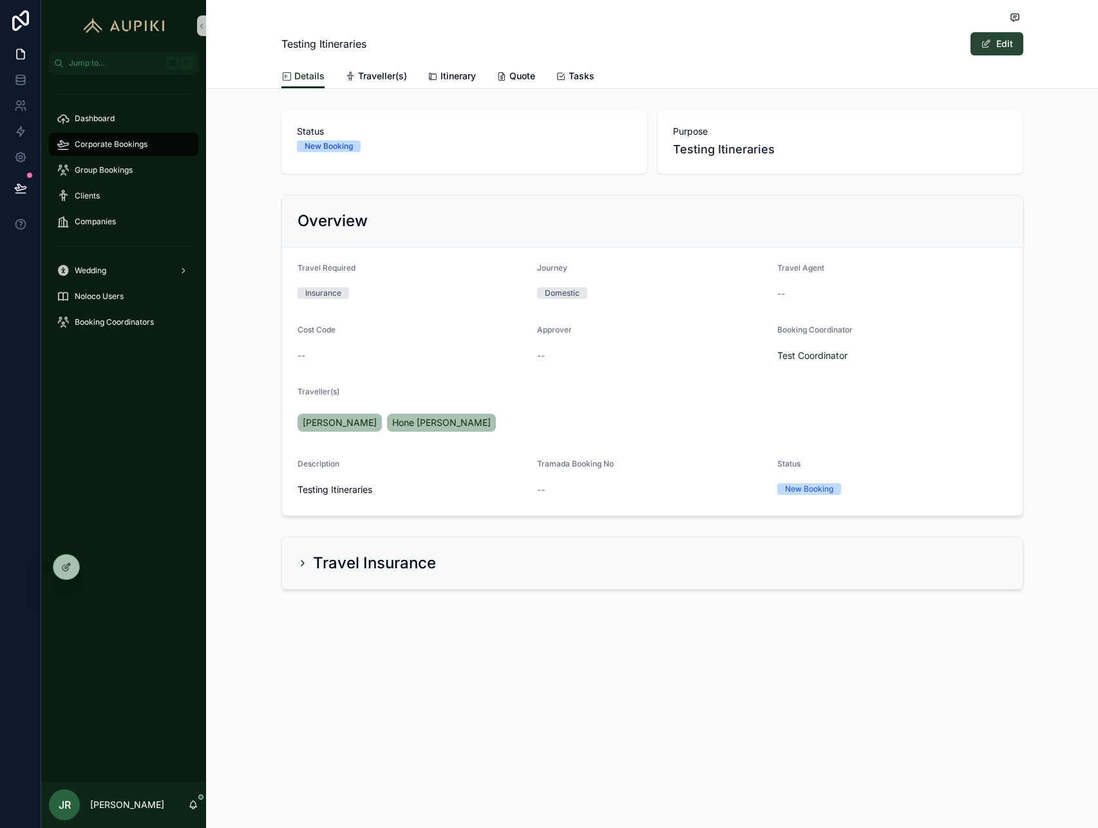
click at [978, 43] on button "Edit" at bounding box center [997, 43] width 53 height 23
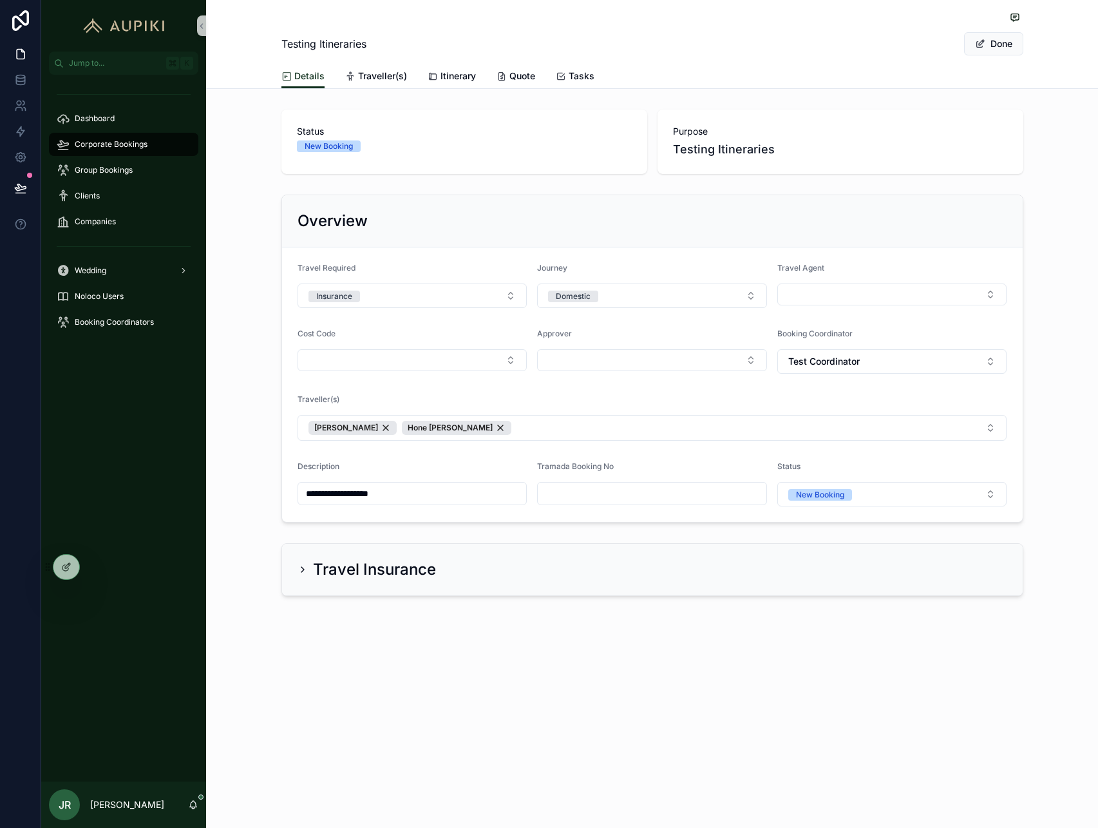
click at [618, 499] on input "scrollable content" at bounding box center [652, 493] width 229 height 18
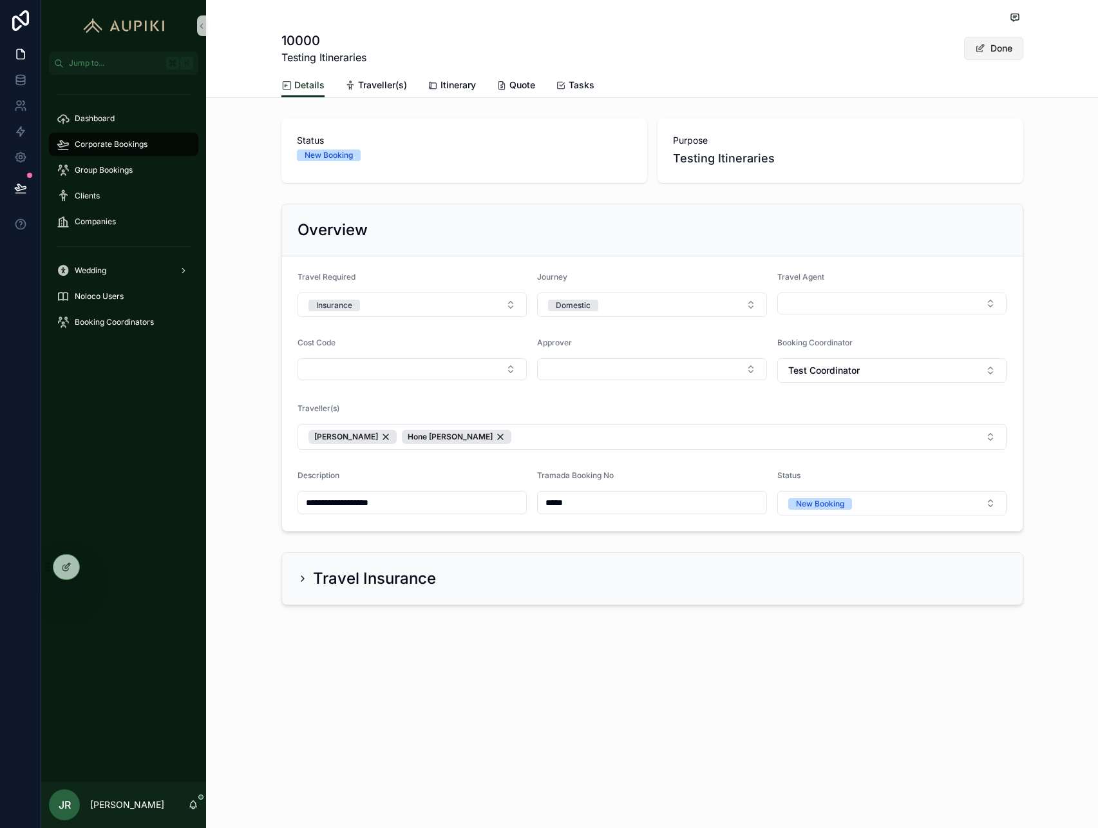
type input "*****"
click at [996, 50] on button "Done" at bounding box center [993, 48] width 59 height 23
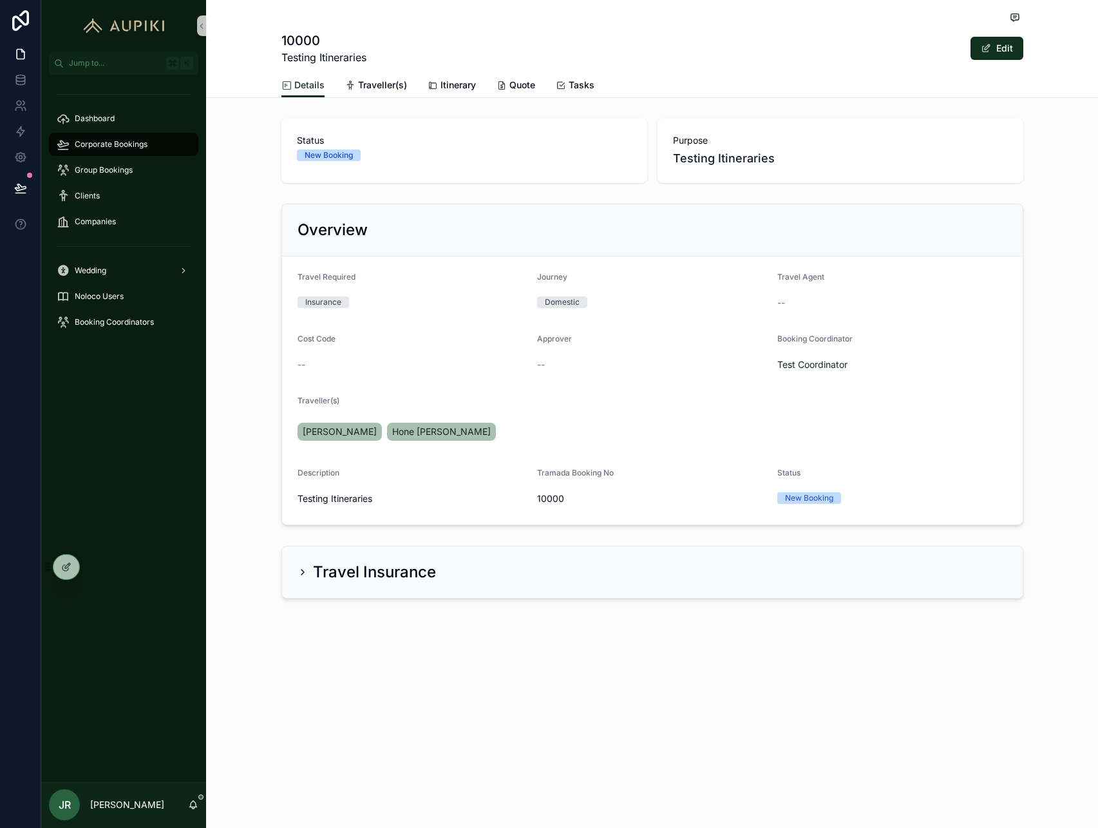
click at [124, 143] on span "Corporate Bookings" at bounding box center [111, 144] width 73 height 10
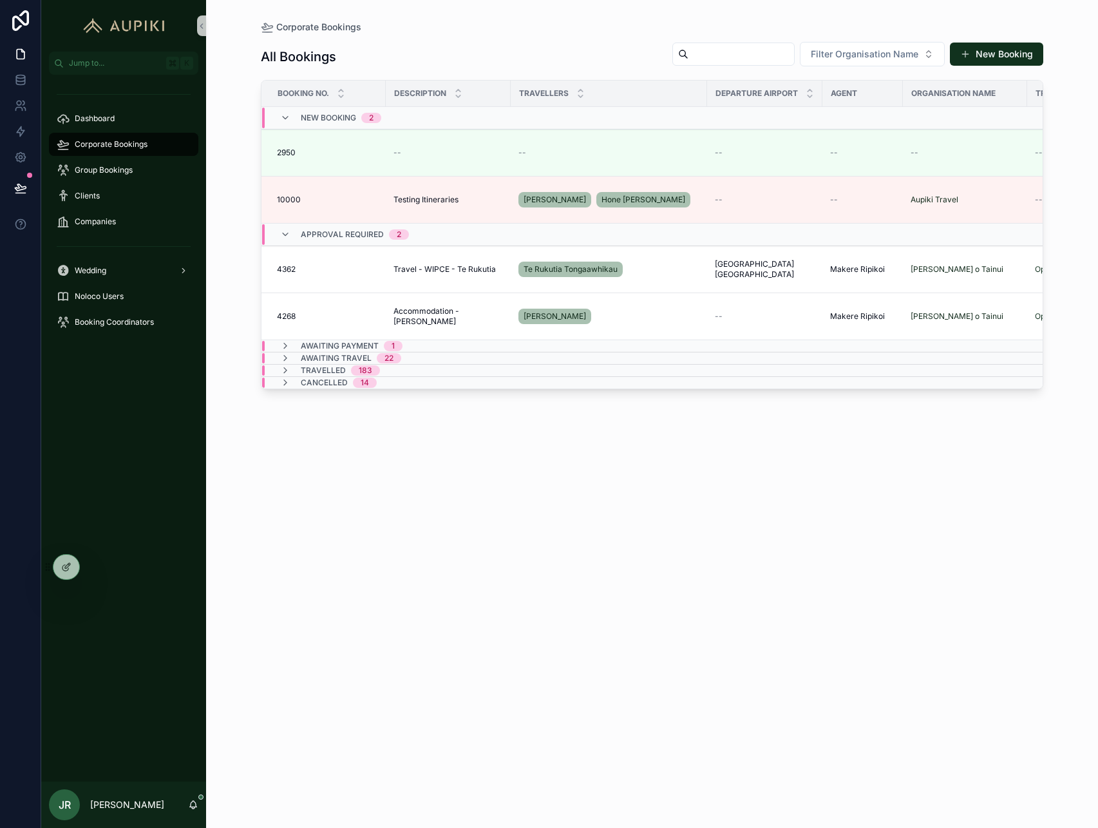
click at [739, 54] on input "scrollable content" at bounding box center [741, 54] width 106 height 18
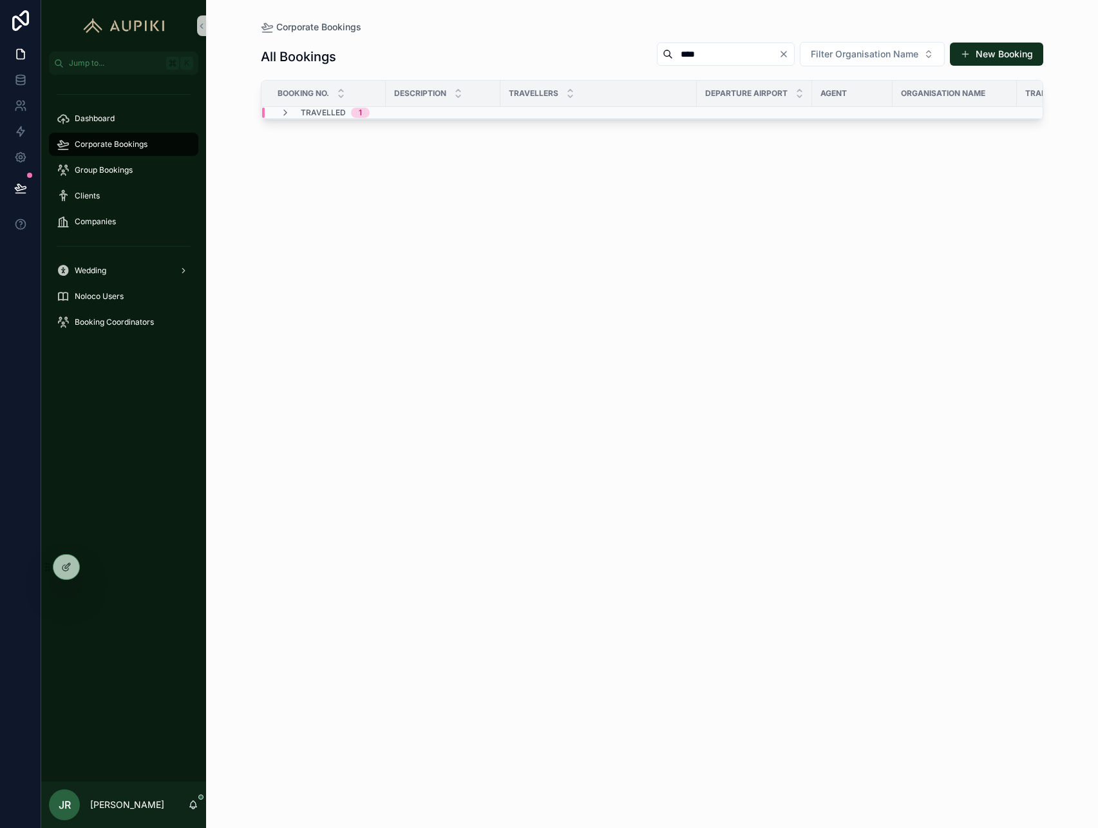
click at [361, 115] on div "1" at bounding box center [360, 113] width 3 height 10
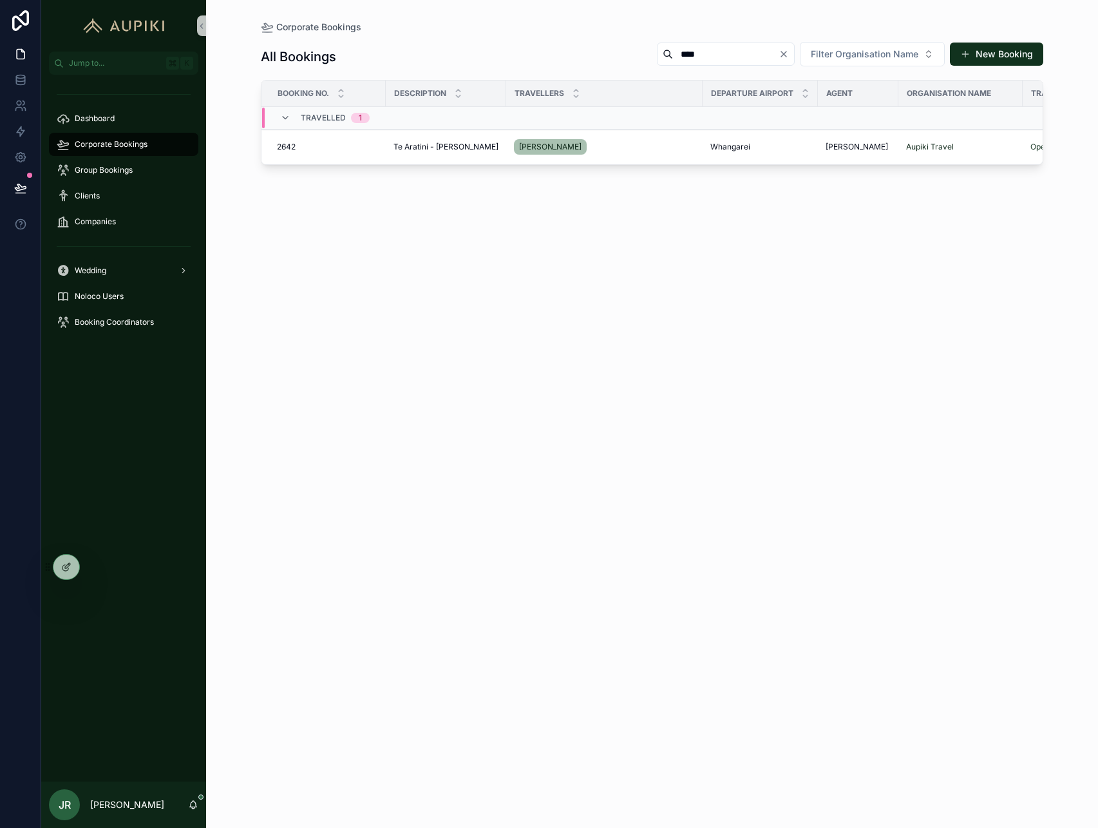
click at [686, 56] on input "****" at bounding box center [726, 54] width 106 height 18
type input "****"
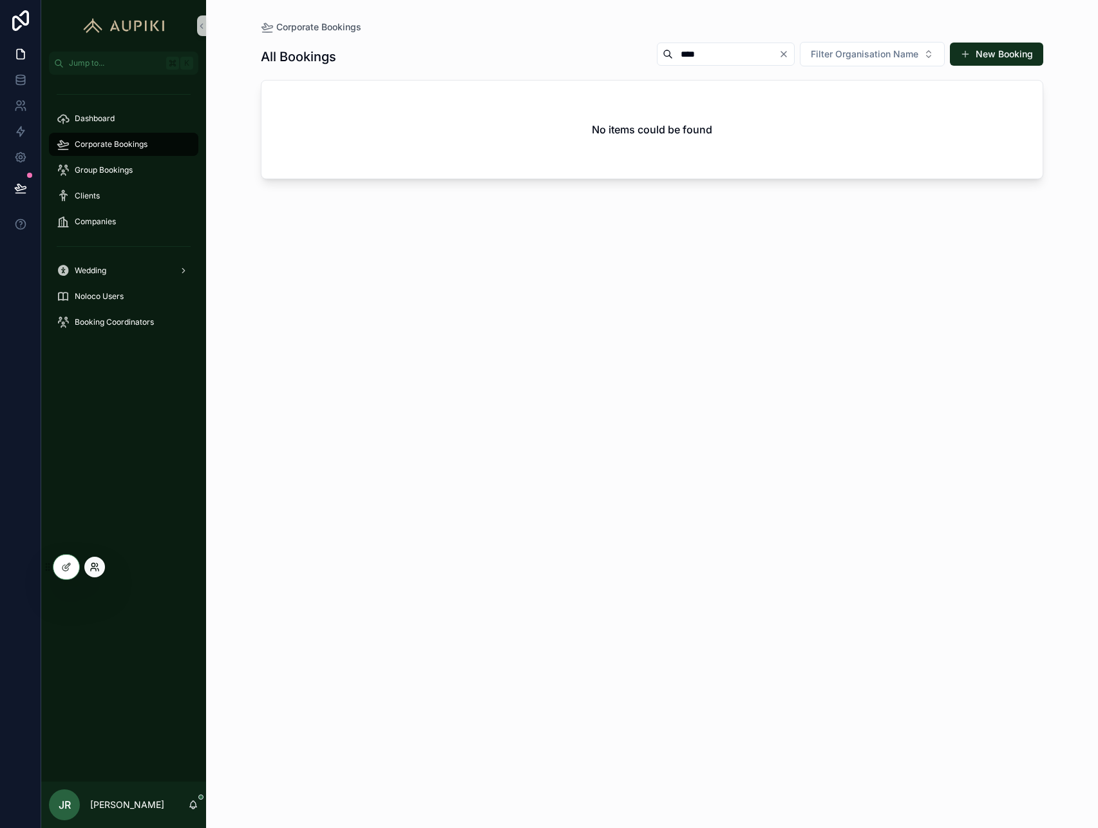
click at [94, 571] on icon at bounding box center [95, 567] width 10 height 10
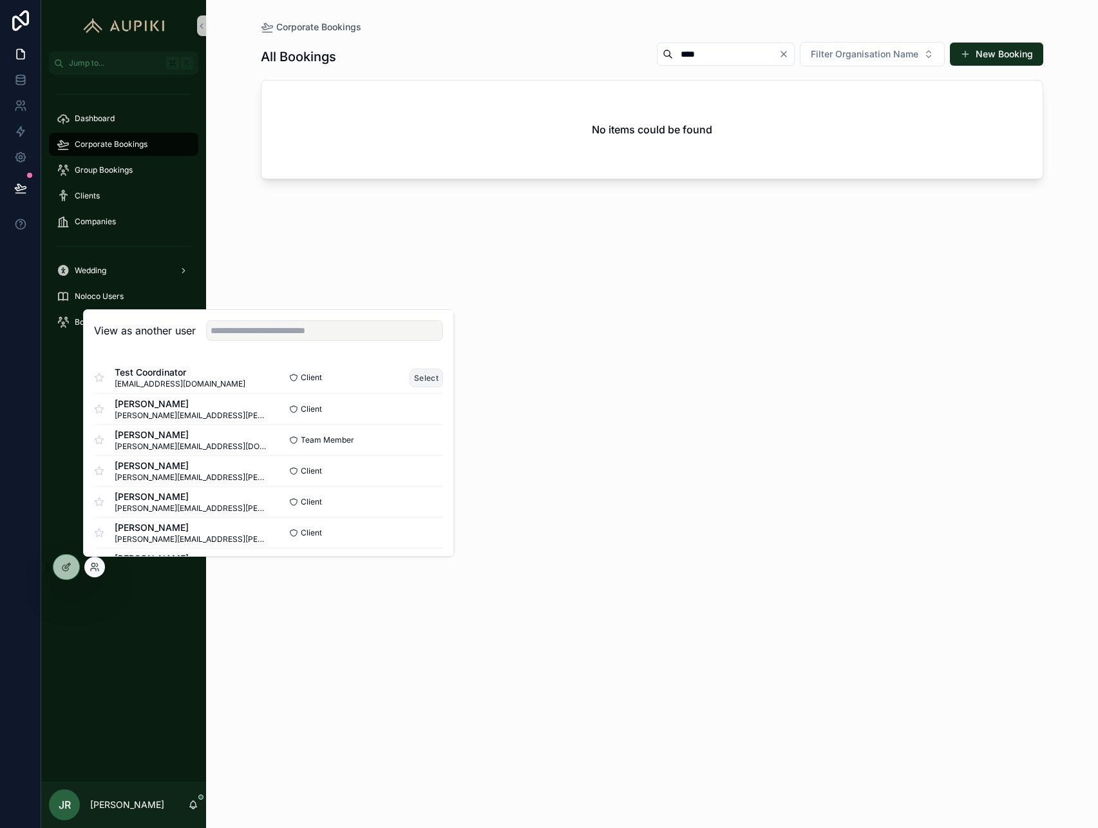
click at [414, 374] on button "Select" at bounding box center [426, 377] width 33 height 19
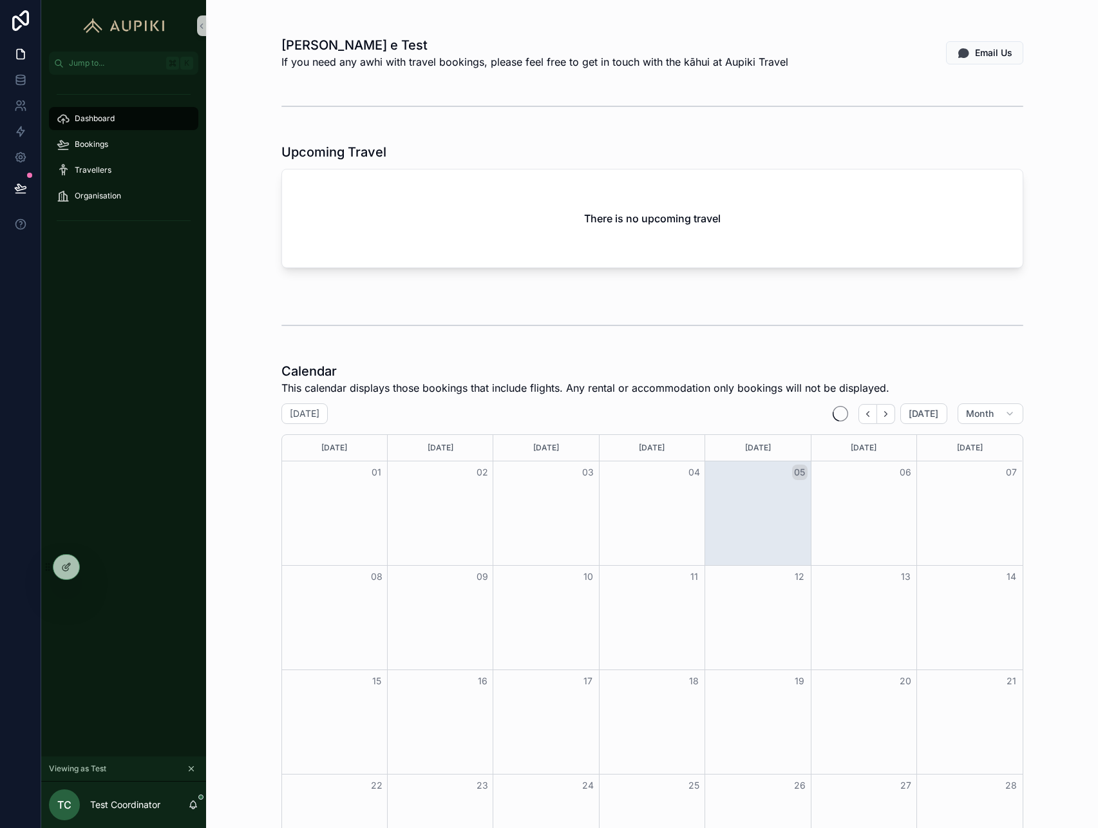
click at [229, 128] on div "[PERSON_NAME] e Test If you need any awhi with travel bookings, please feel fre…" at bounding box center [652, 535] width 892 height 1070
click at [86, 166] on span "Travellers" at bounding box center [93, 170] width 37 height 10
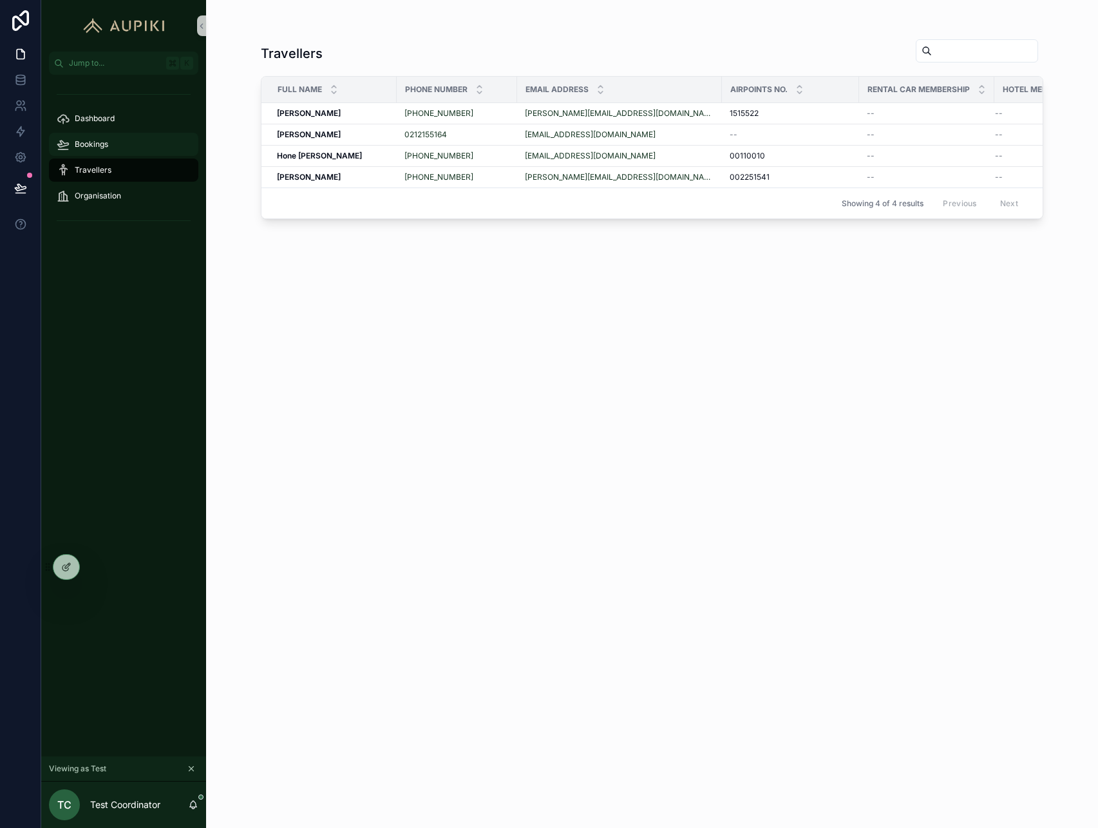
click at [100, 142] on span "Bookings" at bounding box center [91, 144] width 33 height 10
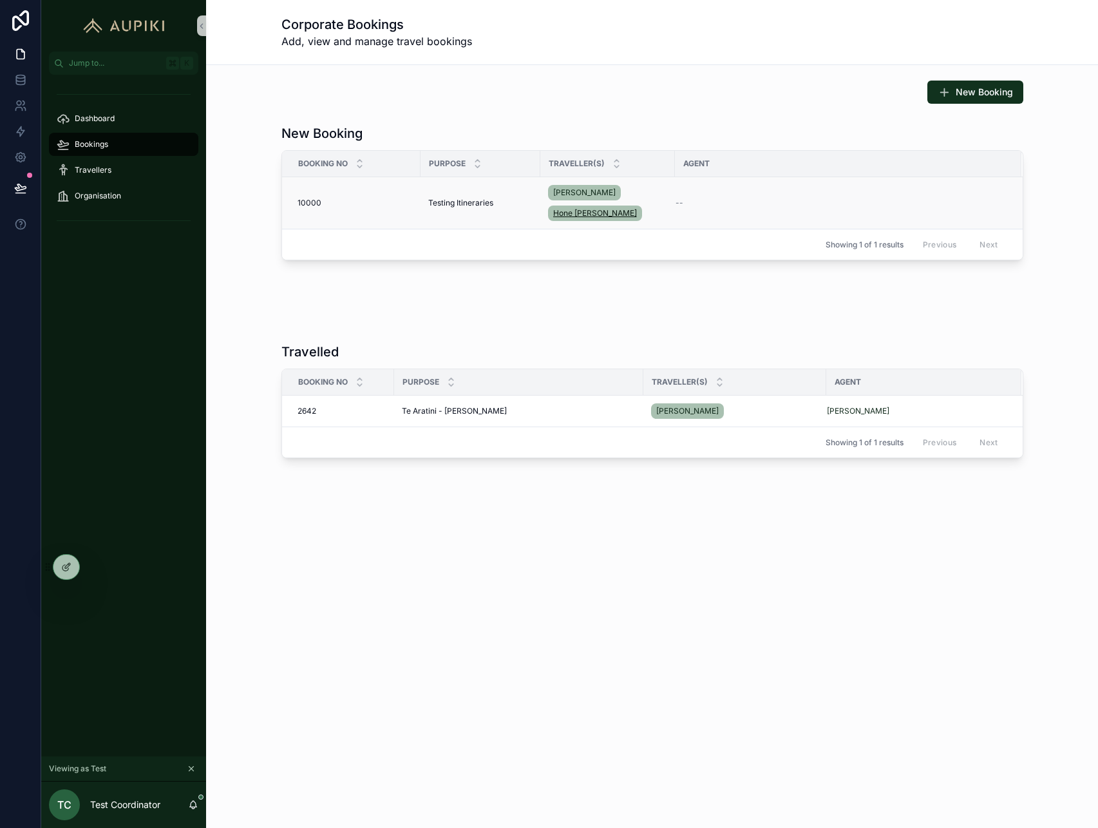
click at [580, 211] on span "Hone [PERSON_NAME]" at bounding box center [595, 213] width 84 height 10
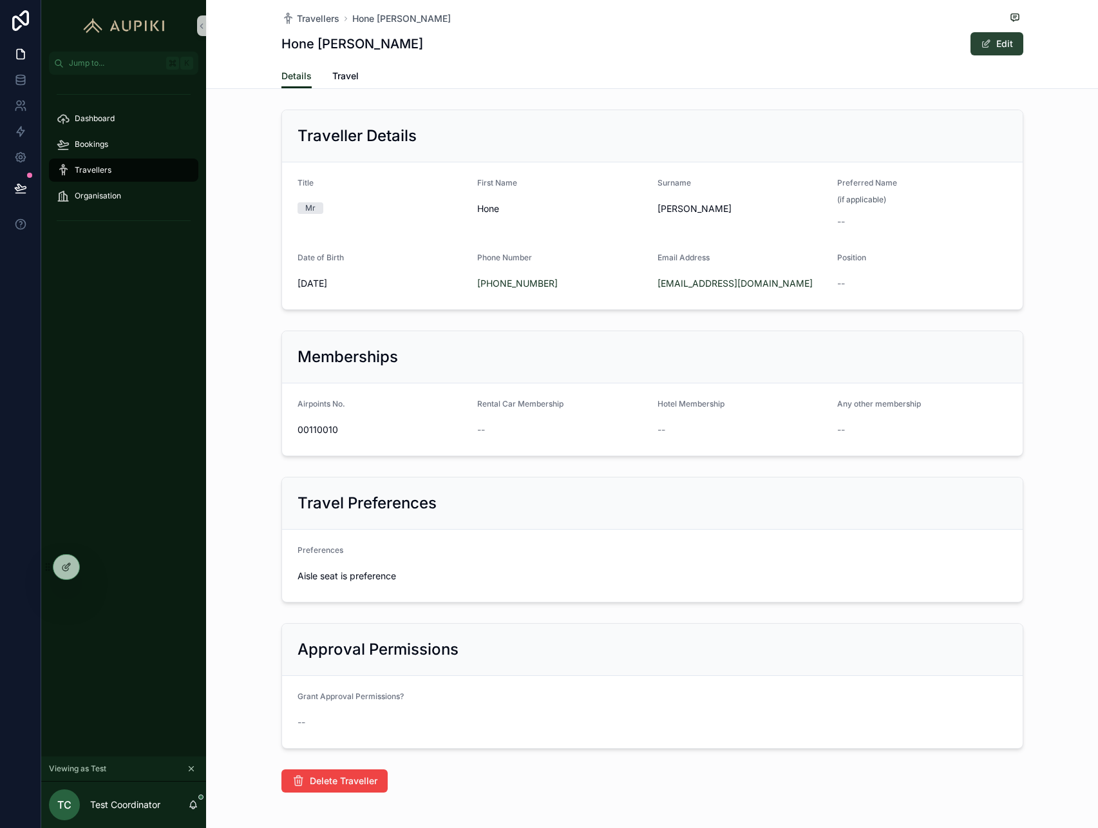
click at [1000, 43] on button "Edit" at bounding box center [997, 43] width 53 height 23
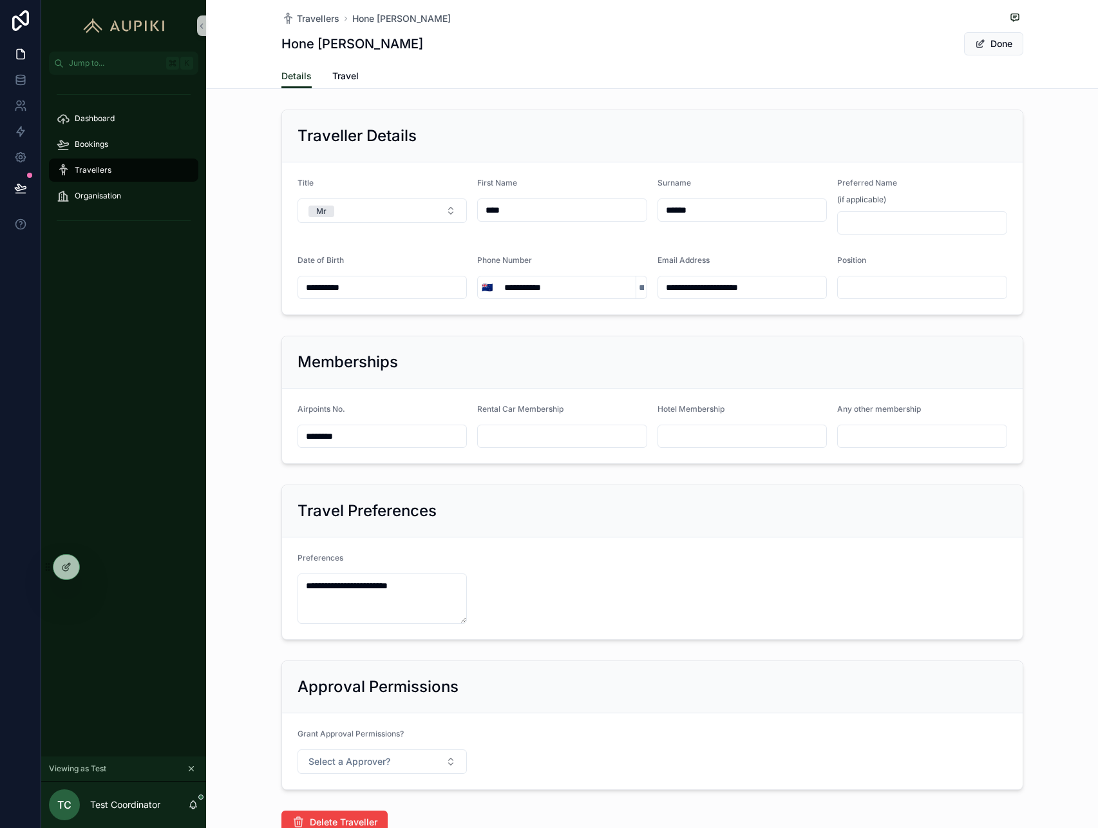
click at [684, 219] on div "******" at bounding box center [743, 209] width 170 height 23
click at [684, 213] on input "******" at bounding box center [742, 210] width 169 height 18
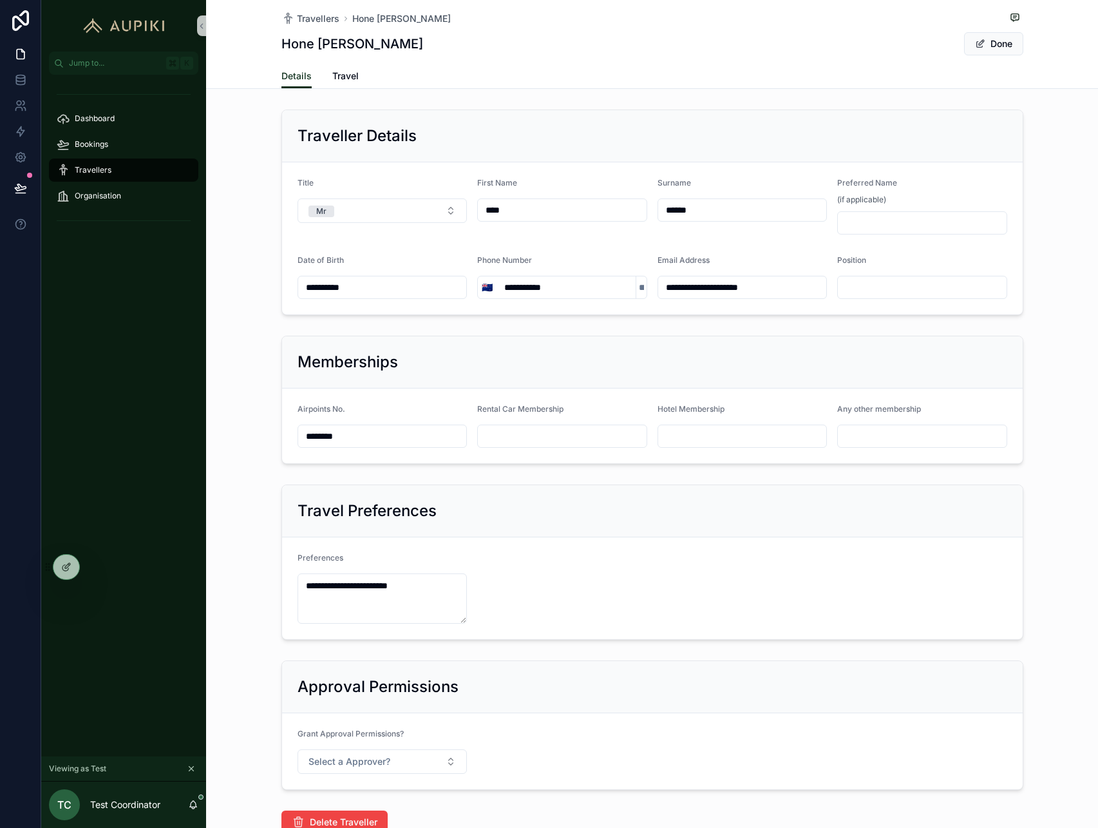
click at [684, 213] on input "******" at bounding box center [742, 210] width 169 height 18
type input "*******"
click at [997, 49] on span "Done" at bounding box center [993, 43] width 59 height 23
click at [996, 43] on button "Done" at bounding box center [993, 43] width 59 height 23
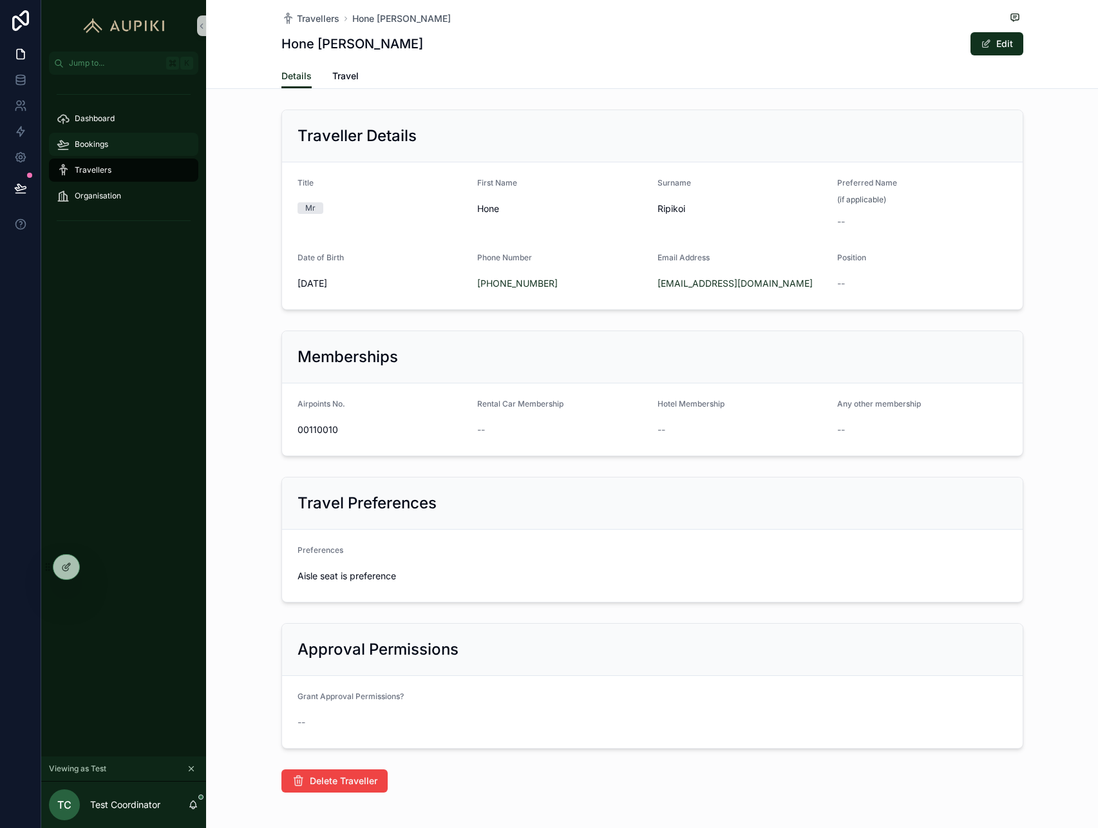
click at [100, 146] on span "Bookings" at bounding box center [91, 144] width 33 height 10
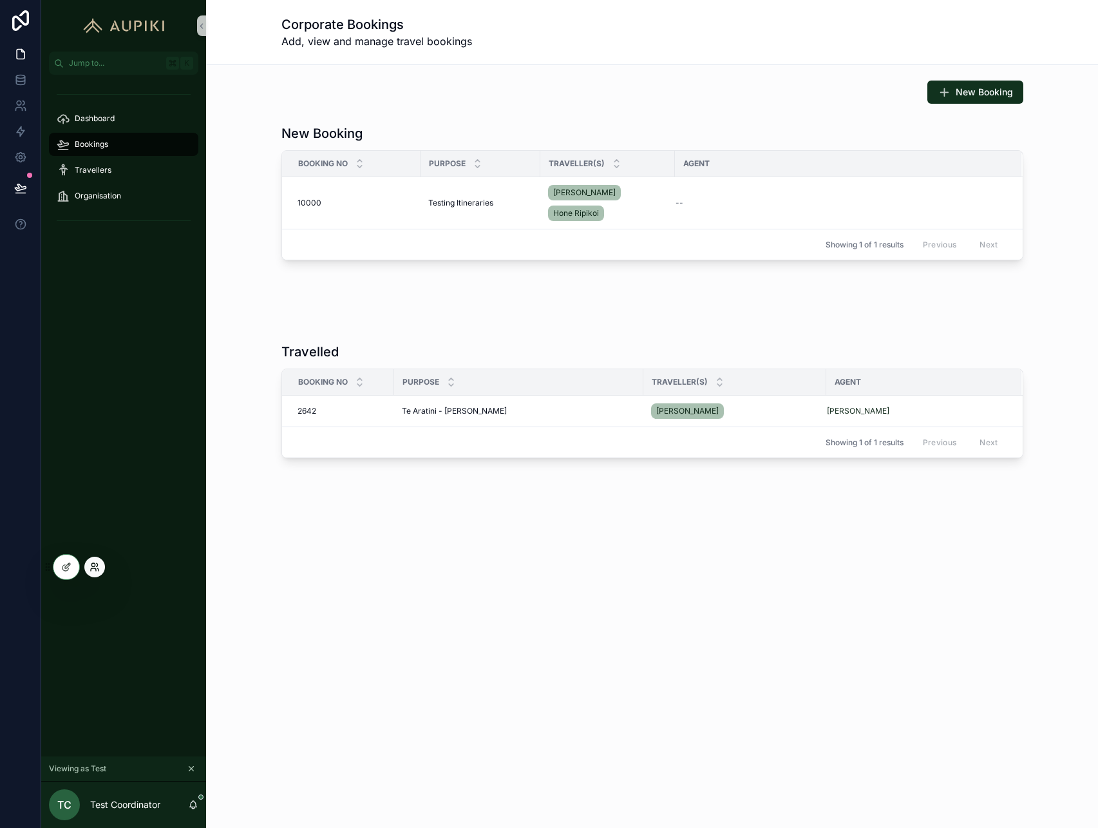
click at [90, 569] on icon at bounding box center [95, 567] width 10 height 10
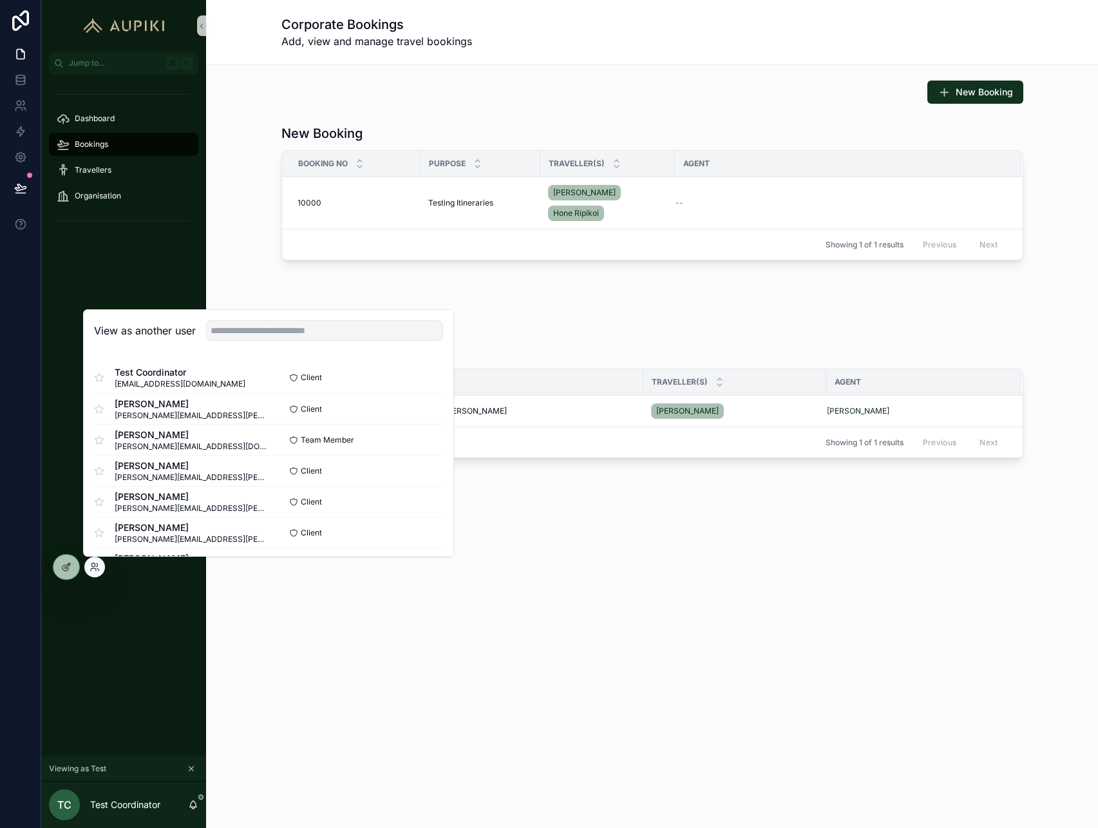
click at [135, 699] on div "Dashboard Bookings Travellers Organisation" at bounding box center [123, 415] width 165 height 681
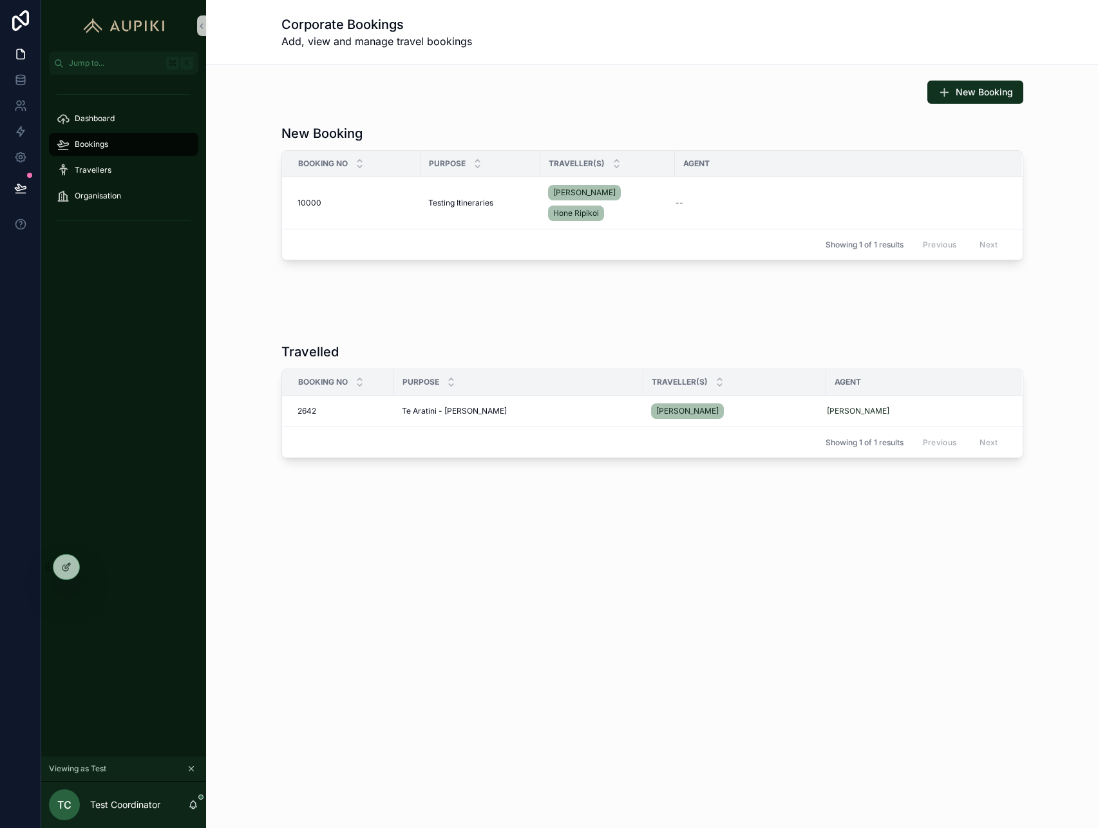
click at [188, 770] on icon "scrollable content" at bounding box center [191, 768] width 9 height 9
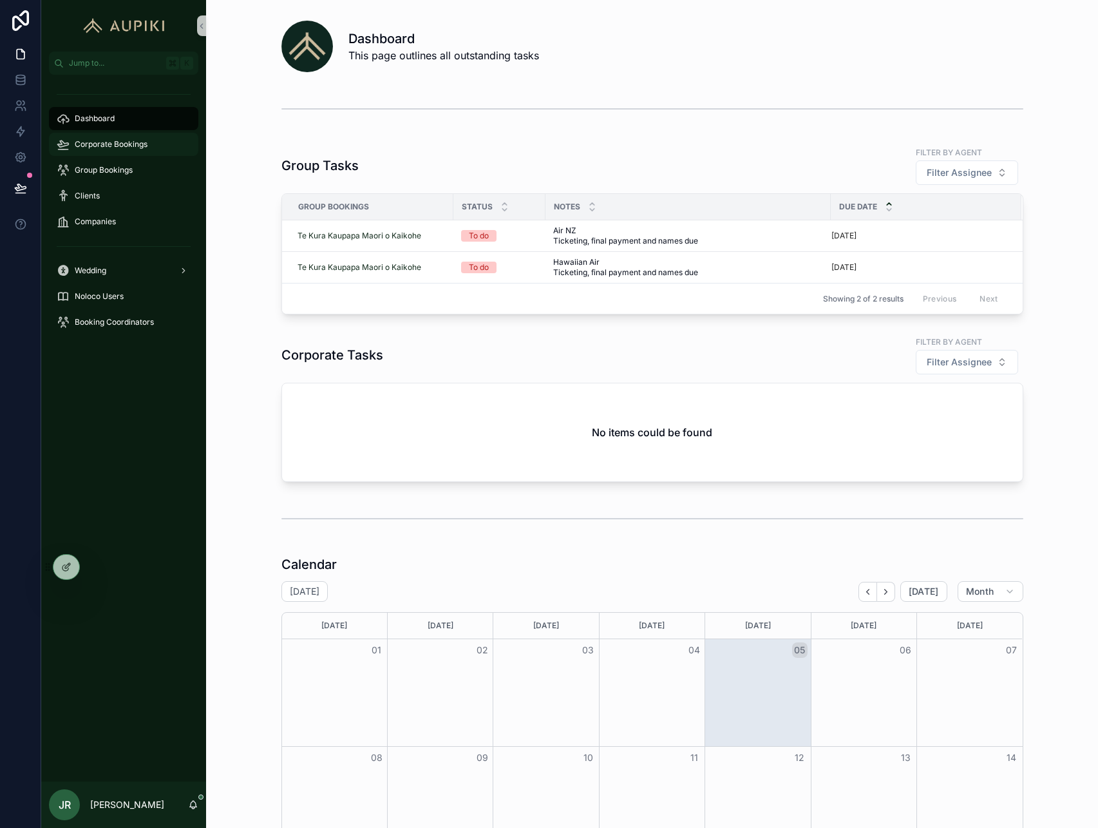
click at [109, 140] on span "Corporate Bookings" at bounding box center [111, 144] width 73 height 10
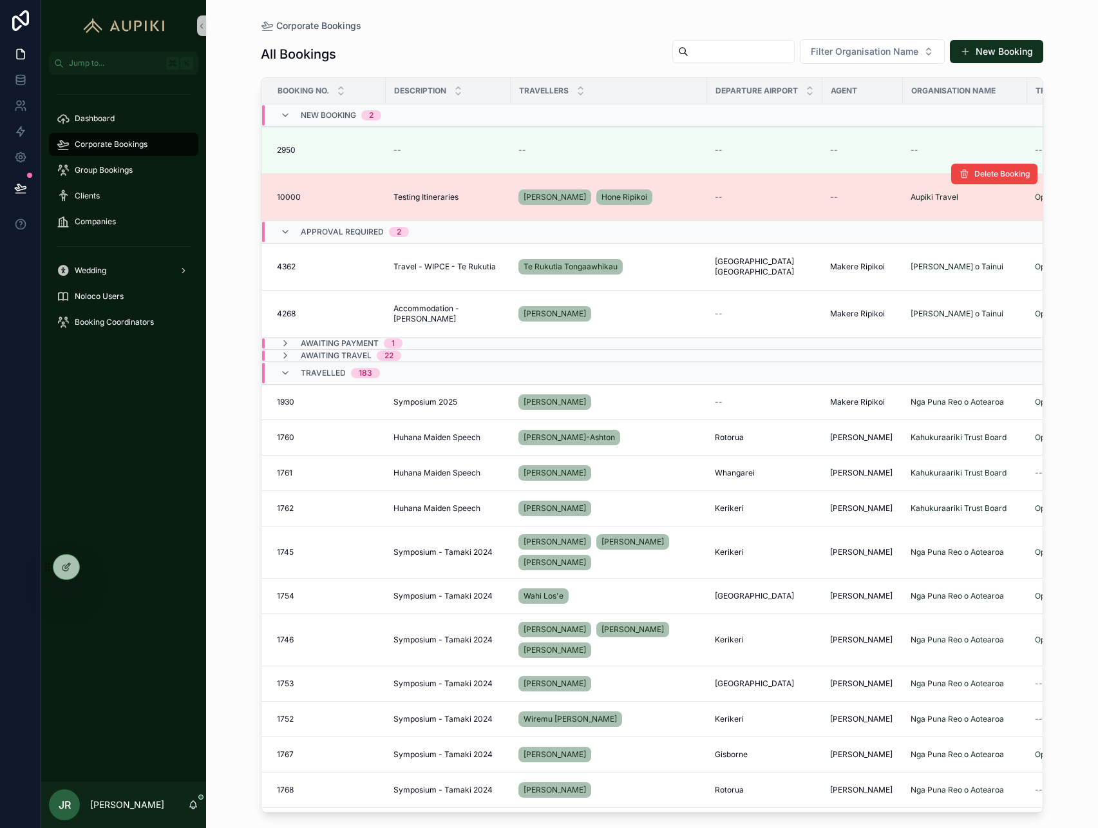
click at [412, 198] on span "Testing Itineraries" at bounding box center [425, 197] width 65 height 10
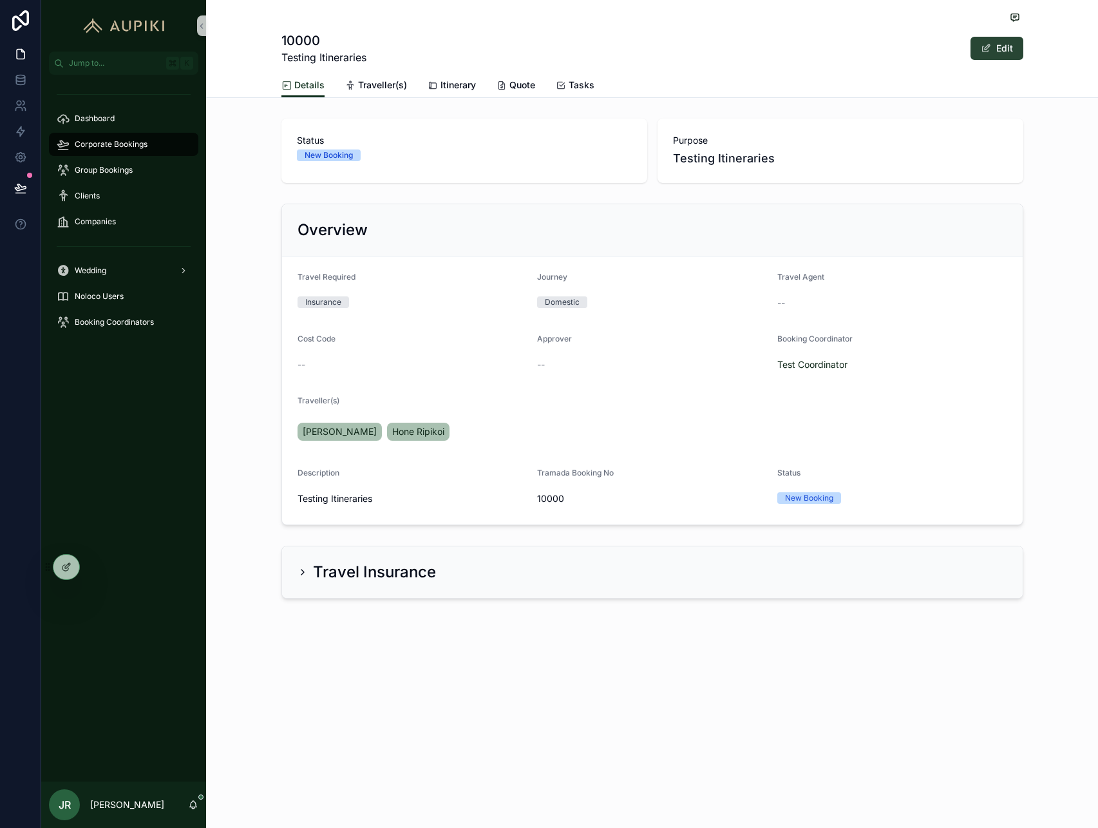
click at [981, 44] on span "scrollable content" at bounding box center [986, 48] width 10 height 10
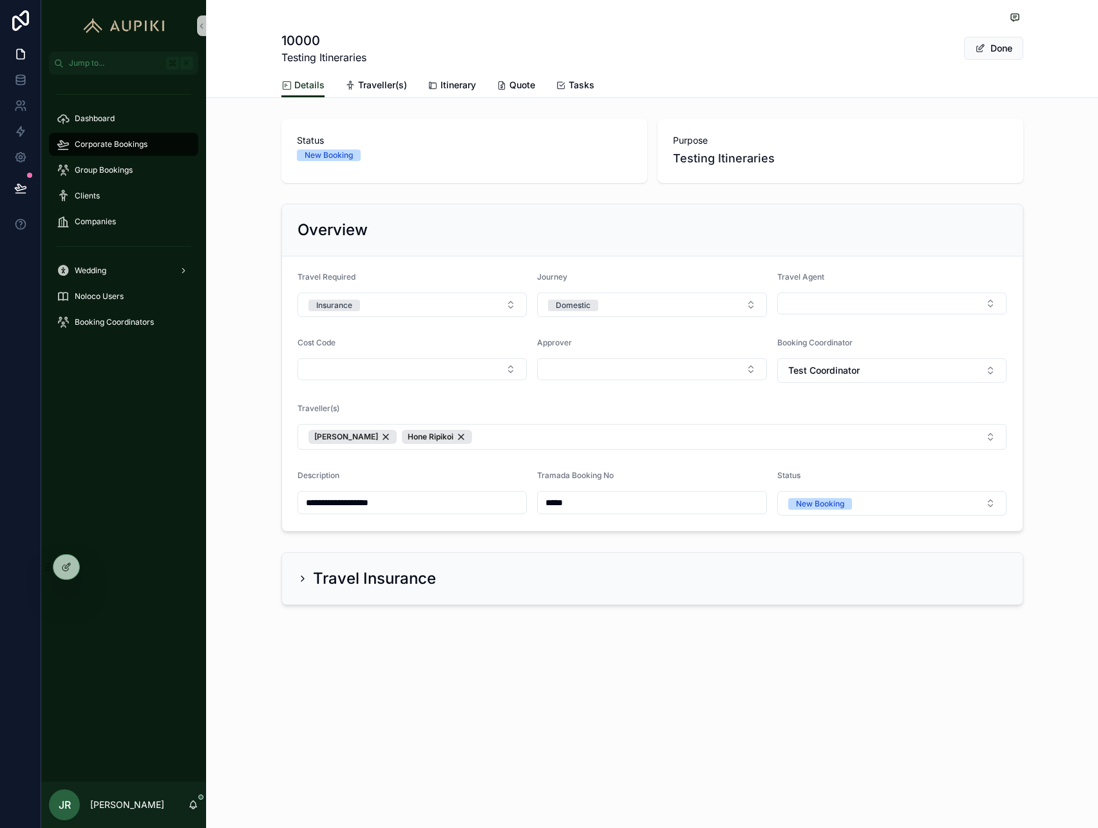
click at [565, 504] on input "*****" at bounding box center [652, 502] width 229 height 18
type input "****"
click at [998, 79] on div "Details Traveller(s) Itinerary Quote Tasks" at bounding box center [652, 85] width 742 height 24
click at [998, 49] on button "Done" at bounding box center [993, 48] width 59 height 23
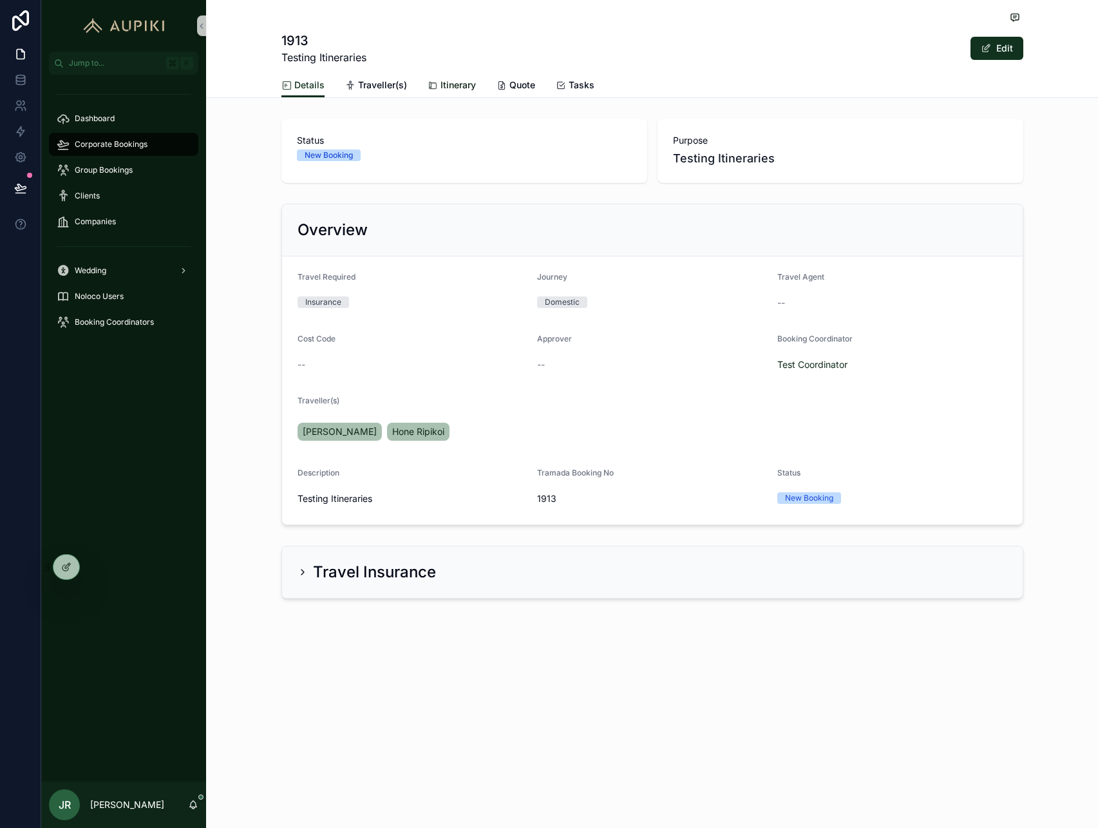
click at [441, 86] on span "Itinerary" at bounding box center [457, 85] width 35 height 13
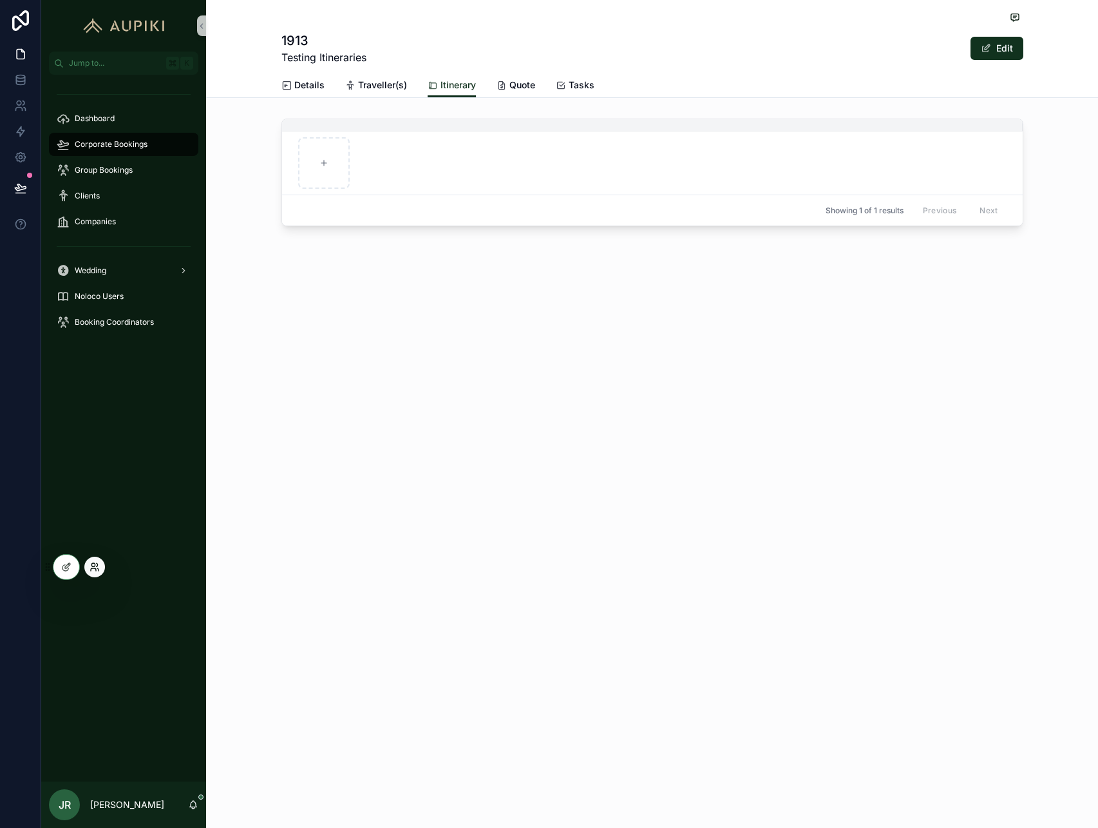
click at [93, 566] on icon at bounding box center [92, 564] width 3 height 3
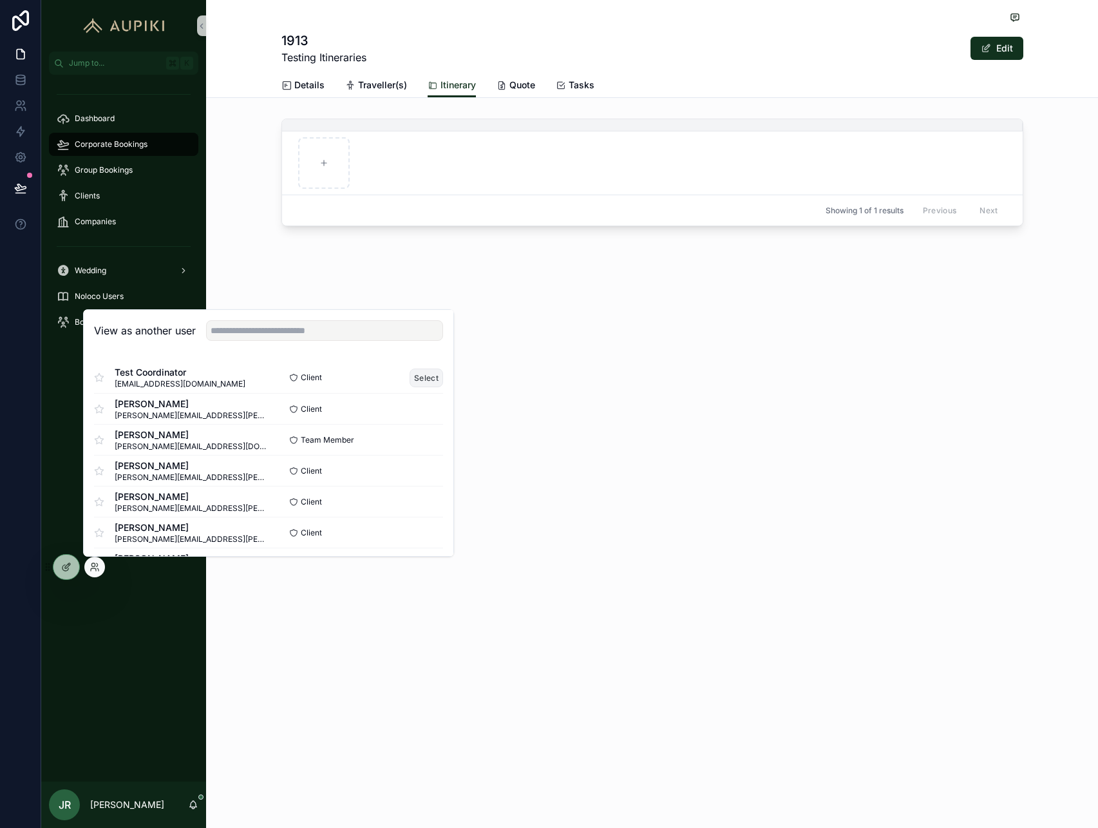
click at [434, 379] on button "Select" at bounding box center [426, 377] width 33 height 19
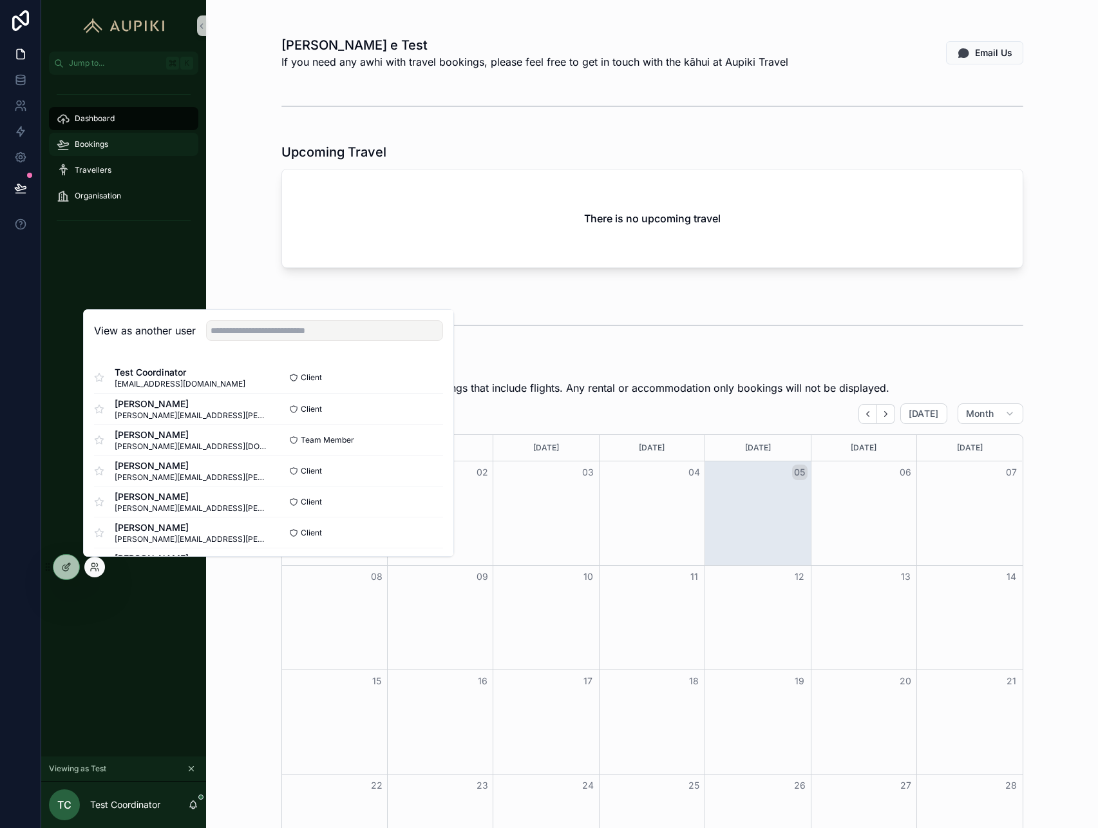
click at [140, 142] on div "Bookings" at bounding box center [124, 144] width 134 height 21
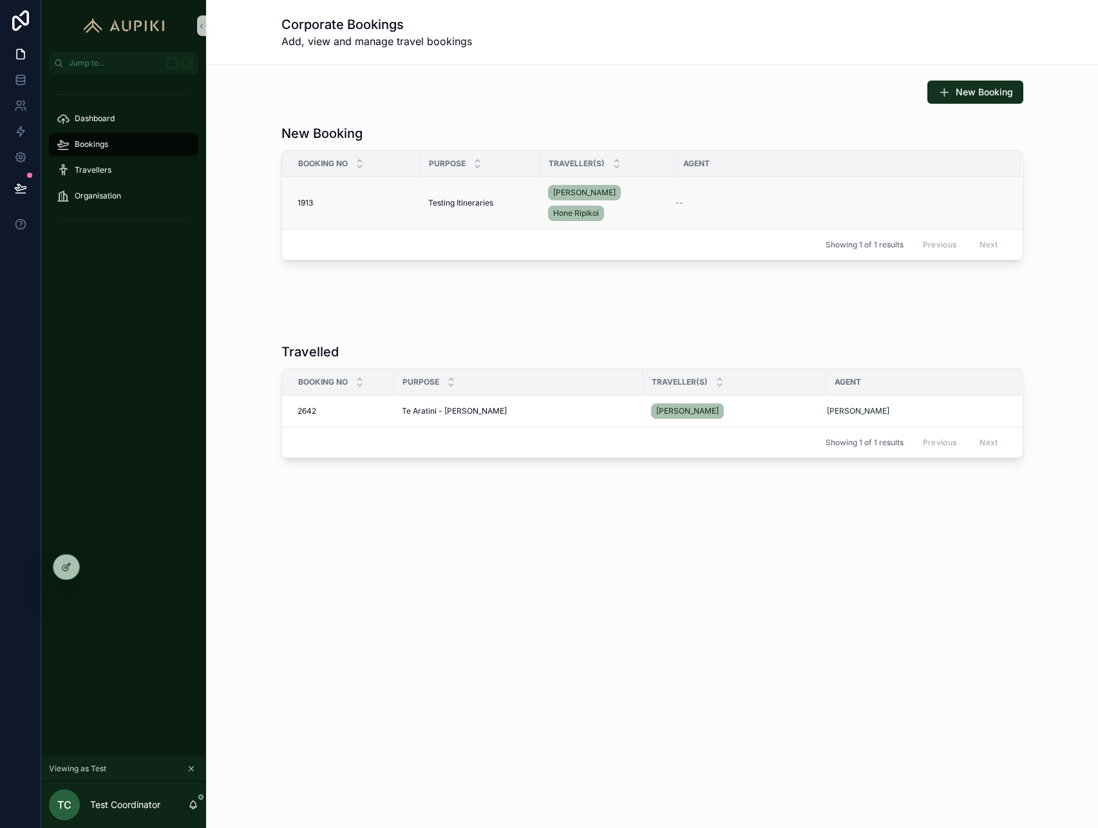
click at [489, 198] on span "Testing Itineraries" at bounding box center [460, 203] width 65 height 10
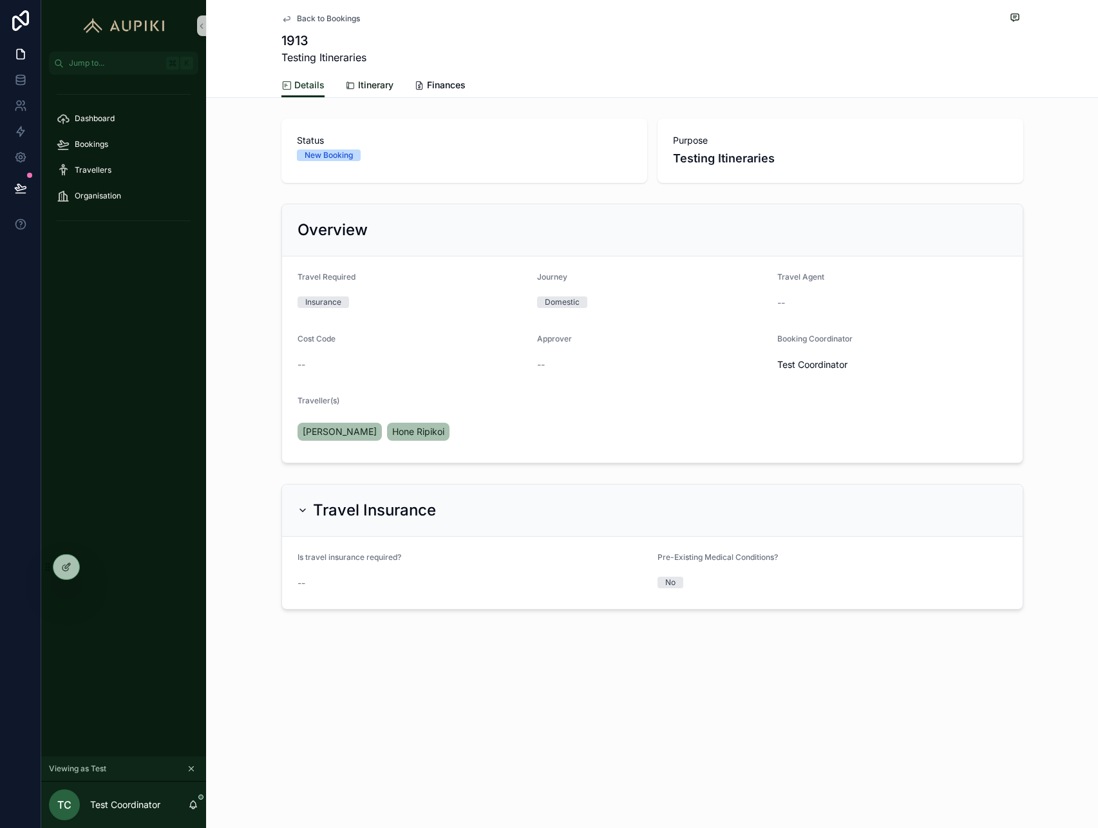
click at [362, 81] on span "Itinerary" at bounding box center [375, 85] width 35 height 13
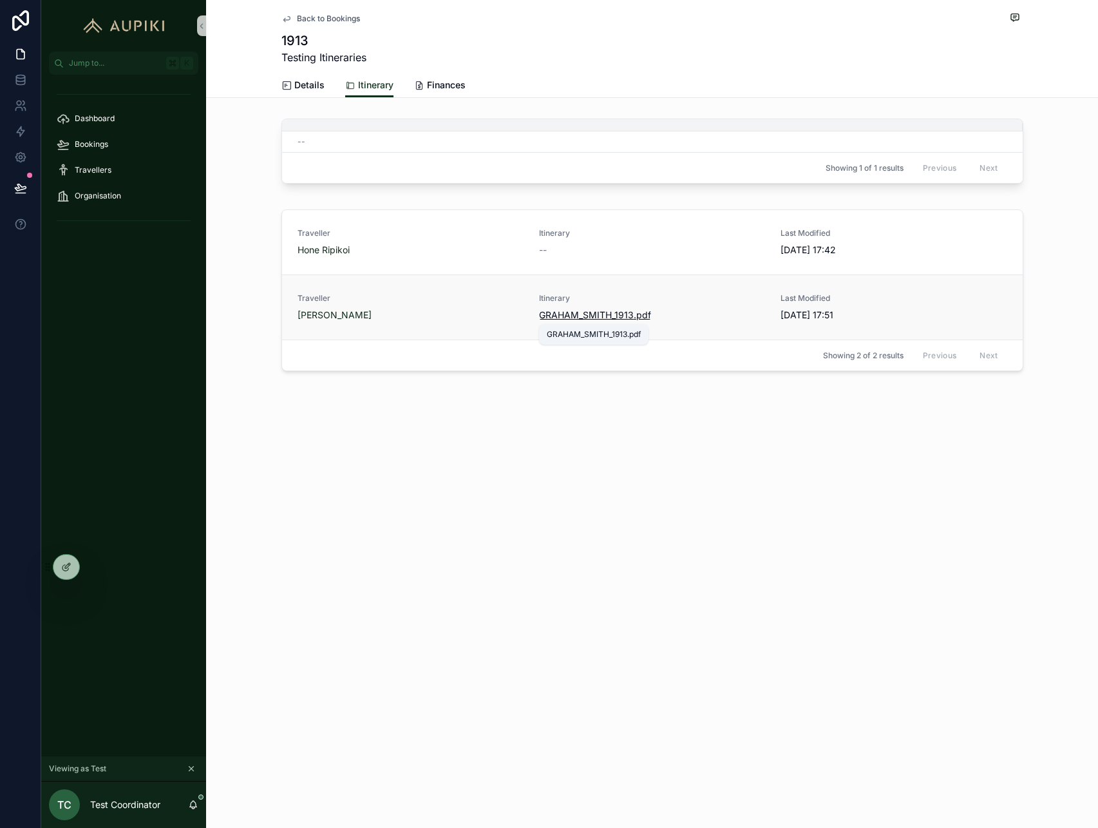
click at [607, 313] on span "GRAHAM_SMITH_1913" at bounding box center [586, 314] width 95 height 13
click at [589, 247] on span "HONE_RIPIKOI_1913" at bounding box center [581, 249] width 84 height 13
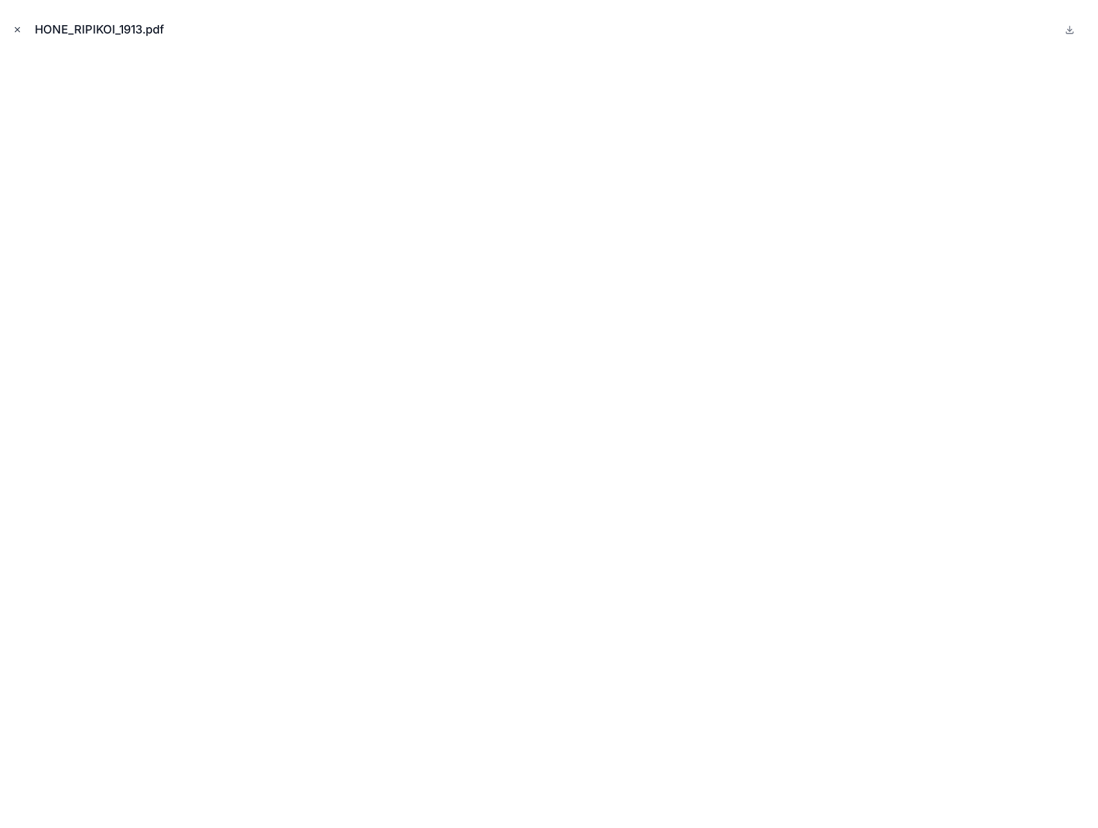
click at [17, 28] on icon "Close modal" at bounding box center [17, 29] width 9 height 9
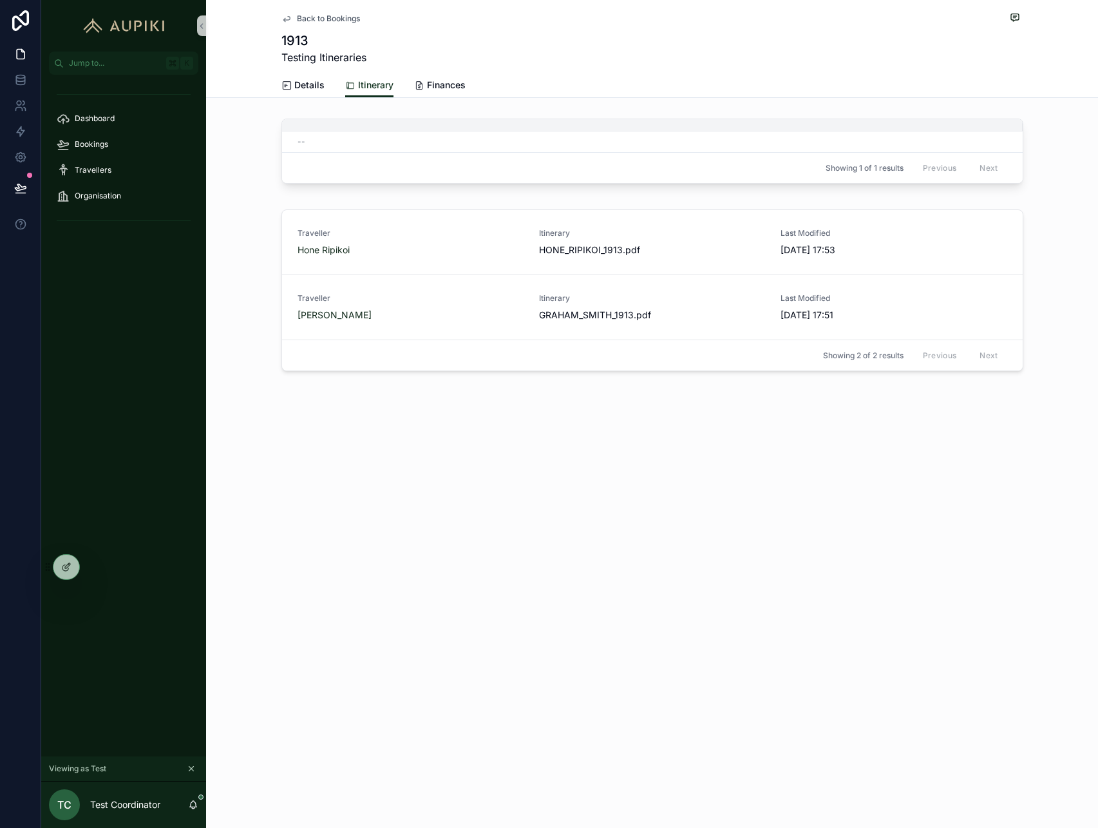
click at [708, 535] on div "Back to Bookings 1913 Testing Itineraries Itinerary Details Itinerary Finances …" at bounding box center [652, 414] width 892 height 828
click at [627, 316] on span "GRAHAM_SMITH_1913" at bounding box center [586, 314] width 95 height 13
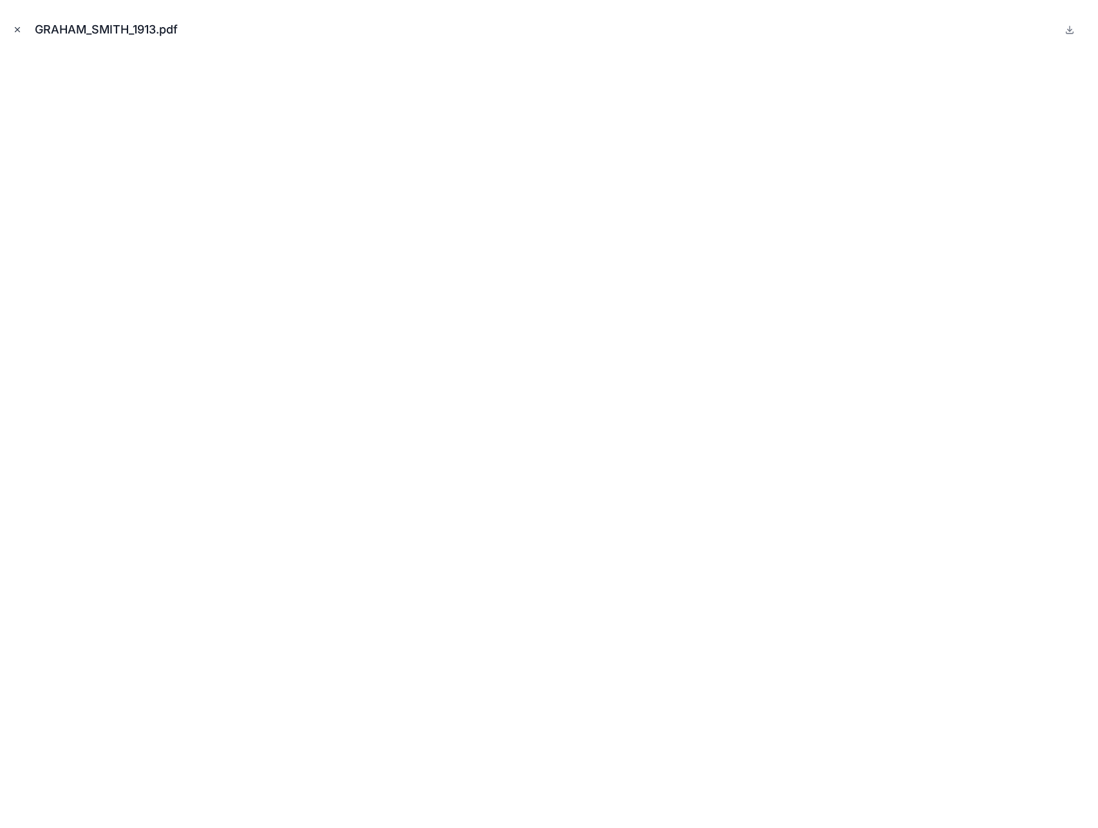
click at [15, 29] on icon "Close modal" at bounding box center [17, 29] width 9 height 9
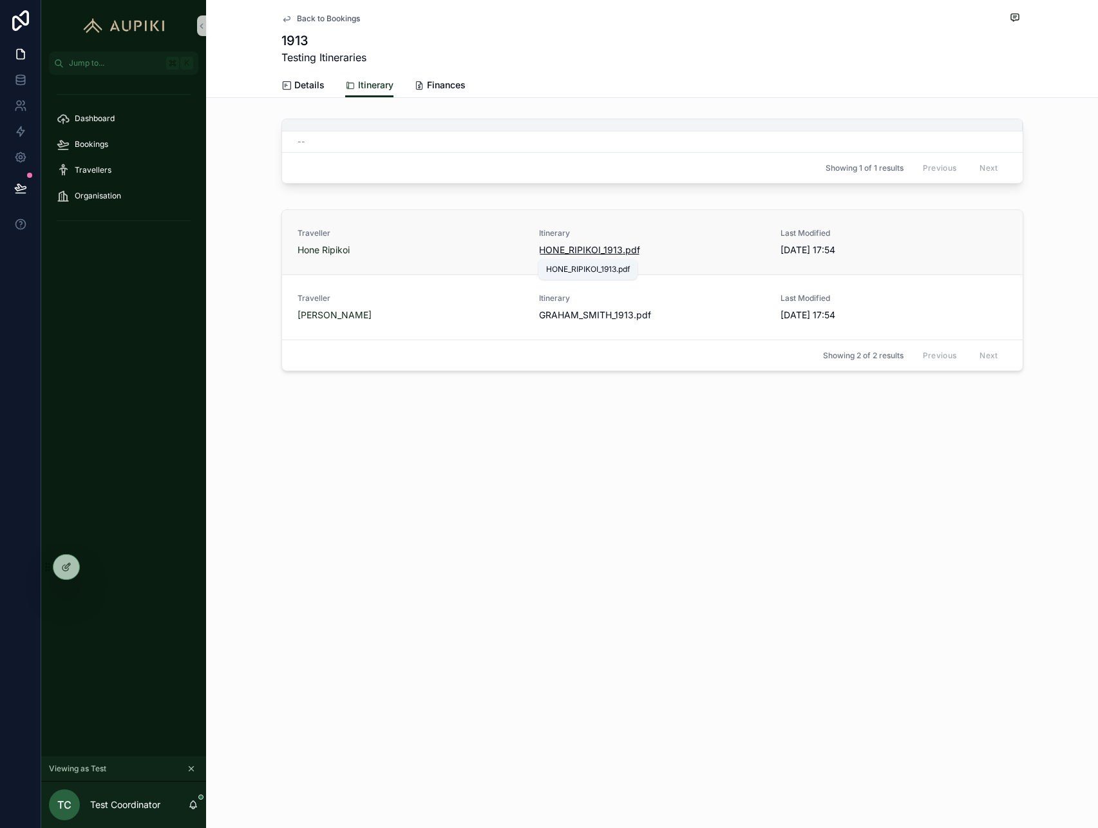
click at [565, 249] on span "HONE_RIPIKOI_1913" at bounding box center [581, 249] width 84 height 13
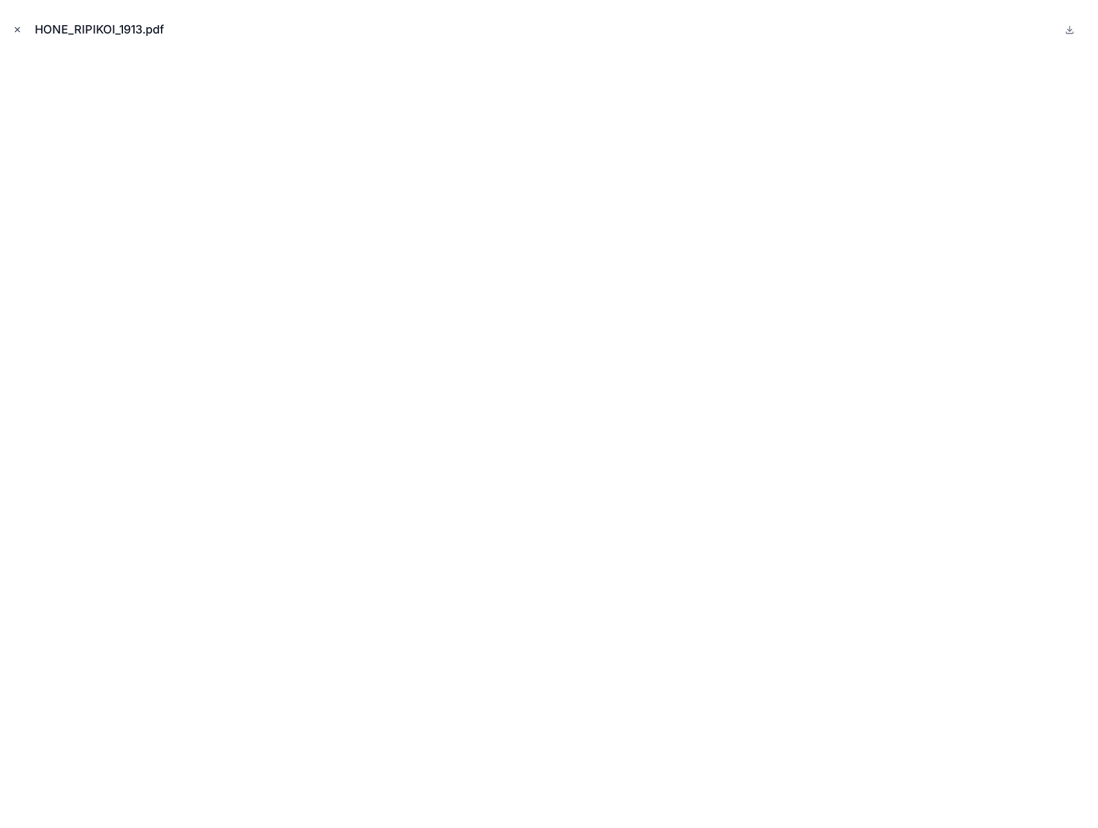
click at [17, 33] on icon "Close modal" at bounding box center [17, 29] width 9 height 9
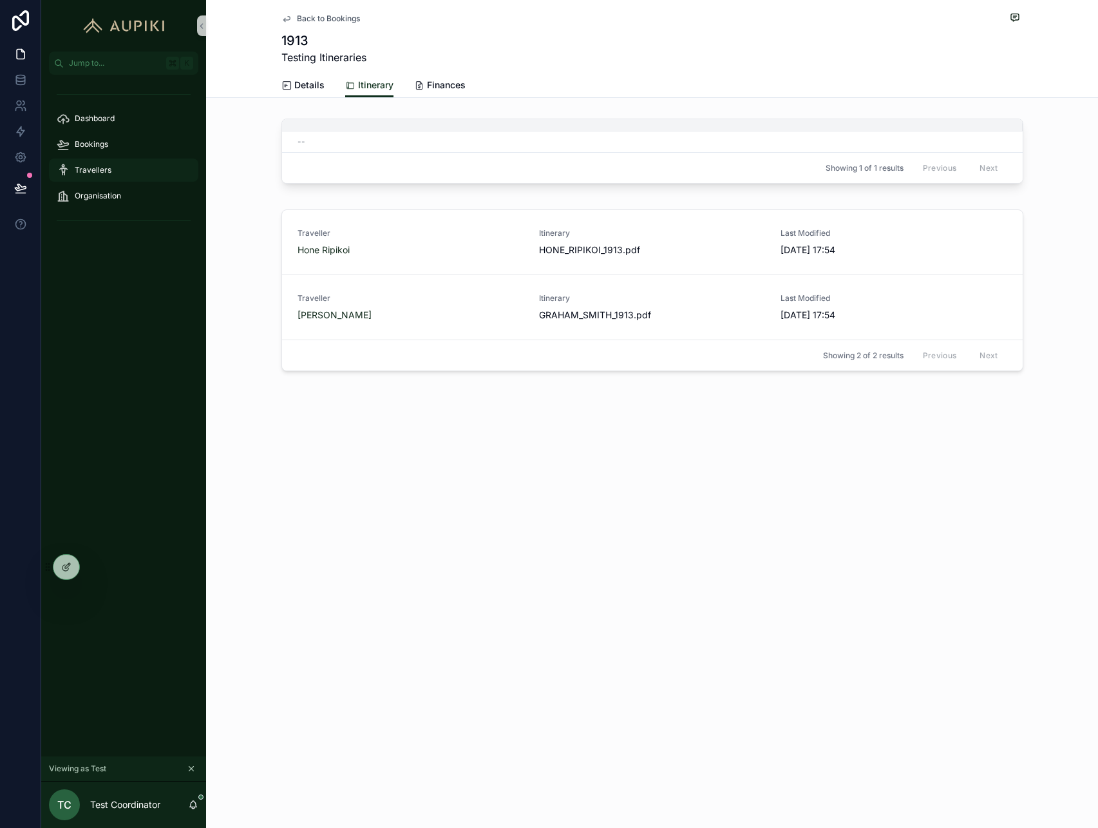
click at [99, 166] on span "Travellers" at bounding box center [93, 170] width 37 height 10
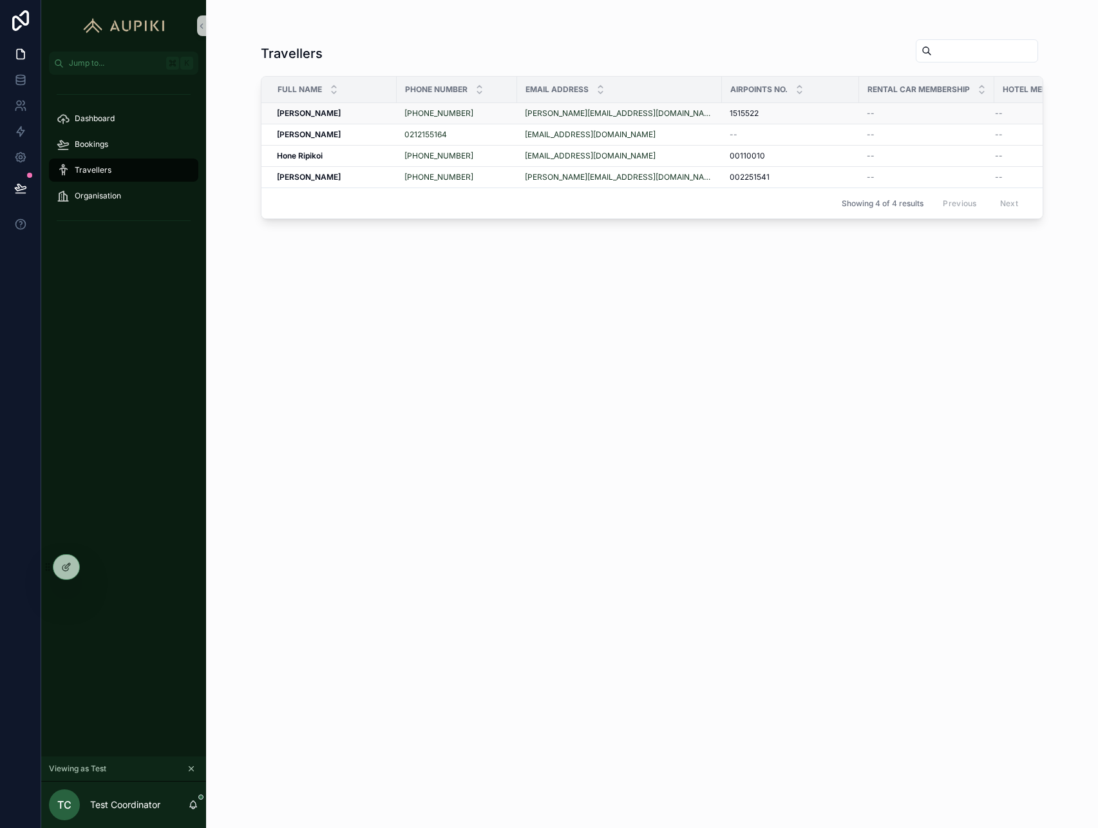
click at [377, 116] on div "[PERSON_NAME] [PERSON_NAME]" at bounding box center [333, 113] width 112 height 10
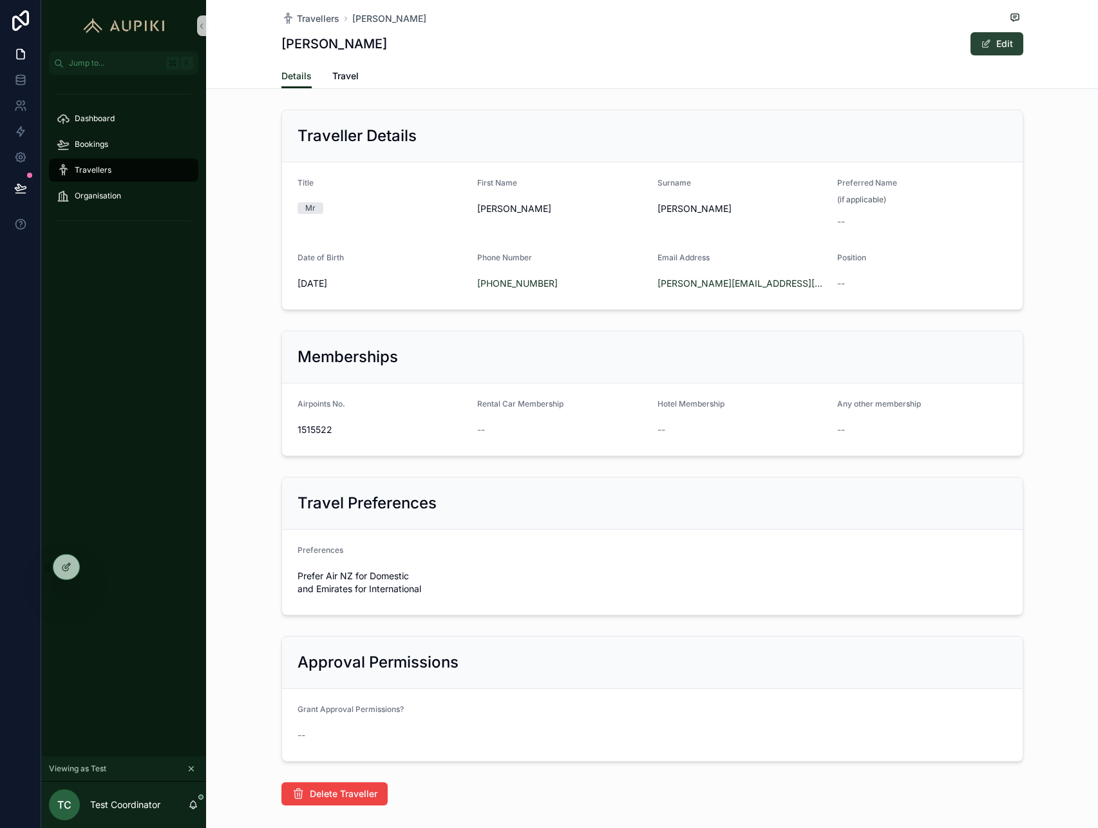
click at [1010, 41] on button "Edit" at bounding box center [997, 43] width 53 height 23
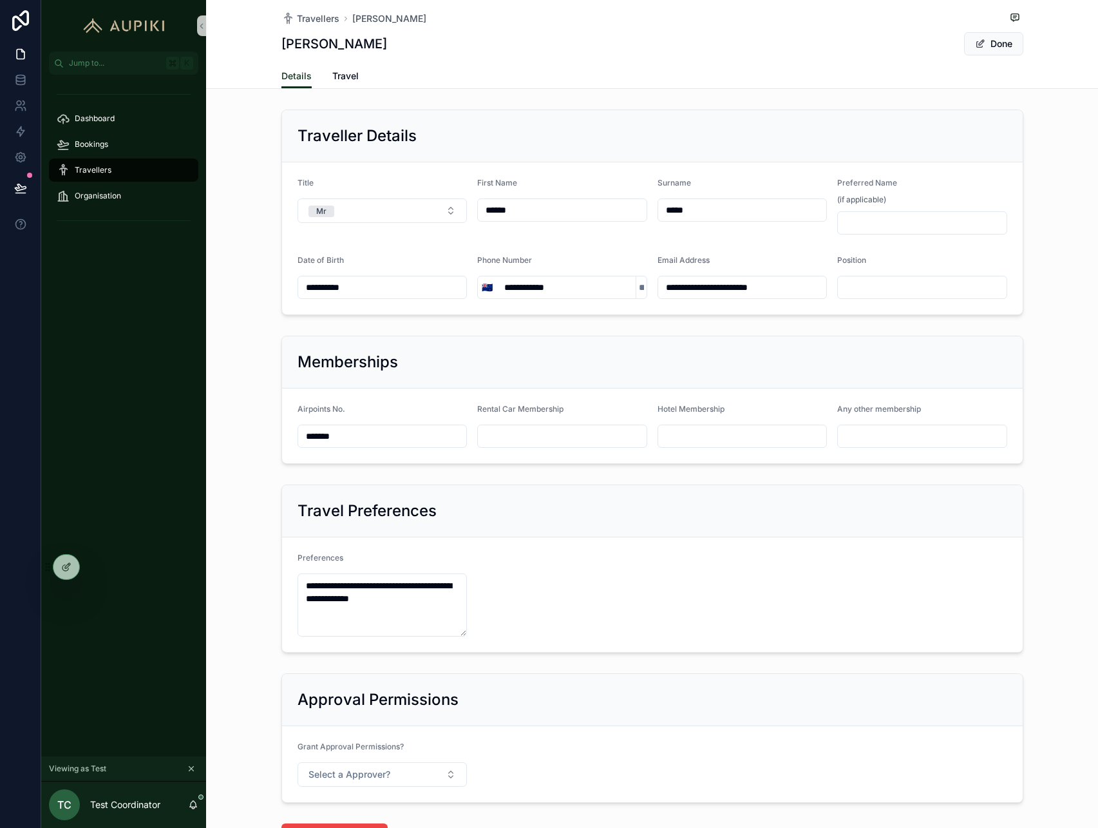
click at [712, 292] on input "**********" at bounding box center [742, 287] width 169 height 18
type input "**********"
click at [1013, 43] on span "Done" at bounding box center [993, 43] width 59 height 23
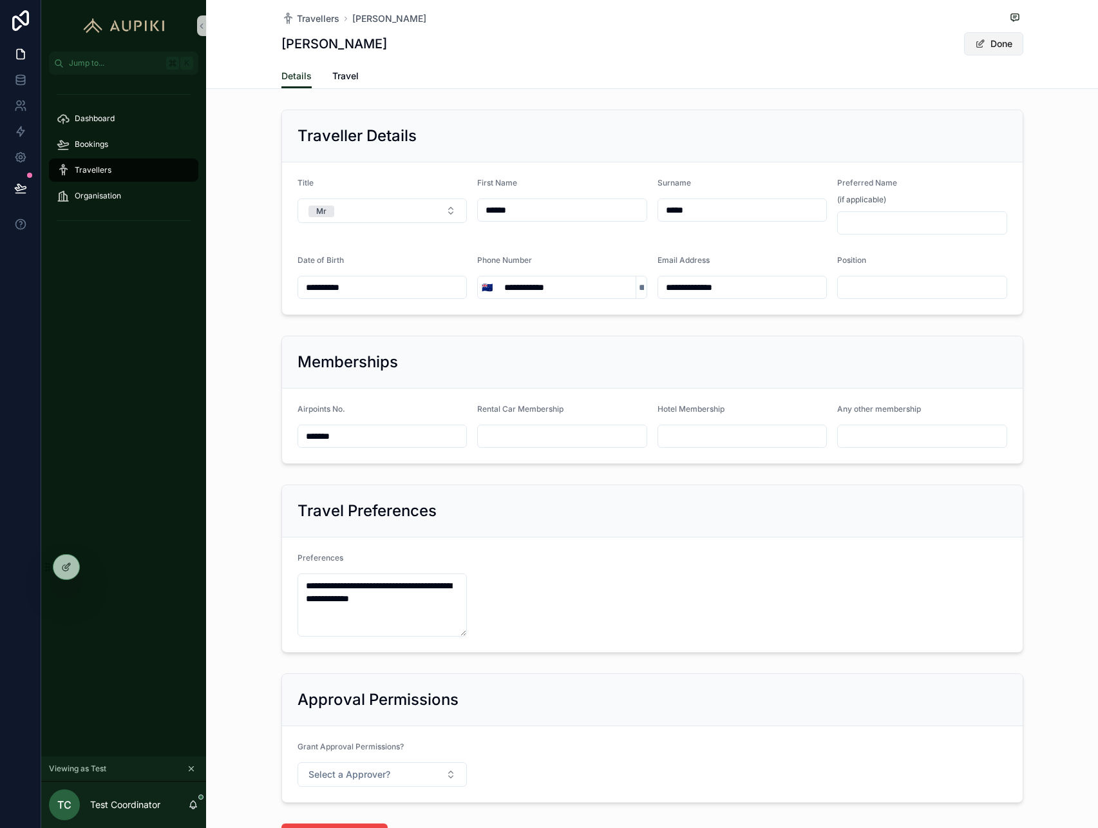
click at [1005, 42] on button "Done" at bounding box center [993, 43] width 59 height 23
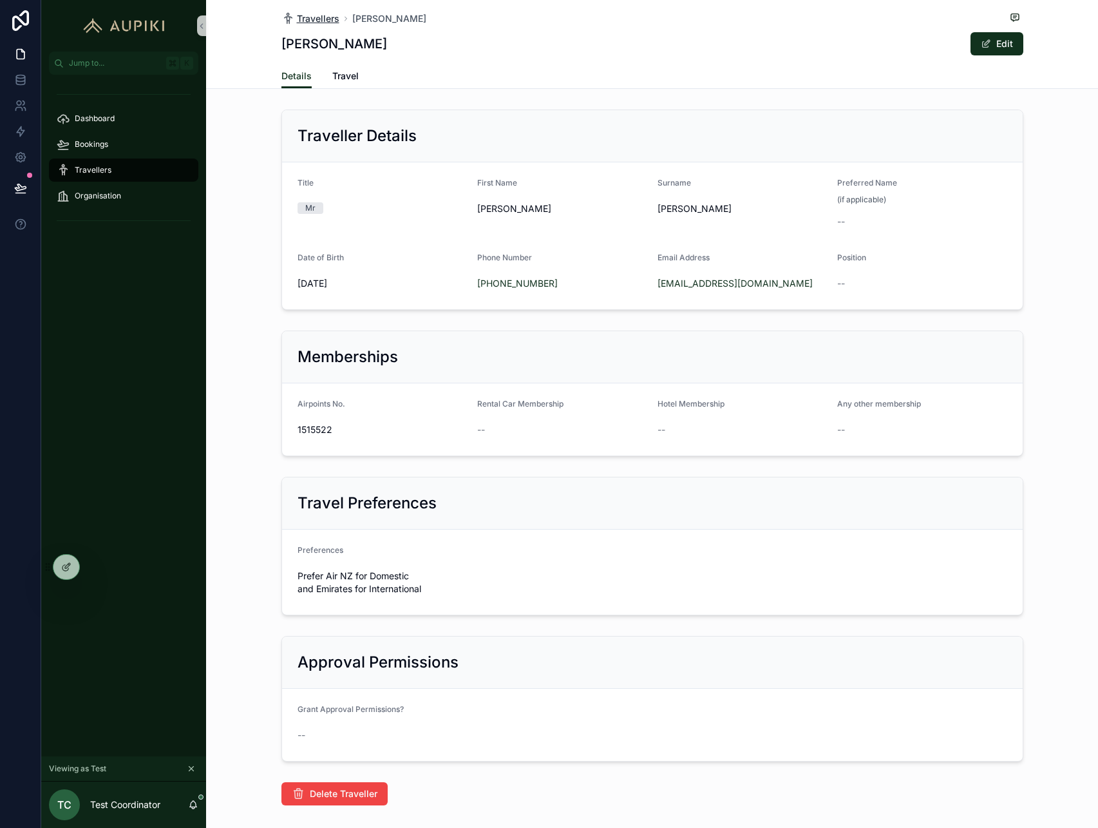
click at [325, 19] on span "Travellers" at bounding box center [318, 18] width 43 height 13
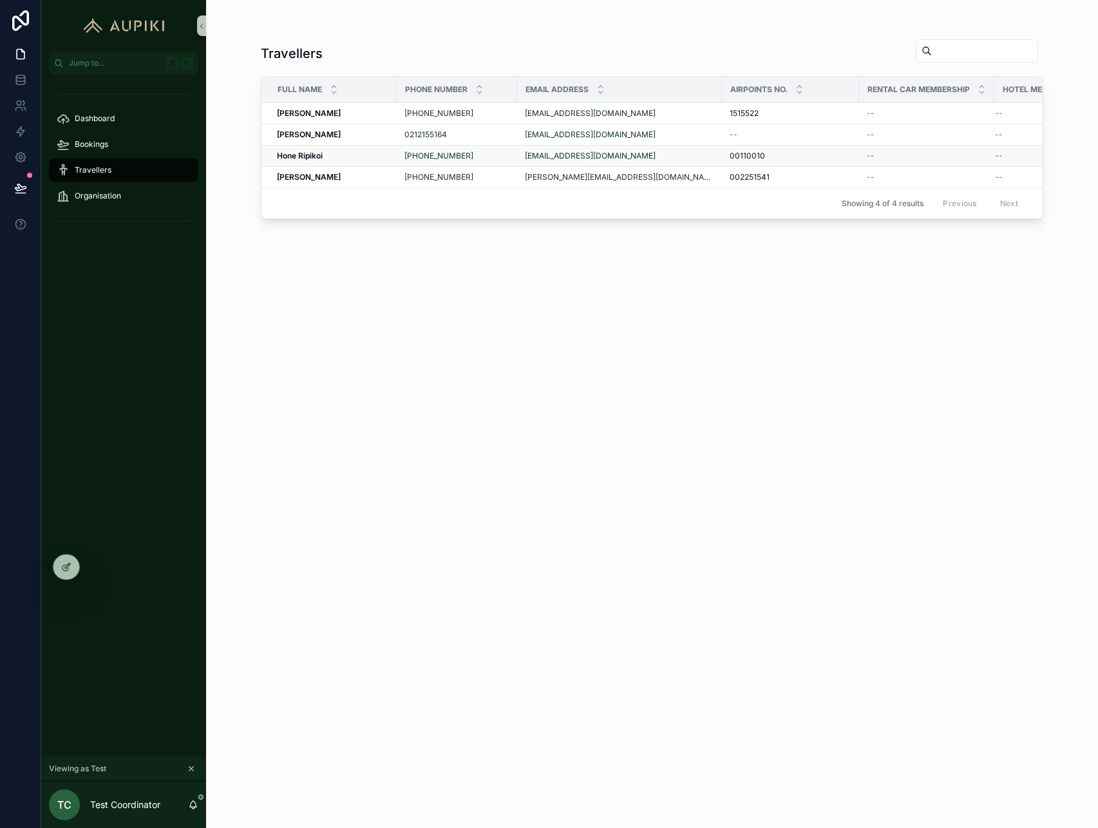
click at [354, 156] on div "Hone Ripikoi Hone Ripikoi" at bounding box center [333, 156] width 112 height 10
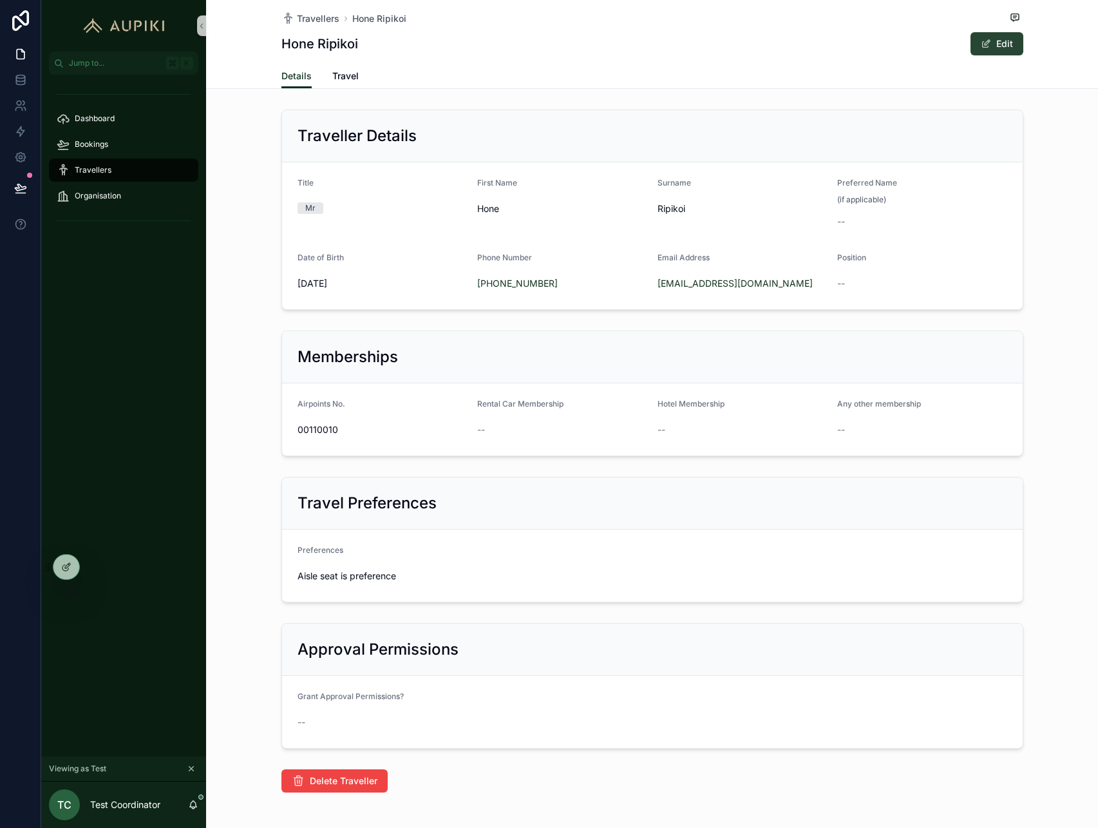
click at [994, 43] on button "Edit" at bounding box center [997, 43] width 53 height 23
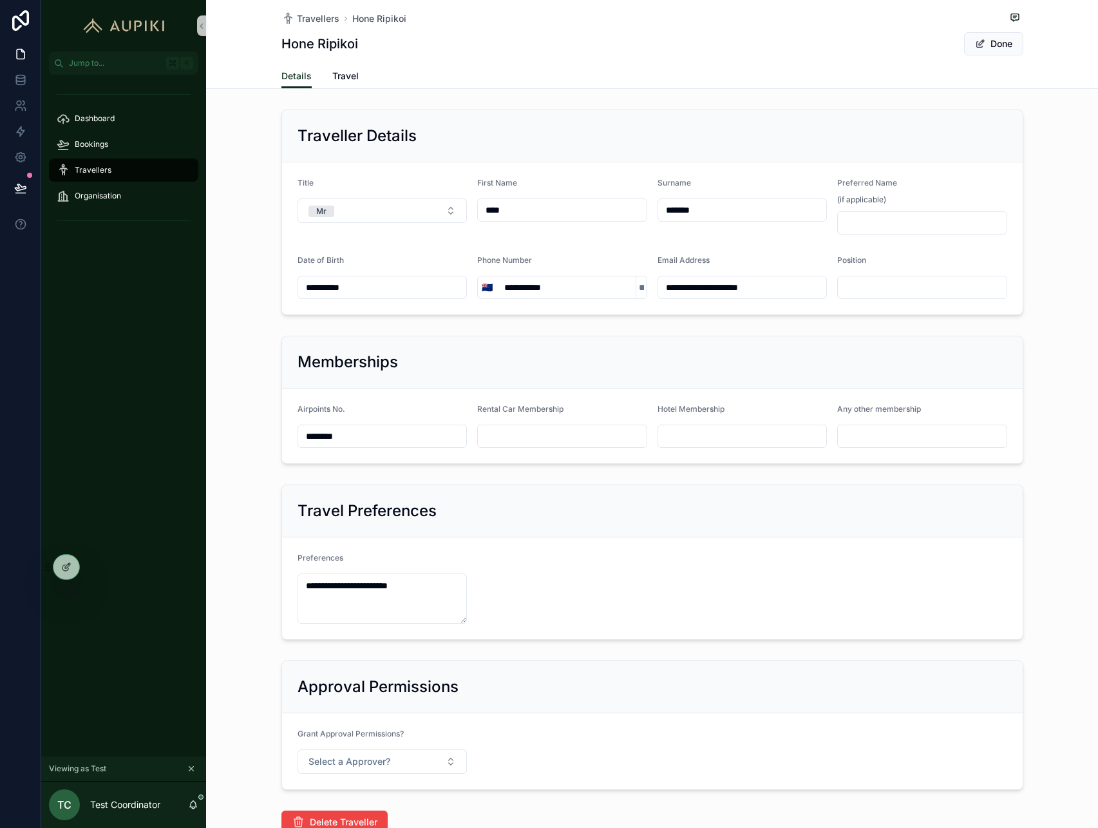
click at [692, 278] on input "**********" at bounding box center [742, 287] width 169 height 18
type input "**********"
click at [992, 62] on div "Travellers Hone Ripikoi Hone Ripikoi Done" at bounding box center [652, 32] width 742 height 64
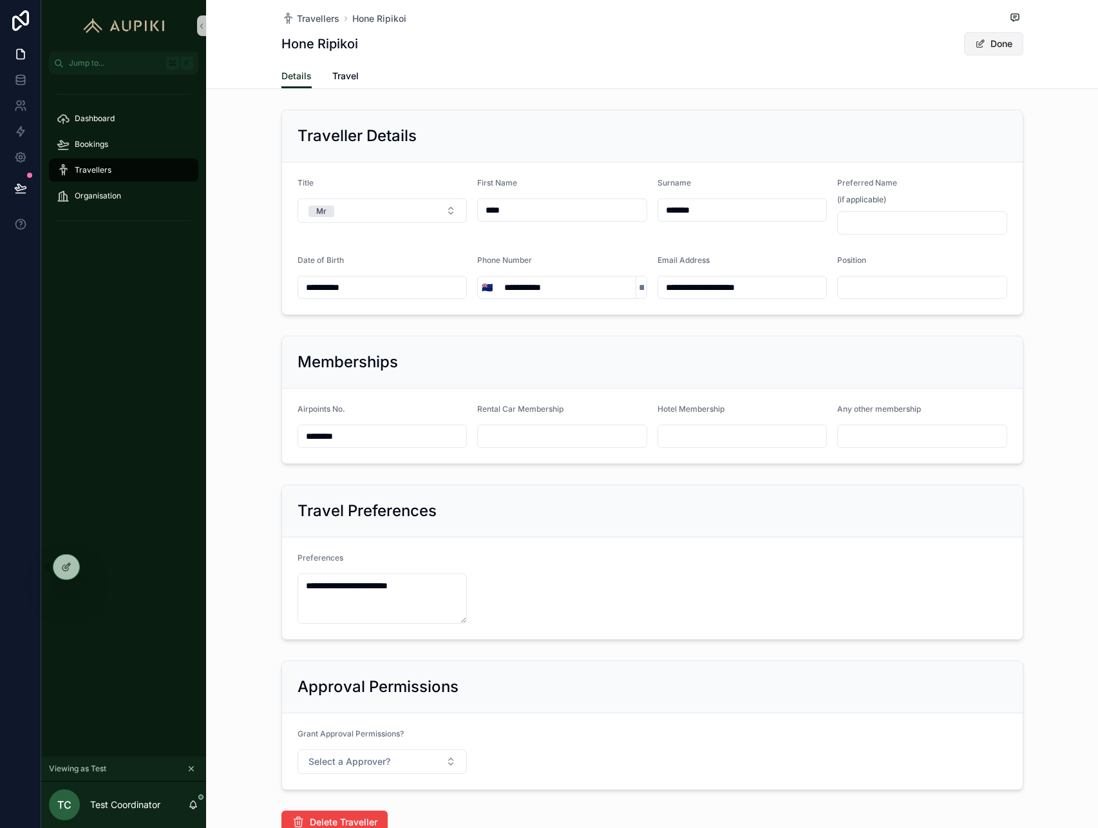
click at [1002, 38] on button "Done" at bounding box center [993, 43] width 59 height 23
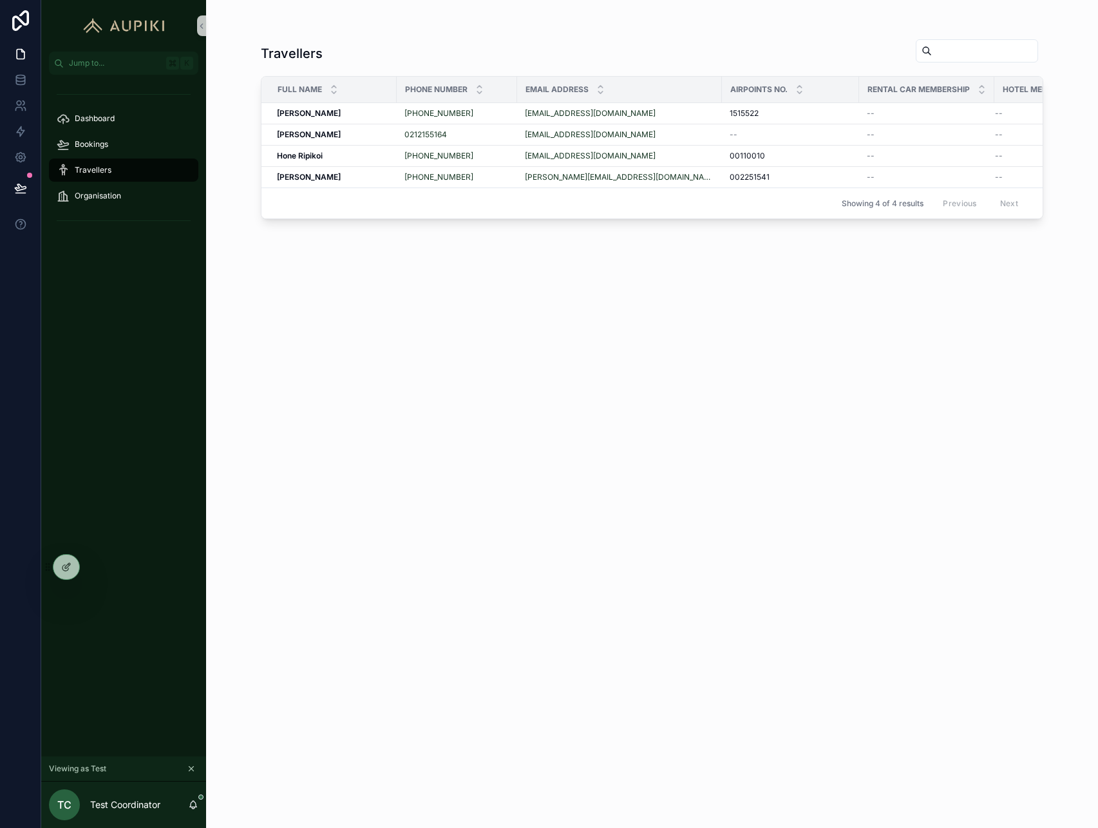
click at [393, 297] on div "Travellers Full Name Phone Number Email Address Airpoints No. Rental Car Member…" at bounding box center [652, 421] width 782 height 781
click at [84, 138] on div "Bookings" at bounding box center [124, 144] width 134 height 21
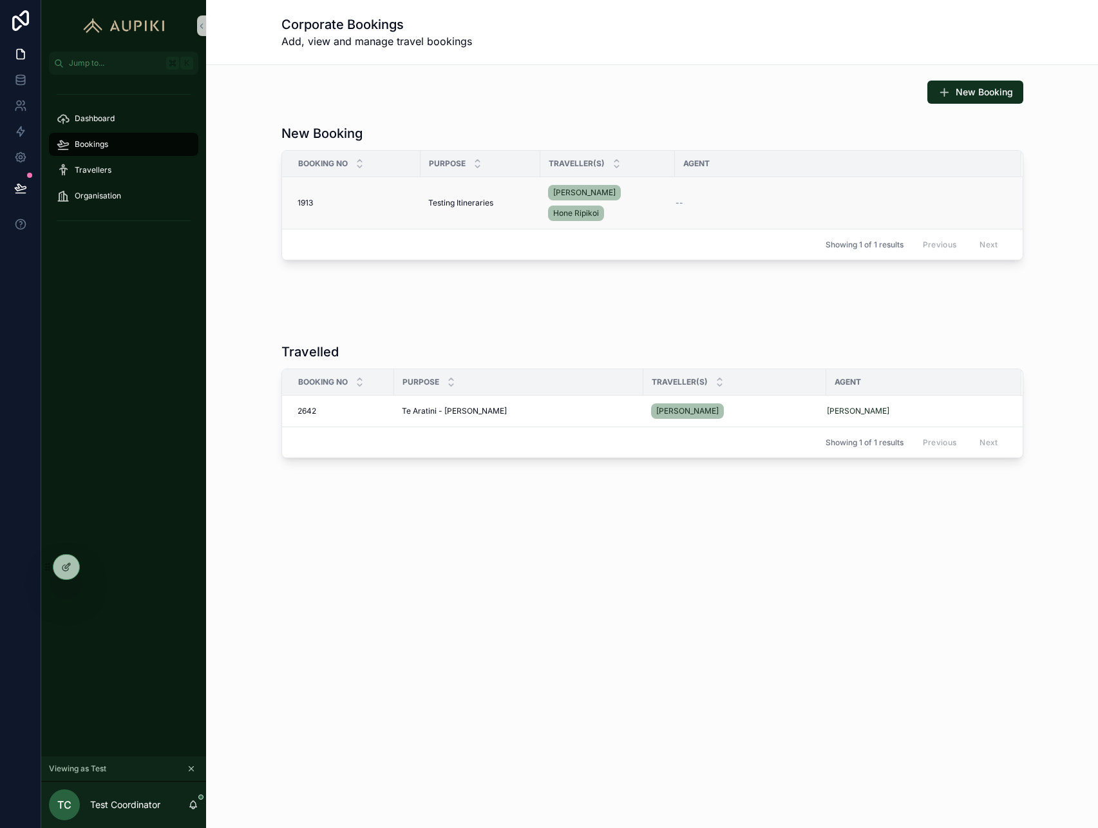
click at [466, 200] on span "Testing Itineraries" at bounding box center [460, 203] width 65 height 10
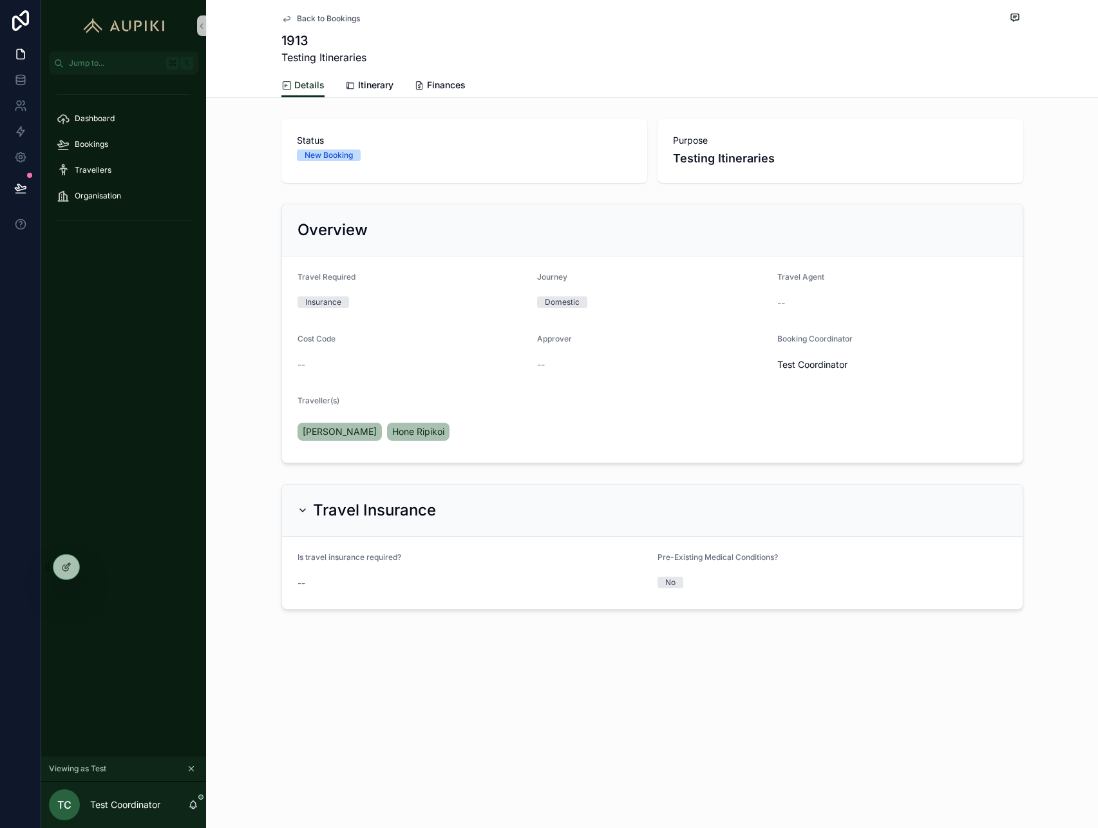
click at [833, 366] on span "Test Coordinator" at bounding box center [812, 364] width 70 height 13
click at [117, 802] on p "Test Coordinator" at bounding box center [125, 804] width 70 height 13
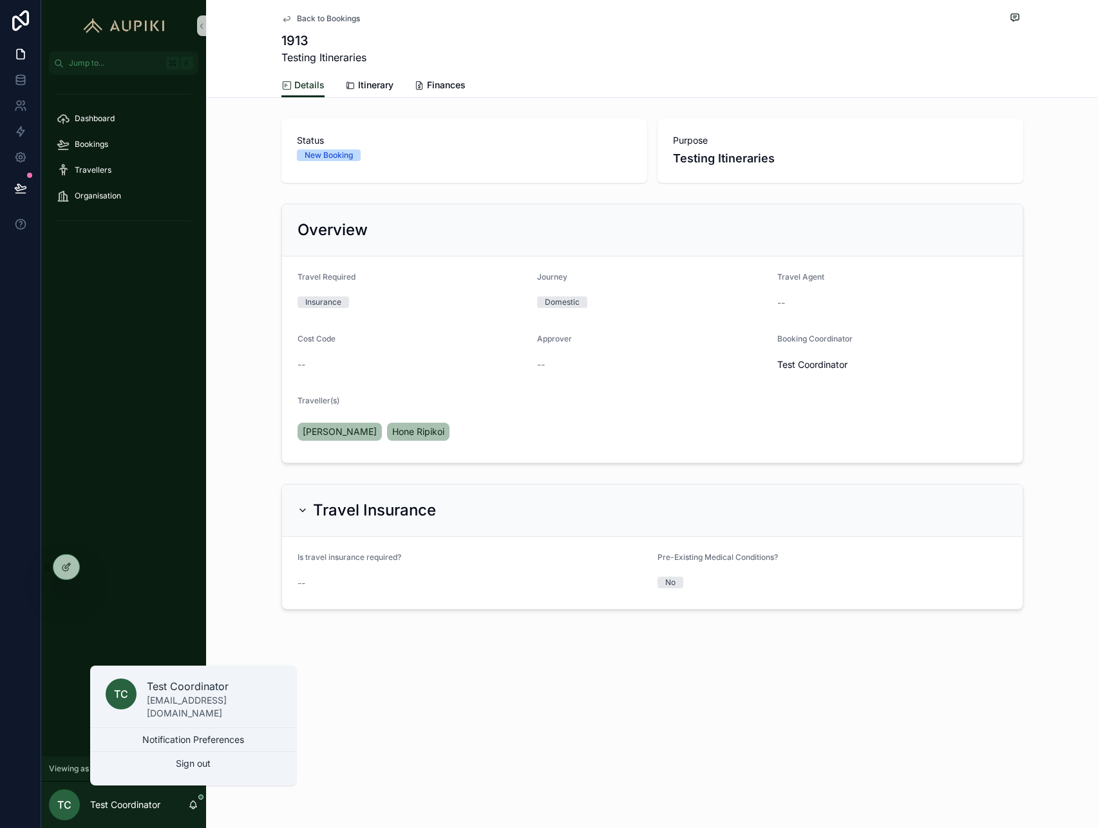
click at [265, 287] on div "Overview Travel Required Insurance Journey Domestic Travel Agent -- Cost Code -…" at bounding box center [652, 333] width 892 height 270
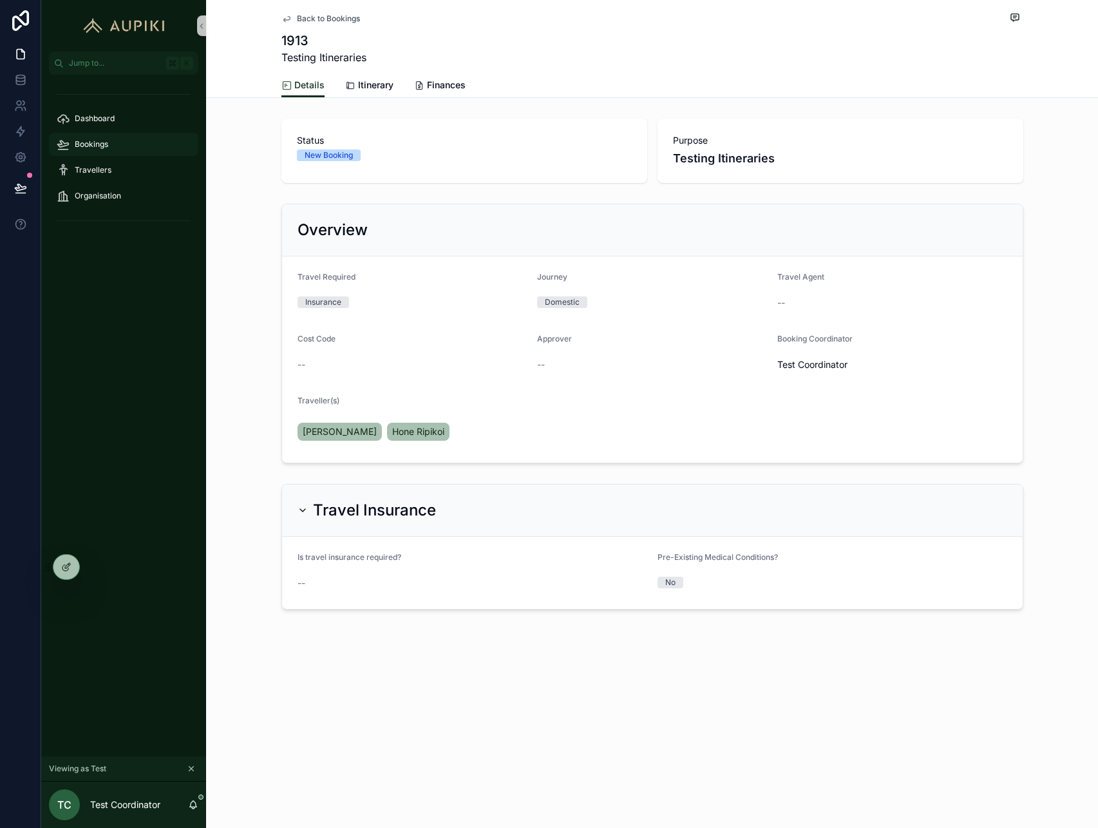
click at [83, 149] on span "Bookings" at bounding box center [91, 144] width 33 height 10
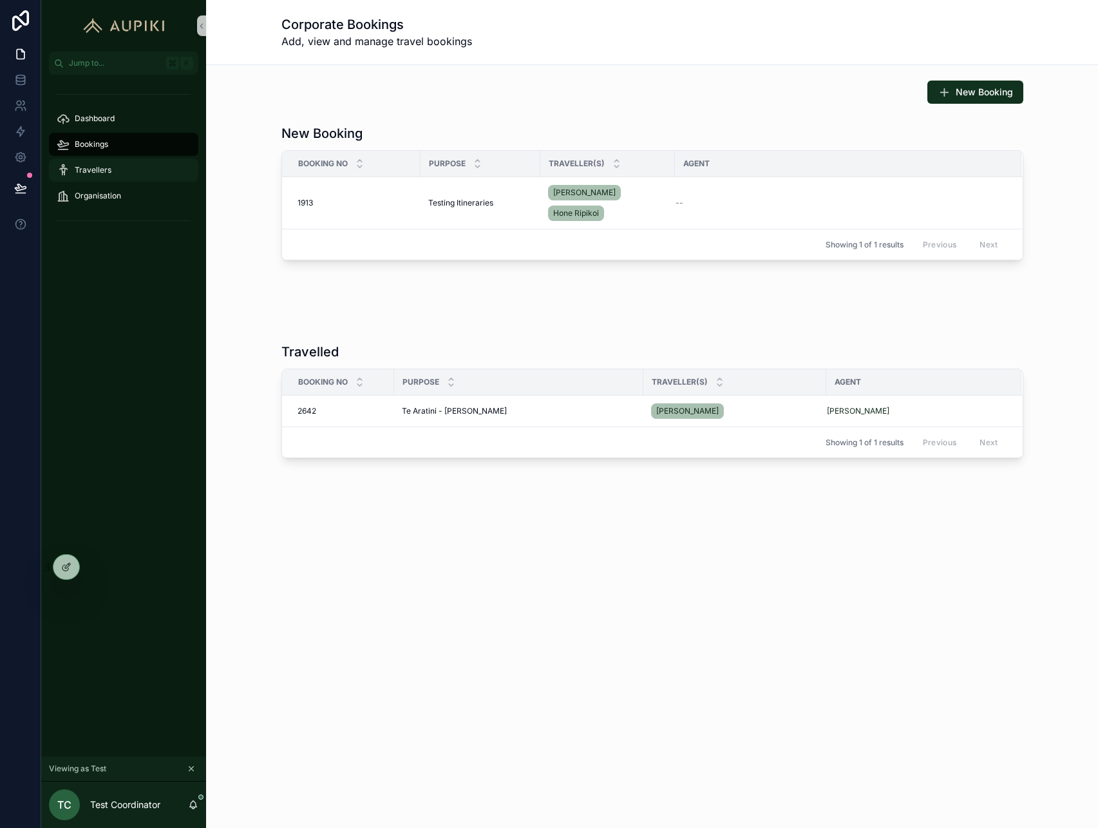
click at [106, 171] on span "Travellers" at bounding box center [93, 170] width 37 height 10
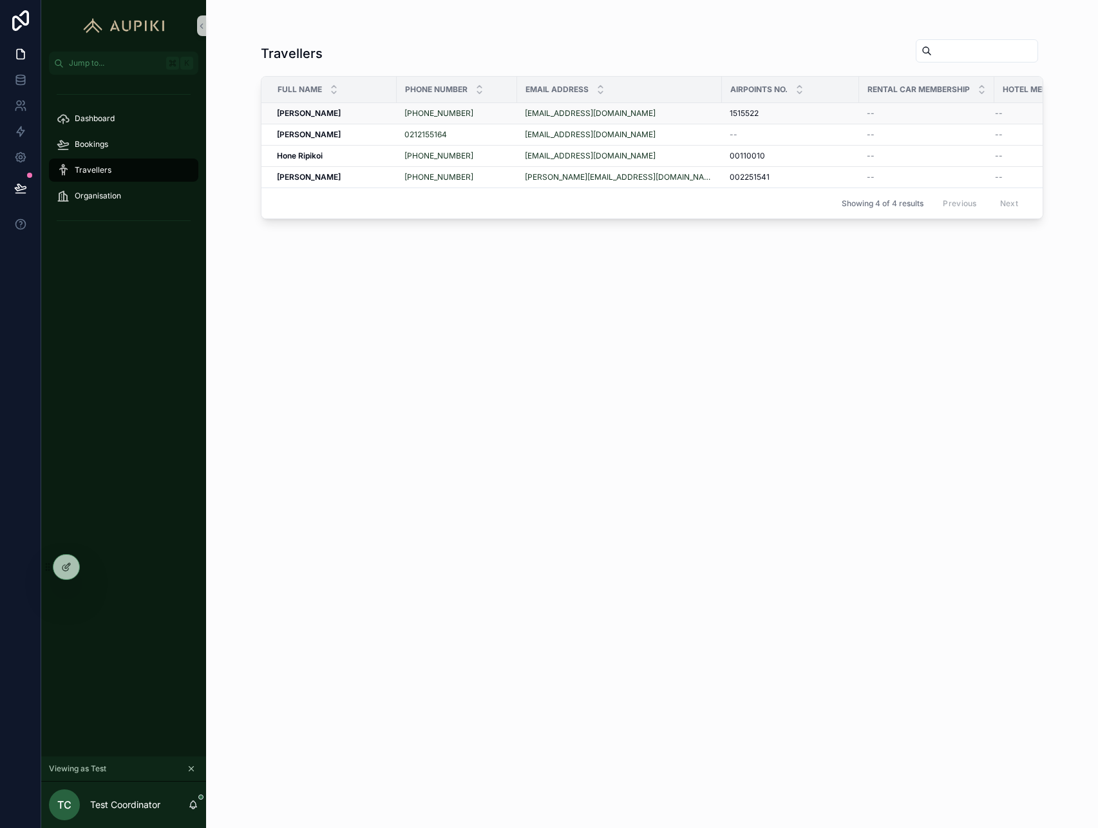
click at [489, 115] on div "[PHONE_NUMBER]" at bounding box center [456, 113] width 105 height 10
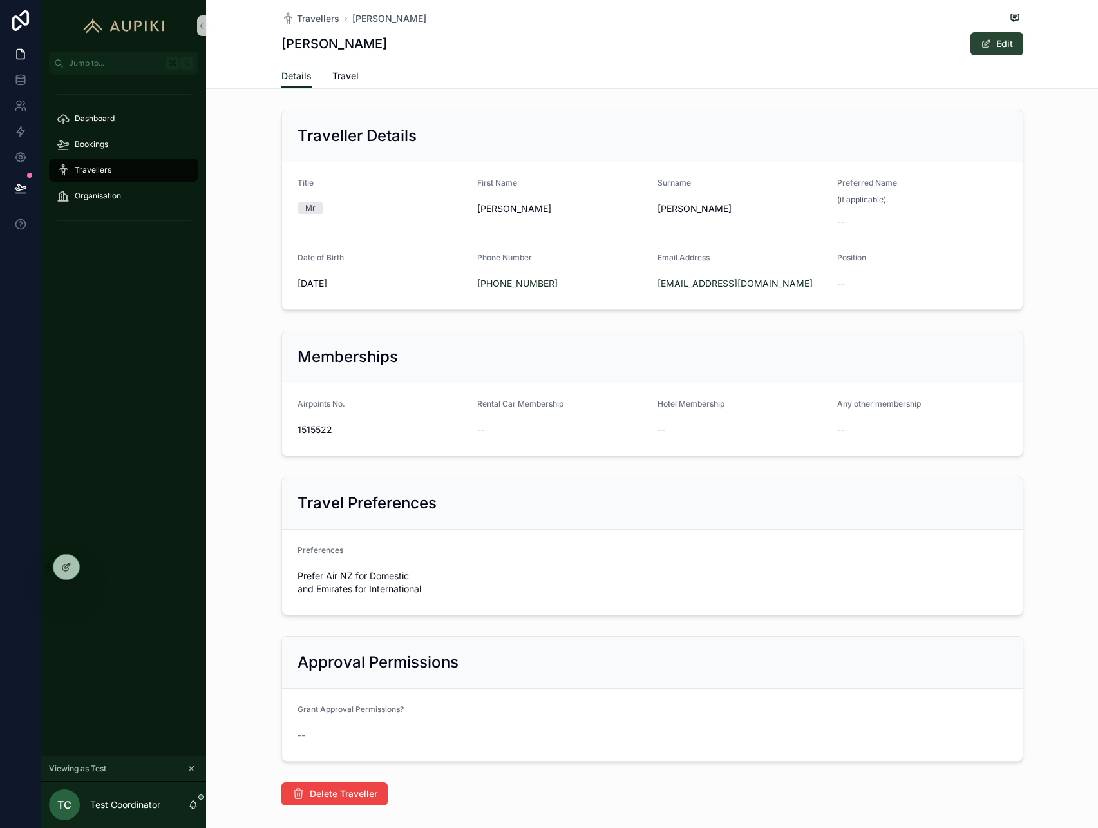
click at [1003, 36] on button "Edit" at bounding box center [997, 43] width 53 height 23
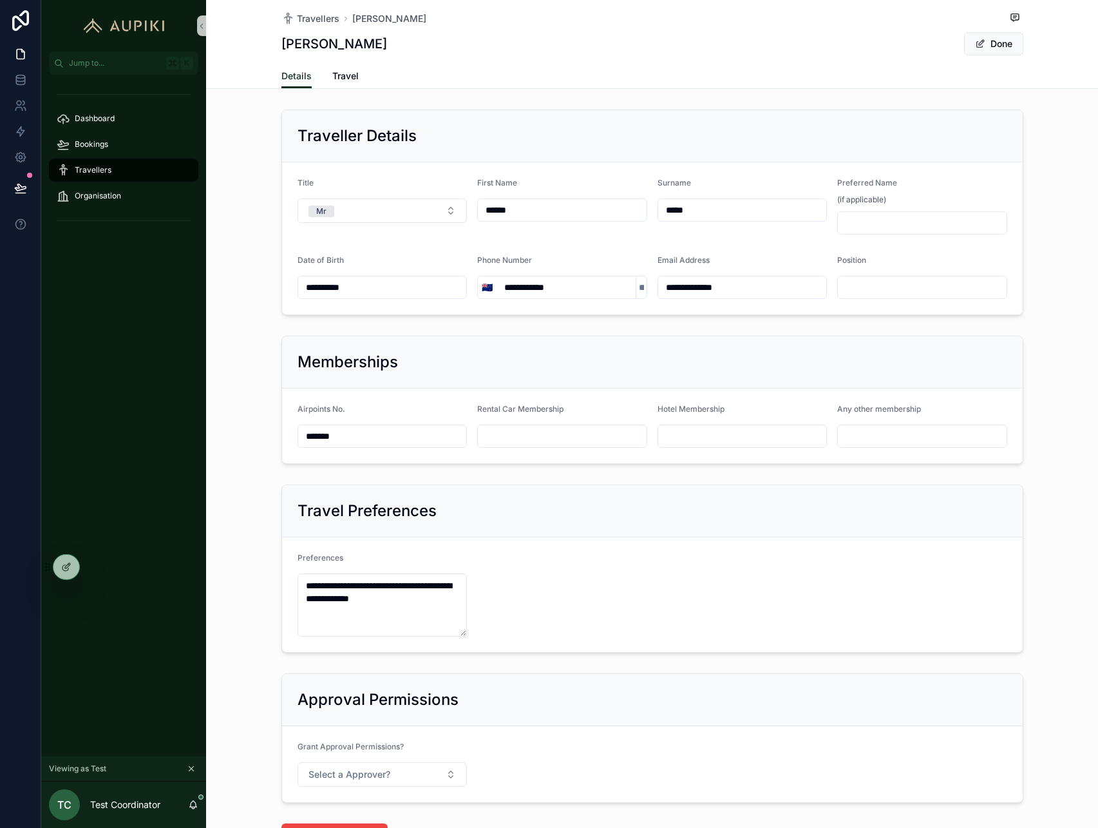
click at [765, 283] on input "**********" at bounding box center [742, 287] width 169 height 18
type input "**********"
click at [999, 64] on div "Details Travel" at bounding box center [652, 76] width 742 height 24
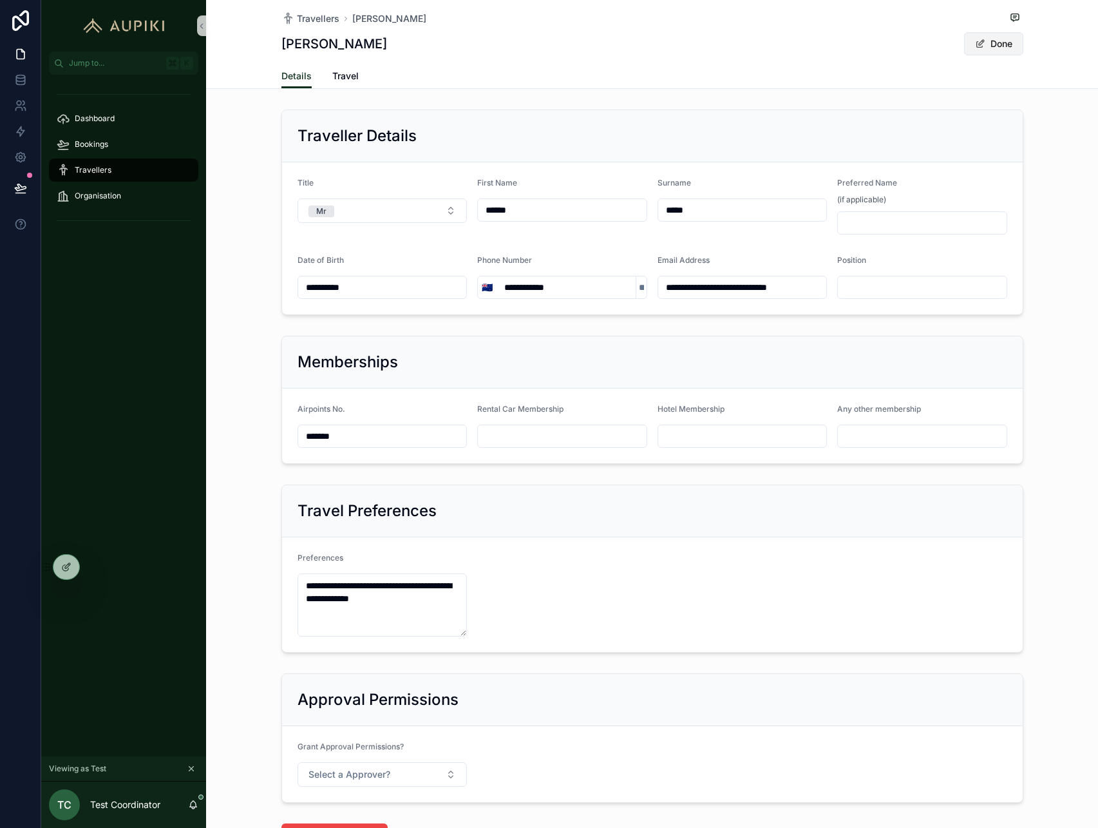
click at [994, 37] on button "Done" at bounding box center [993, 43] width 59 height 23
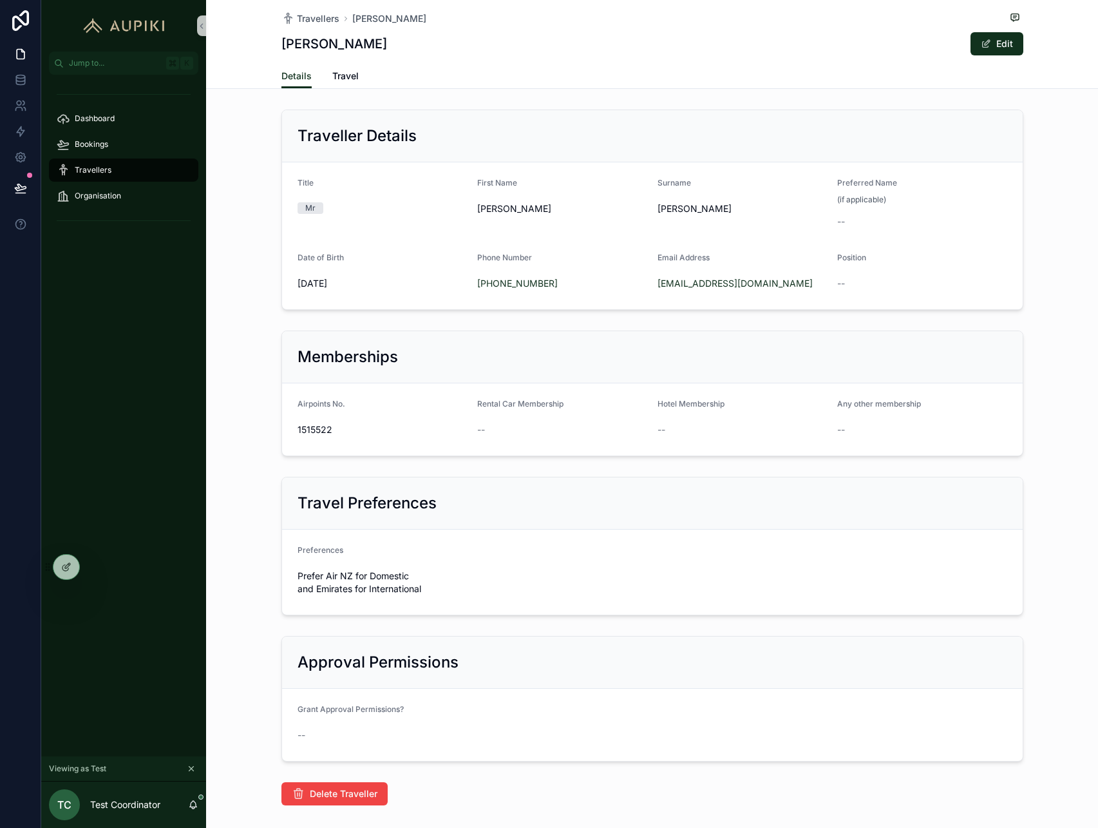
click at [106, 173] on span "Travellers" at bounding box center [93, 170] width 37 height 10
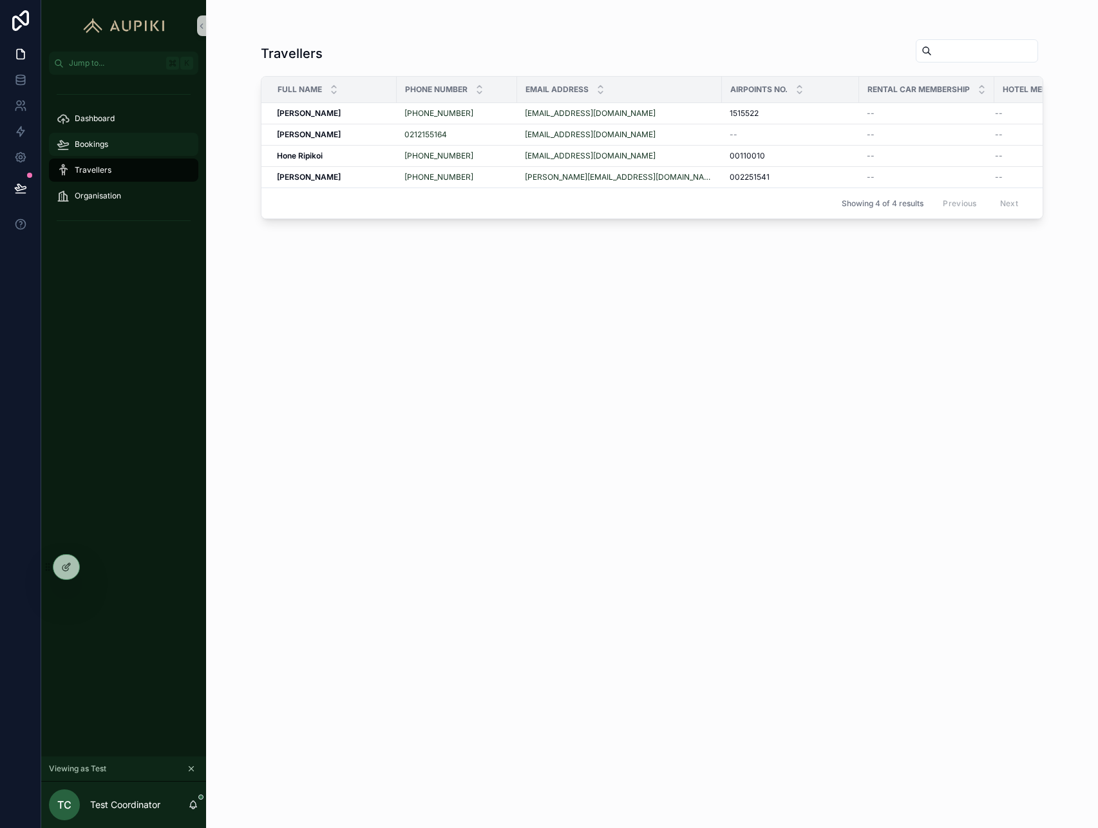
click at [115, 144] on div "Bookings" at bounding box center [124, 144] width 134 height 21
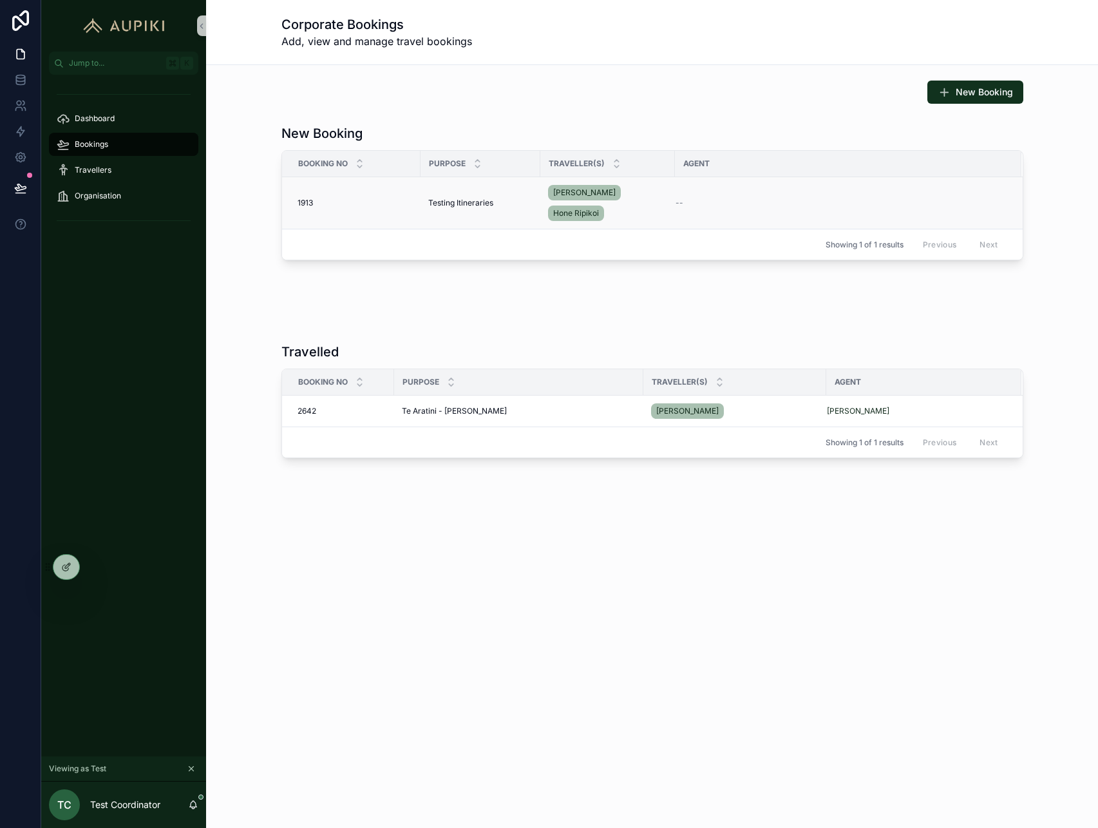
click at [463, 202] on span "Testing Itineraries" at bounding box center [460, 203] width 65 height 10
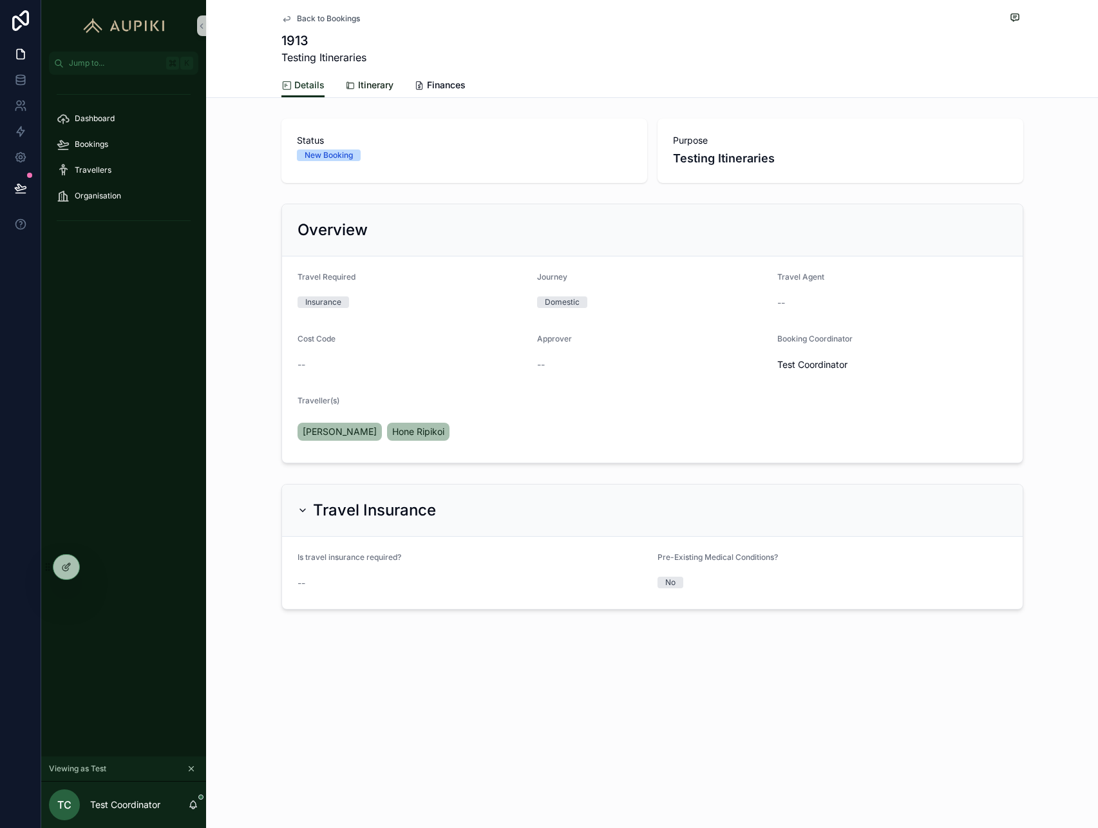
click at [373, 89] on span "Itinerary" at bounding box center [375, 85] width 35 height 13
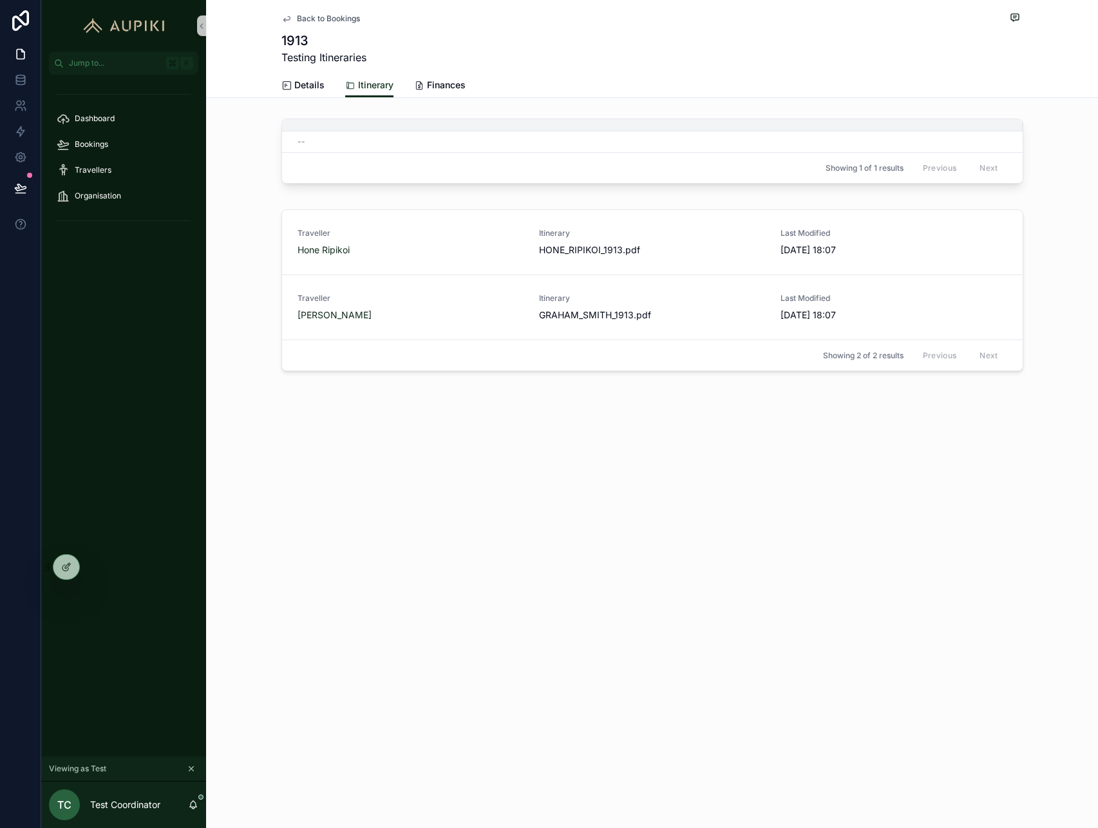
click at [1007, 448] on div "Back to Bookings 1913 Testing Itineraries Itinerary Details Itinerary Finances …" at bounding box center [652, 242] width 892 height 484
click at [594, 253] on span "HONE_RIPIKOI_1913" at bounding box center [581, 249] width 84 height 13
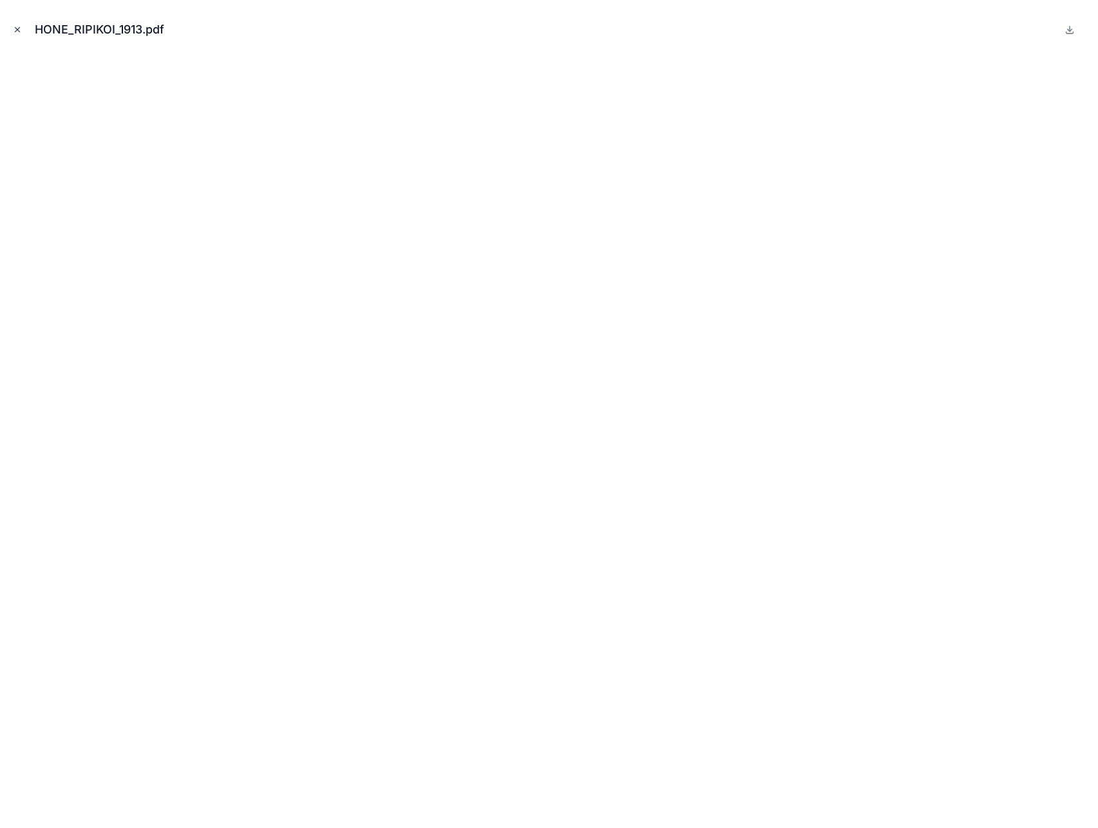
click at [17, 28] on icon "Close modal" at bounding box center [17, 29] width 9 height 9
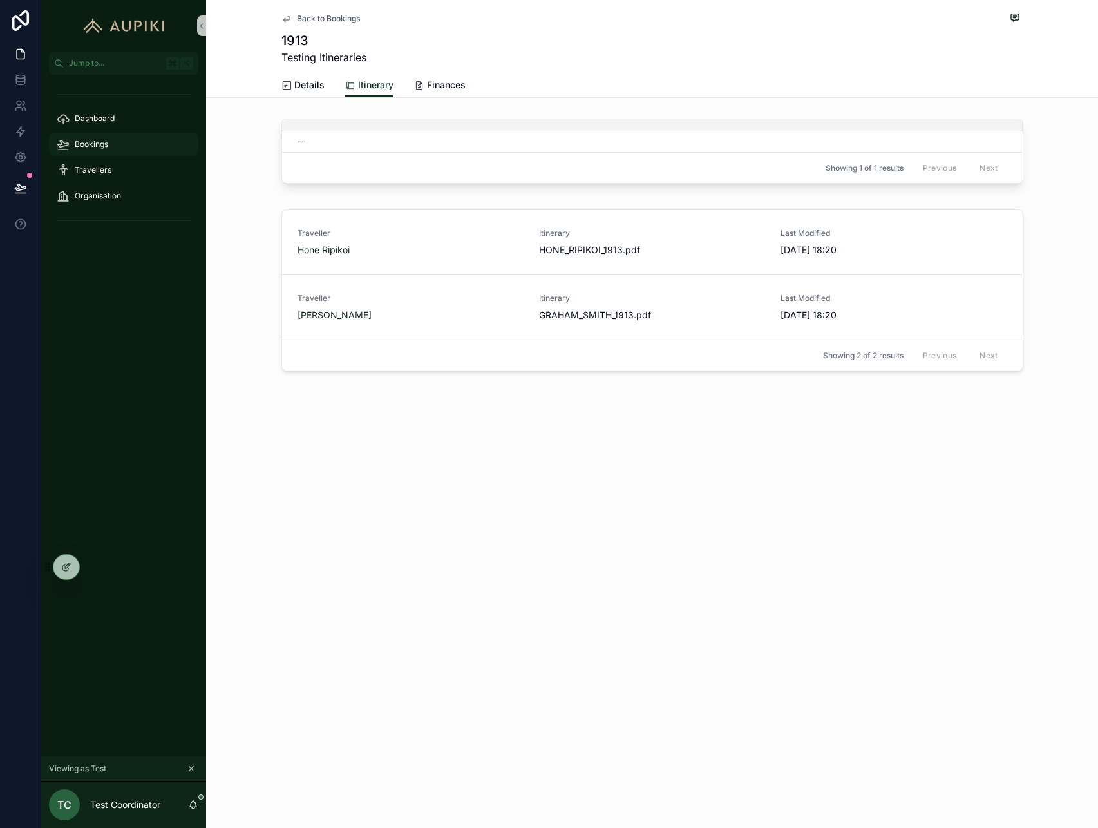
click at [73, 141] on div "Bookings" at bounding box center [124, 144] width 134 height 21
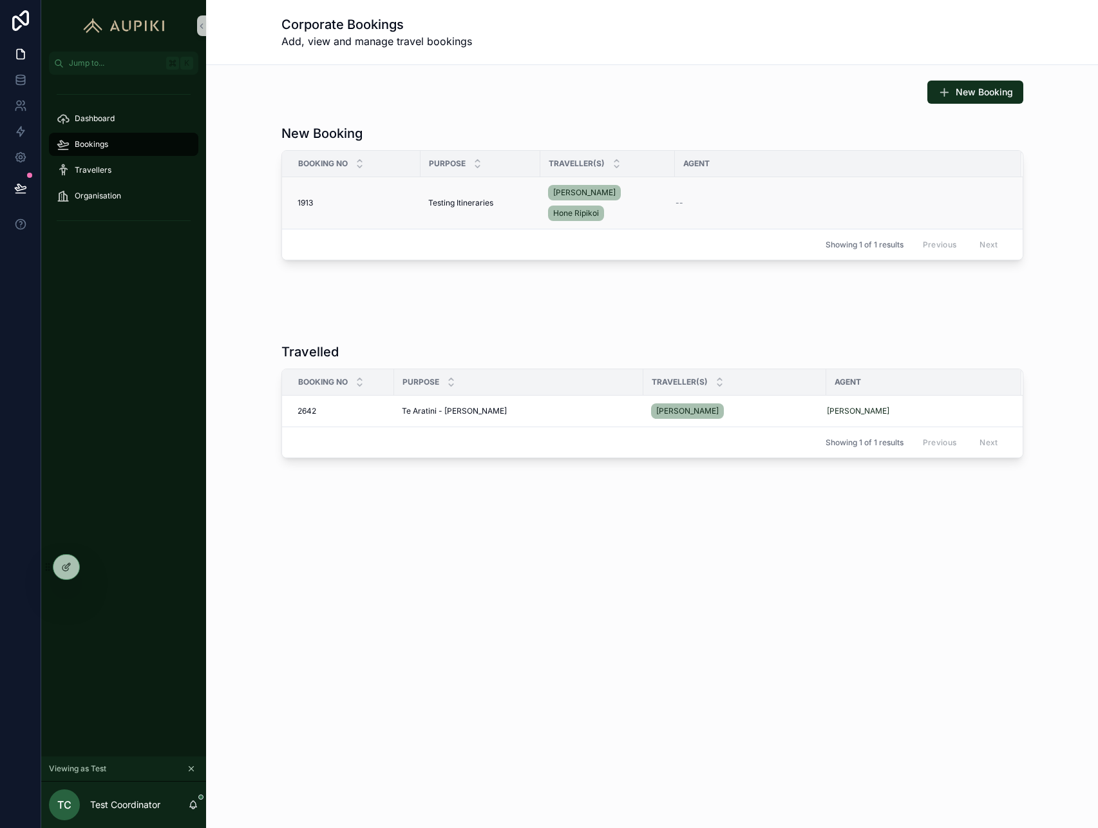
click at [440, 202] on span "Testing Itineraries" at bounding box center [460, 203] width 65 height 10
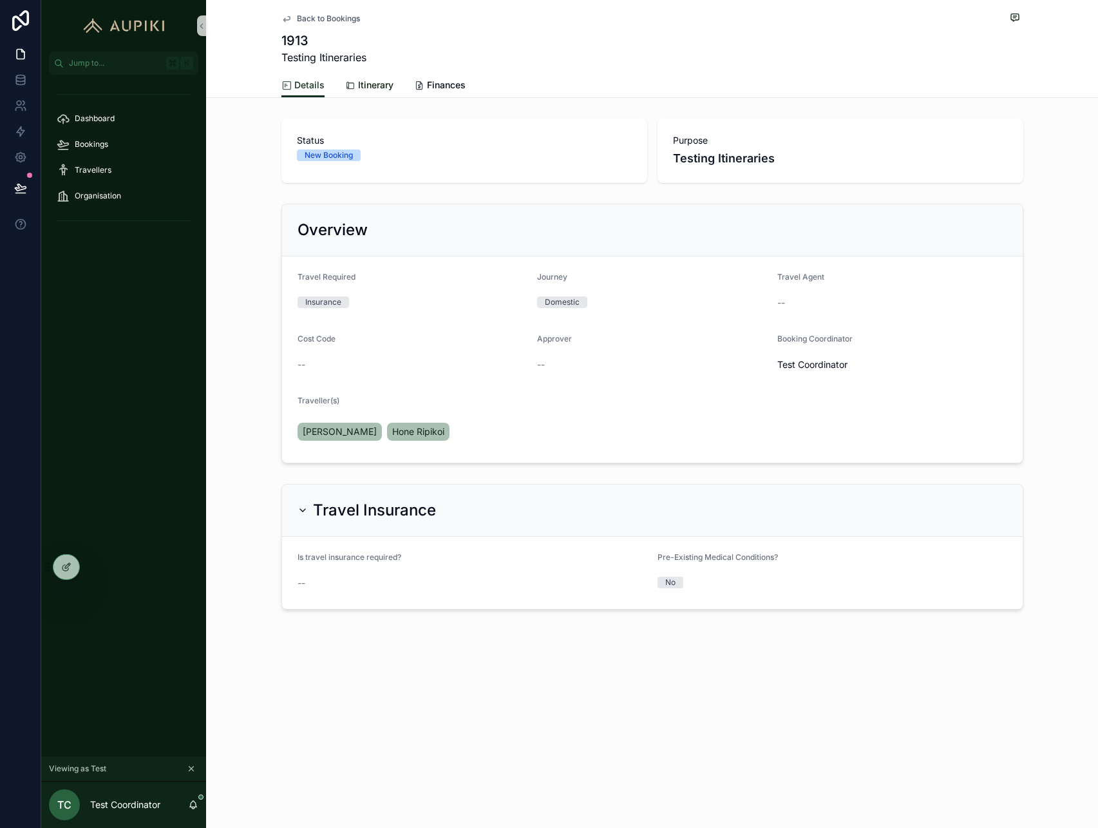
click at [365, 85] on span "Itinerary" at bounding box center [375, 85] width 35 height 13
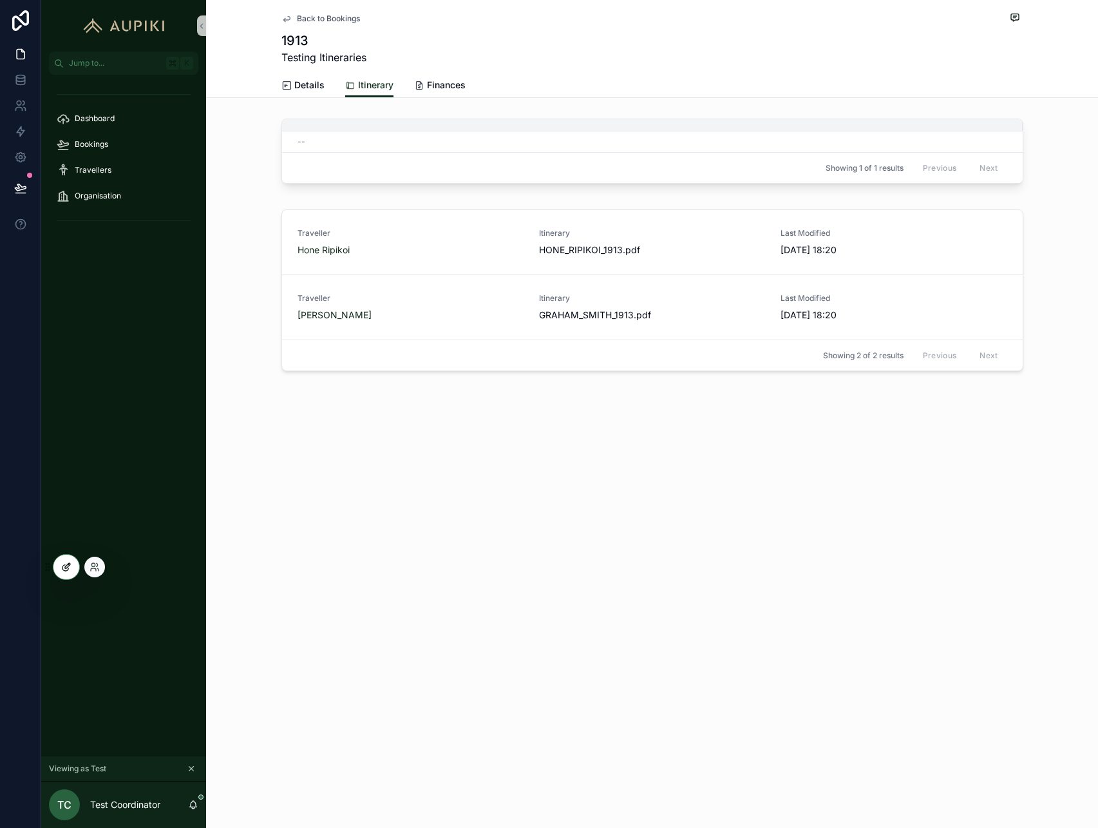
click at [70, 564] on icon at bounding box center [67, 565] width 5 height 5
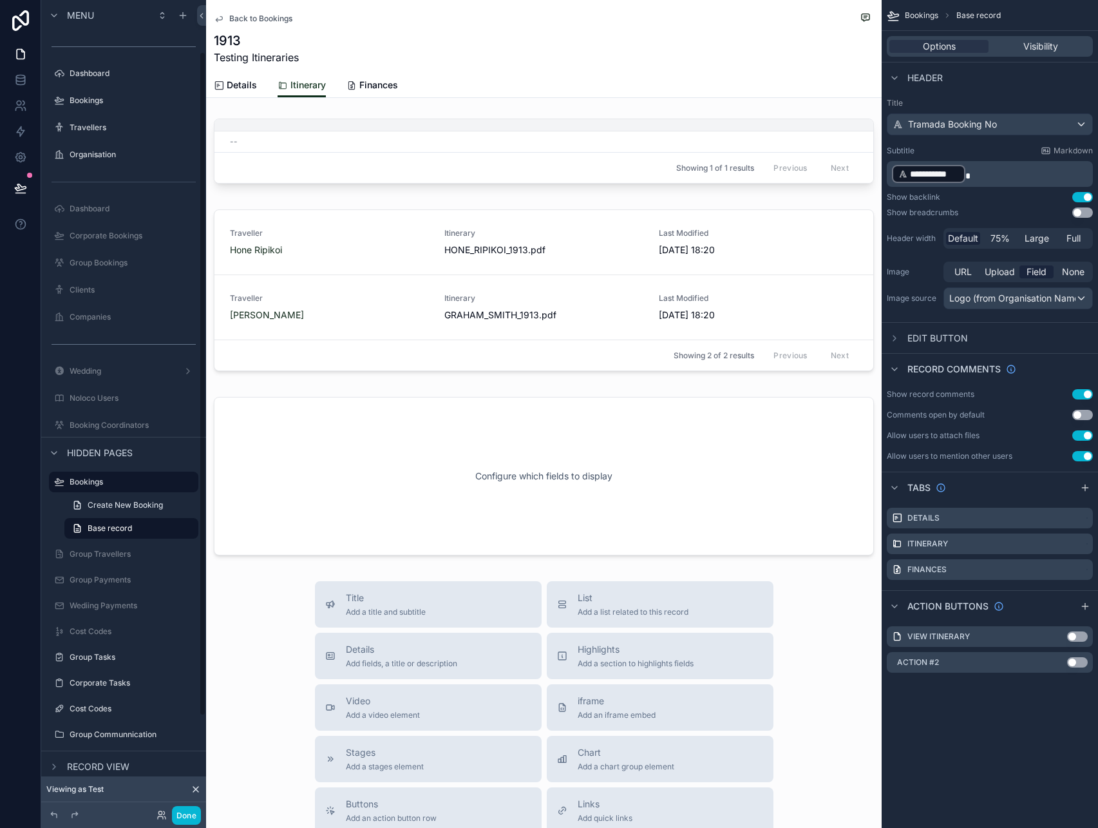
scroll to position [63, 0]
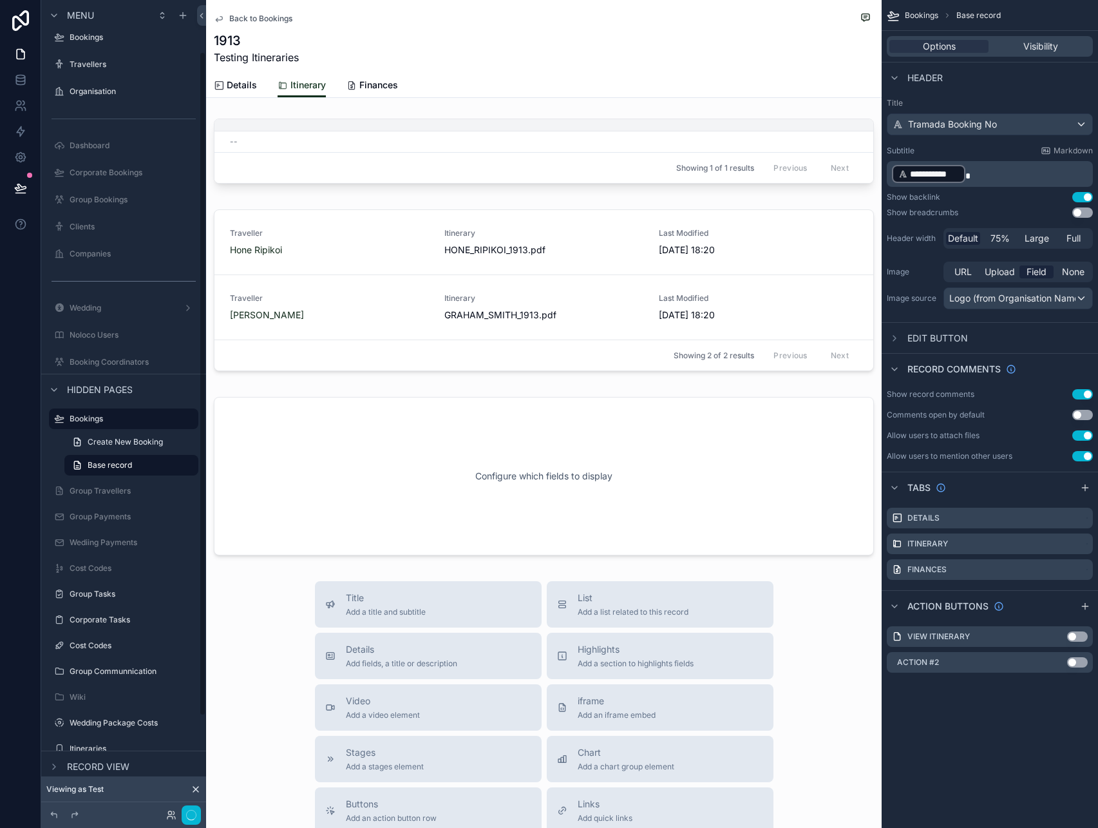
click at [629, 156] on div "Showing 1 of 1 results Previous Next" at bounding box center [543, 167] width 659 height 31
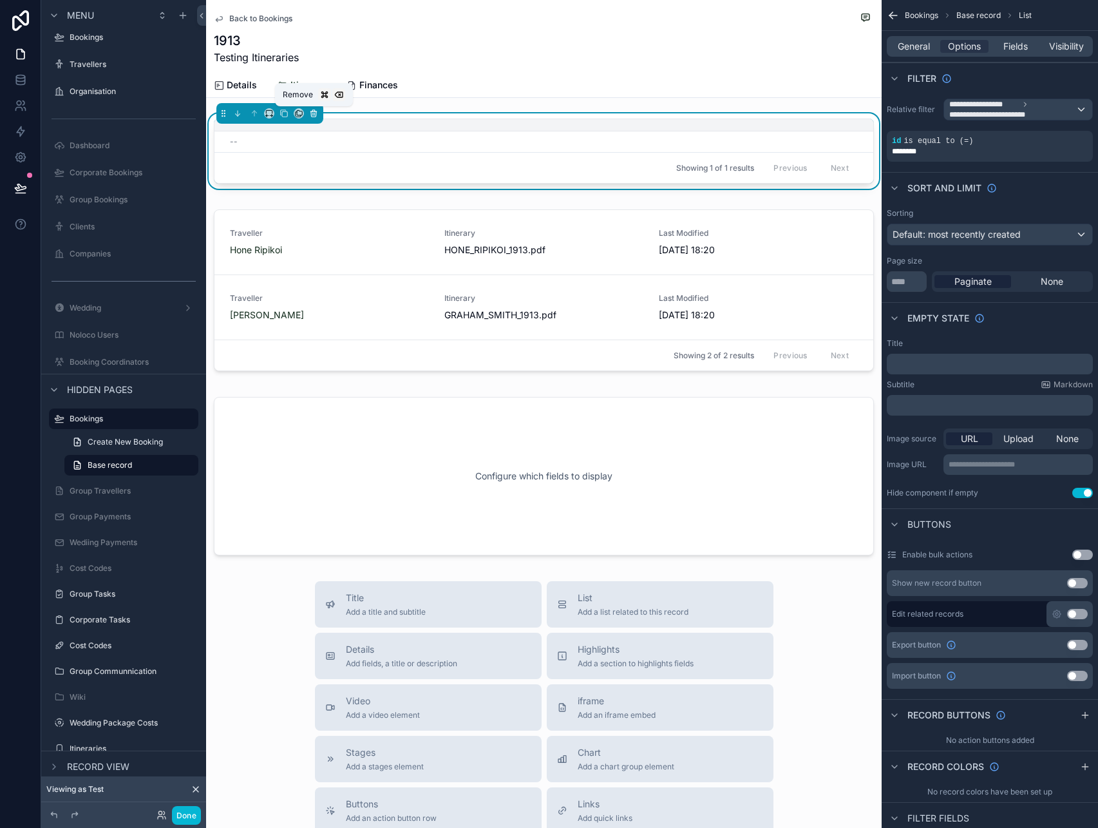
click at [316, 114] on icon "scrollable content" at bounding box center [313, 113] width 5 height 5
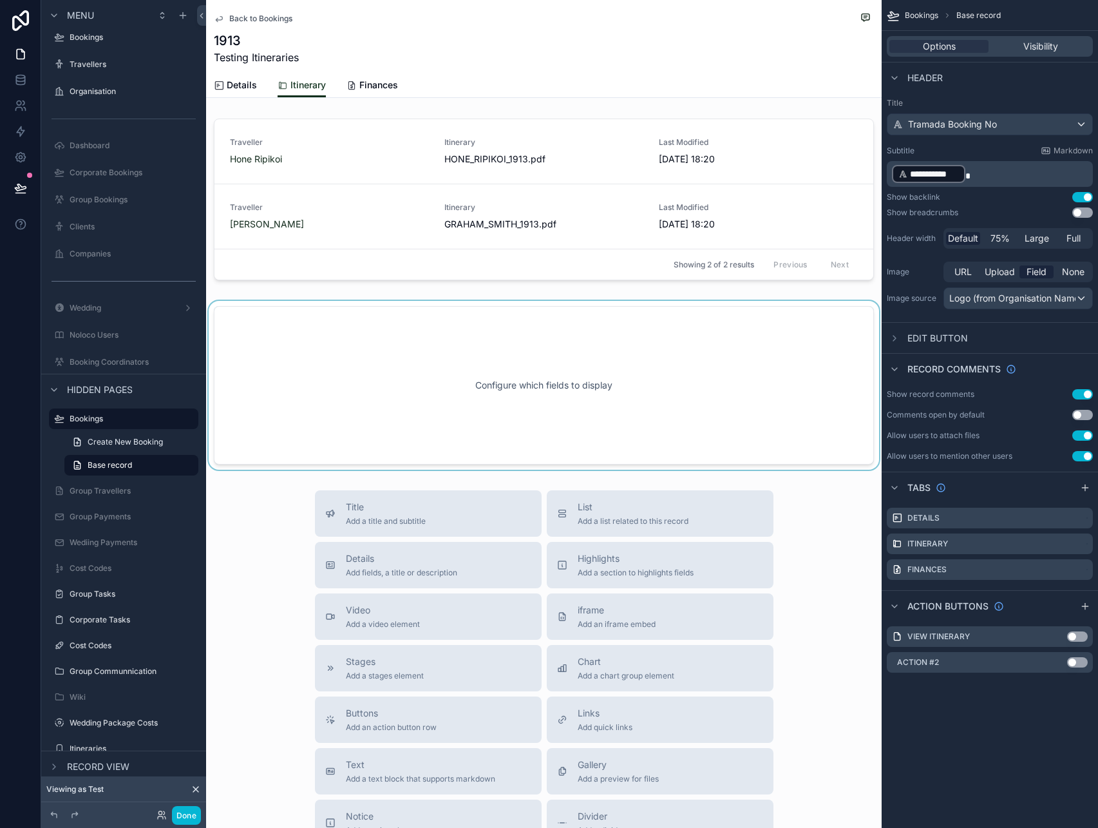
click at [483, 347] on div "scrollable content" at bounding box center [544, 385] width 676 height 169
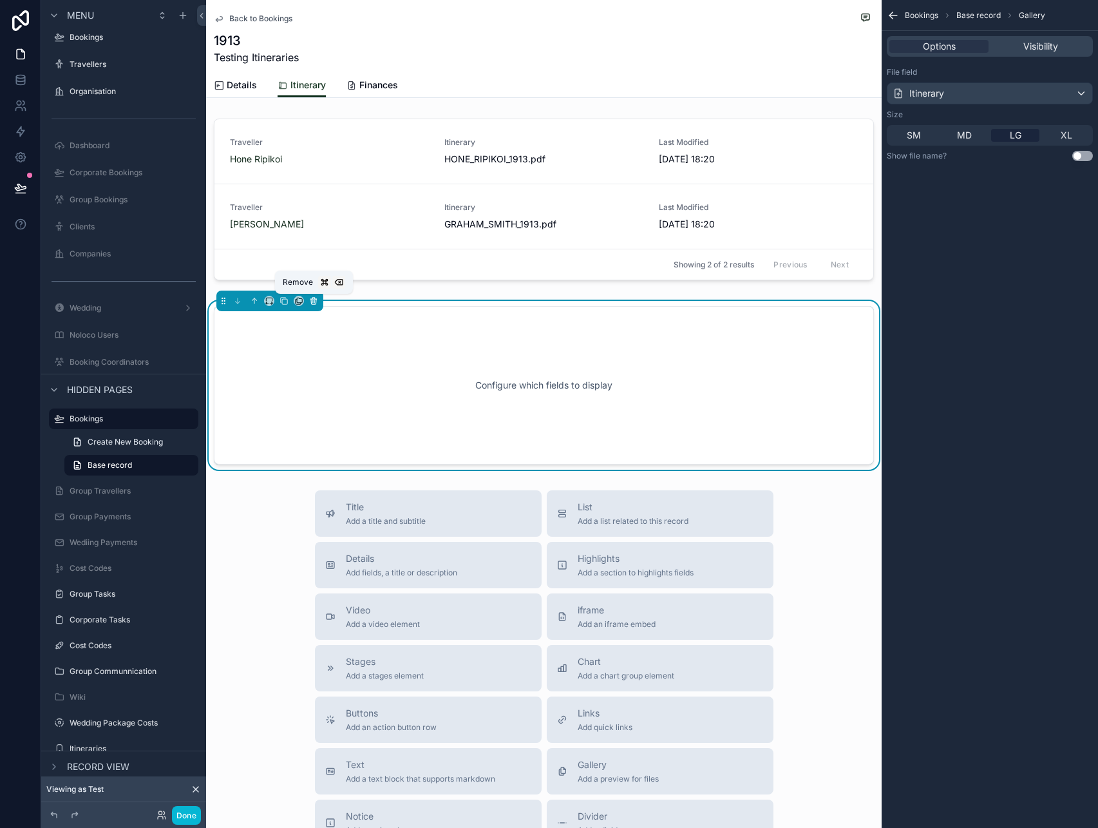
click at [313, 301] on icon "scrollable content" at bounding box center [313, 301] width 0 height 3
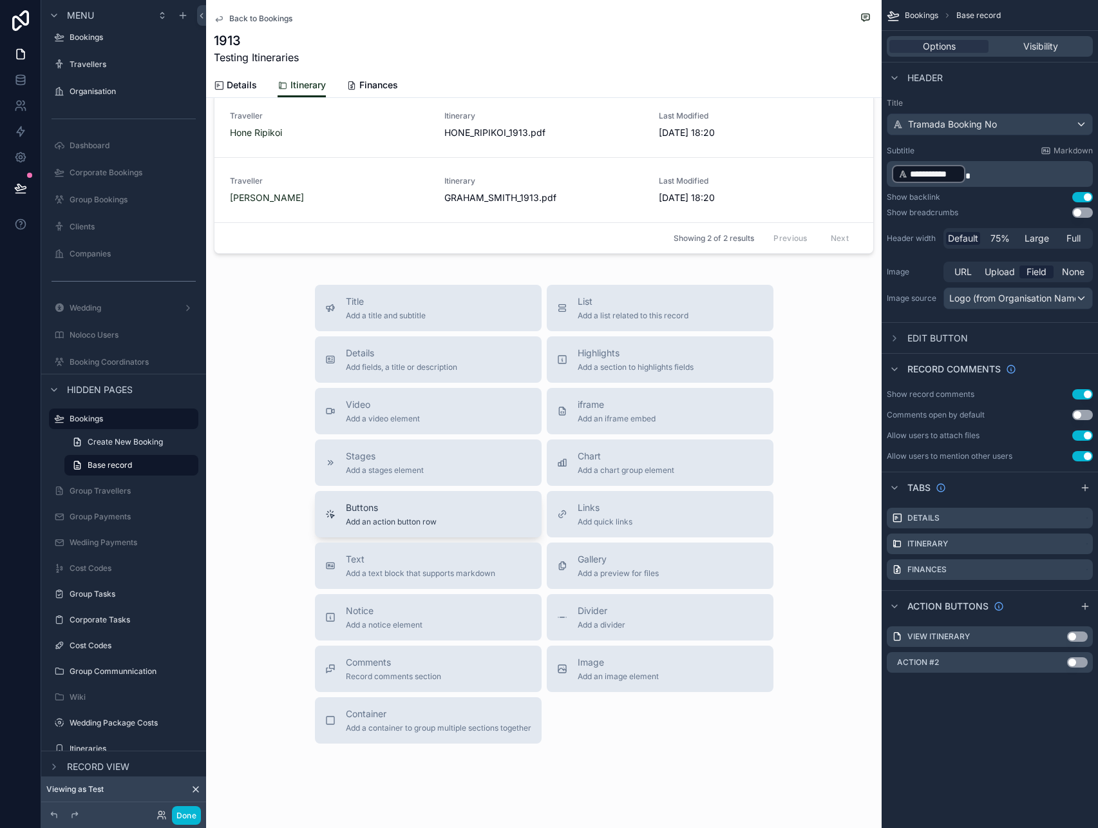
scroll to position [0, 0]
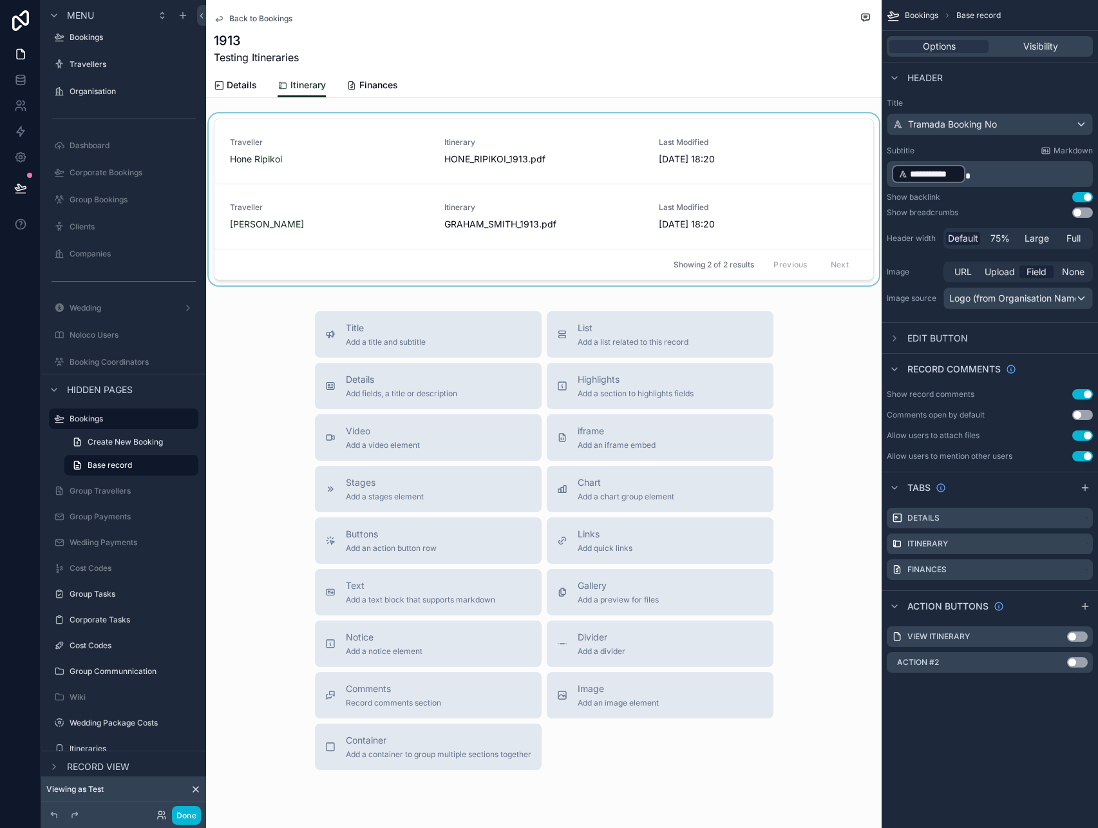
click at [649, 117] on div "scrollable content" at bounding box center [544, 201] width 676 height 177
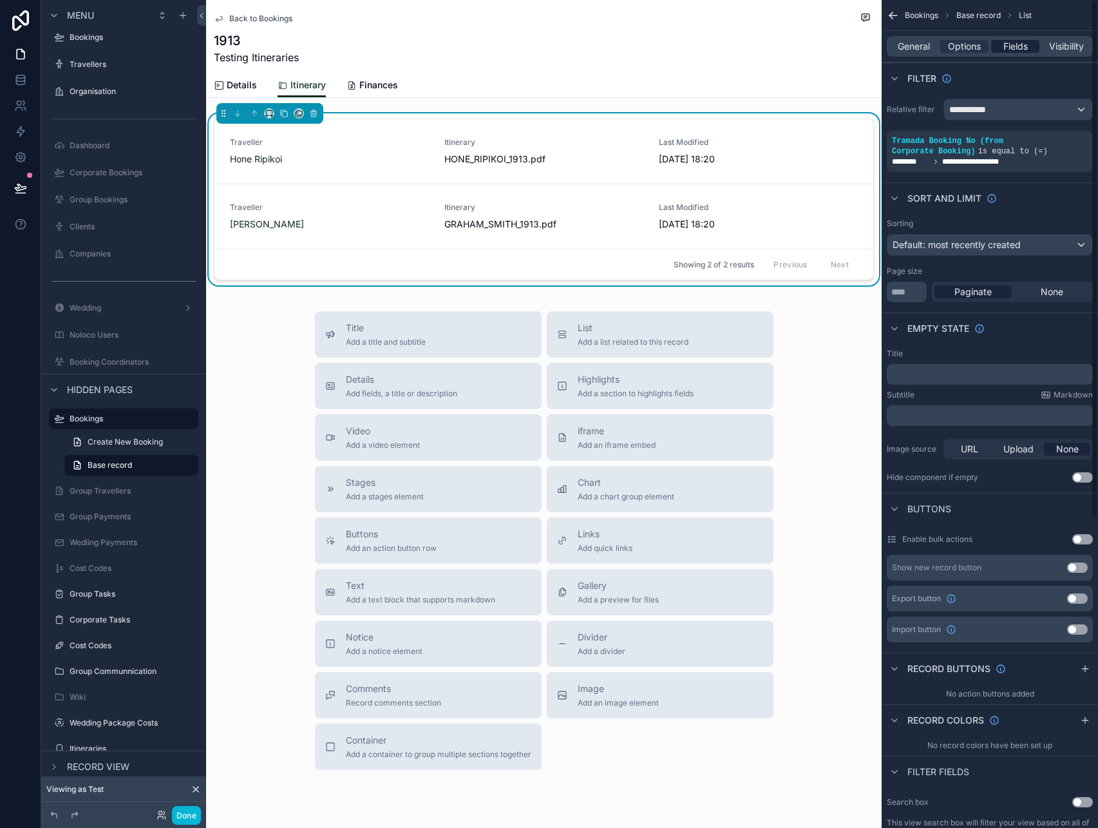
click at [1007, 42] on span "Fields" at bounding box center [1015, 46] width 24 height 13
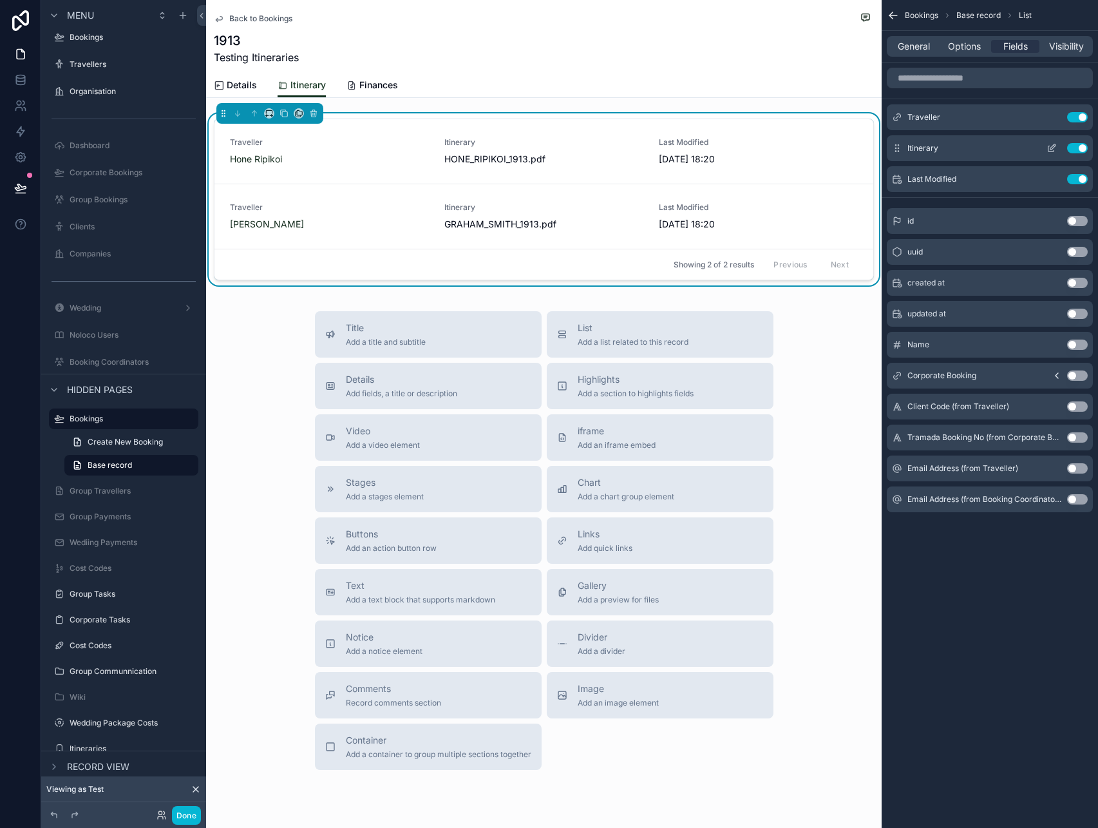
click at [1047, 149] on icon "scrollable content" at bounding box center [1052, 148] width 10 height 10
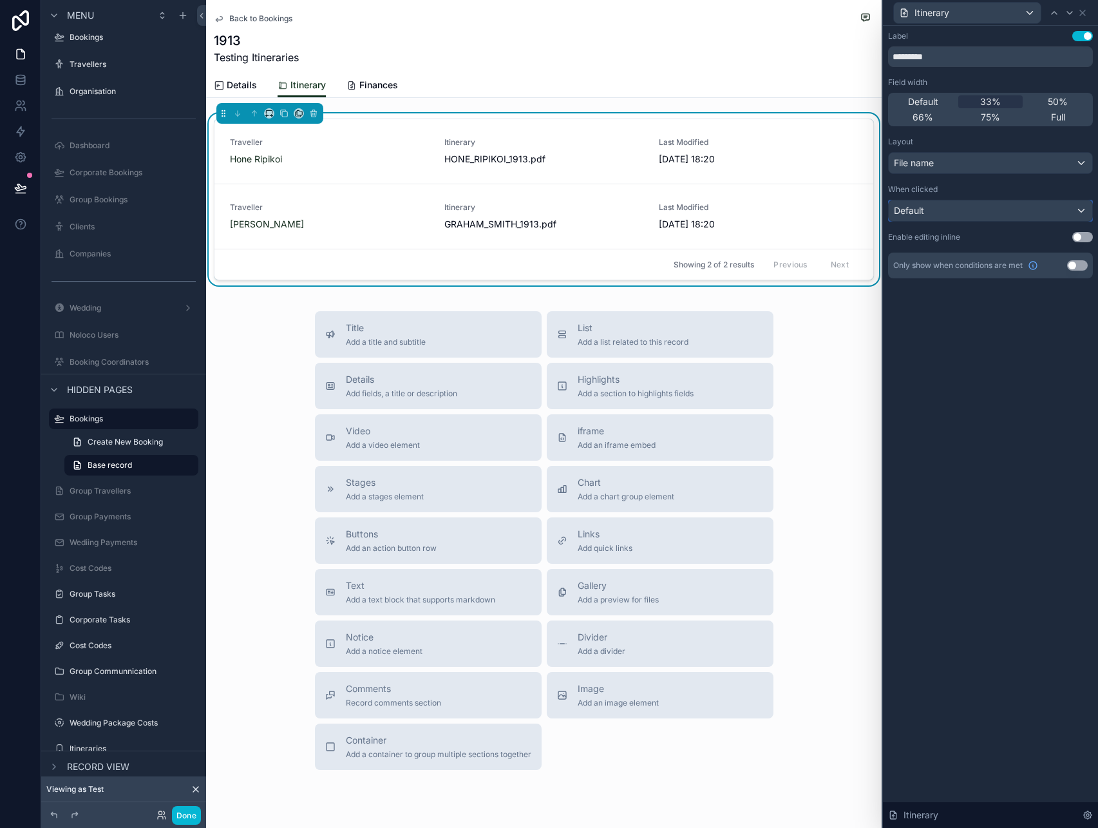
click at [1032, 210] on div "Default" at bounding box center [991, 210] width 204 height 21
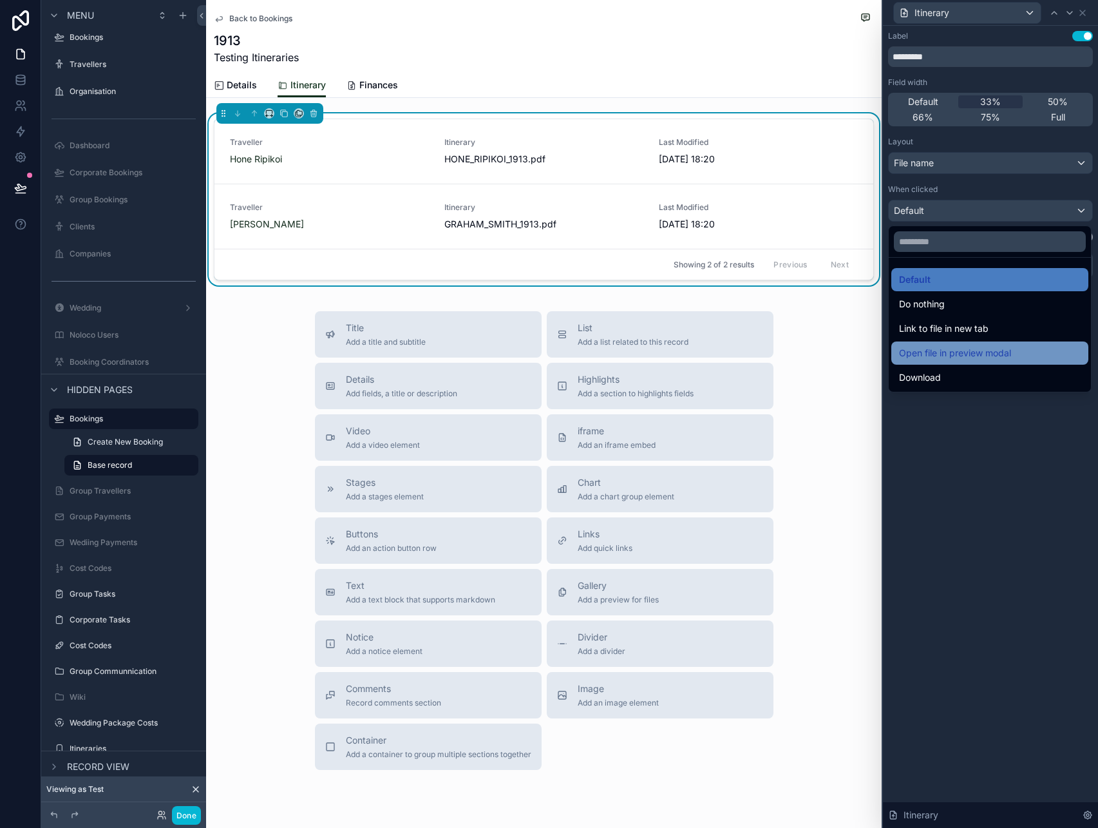
click at [987, 352] on span "Open file in preview modal" at bounding box center [955, 352] width 112 height 15
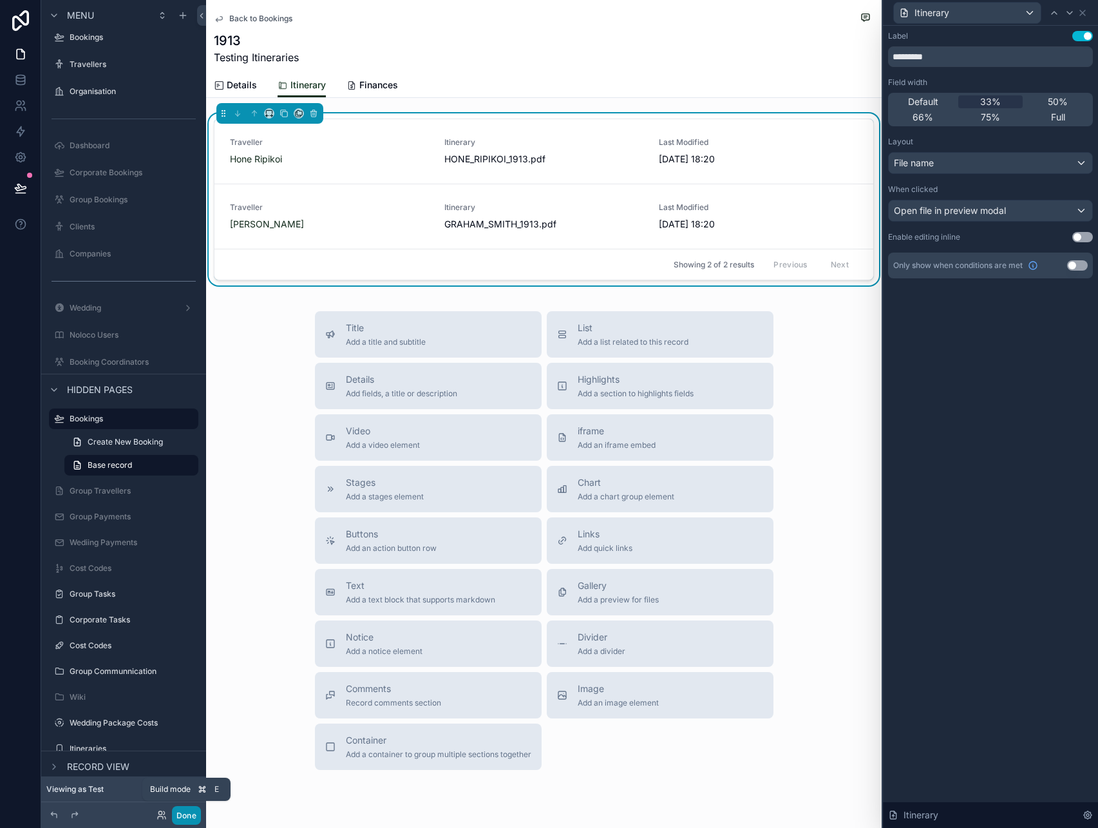
click at [190, 819] on button "Done" at bounding box center [186, 815] width 29 height 19
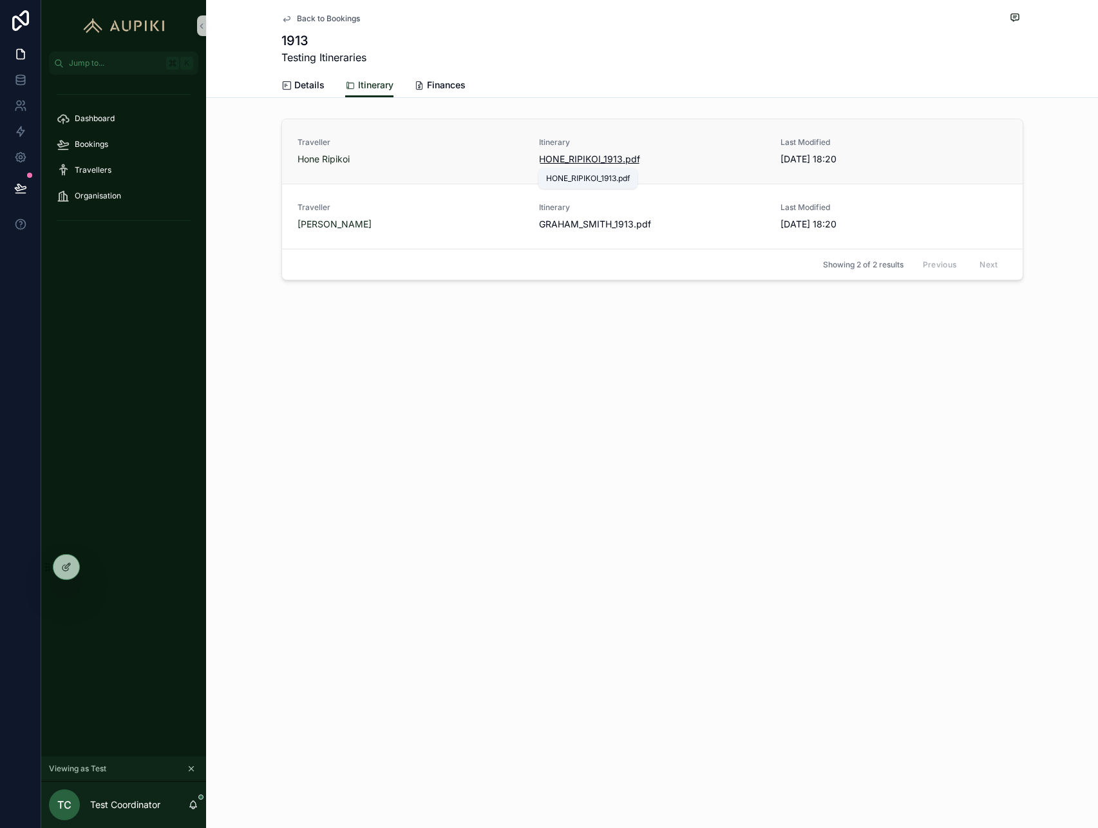
click at [606, 161] on span "HONE_RIPIKOI_1913" at bounding box center [581, 159] width 84 height 13
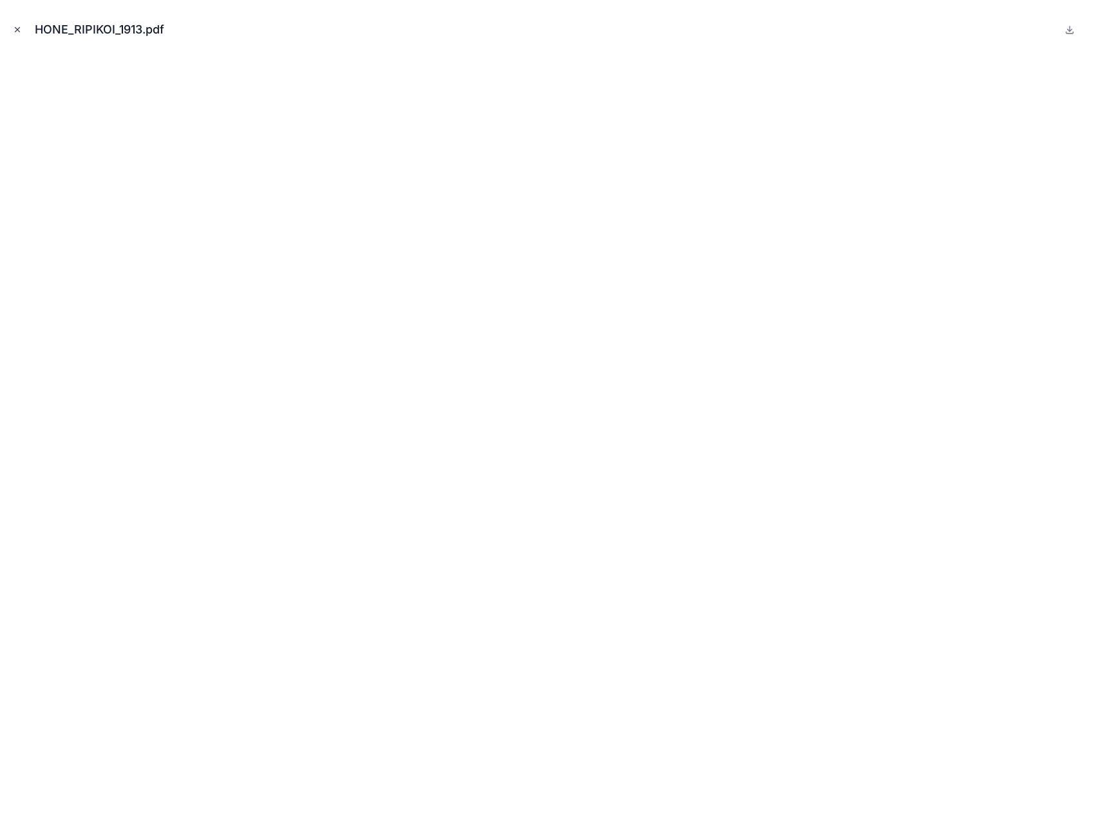
click at [13, 23] on button "Close modal" at bounding box center [17, 30] width 14 height 14
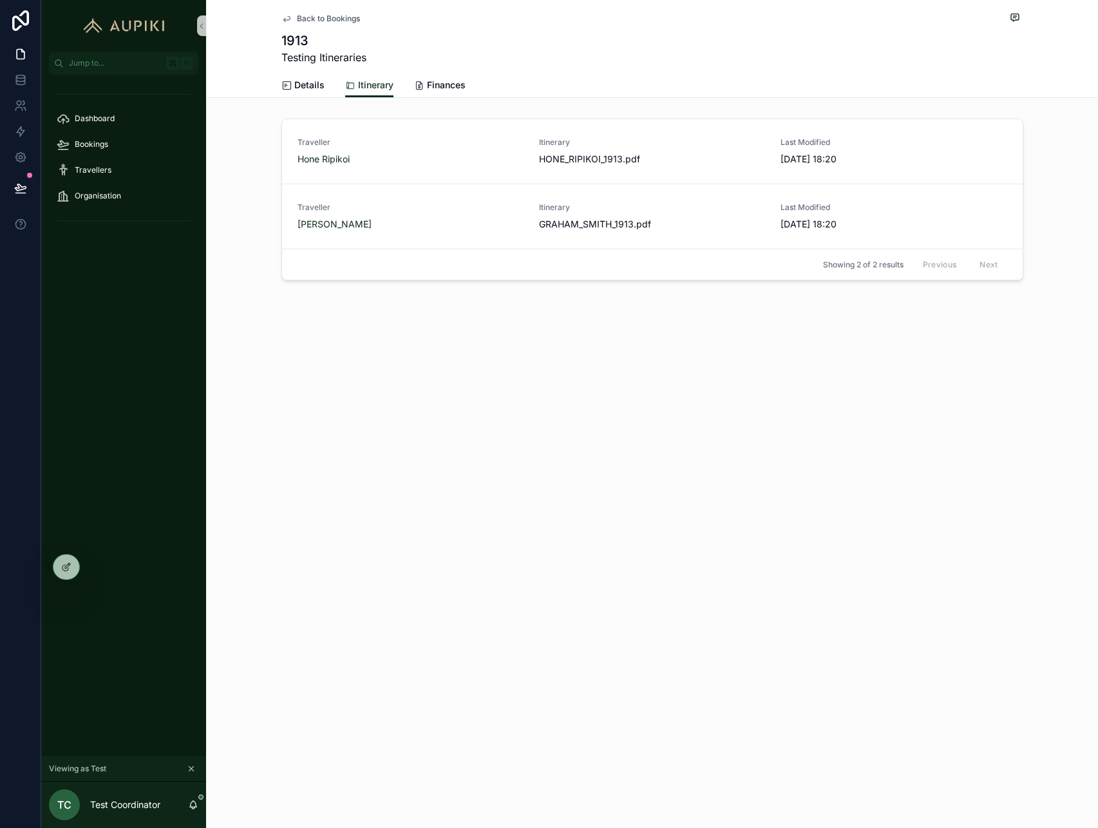
click at [609, 403] on div "Back to Bookings 1913 Testing Itineraries Itinerary Details Itinerary Finances …" at bounding box center [652, 414] width 892 height 828
click at [670, 392] on div "Back to Bookings 1913 Testing Itineraries Itinerary Details Itinerary Finances …" at bounding box center [652, 414] width 892 height 828
click at [330, 17] on span "Back to Bookings" at bounding box center [328, 19] width 63 height 10
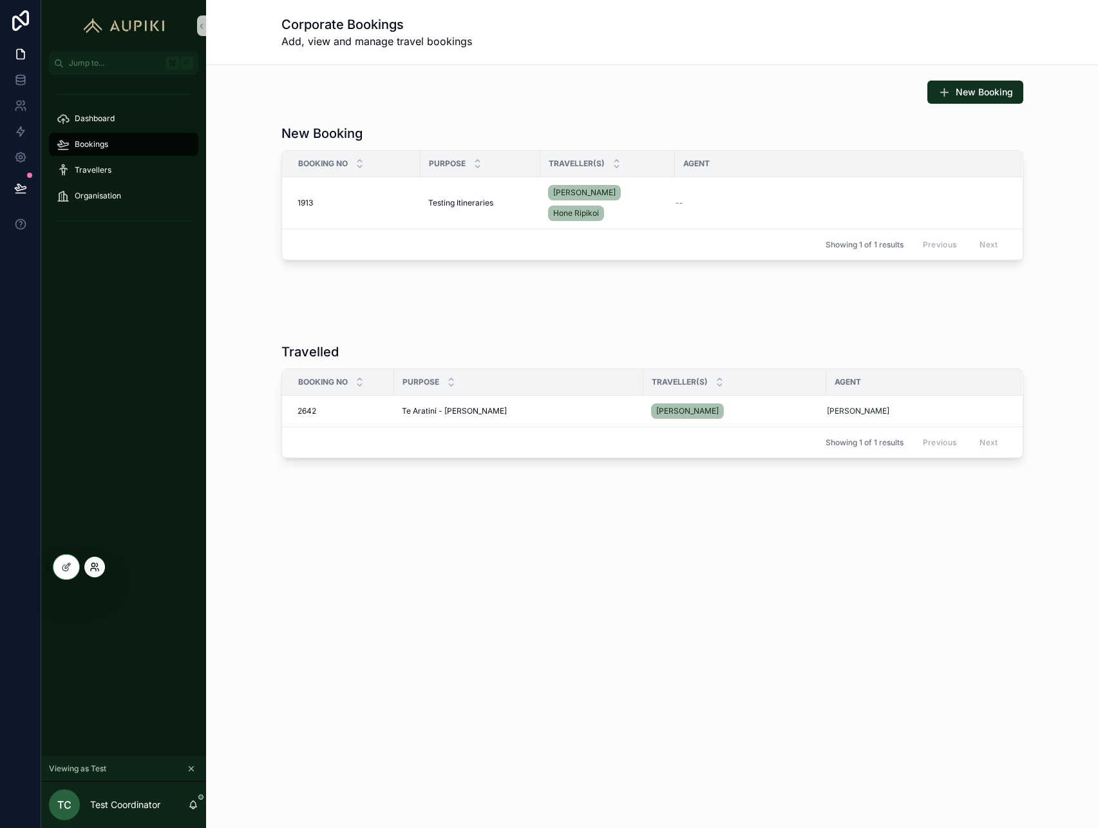
click at [90, 569] on icon at bounding box center [95, 567] width 10 height 10
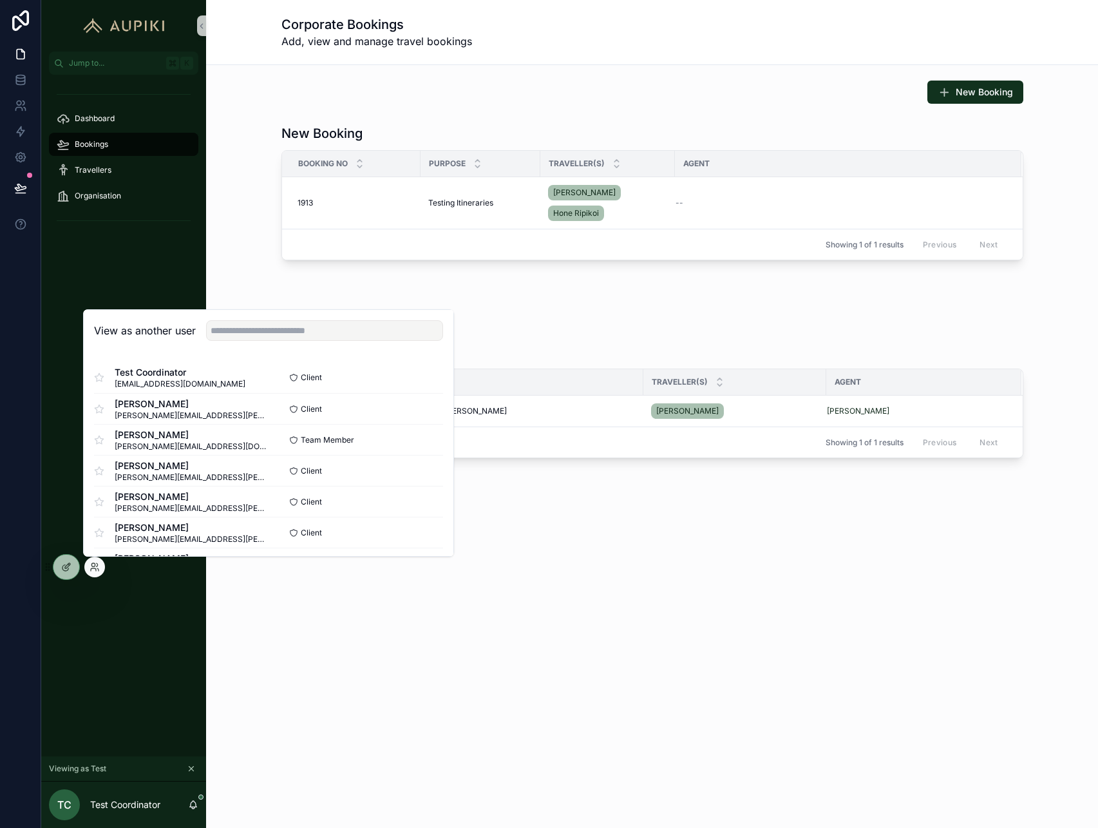
click at [193, 769] on icon "scrollable content" at bounding box center [191, 768] width 5 height 5
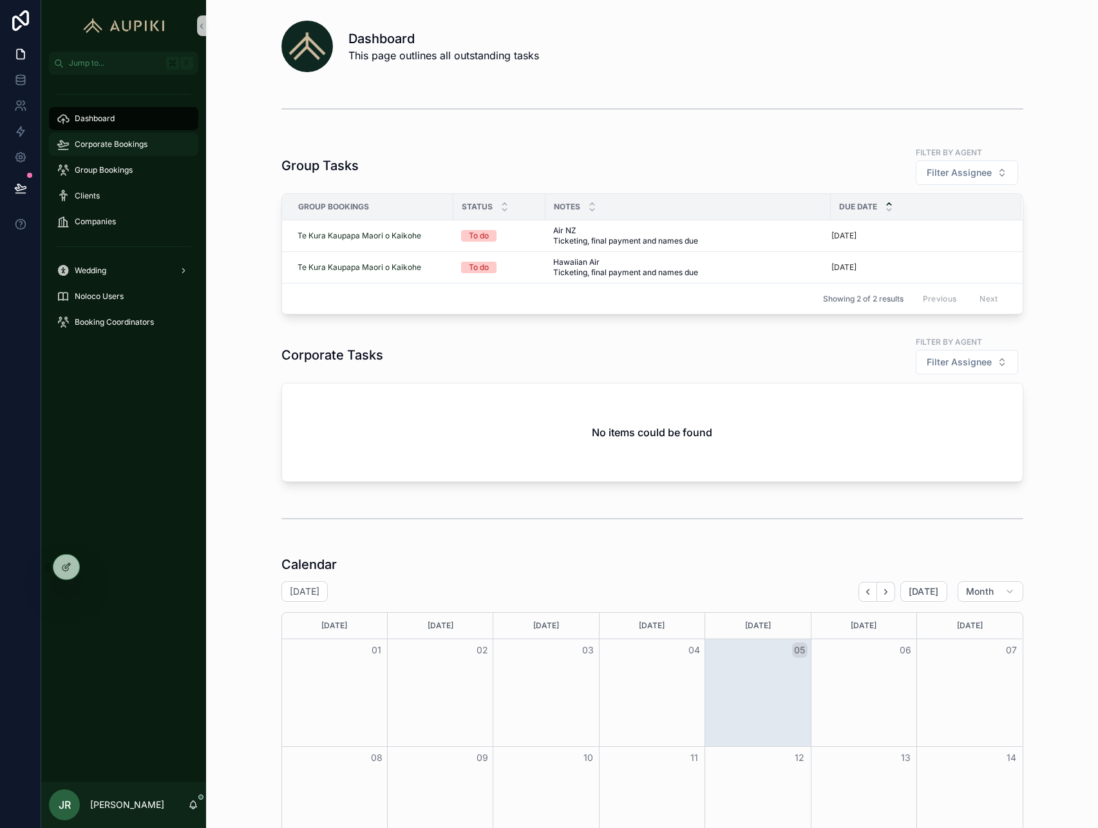
click at [134, 147] on span "Corporate Bookings" at bounding box center [111, 144] width 73 height 10
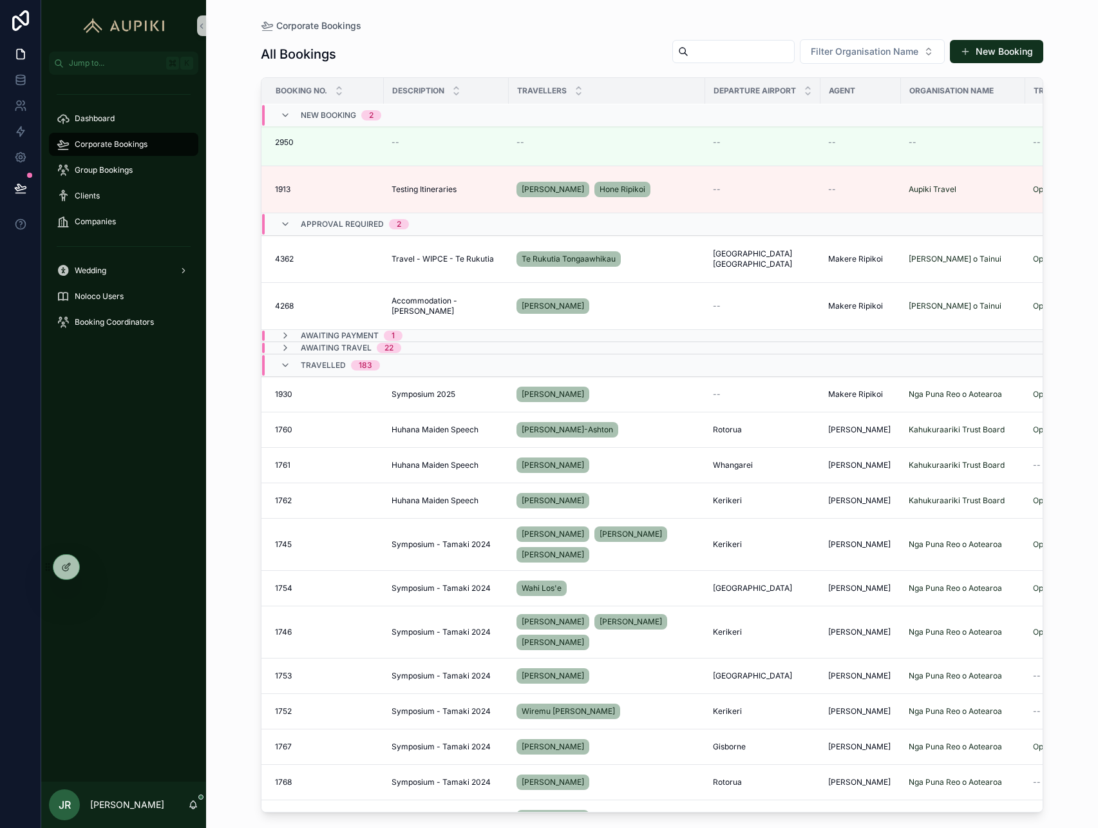
scroll to position [0, 5]
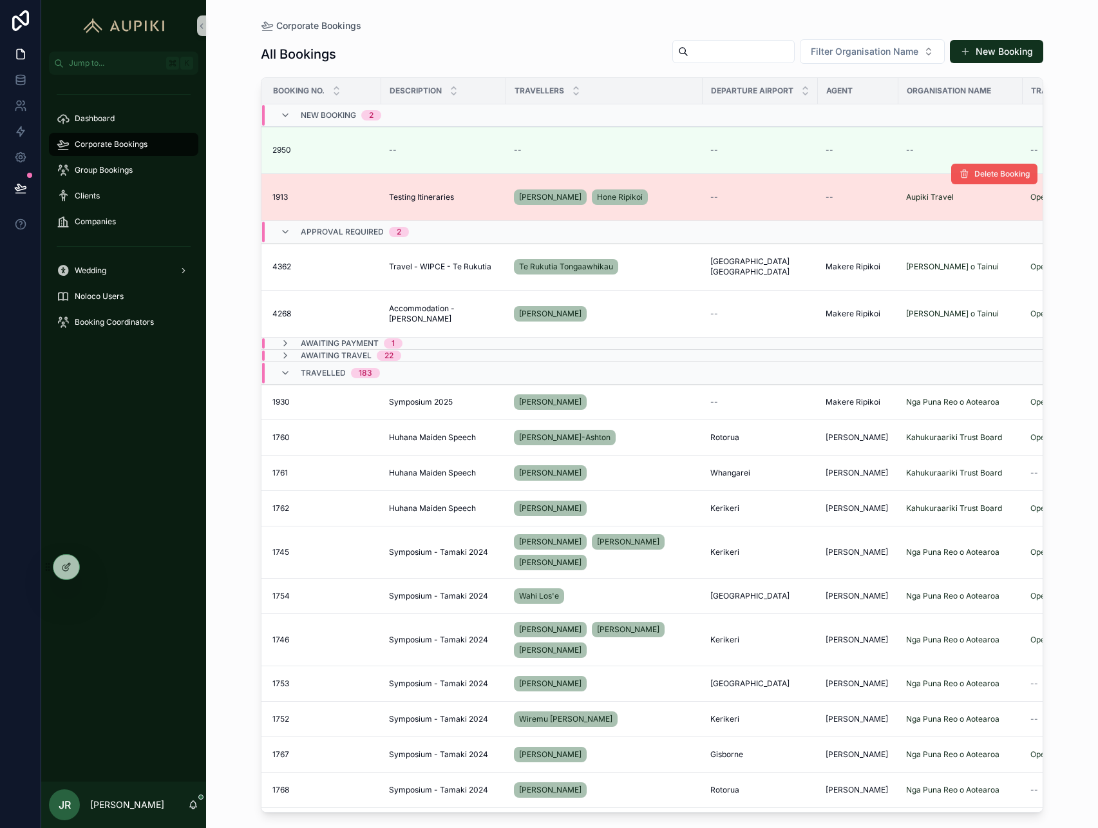
click at [995, 176] on span "Delete Booking" at bounding box center [1001, 174] width 55 height 10
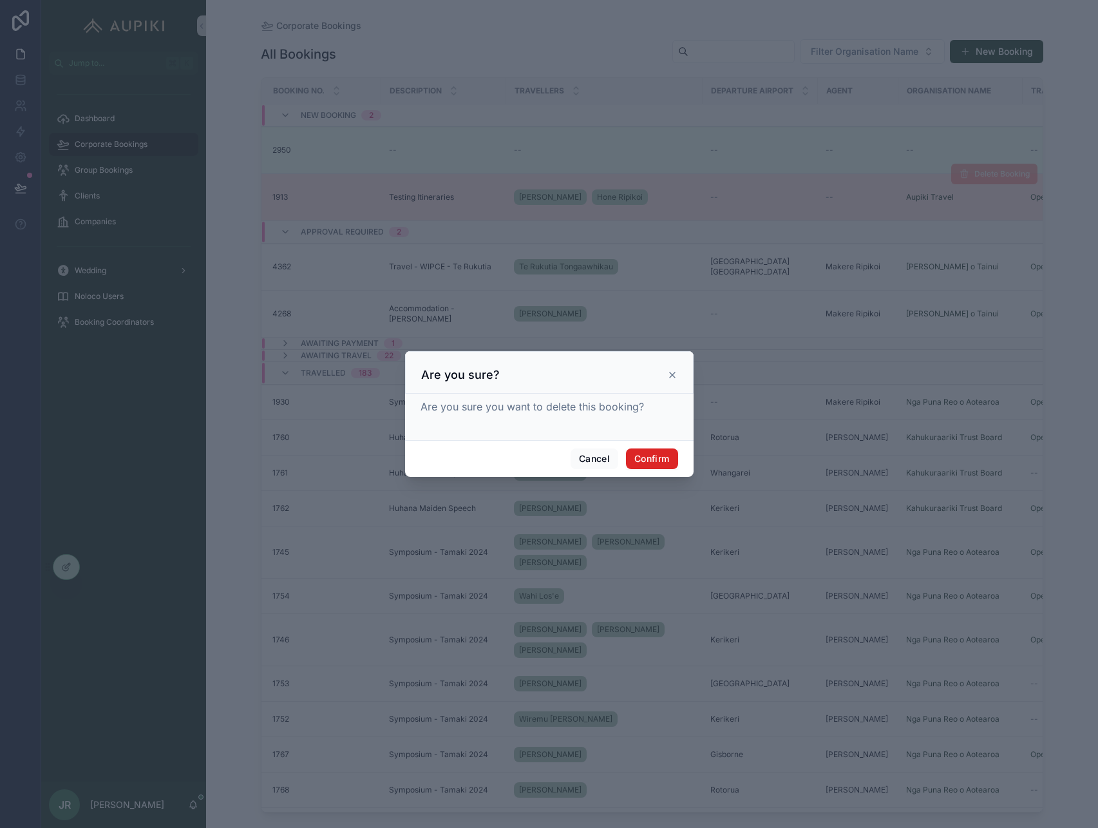
click at [643, 461] on button "Confirm" at bounding box center [652, 458] width 52 height 21
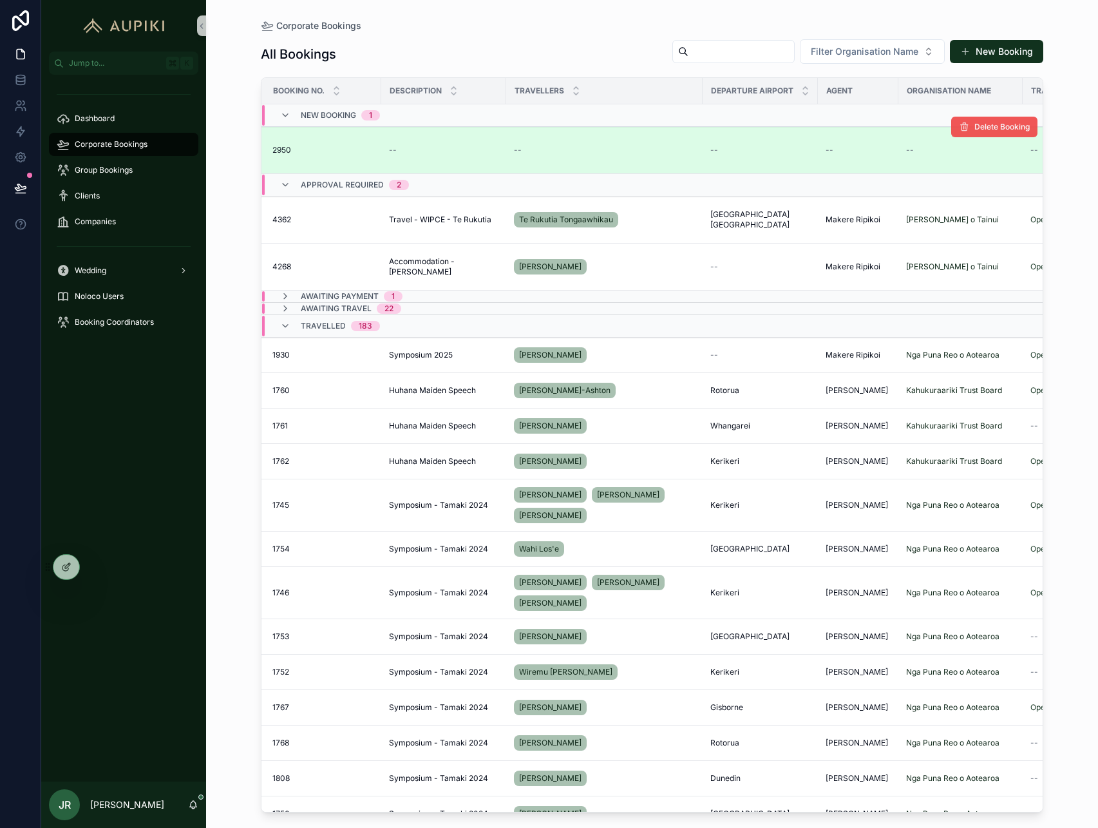
click at [978, 122] on span "Delete Booking" at bounding box center [1001, 127] width 55 height 10
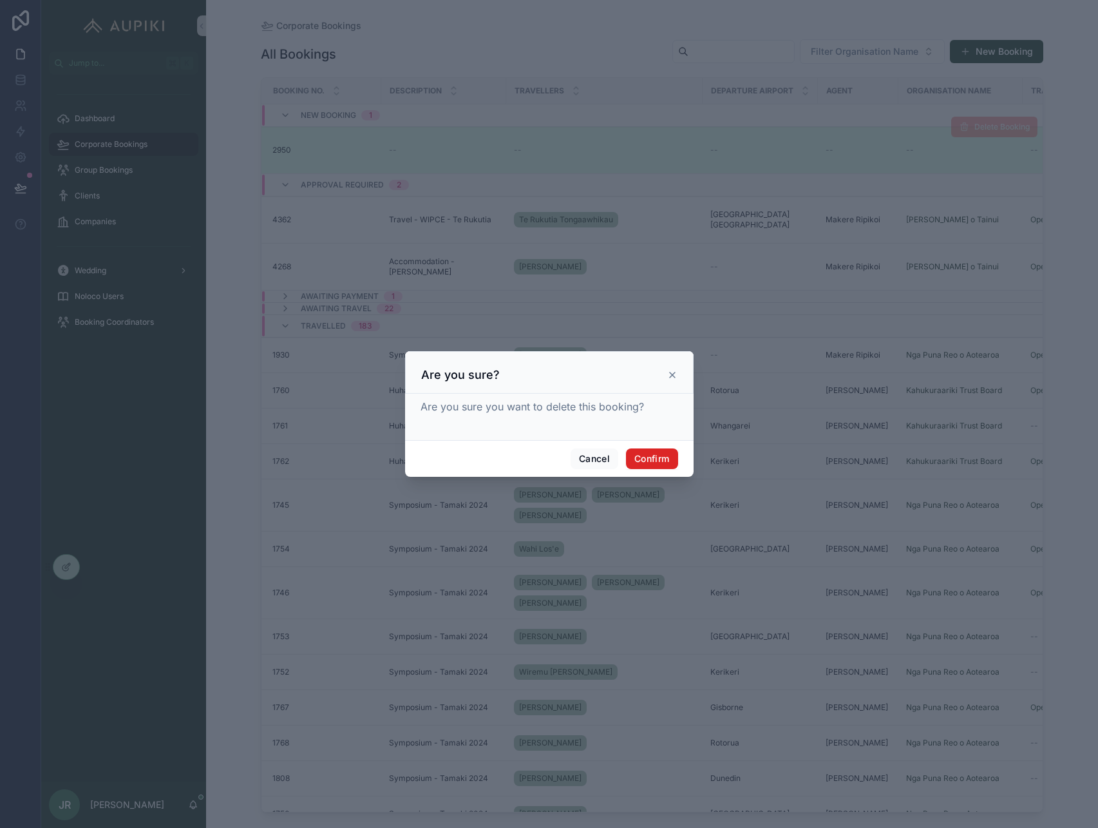
click at [639, 455] on button "Confirm" at bounding box center [652, 458] width 52 height 21
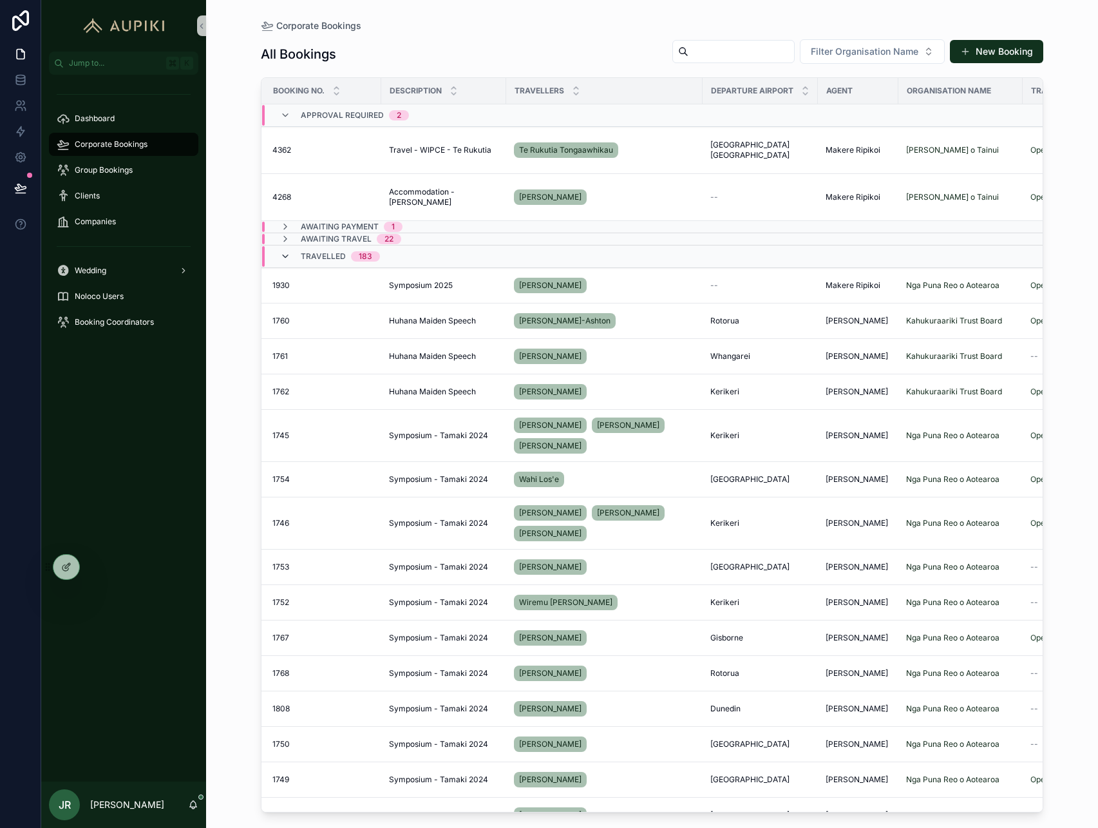
click at [280, 260] on icon "scrollable content" at bounding box center [285, 256] width 10 height 10
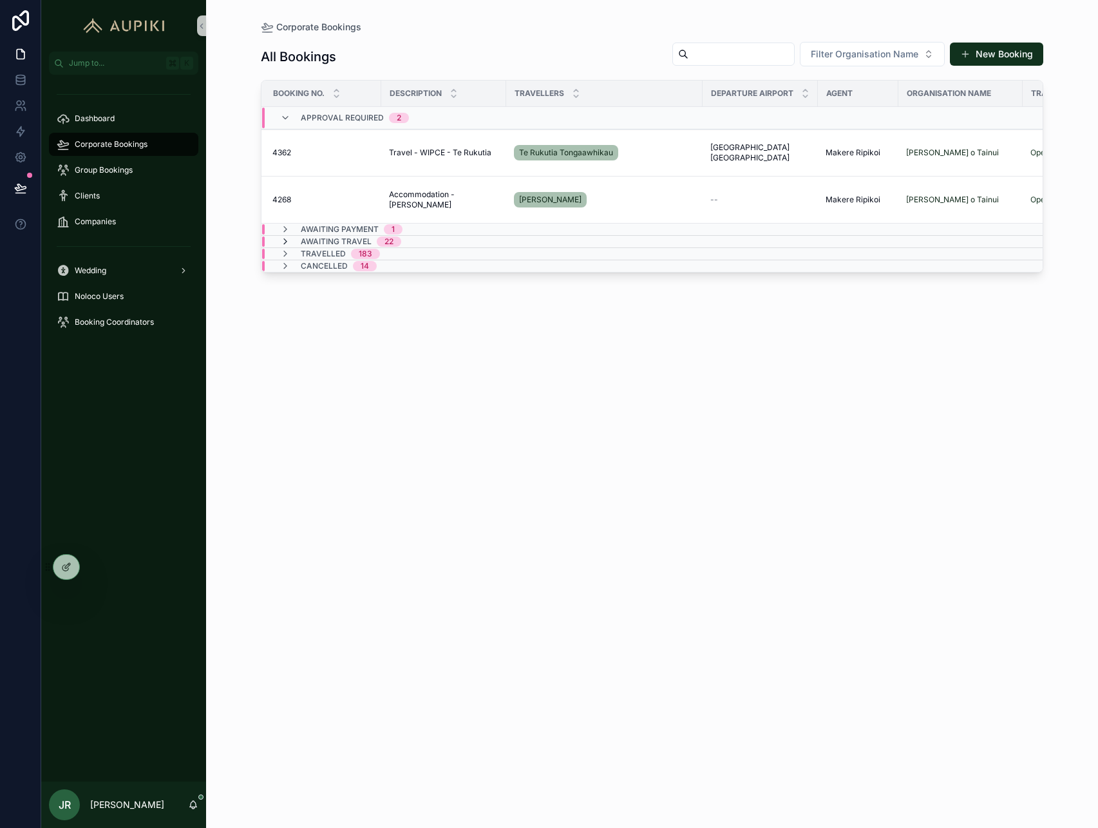
click at [287, 241] on icon "scrollable content" at bounding box center [285, 241] width 10 height 10
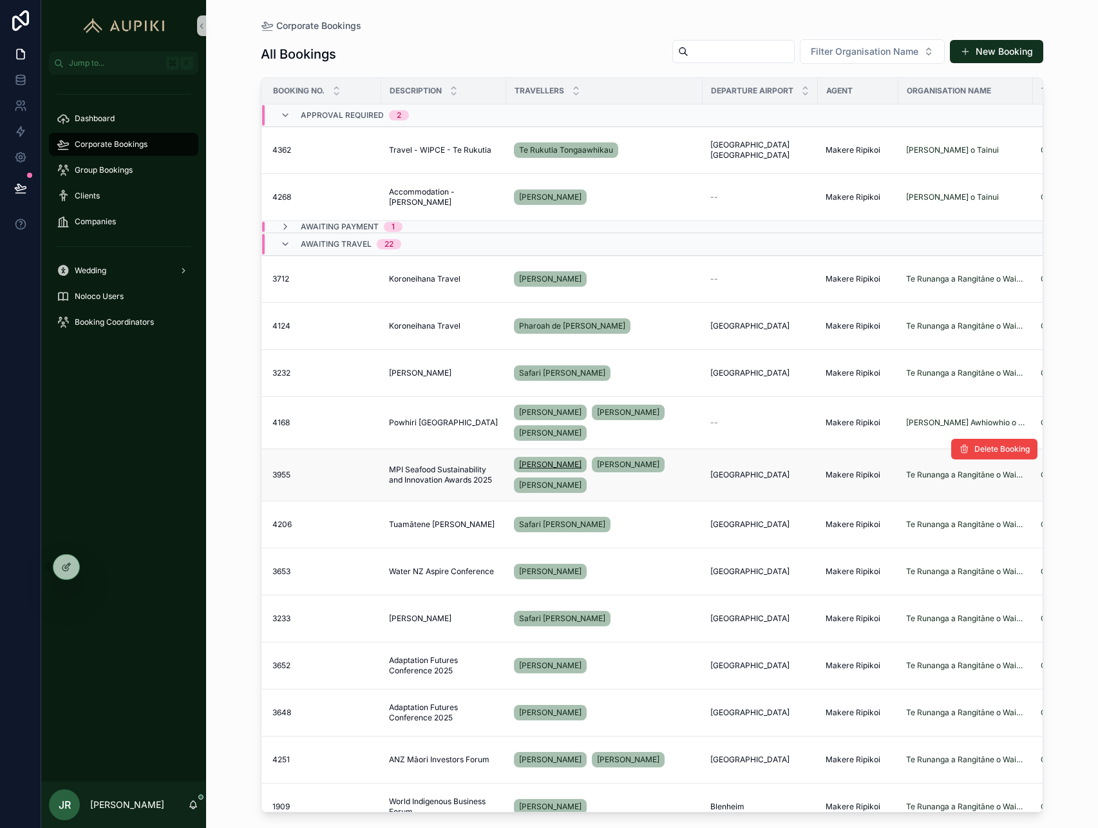
click at [552, 460] on span "[PERSON_NAME]" at bounding box center [550, 464] width 62 height 10
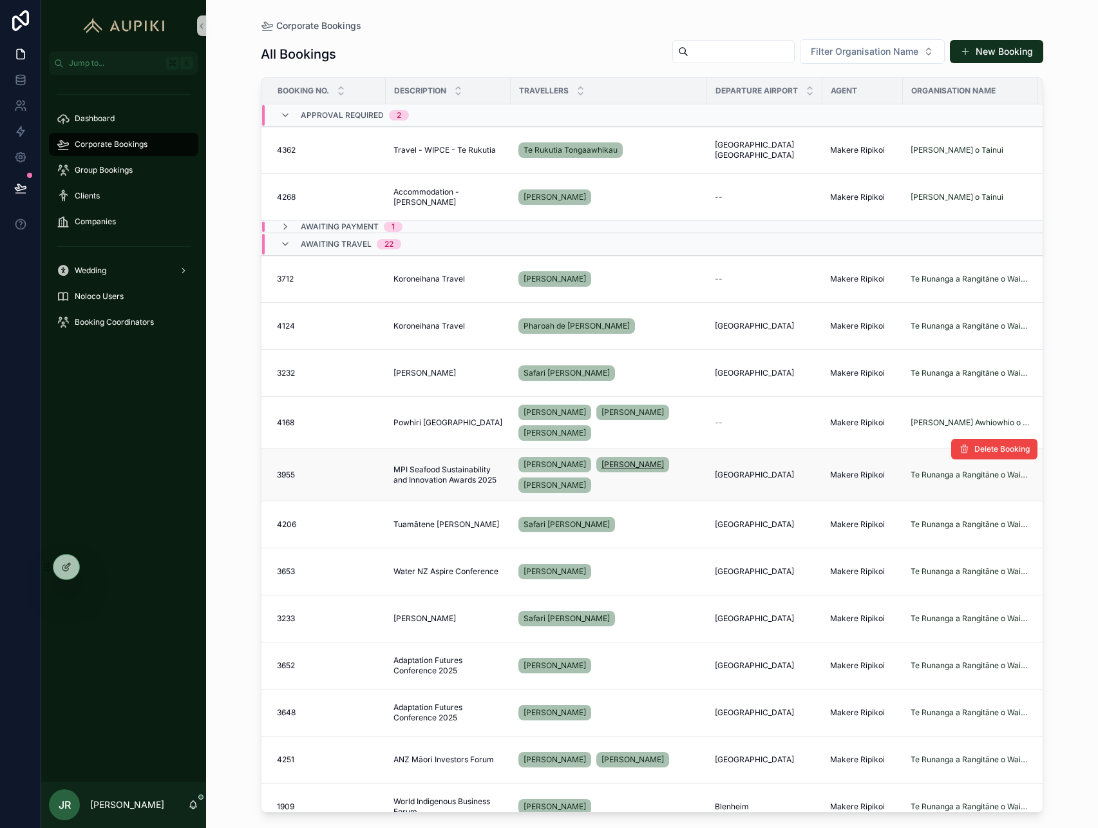
click at [626, 466] on span "[PERSON_NAME]" at bounding box center [632, 464] width 62 height 10
click at [559, 407] on span "[PERSON_NAME]" at bounding box center [555, 412] width 62 height 10
click at [613, 412] on span "[PERSON_NAME]" at bounding box center [632, 412] width 62 height 10
click at [560, 429] on span "[PERSON_NAME]" at bounding box center [555, 433] width 62 height 10
click at [558, 525] on span "Safari [PERSON_NAME]" at bounding box center [567, 524] width 86 height 10
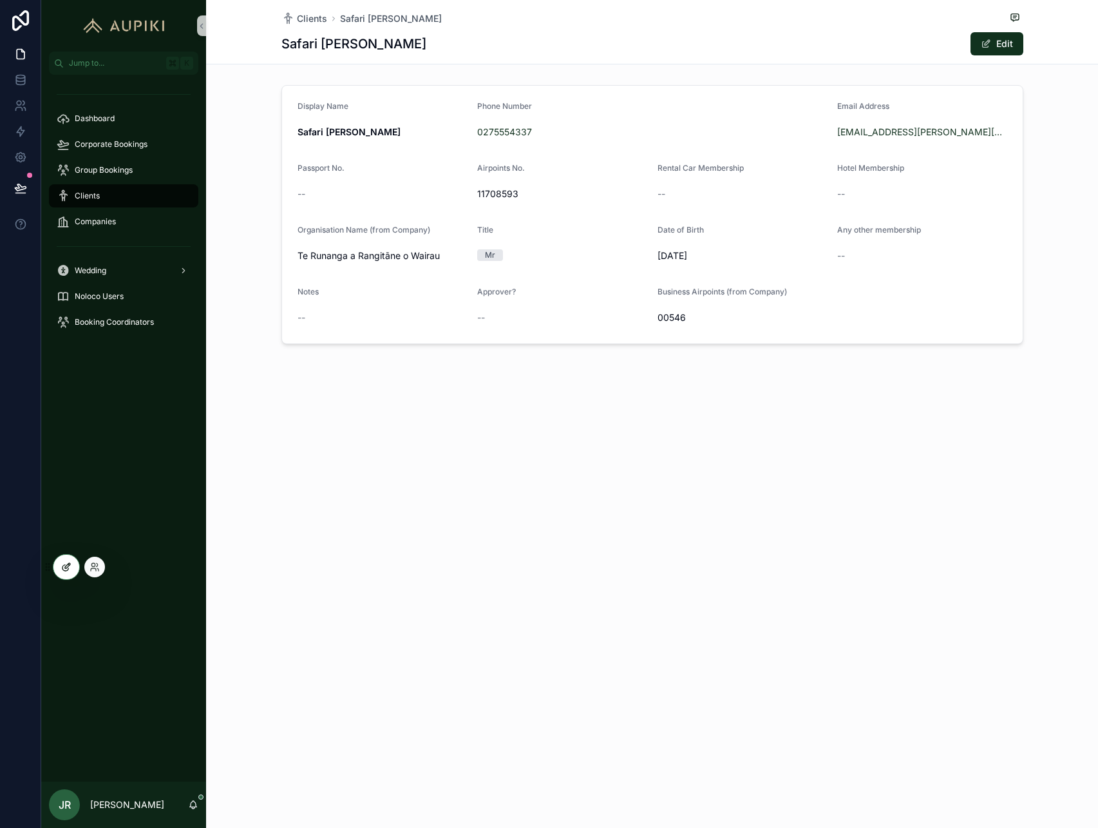
click at [59, 574] on div at bounding box center [66, 566] width 26 height 24
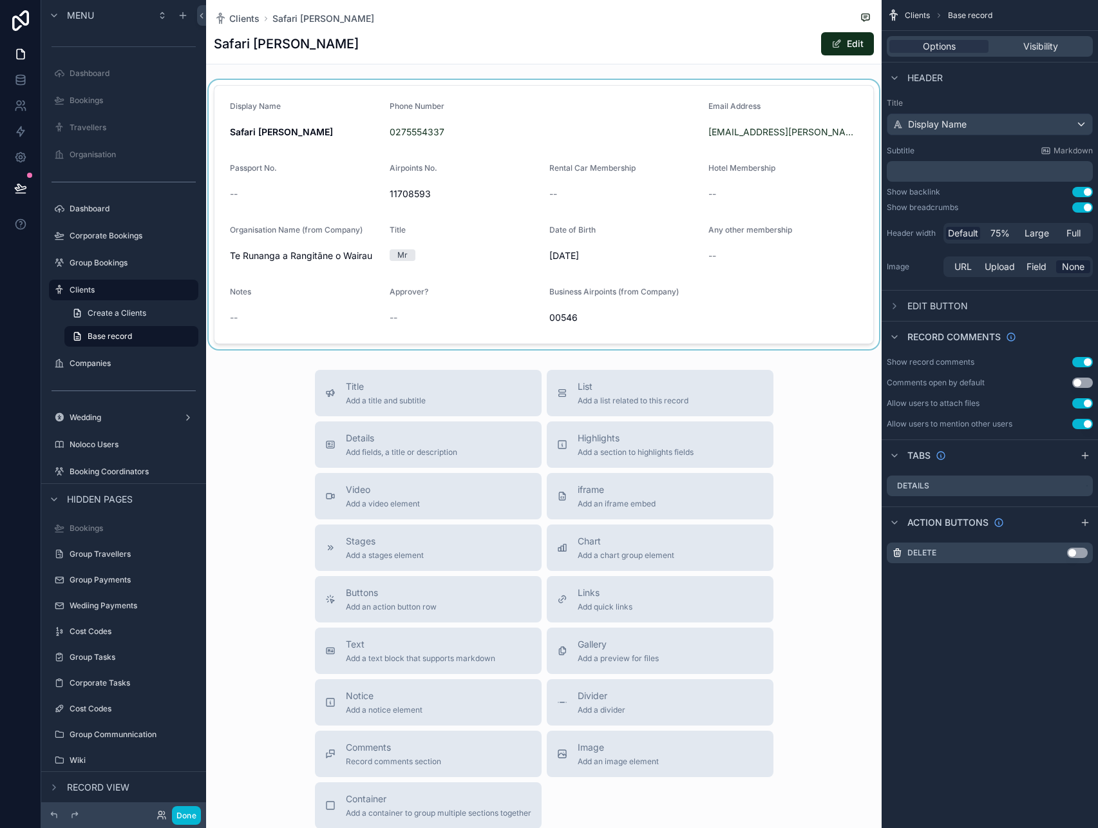
click at [516, 198] on div "scrollable content" at bounding box center [544, 214] width 676 height 269
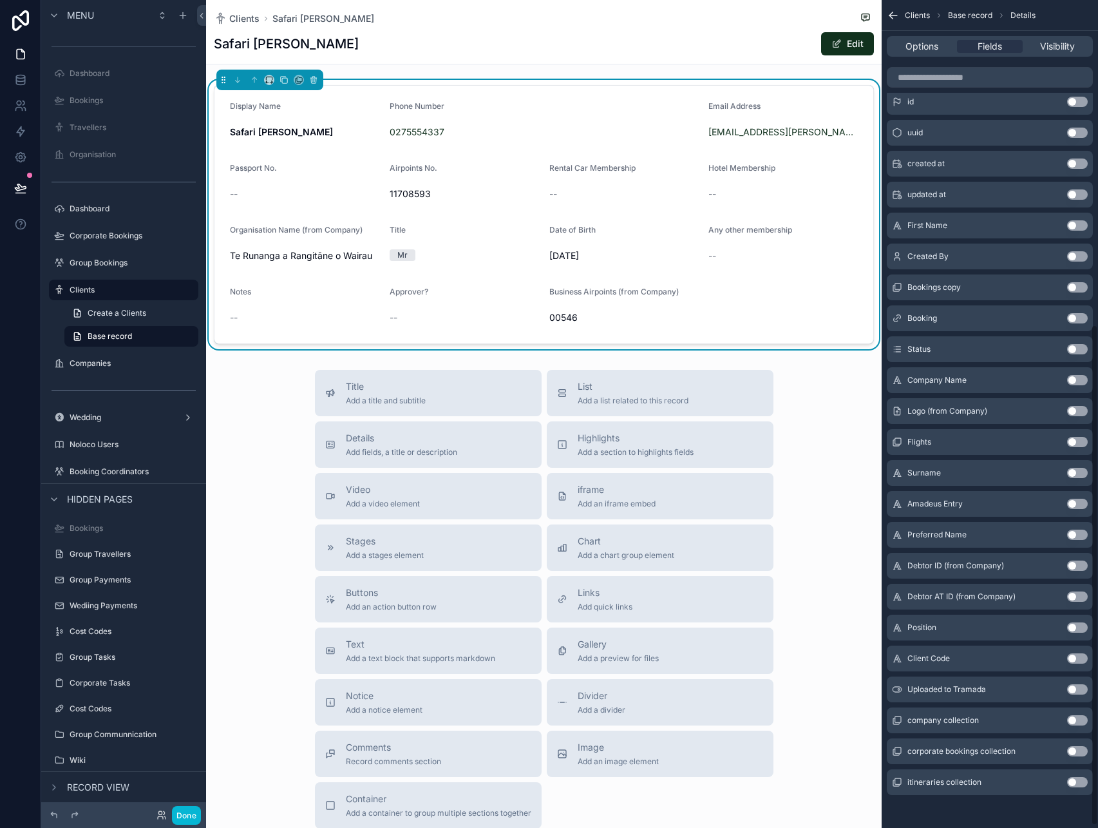
scroll to position [541, 0]
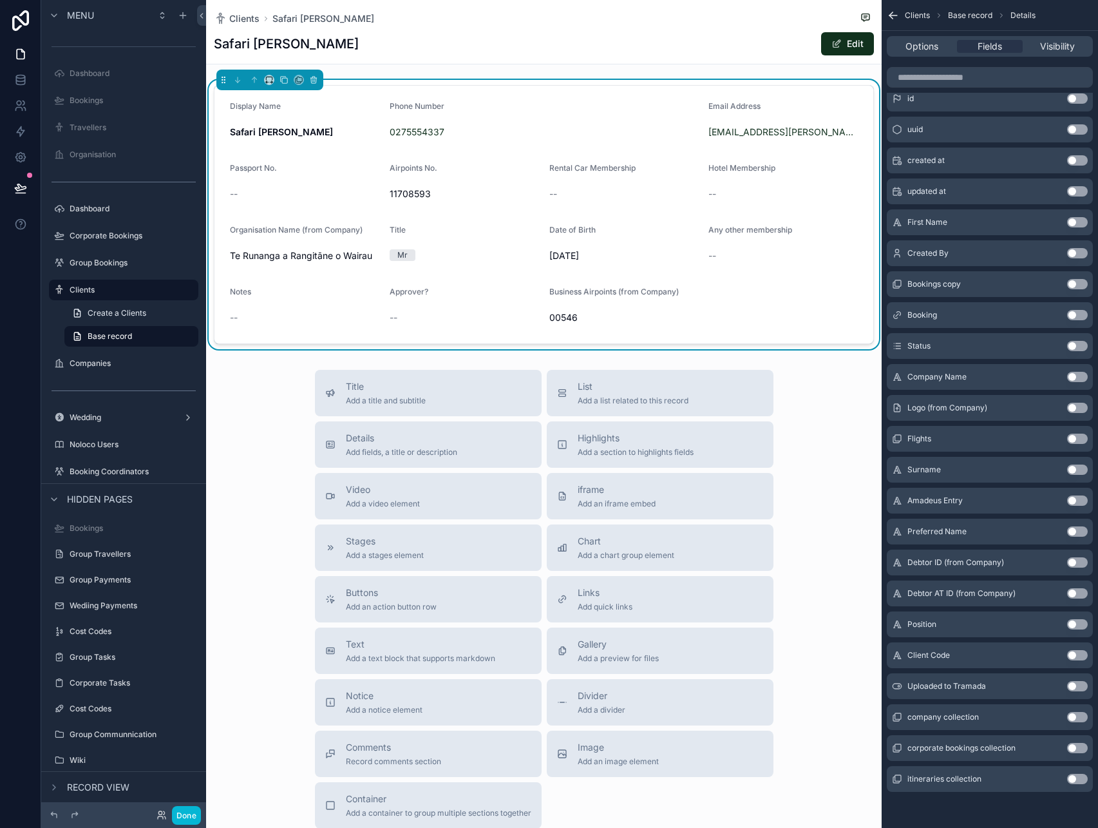
click at [1080, 467] on button "Use setting" at bounding box center [1077, 469] width 21 height 10
click at [1081, 533] on button "Use setting" at bounding box center [1077, 531] width 21 height 10
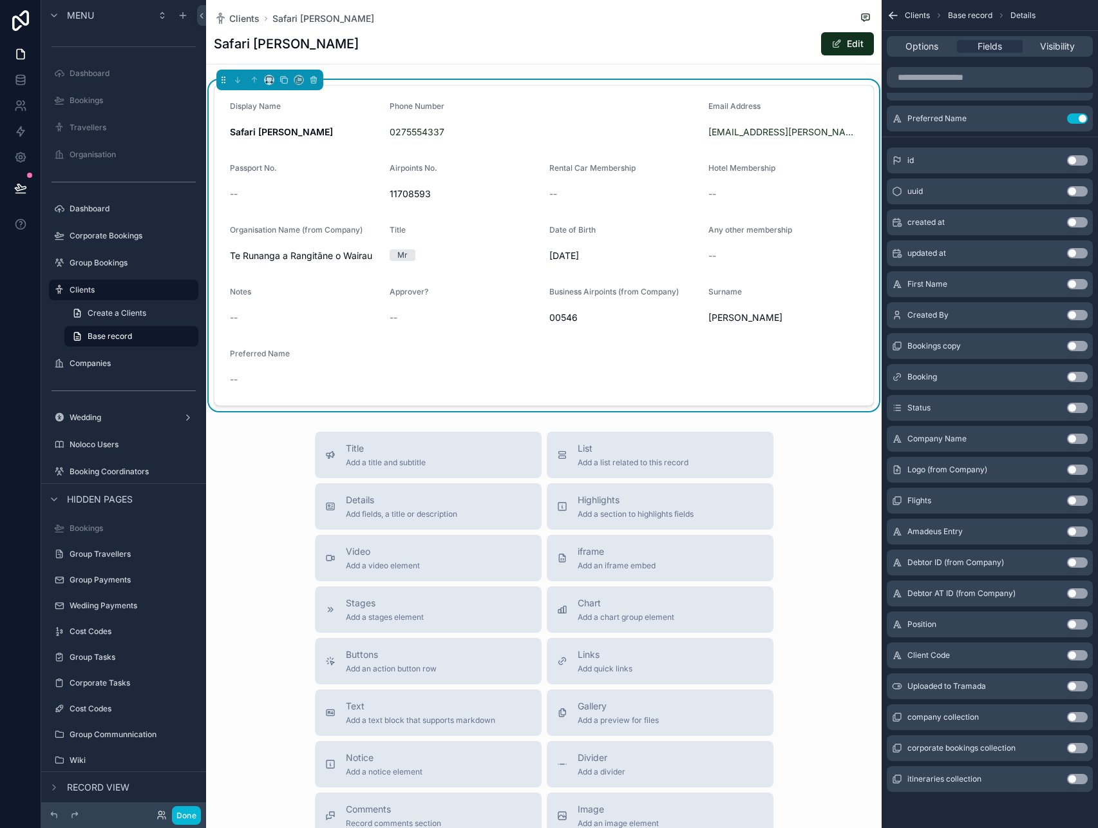
click at [1077, 286] on button "Use setting" at bounding box center [1077, 284] width 21 height 10
click at [191, 811] on button "Done" at bounding box center [186, 815] width 29 height 19
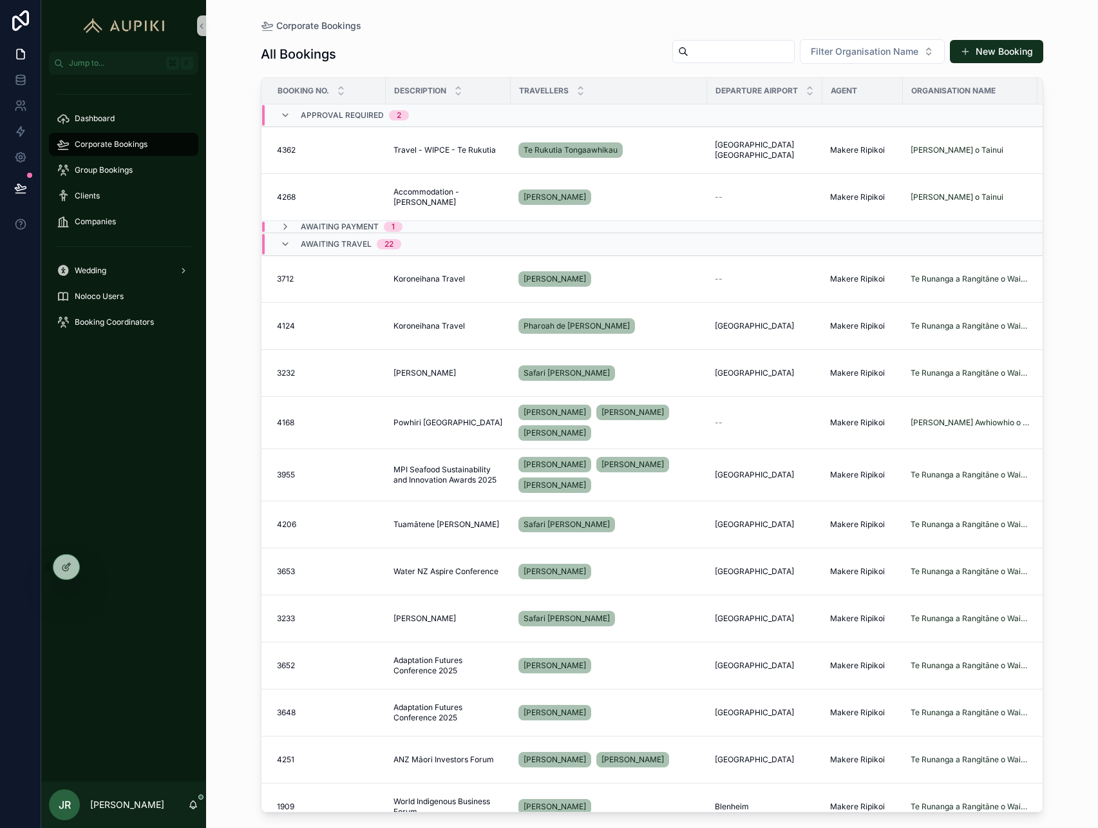
scroll to position [93, 0]
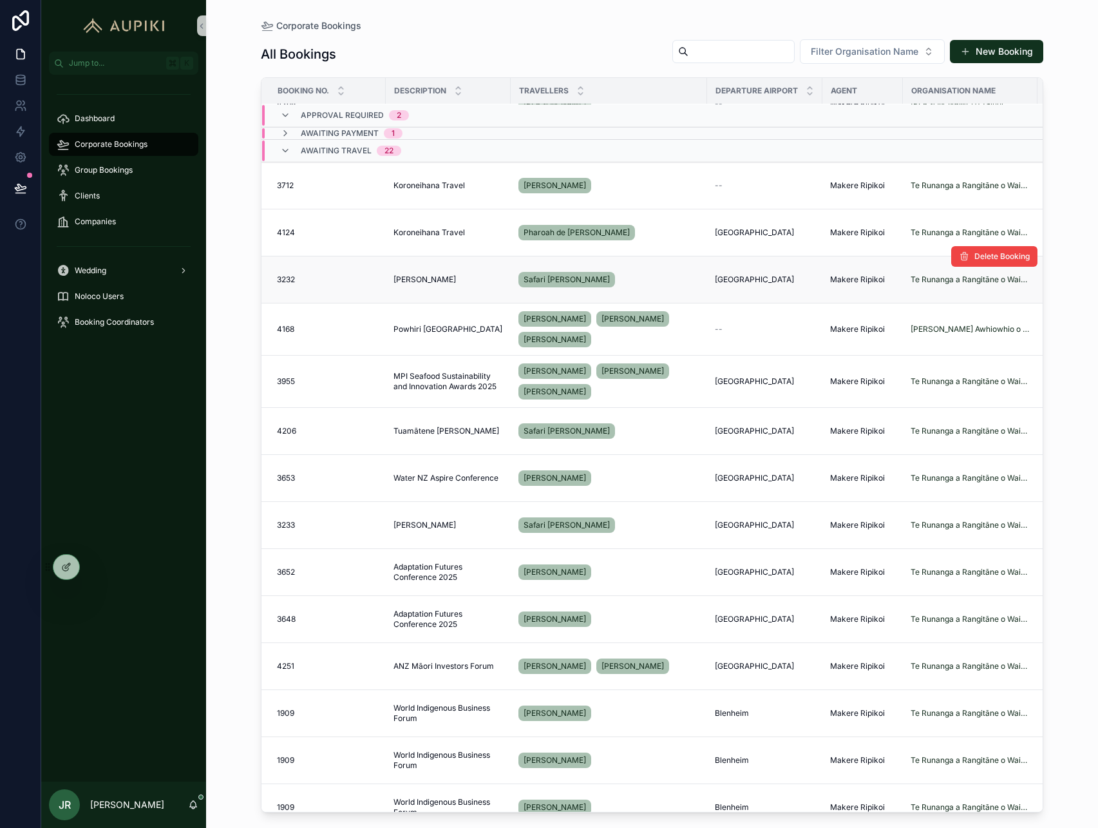
click at [412, 275] on span "[PERSON_NAME]" at bounding box center [424, 279] width 62 height 10
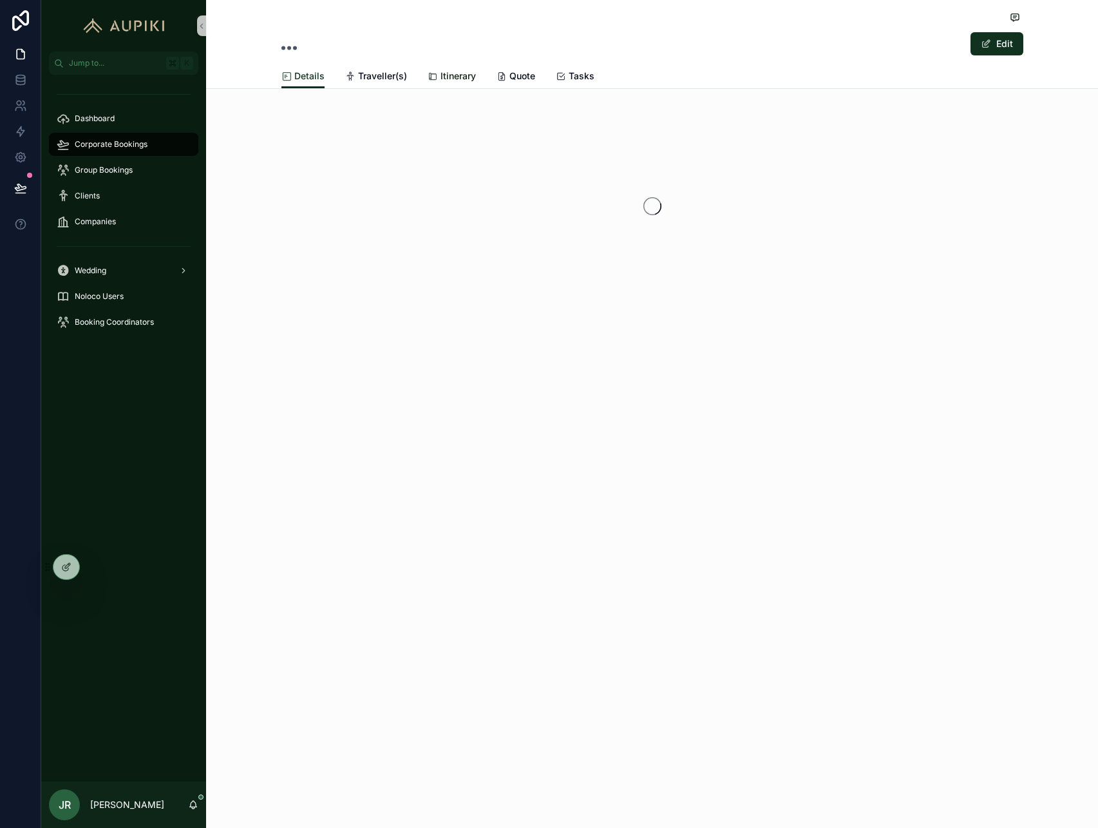
click at [464, 75] on span "Itinerary" at bounding box center [457, 76] width 35 height 13
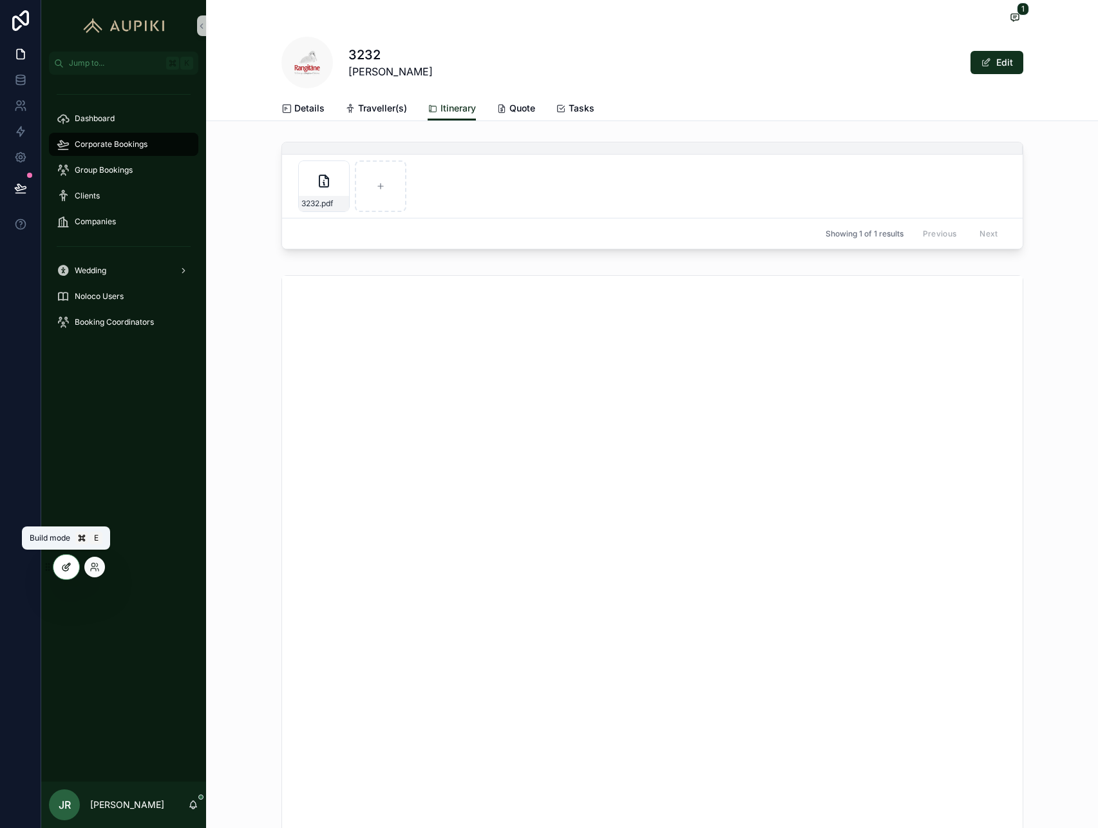
click at [62, 571] on icon at bounding box center [66, 567] width 10 height 10
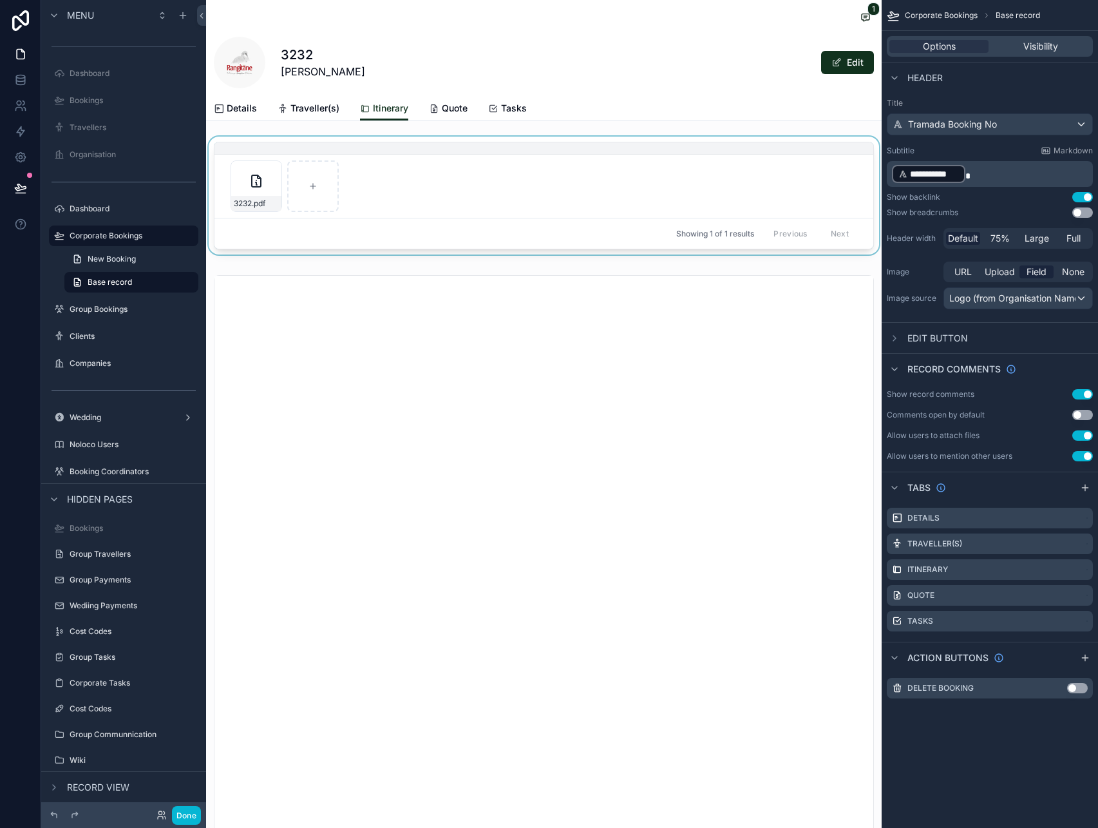
click at [400, 222] on div "Showing 1 of 1 results Previous Next" at bounding box center [543, 233] width 659 height 31
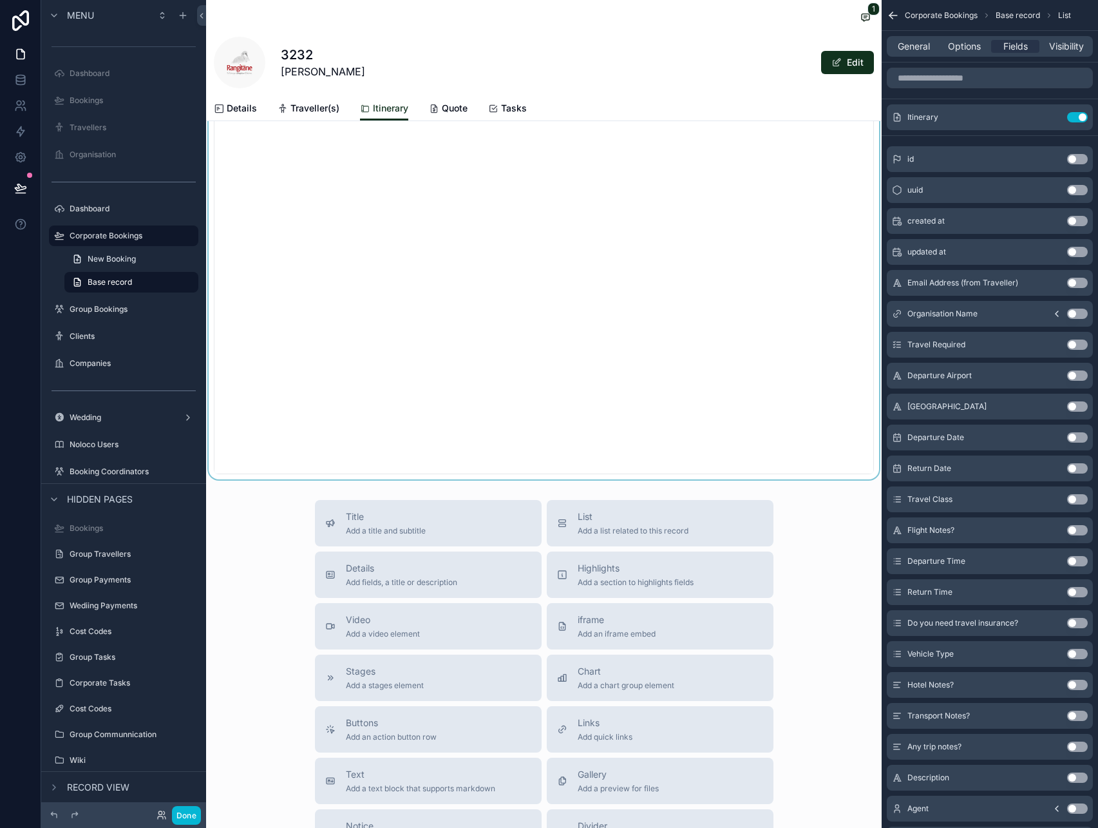
scroll to position [741, 0]
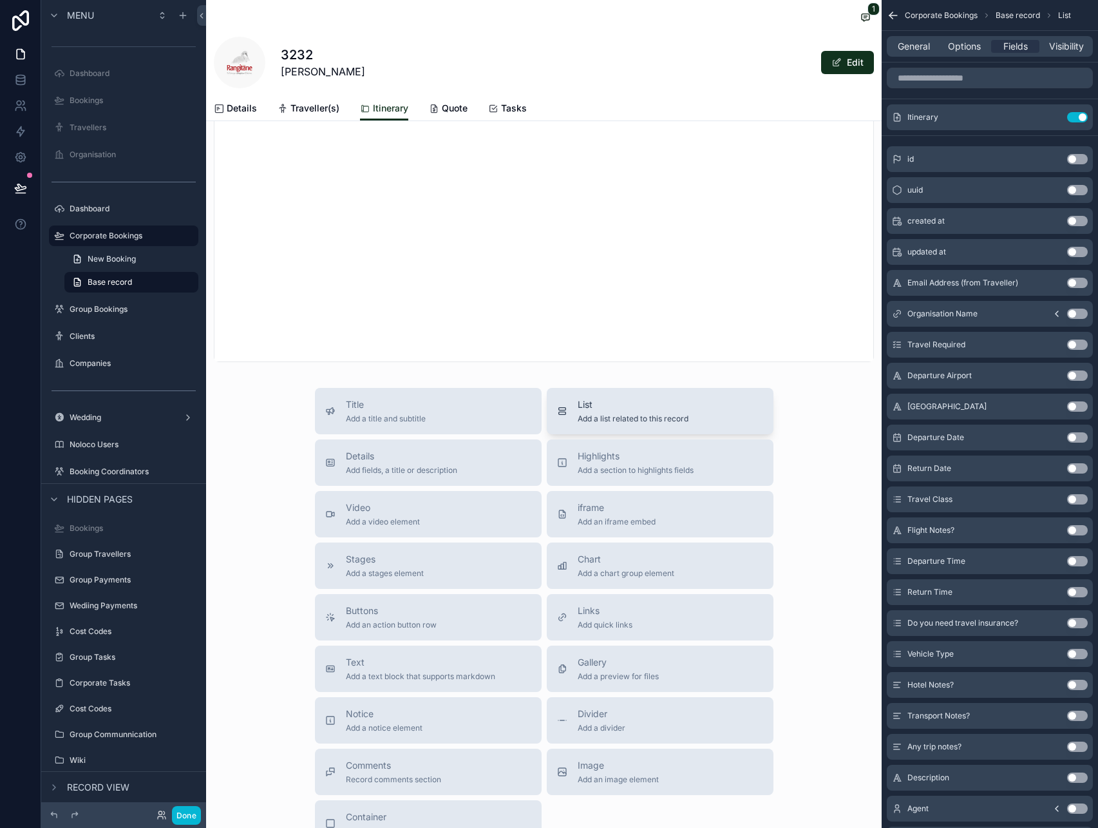
click at [606, 417] on span "Add a list related to this record" at bounding box center [633, 418] width 111 height 10
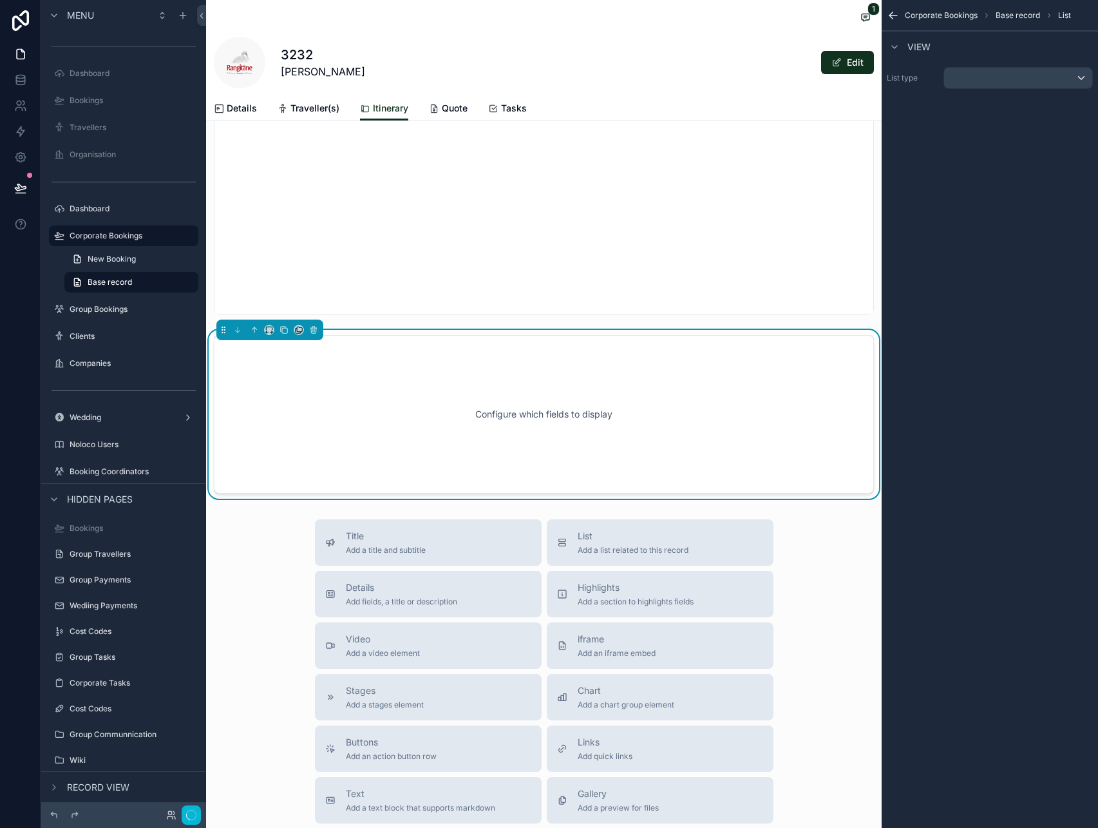
scroll to position [789, 0]
click at [990, 80] on div "scrollable content" at bounding box center [1018, 78] width 148 height 21
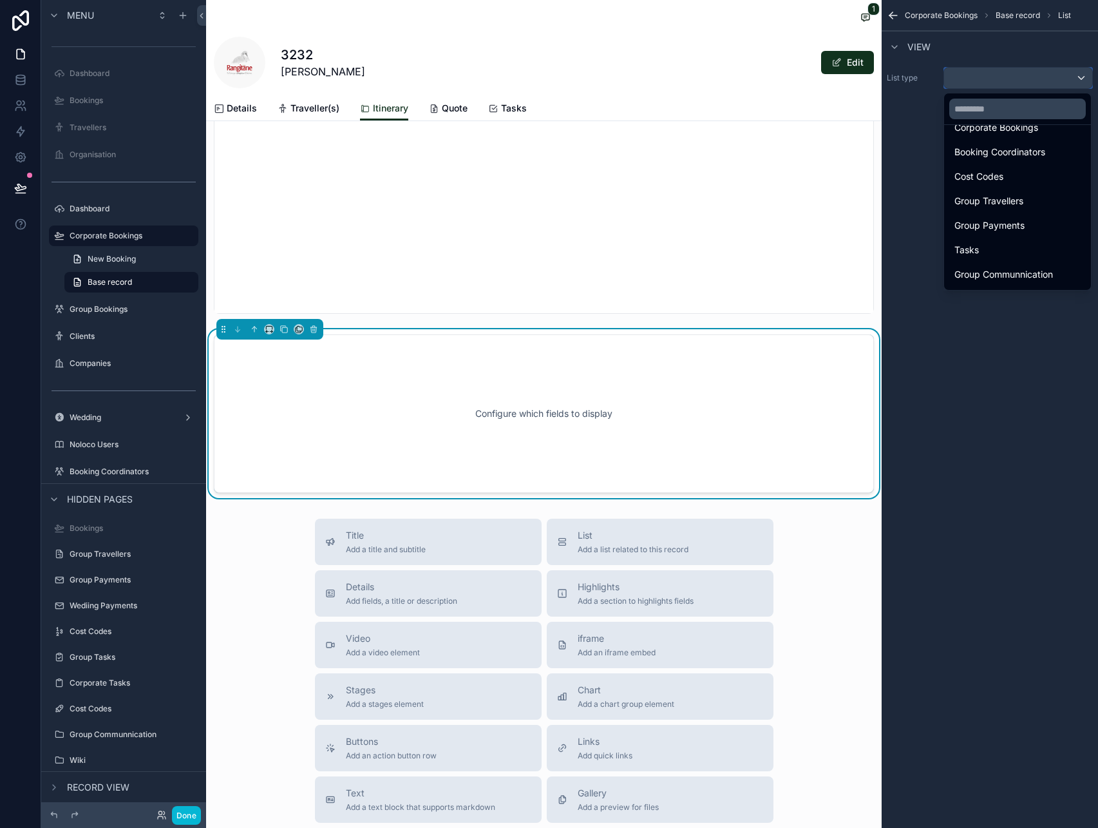
scroll to position [301, 0]
click at [994, 230] on span "Itineraries" at bounding box center [974, 226] width 41 height 15
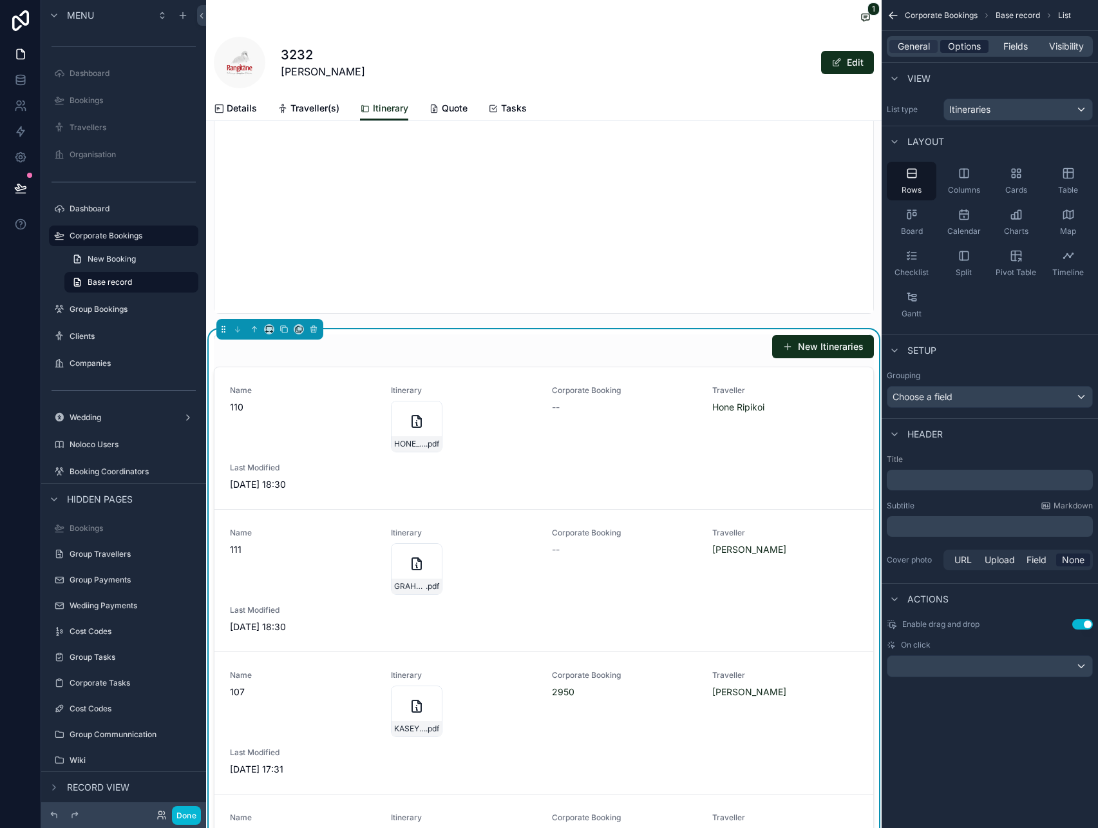
click at [952, 44] on span "Options" at bounding box center [964, 46] width 33 height 13
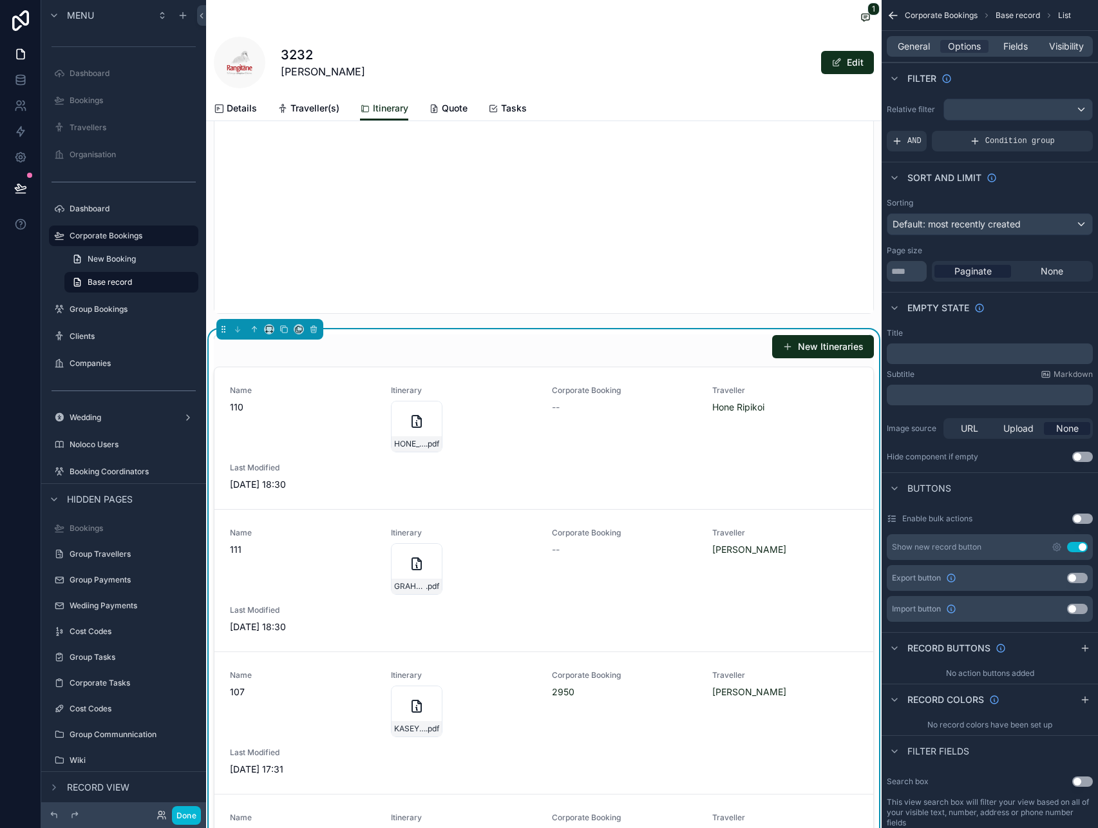
click at [985, 91] on div "Filter" at bounding box center [990, 77] width 216 height 31
click at [985, 103] on div "scrollable content" at bounding box center [1018, 109] width 148 height 21
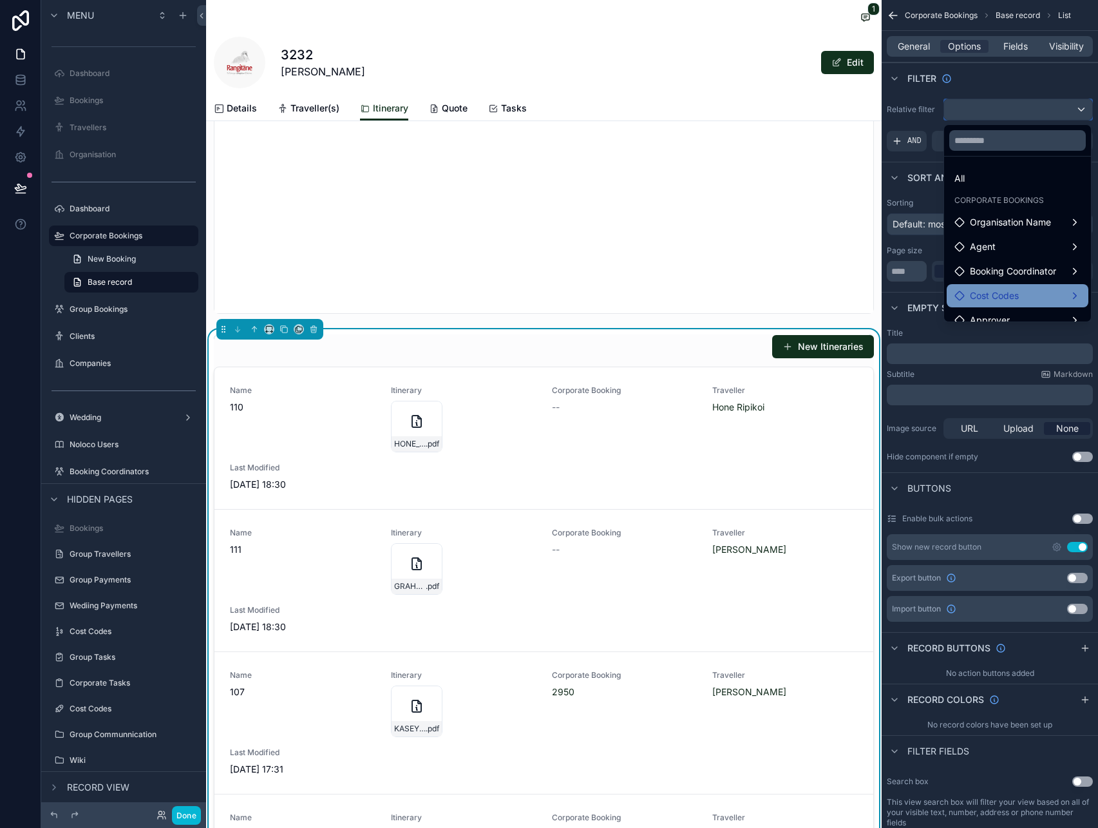
scroll to position [37, 0]
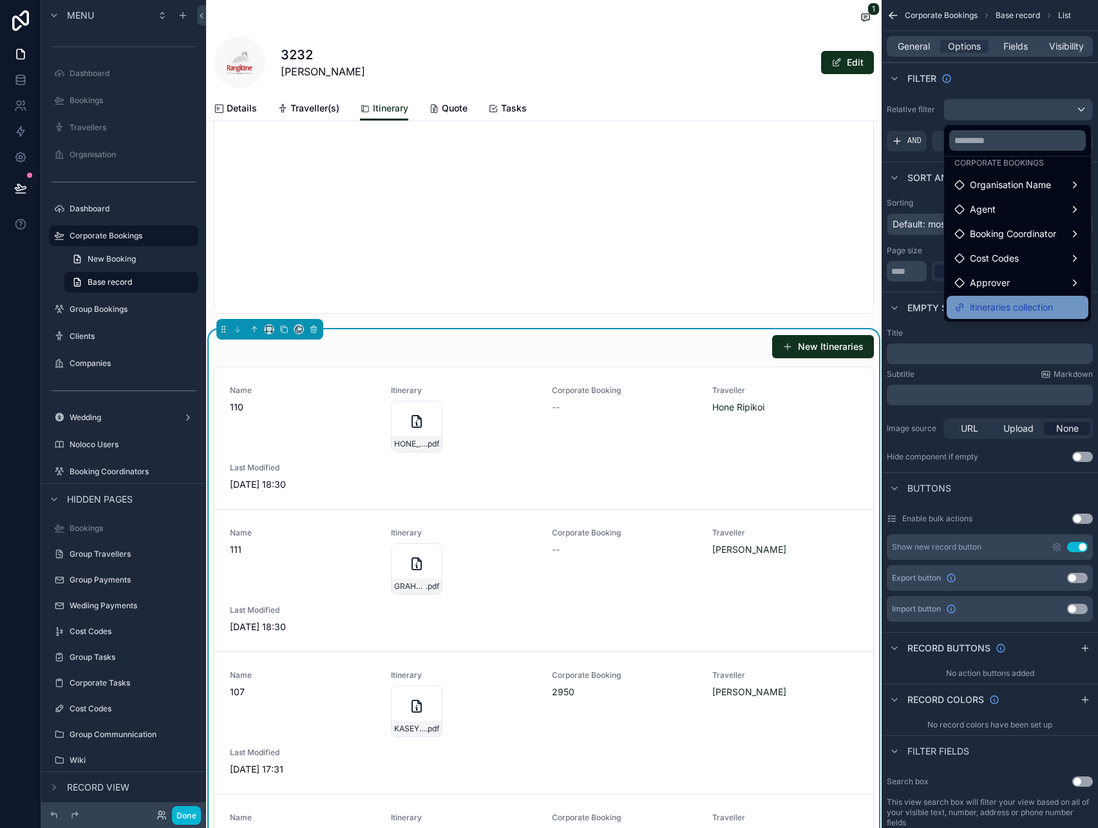
click at [1012, 311] on span "itineraries collection" at bounding box center [1011, 306] width 83 height 15
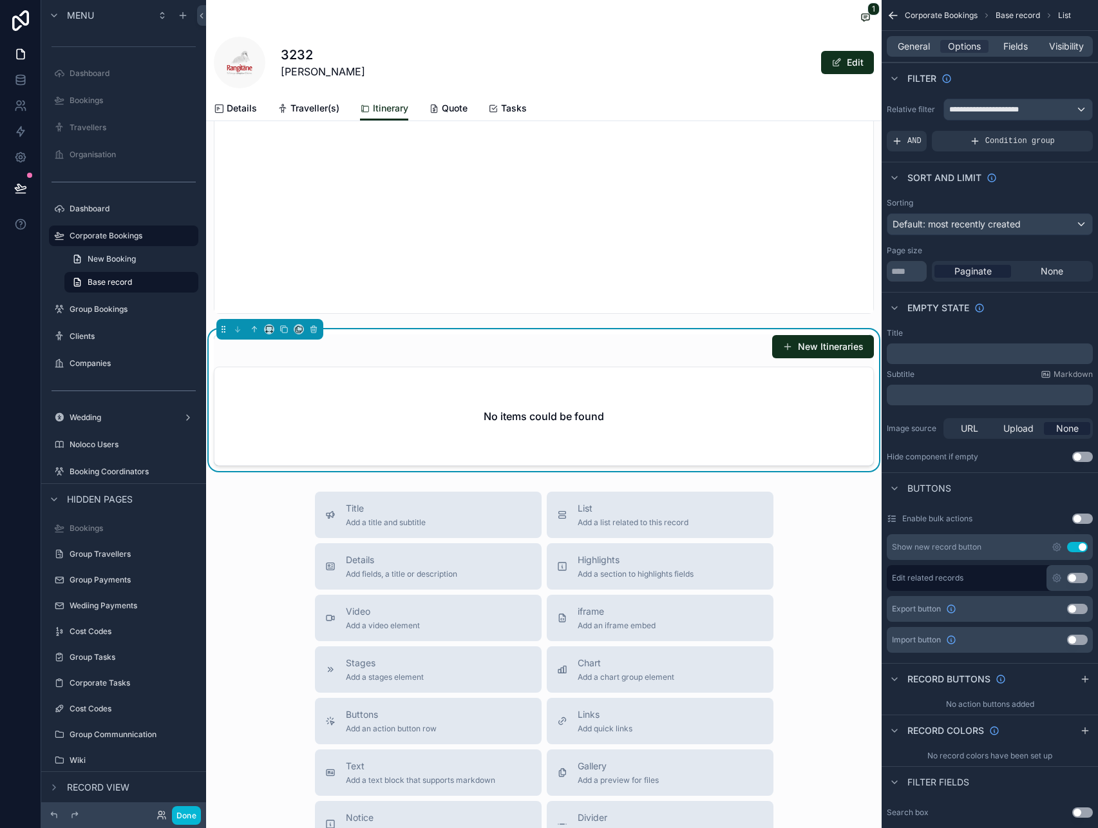
click at [1075, 549] on button "Use setting" at bounding box center [1077, 547] width 21 height 10
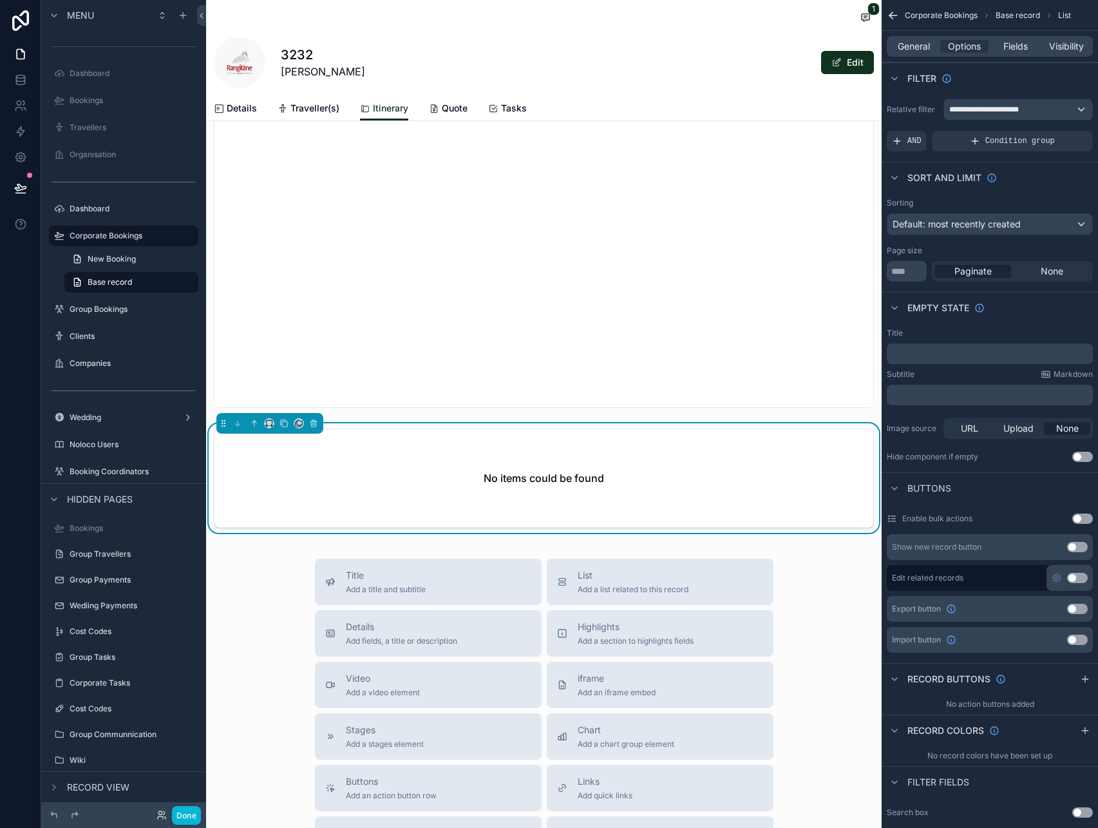
scroll to position [676, 0]
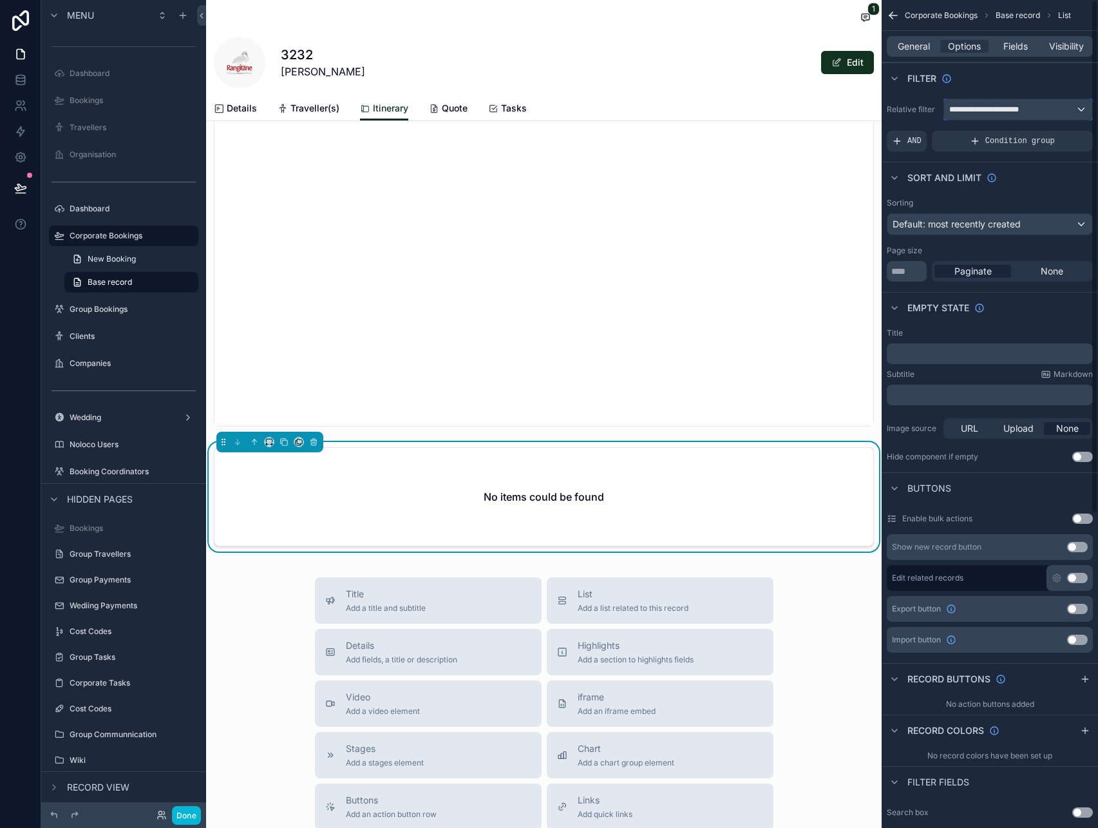
click at [979, 112] on span "**********" at bounding box center [985, 109] width 73 height 10
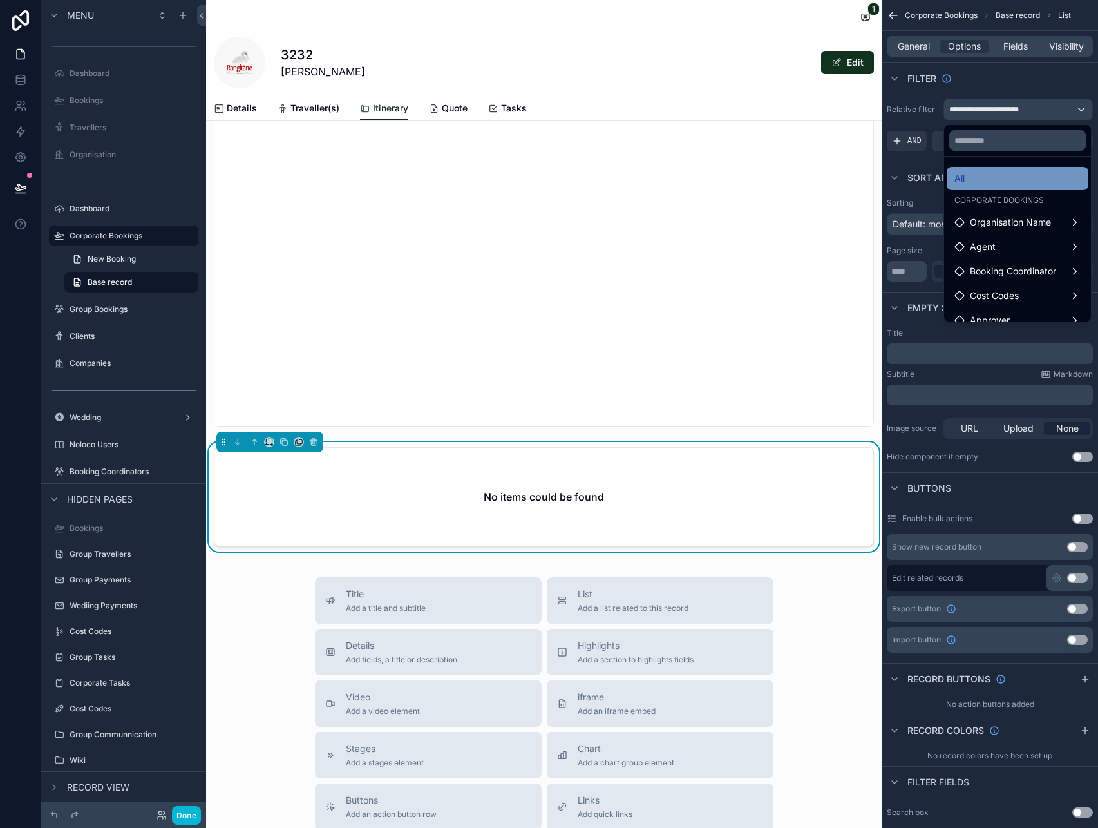
click at [976, 180] on div "All" at bounding box center [1017, 178] width 126 height 15
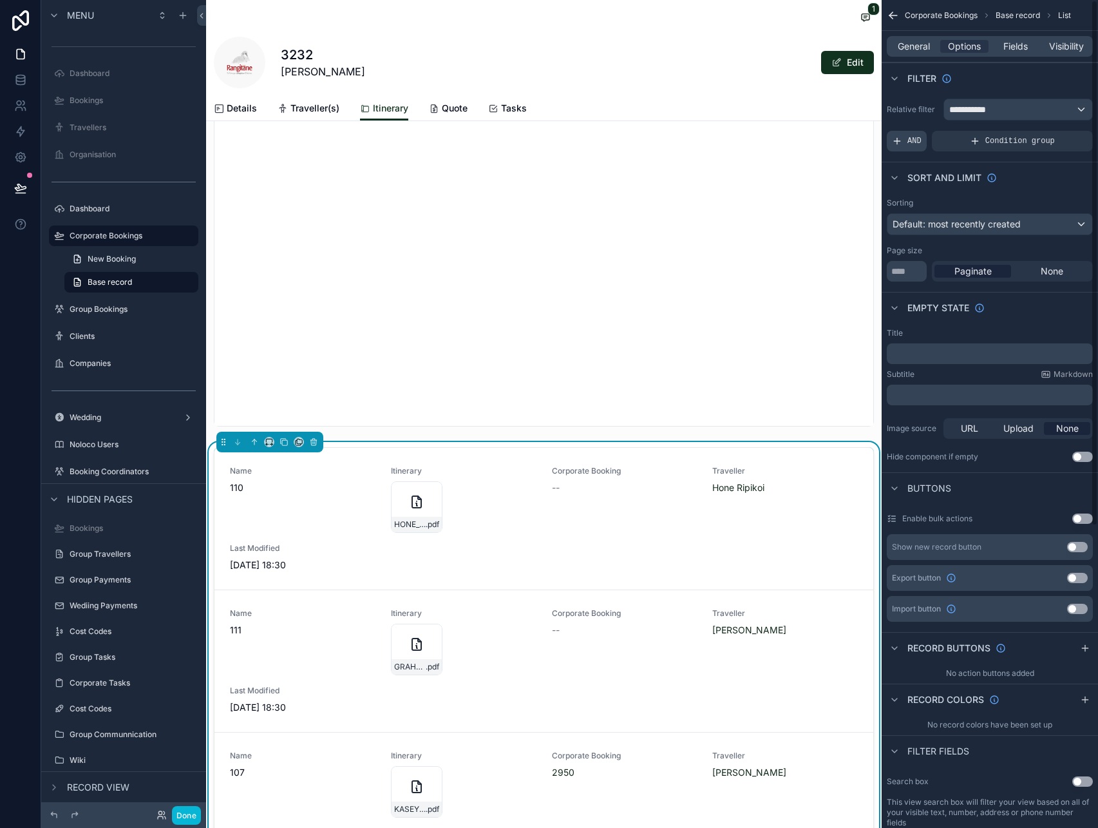
click at [914, 139] on span "AND" at bounding box center [914, 141] width 14 height 10
click at [1063, 129] on icon "scrollable content" at bounding box center [1062, 131] width 4 height 4
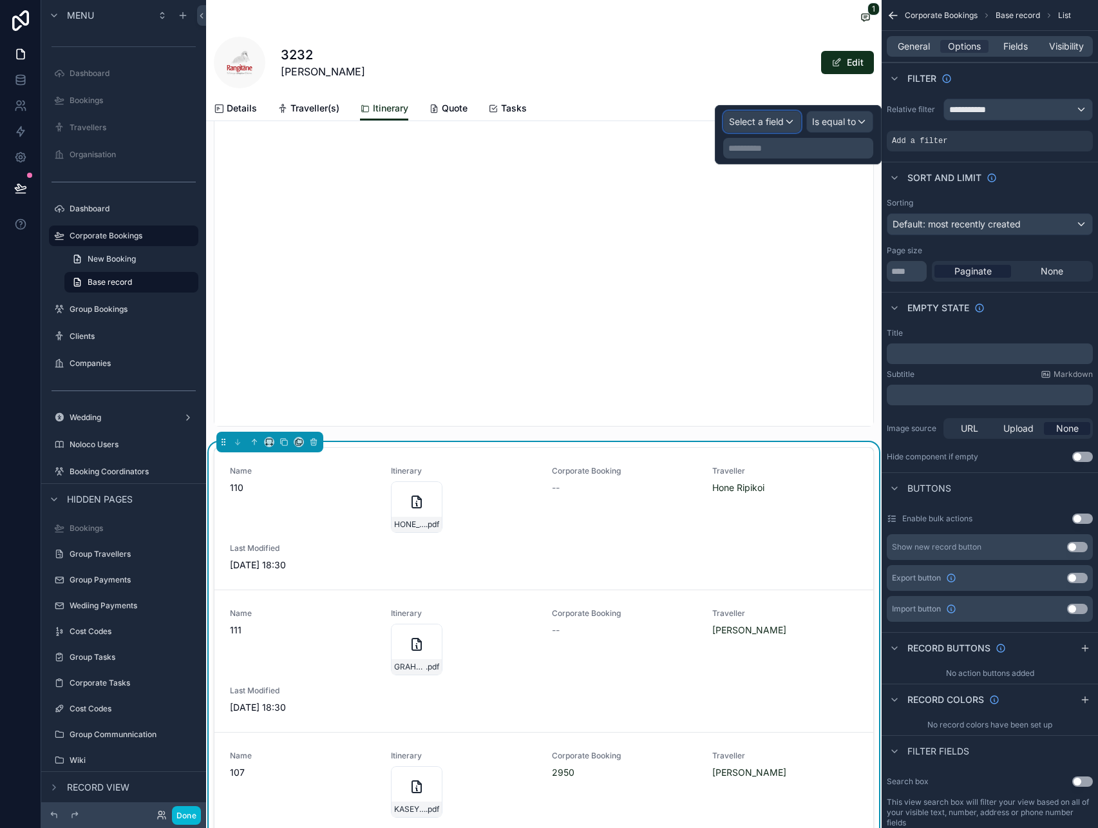
click at [790, 122] on div "Select a field" at bounding box center [762, 121] width 77 height 21
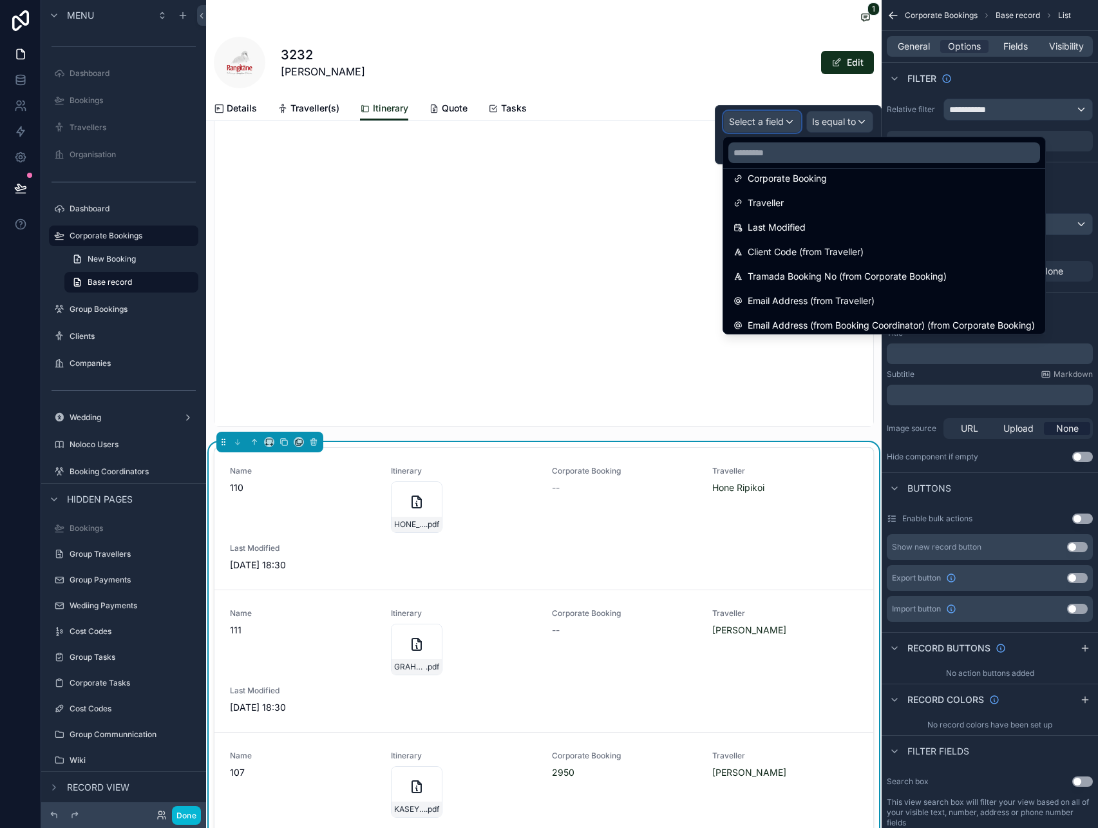
scroll to position [165, 0]
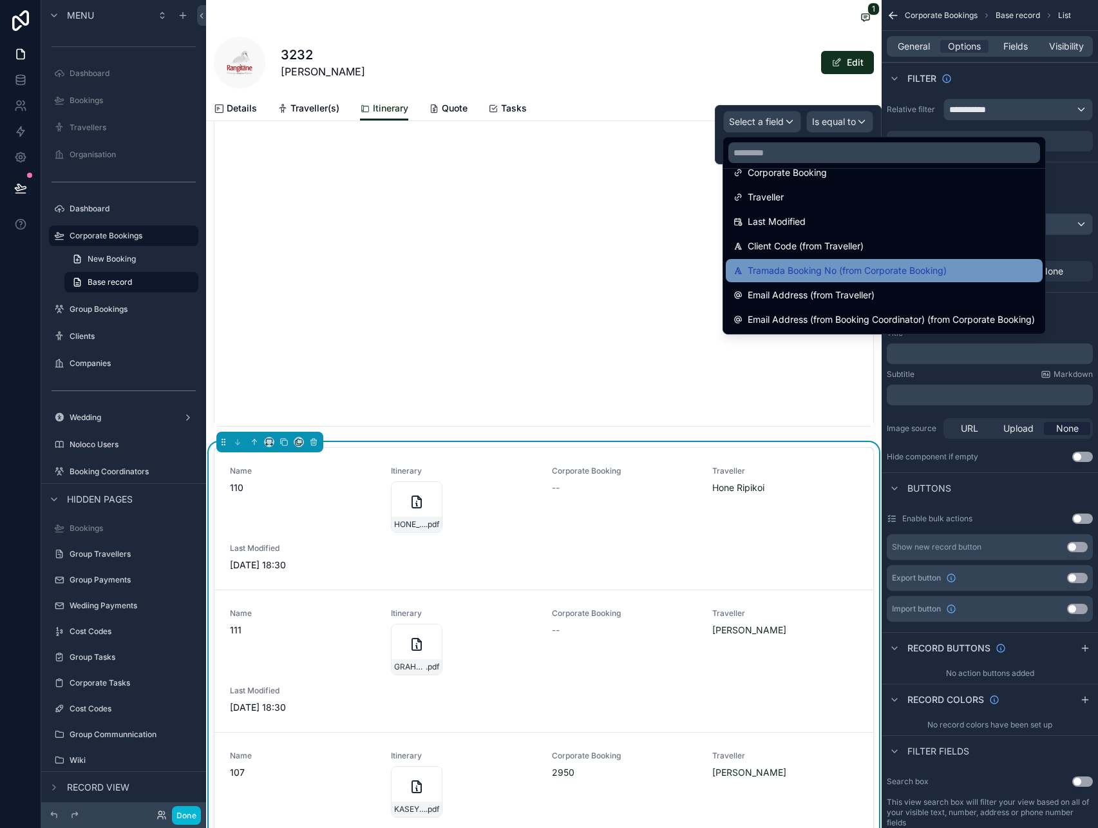
click at [810, 265] on span "Tramada Booking No (from Corporate Booking)" at bounding box center [847, 270] width 199 height 15
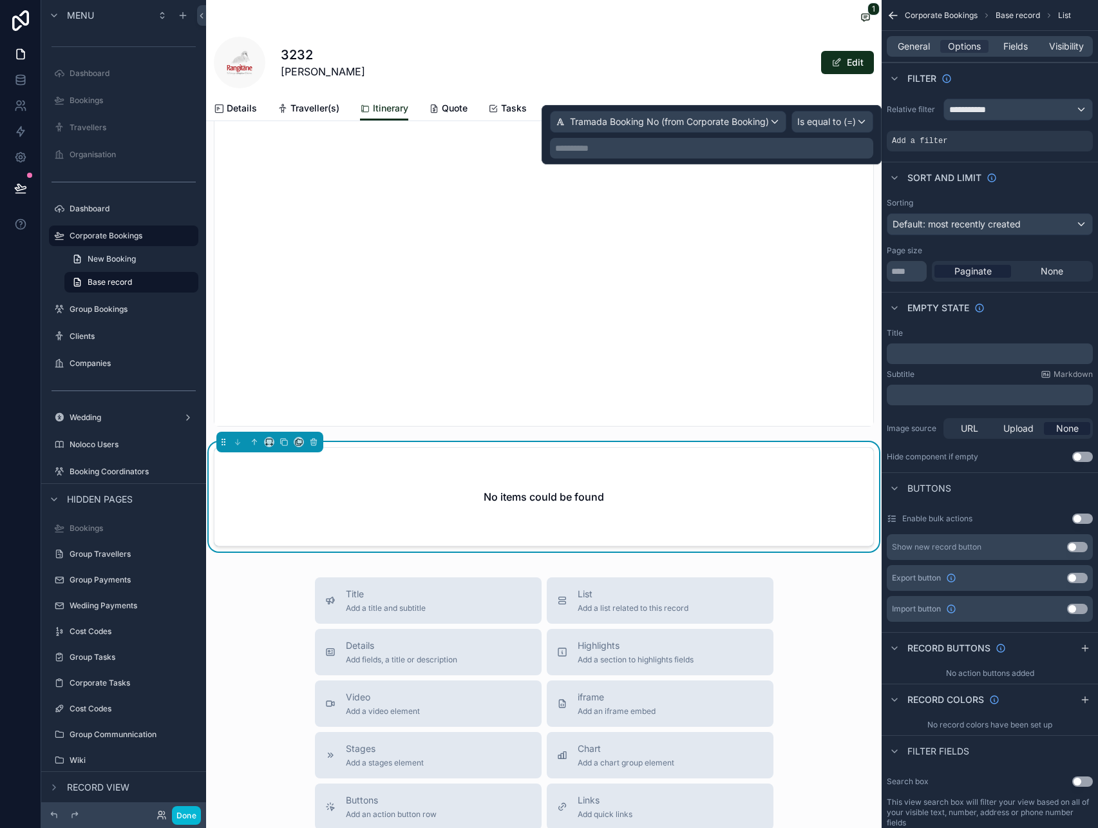
click at [802, 143] on p "**********" at bounding box center [713, 148] width 316 height 13
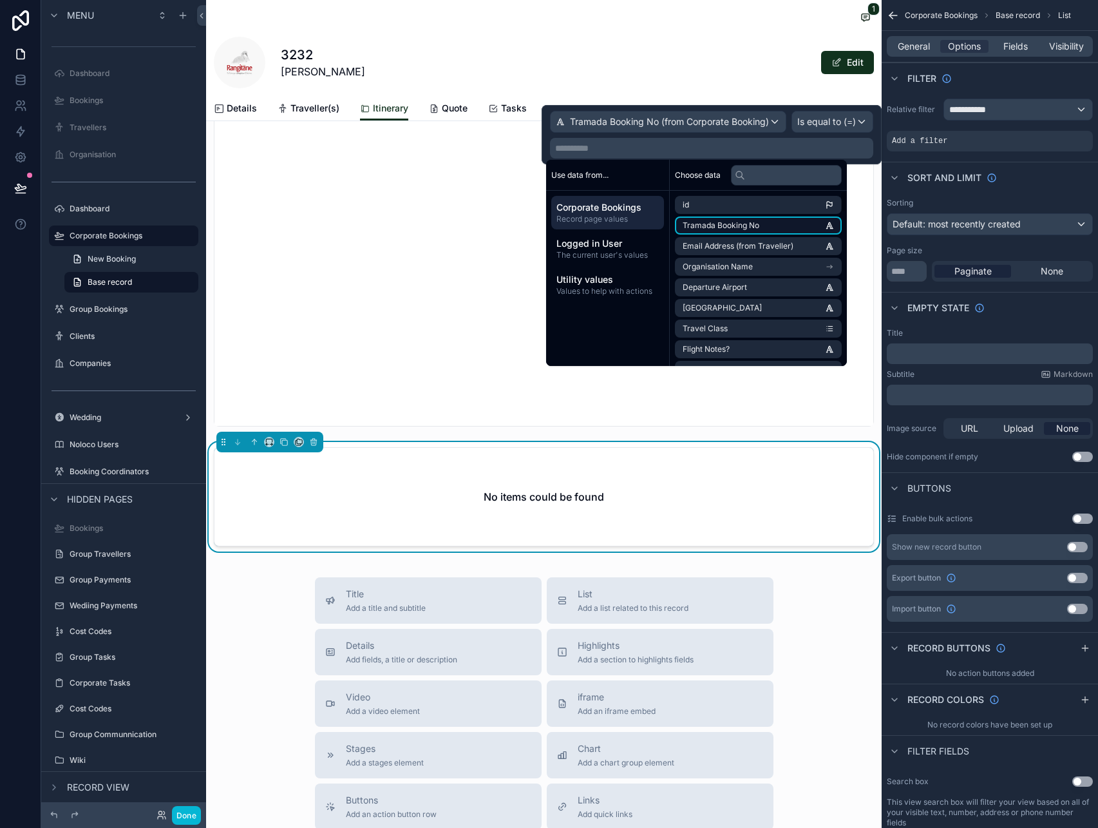
click at [713, 228] on span "Tramada Booking No" at bounding box center [721, 225] width 77 height 10
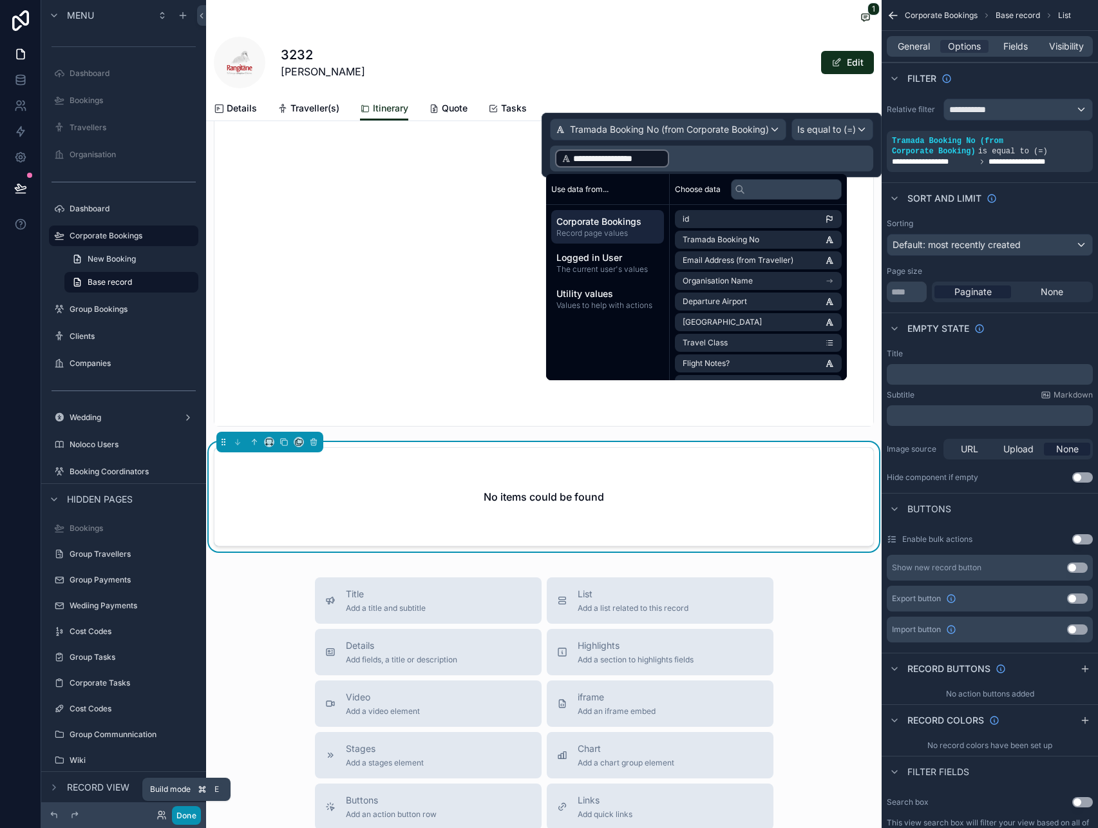
click at [189, 815] on button "Done" at bounding box center [186, 815] width 29 height 19
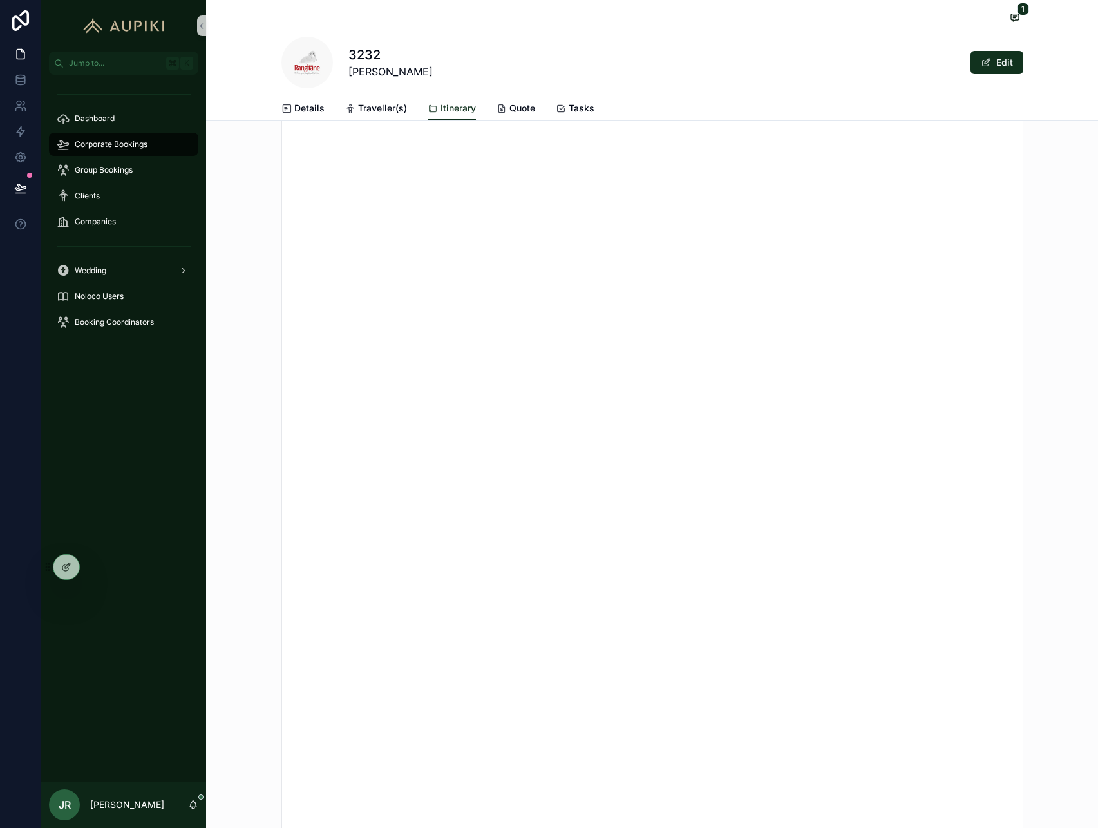
scroll to position [488, 0]
click at [247, 513] on div "scrollable content" at bounding box center [652, 201] width 892 height 838
click at [63, 565] on icon at bounding box center [66, 567] width 10 height 10
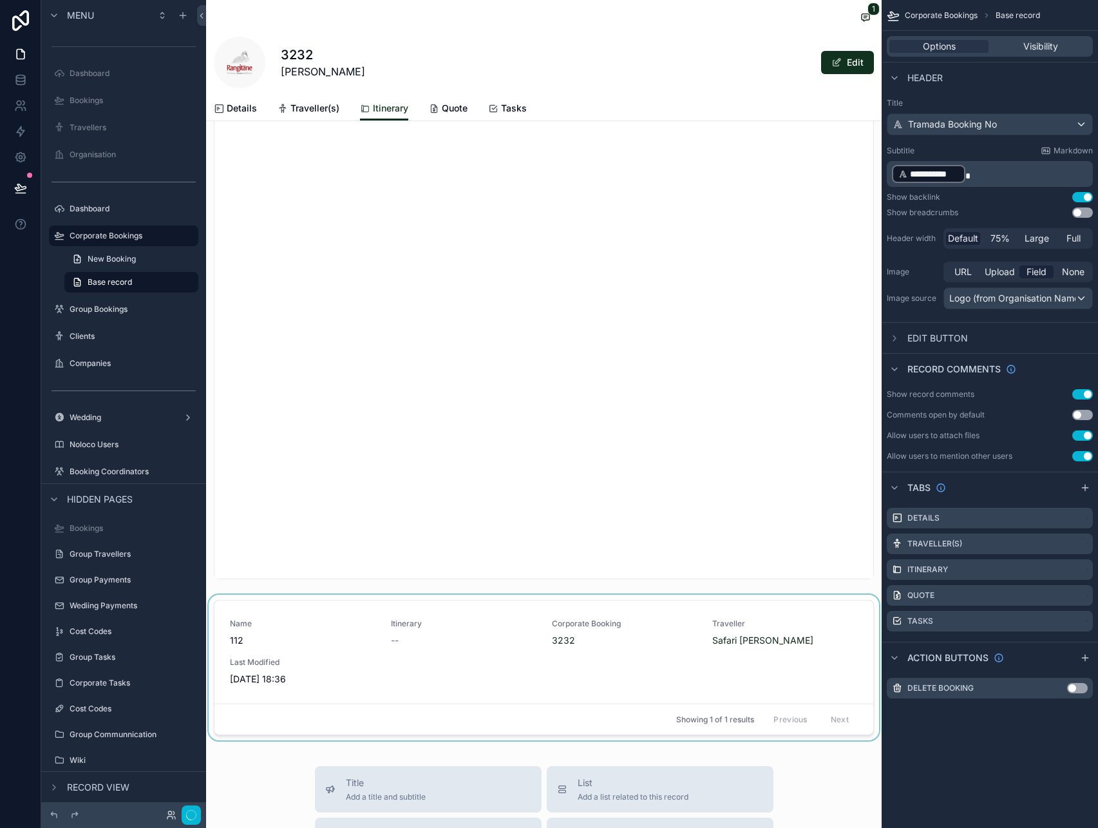
click at [659, 652] on div "scrollable content" at bounding box center [544, 669] width 676 height 151
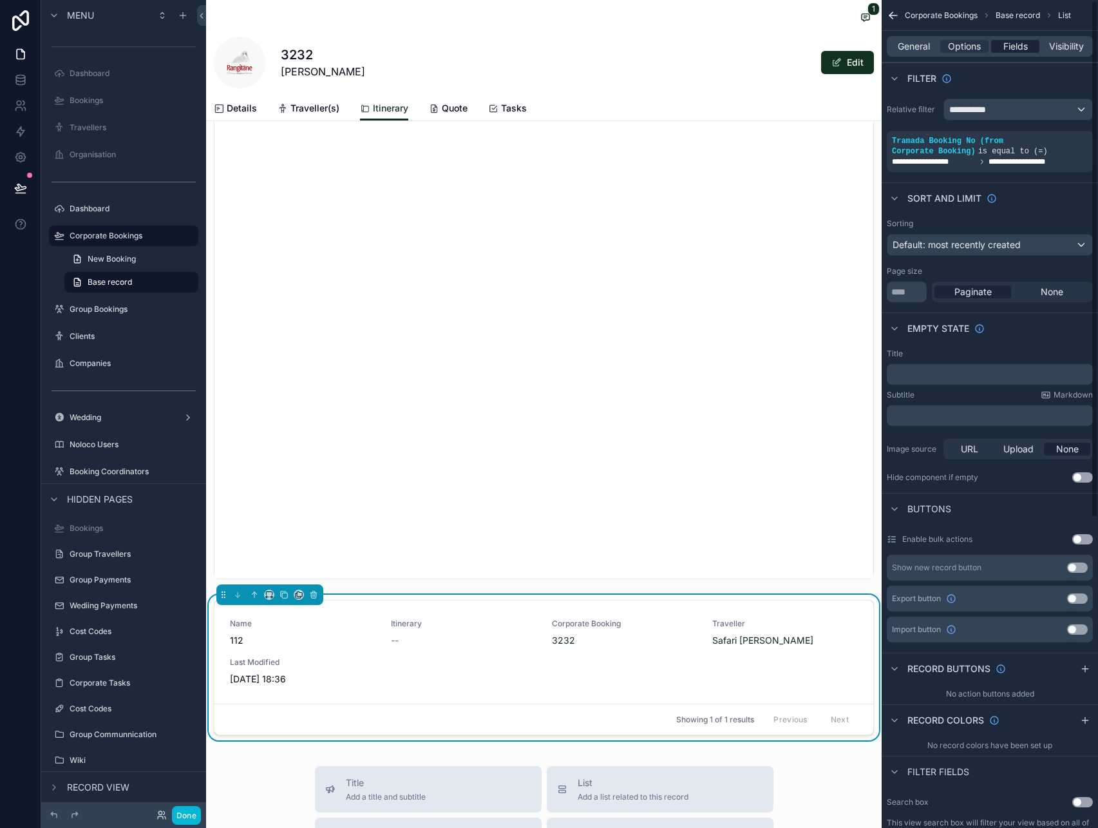
click at [1008, 48] on span "Fields" at bounding box center [1015, 46] width 24 height 13
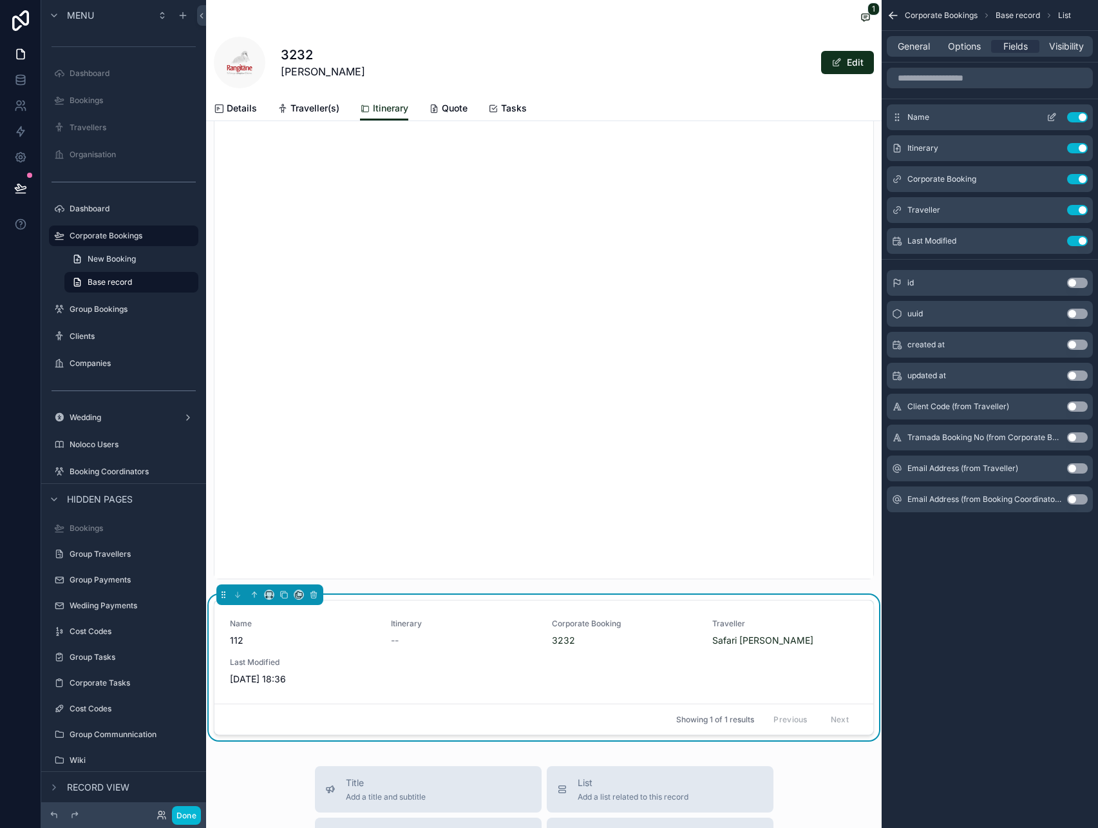
click at [1083, 114] on button "Use setting" at bounding box center [1077, 117] width 21 height 10
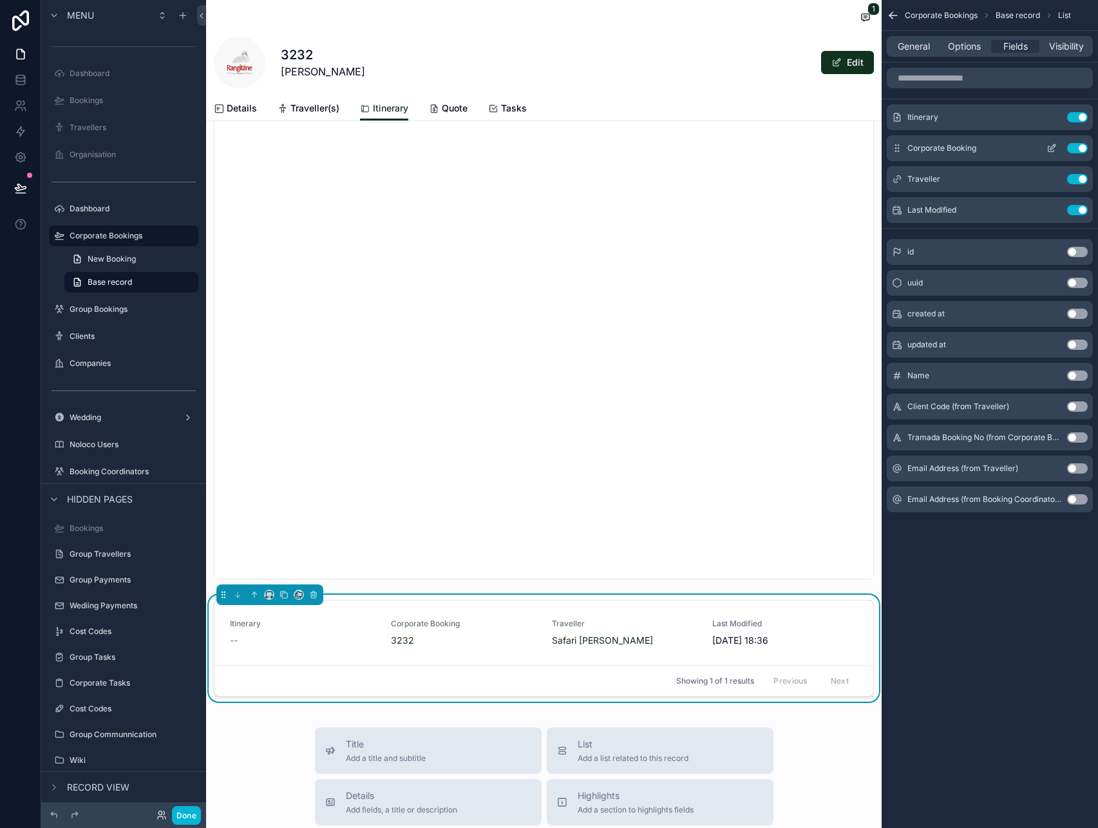
click at [1075, 147] on button "Use setting" at bounding box center [1077, 148] width 21 height 10
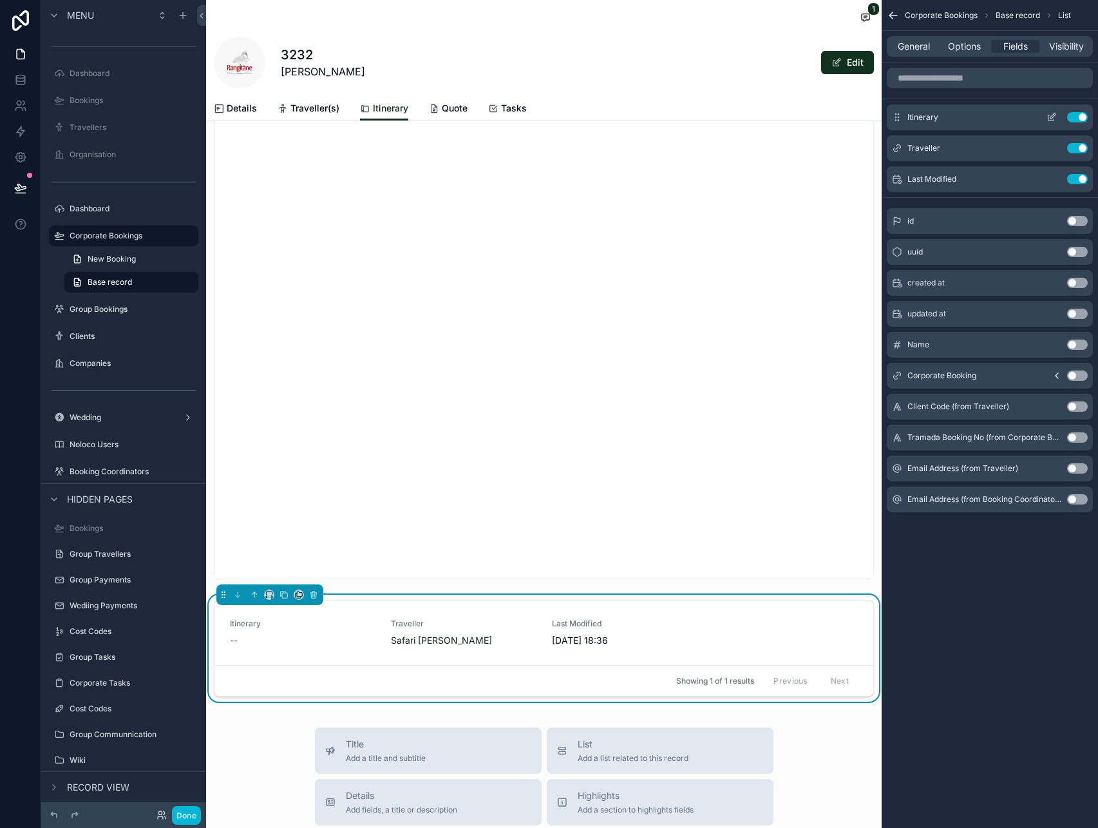
click at [1053, 117] on icon "scrollable content" at bounding box center [1052, 115] width 5 height 5
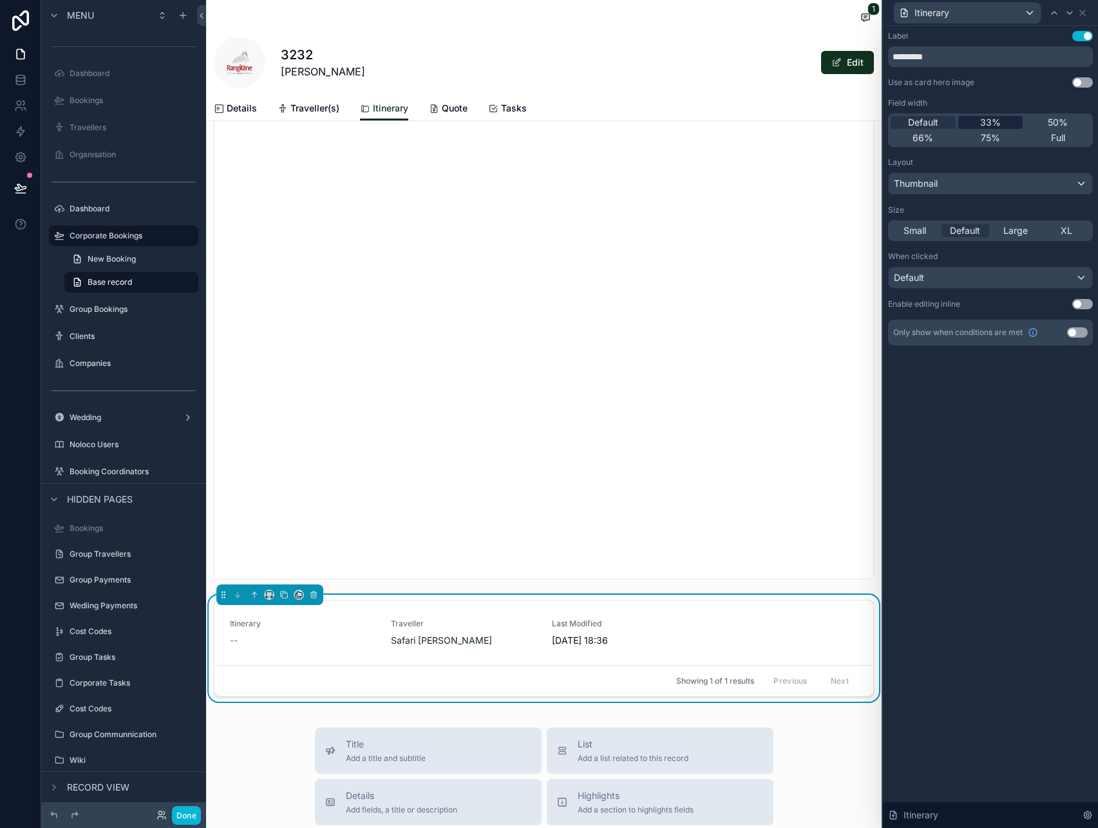
click at [1007, 126] on div "33%" at bounding box center [990, 122] width 65 height 13
click at [1085, 14] on icon at bounding box center [1082, 13] width 10 height 10
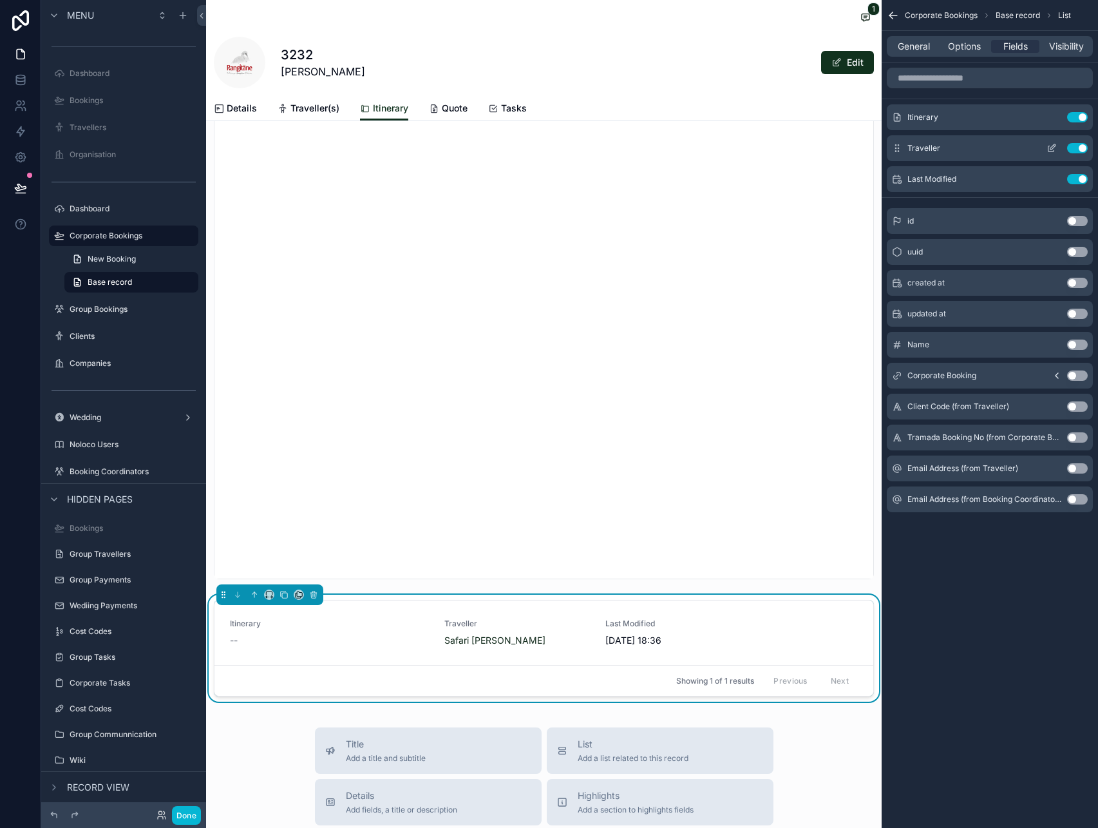
click at [1052, 146] on icon "scrollable content" at bounding box center [1052, 148] width 10 height 10
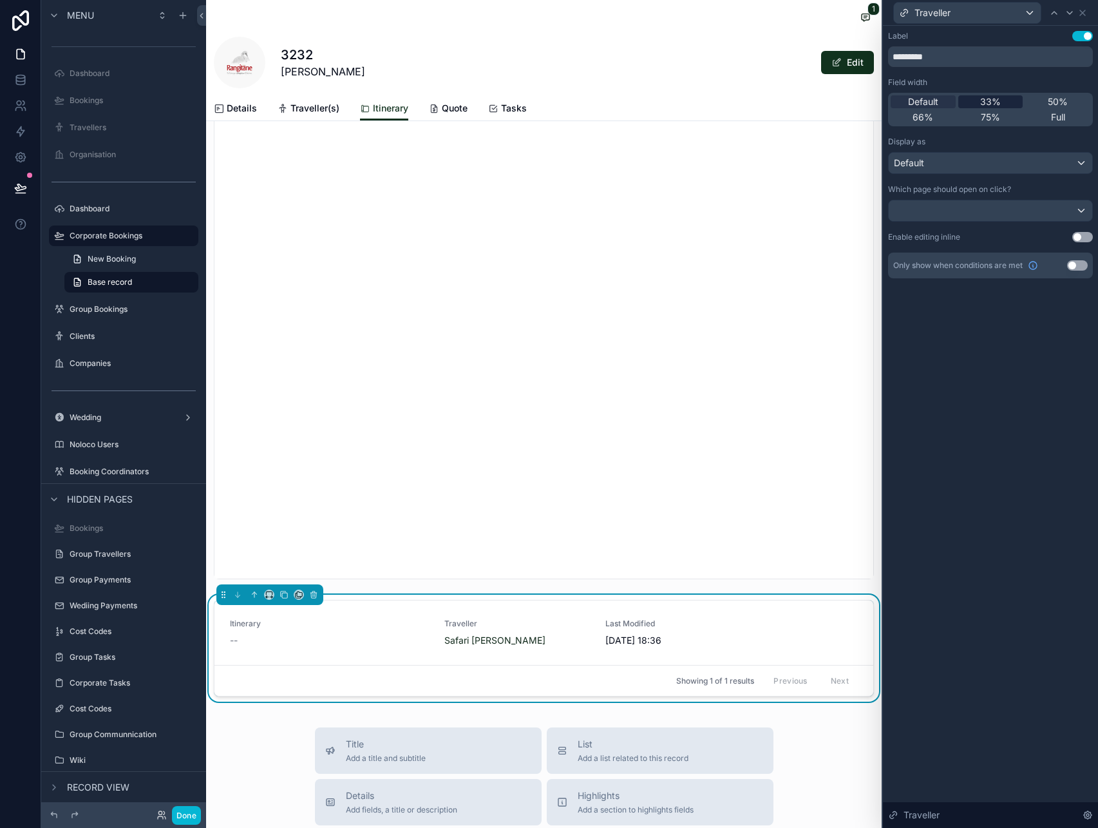
click at [1003, 99] on div "33%" at bounding box center [990, 101] width 65 height 13
click at [1082, 14] on icon at bounding box center [1082, 13] width 10 height 10
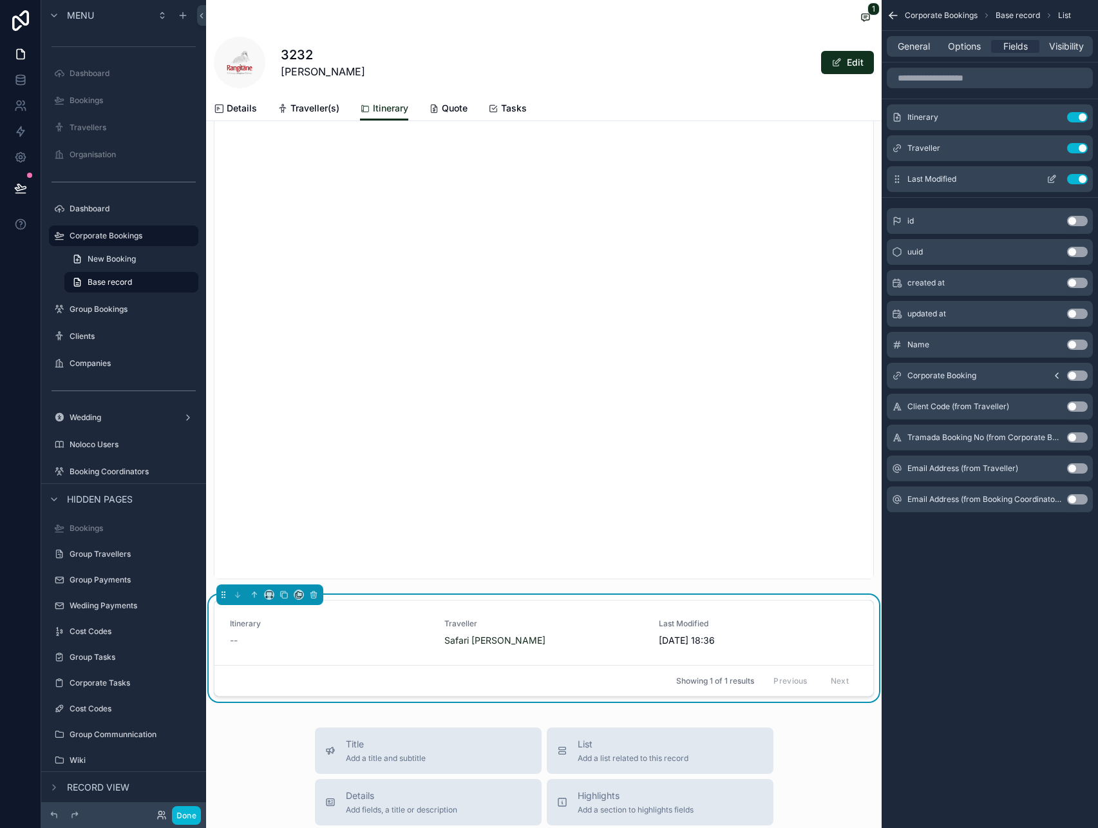
click at [1043, 183] on button "scrollable content" at bounding box center [1051, 179] width 21 height 10
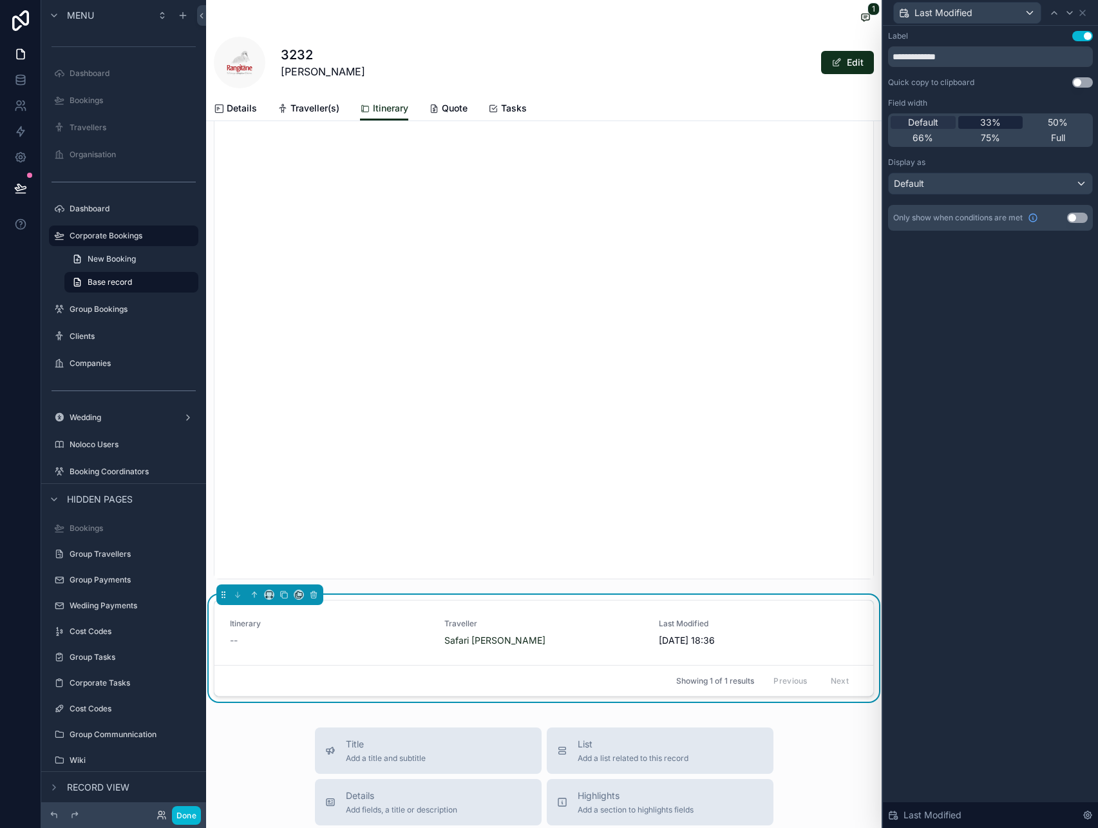
click at [996, 117] on span "33%" at bounding box center [990, 122] width 21 height 13
click at [1085, 12] on icon at bounding box center [1082, 13] width 10 height 10
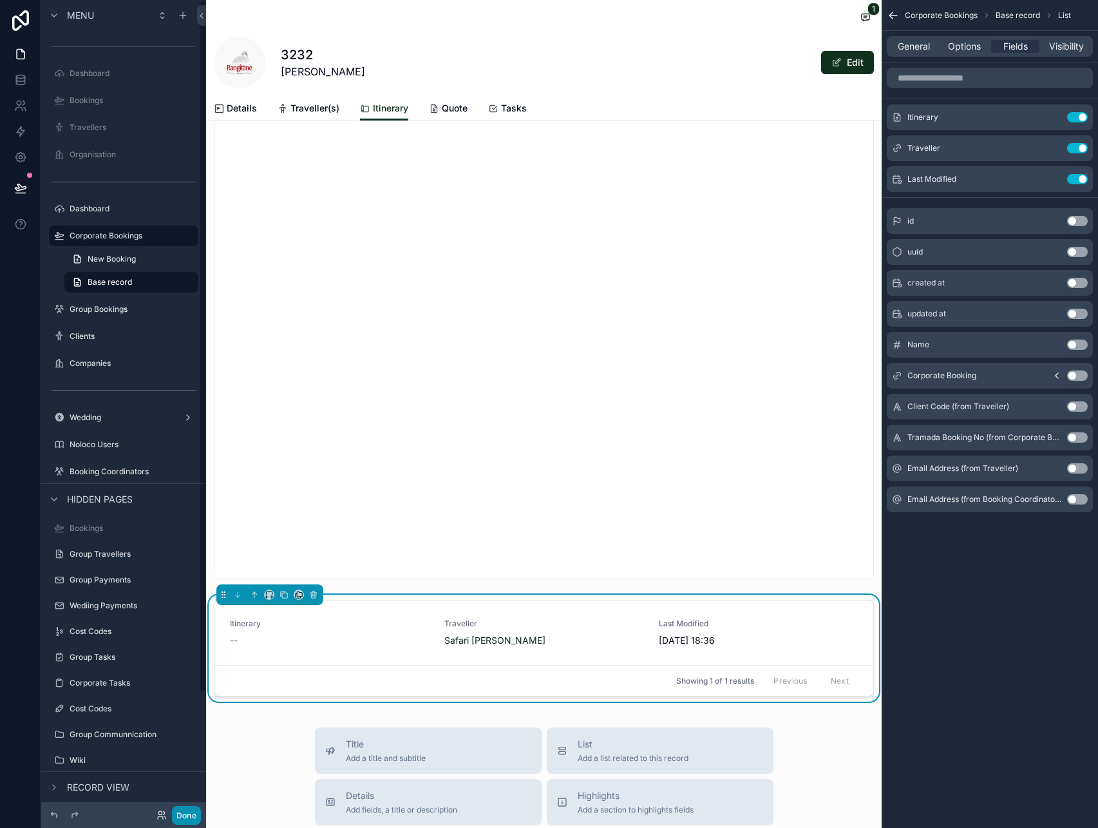
click at [180, 810] on button "Done" at bounding box center [186, 815] width 29 height 19
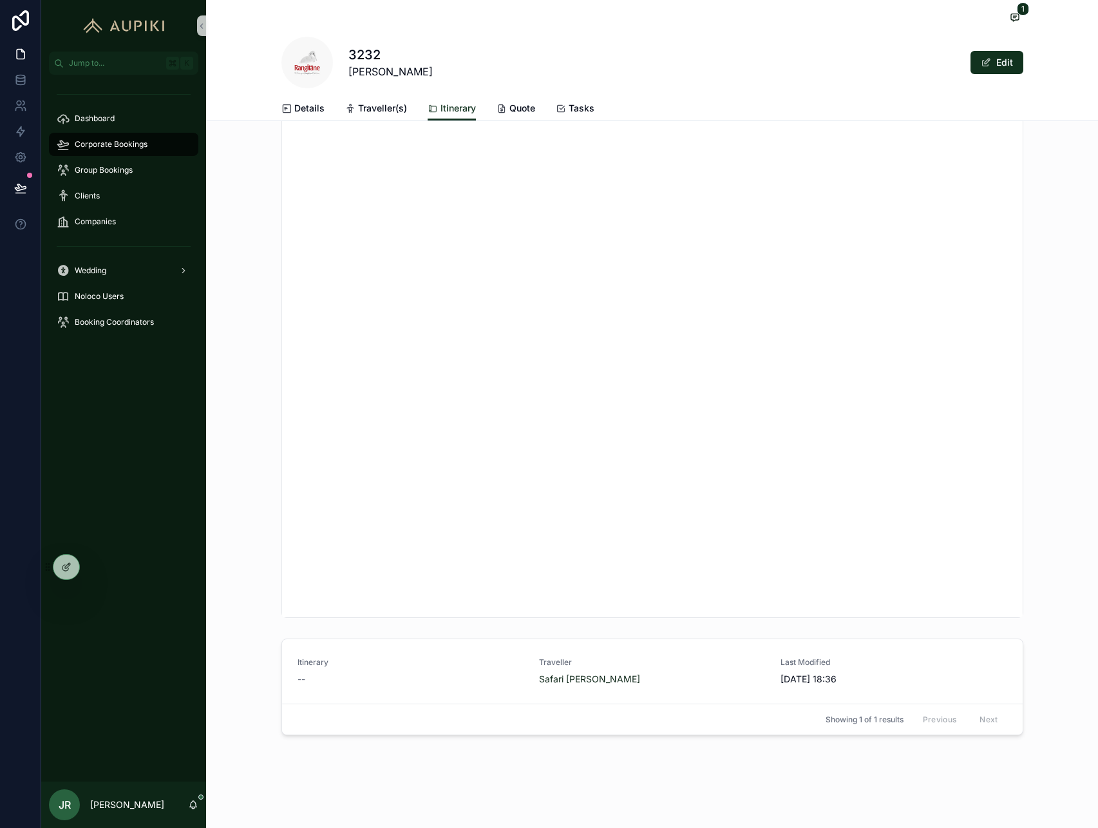
scroll to position [485, 0]
click at [266, 511] on div "scrollable content" at bounding box center [652, 204] width 892 height 838
click at [313, 714] on span "SAFARI_HYNES_3232" at bounding box center [317, 715] width 32 height 10
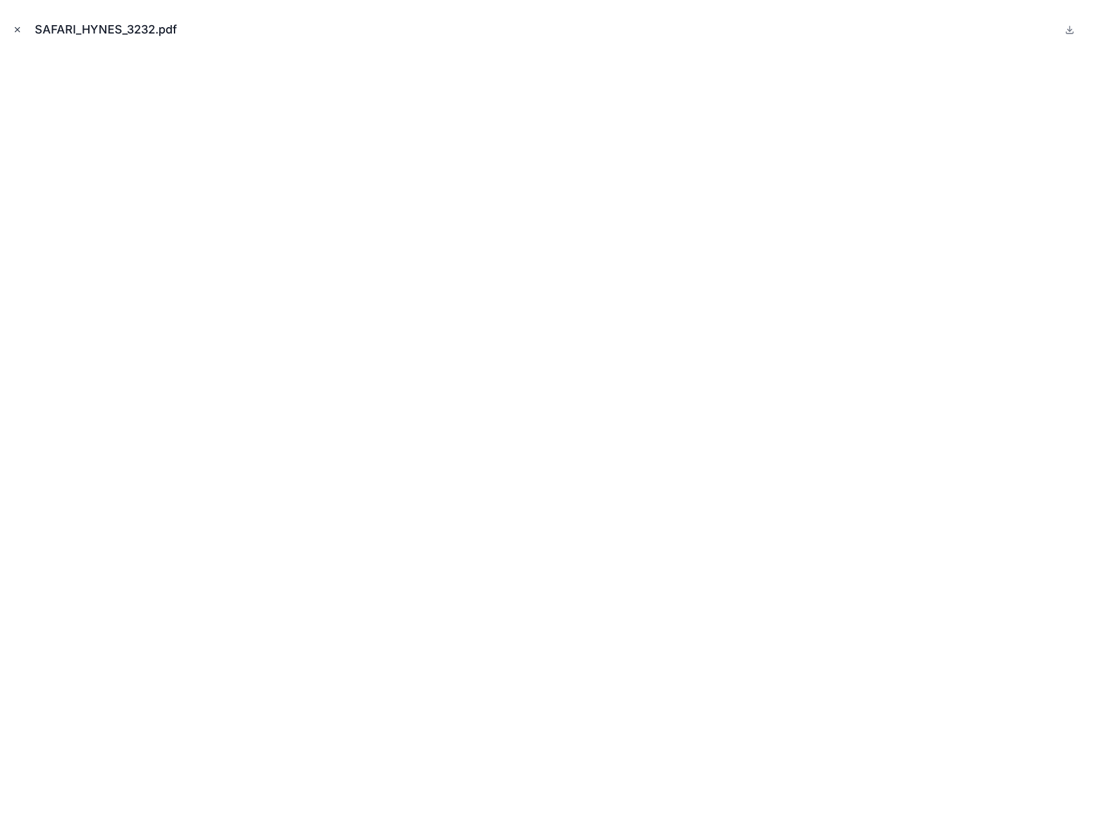
click at [19, 28] on icon "Close modal" at bounding box center [17, 29] width 9 height 9
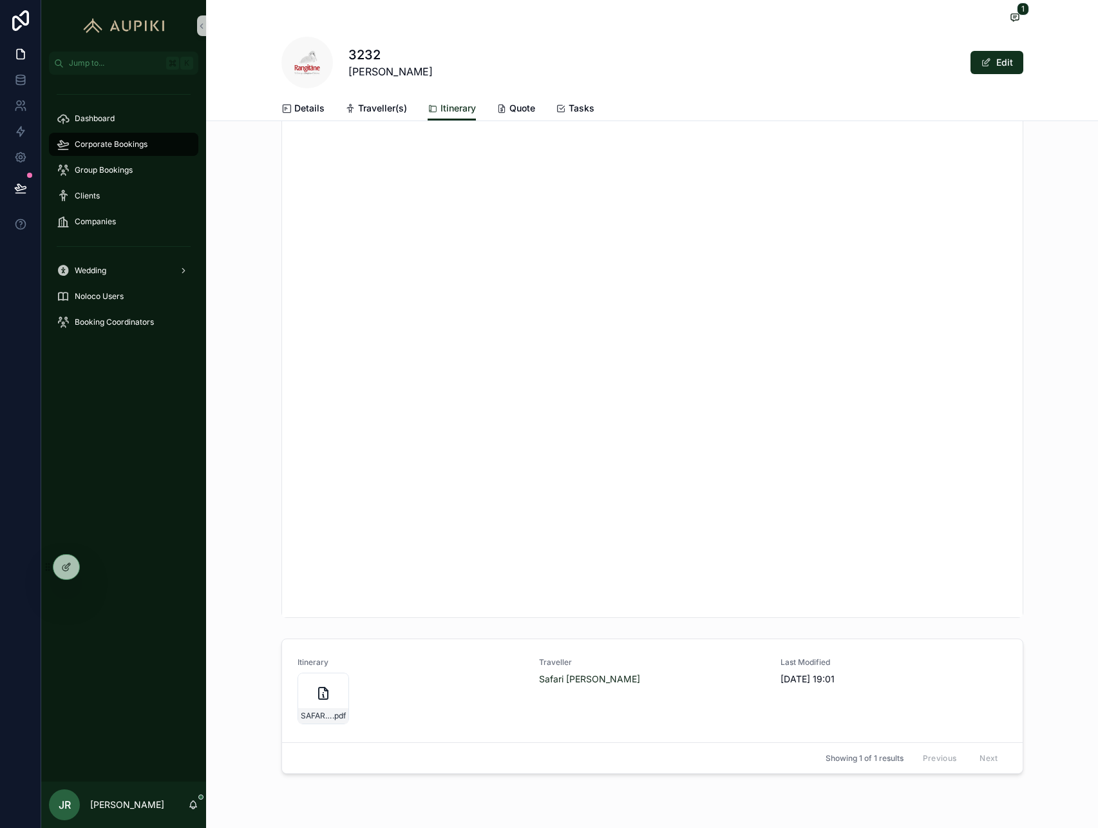
click at [144, 150] on div "Corporate Bookings" at bounding box center [124, 144] width 134 height 21
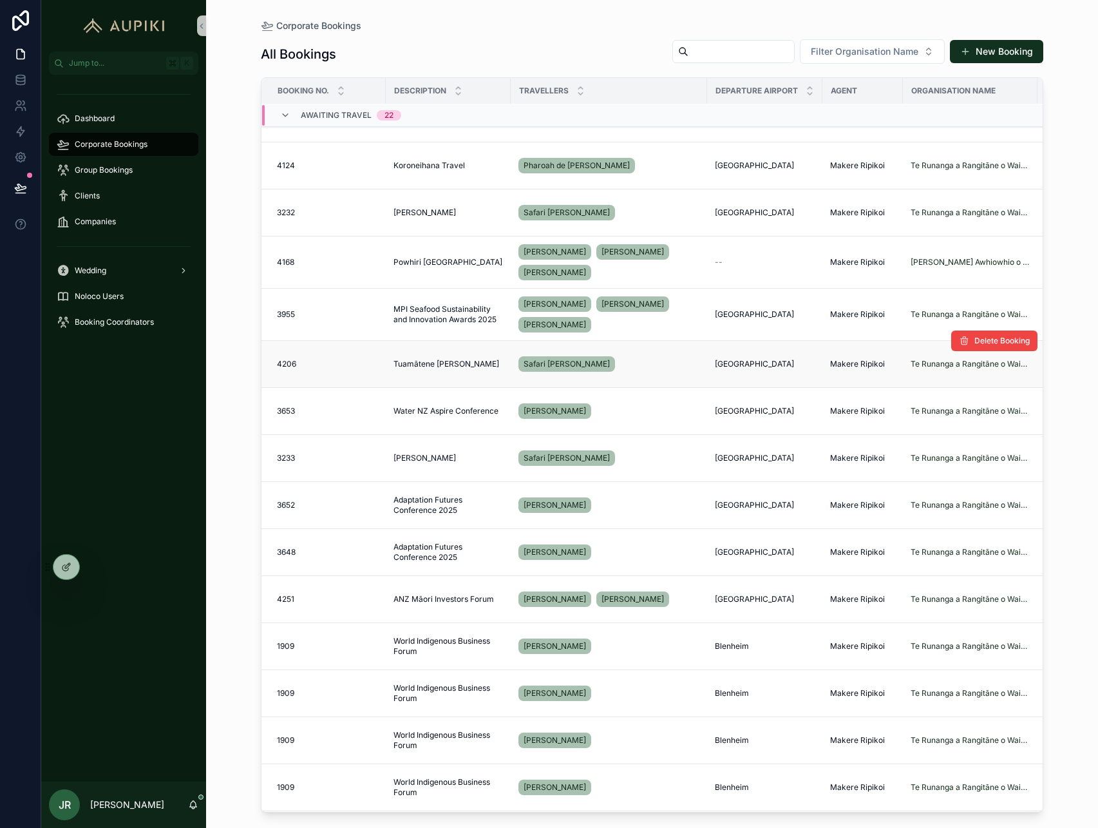
scroll to position [161, 0]
click at [894, 56] on span "Filter Organisation Name" at bounding box center [865, 51] width 108 height 13
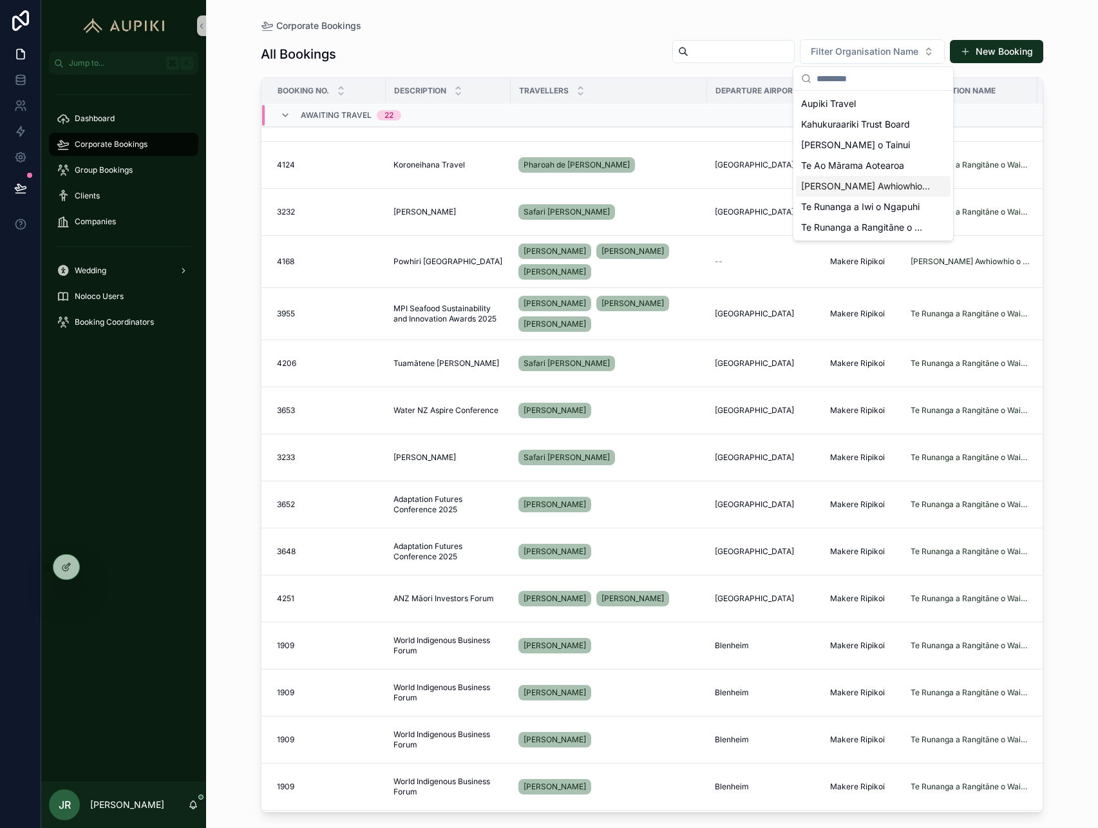
click at [909, 187] on span "[PERSON_NAME] Awhiowhio o Otangarei Trust" at bounding box center [865, 186] width 129 height 13
